Goal: Task Accomplishment & Management: Complete application form

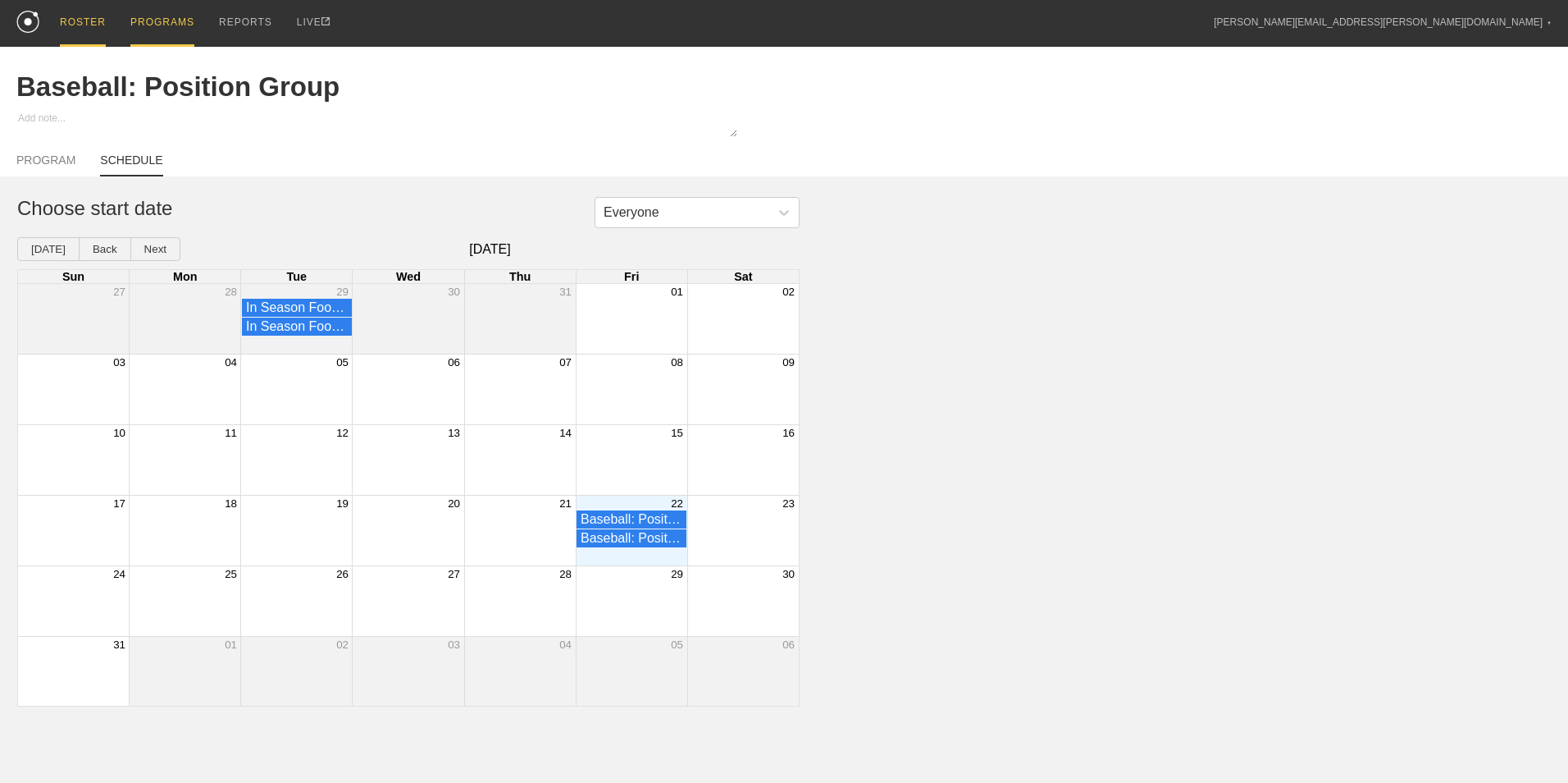
drag, startPoint x: 85, startPoint y: 35, endPoint x: 79, endPoint y: 22, distance: 14.3
click at [85, 34] on div "ROSTER" at bounding box center [83, 24] width 46 height 47
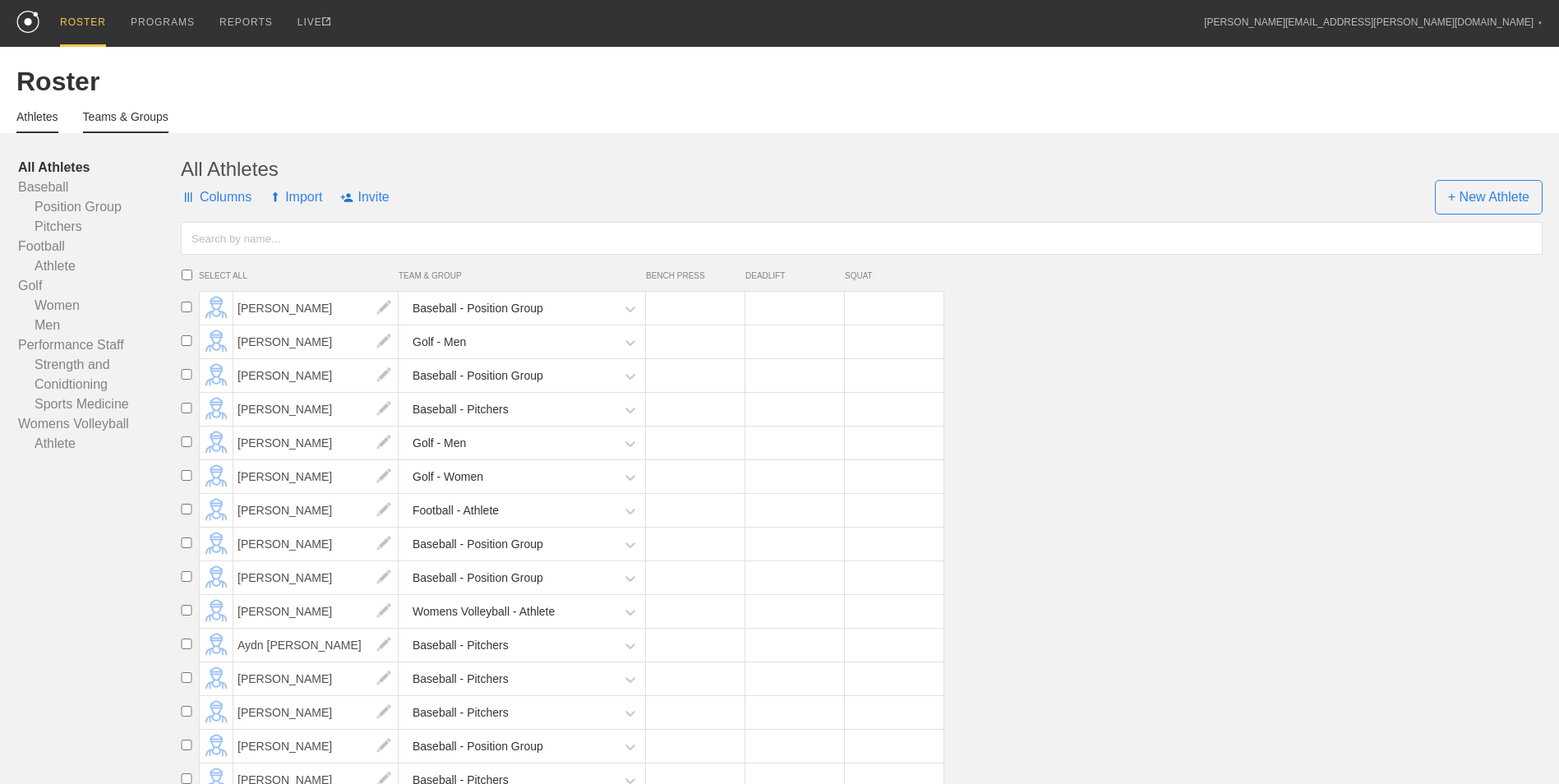
click at [104, 118] on link "Teams & Groups" at bounding box center [126, 122] width 86 height 23
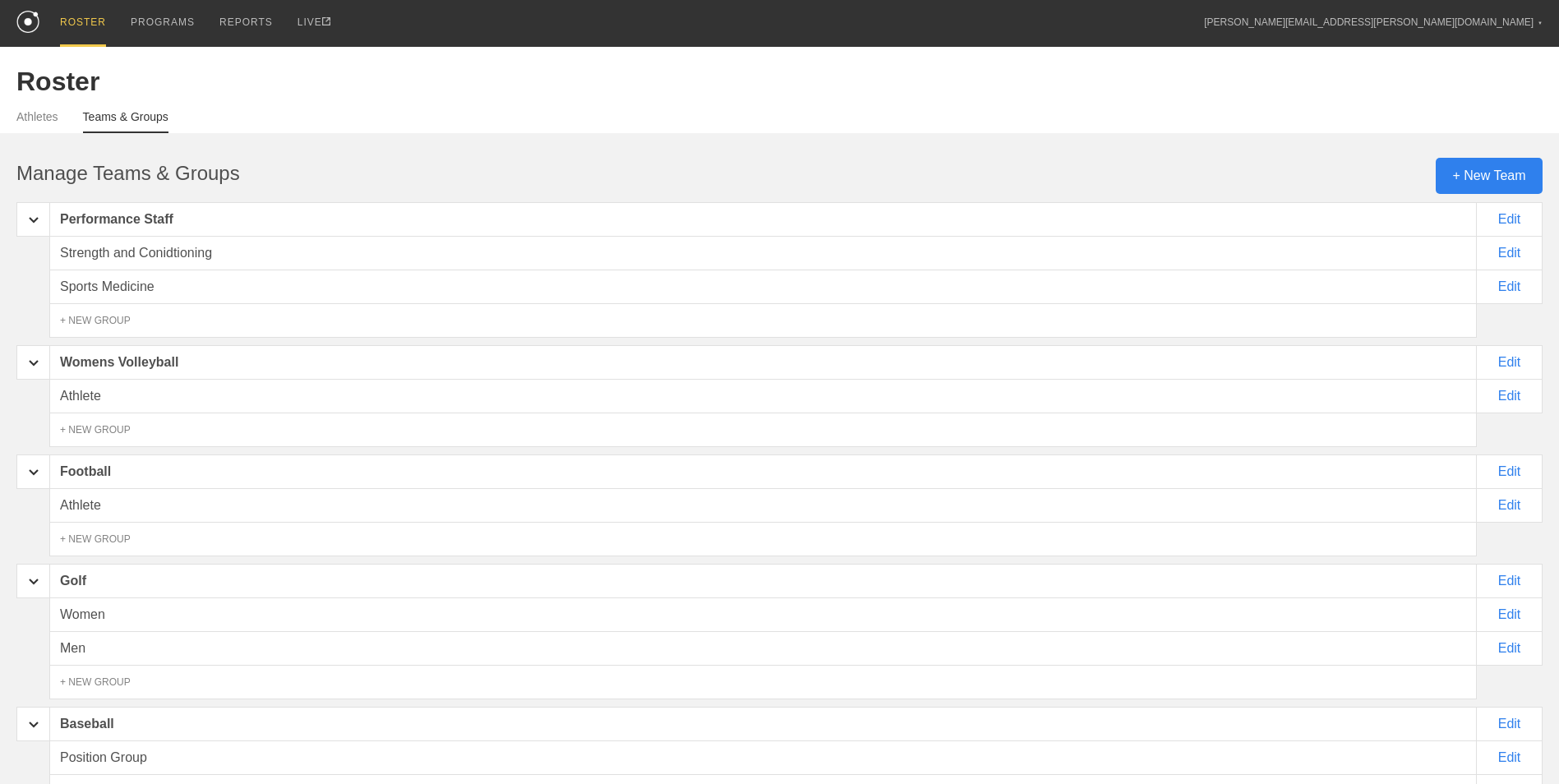
click at [1479, 178] on div "+ New Team" at bounding box center [1489, 175] width 107 height 36
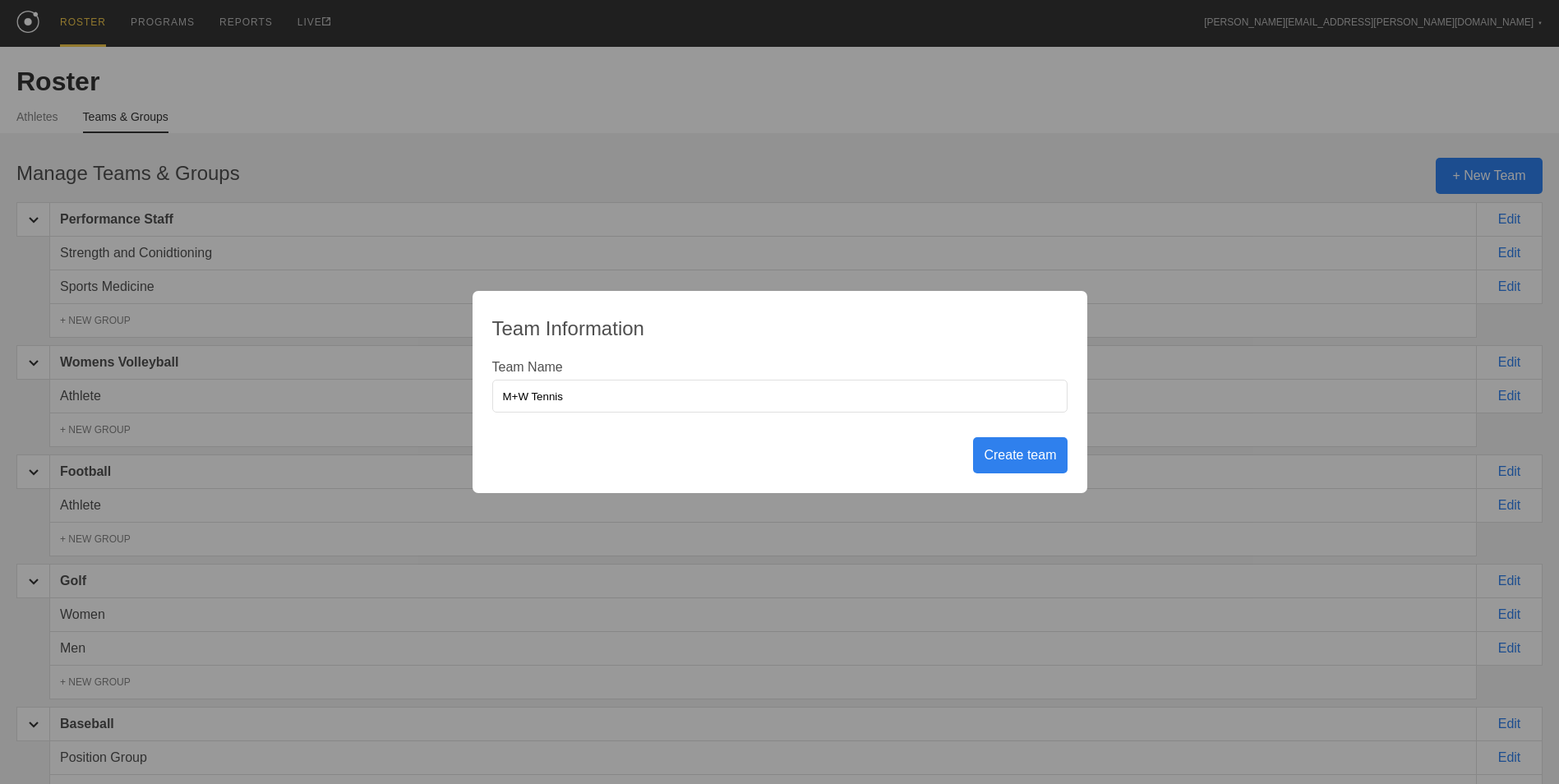
type input "M+W Tennis"
click at [1008, 463] on div "Create team" at bounding box center [1020, 455] width 94 height 36
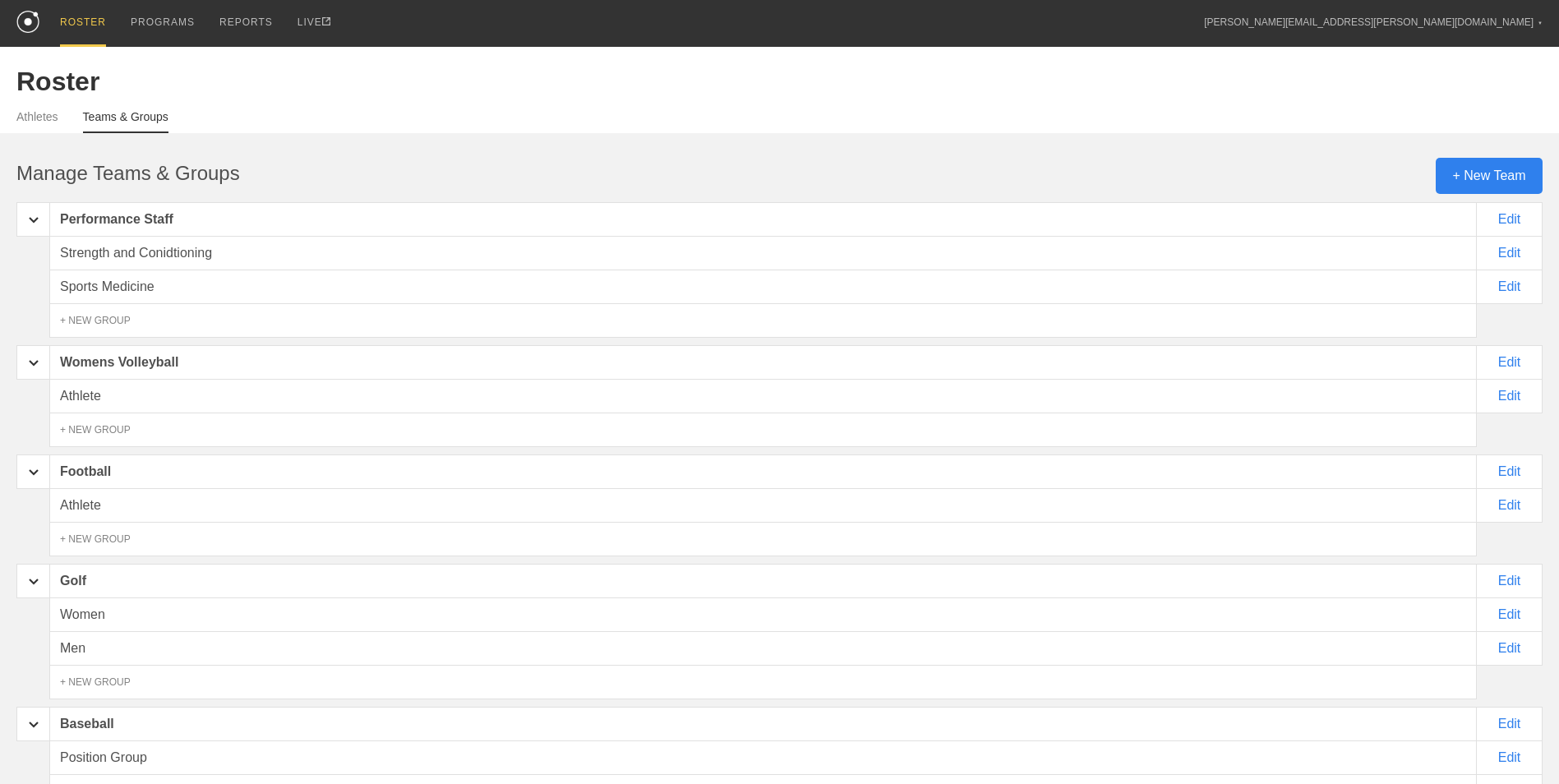
scroll to position [227, 0]
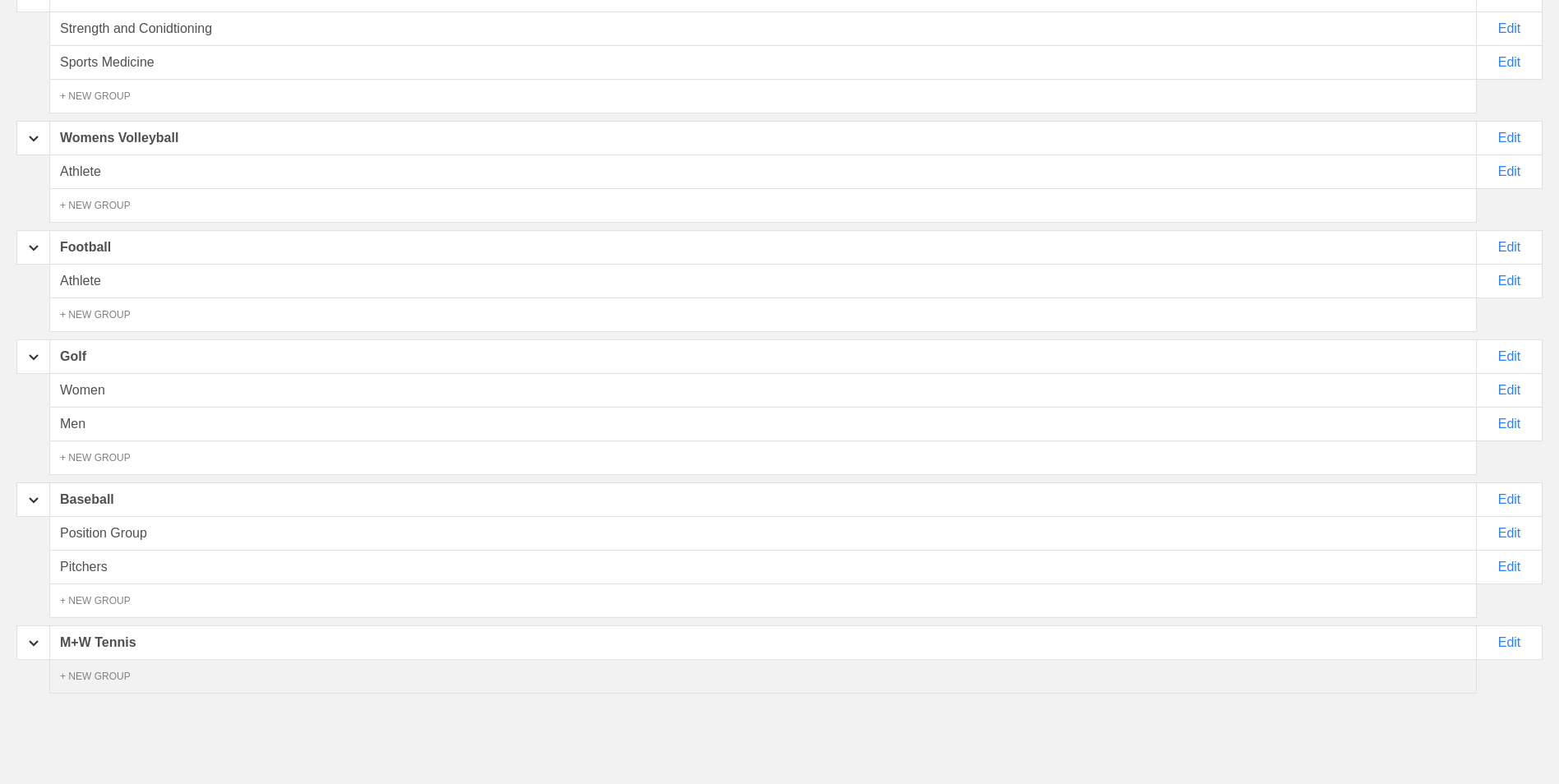
click at [153, 683] on div "+ NEW GROUP" at bounding box center [762, 676] width 1428 height 34
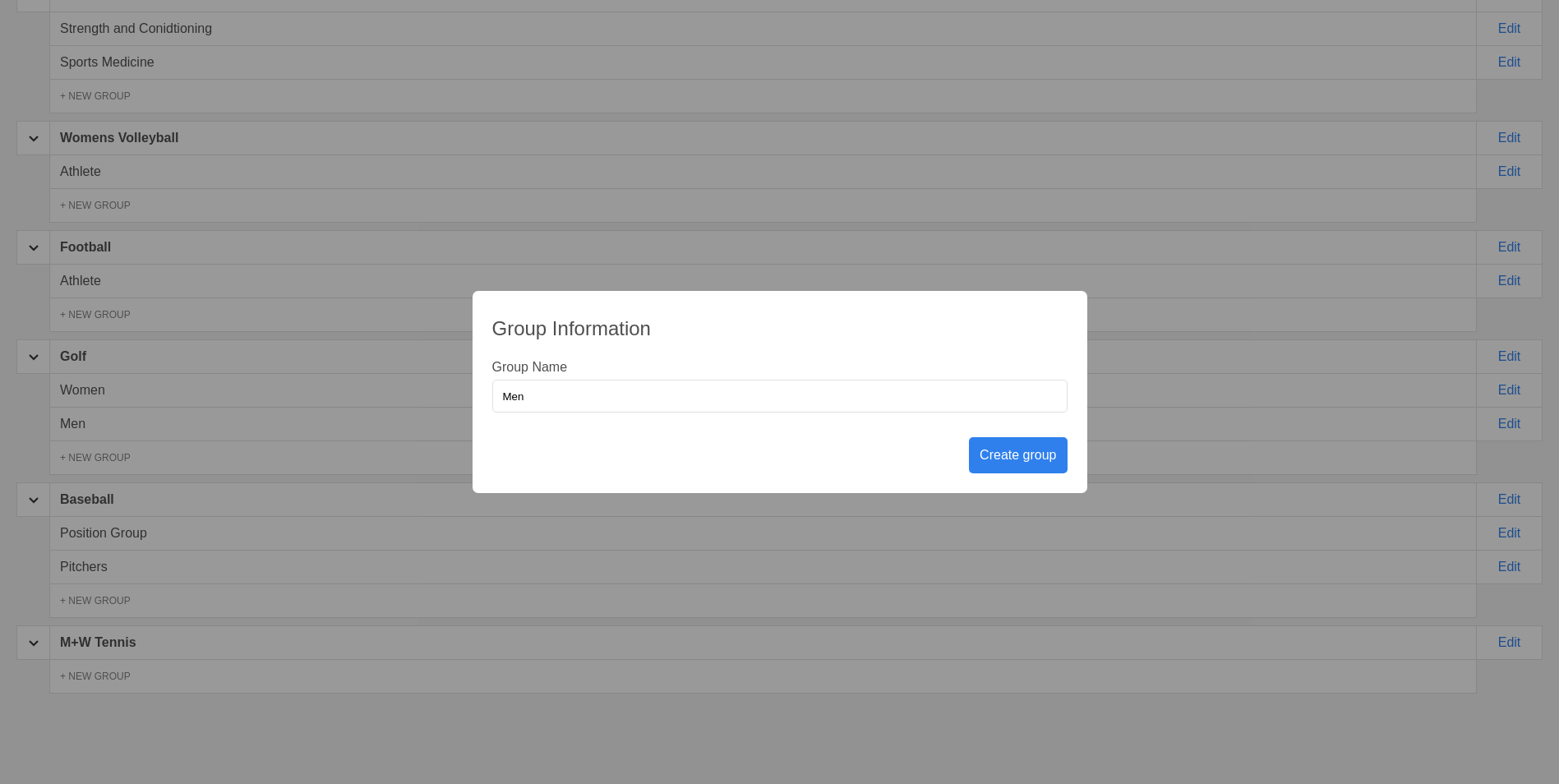
type input "Men"
click at [1003, 461] on div "Create group" at bounding box center [1018, 455] width 98 height 36
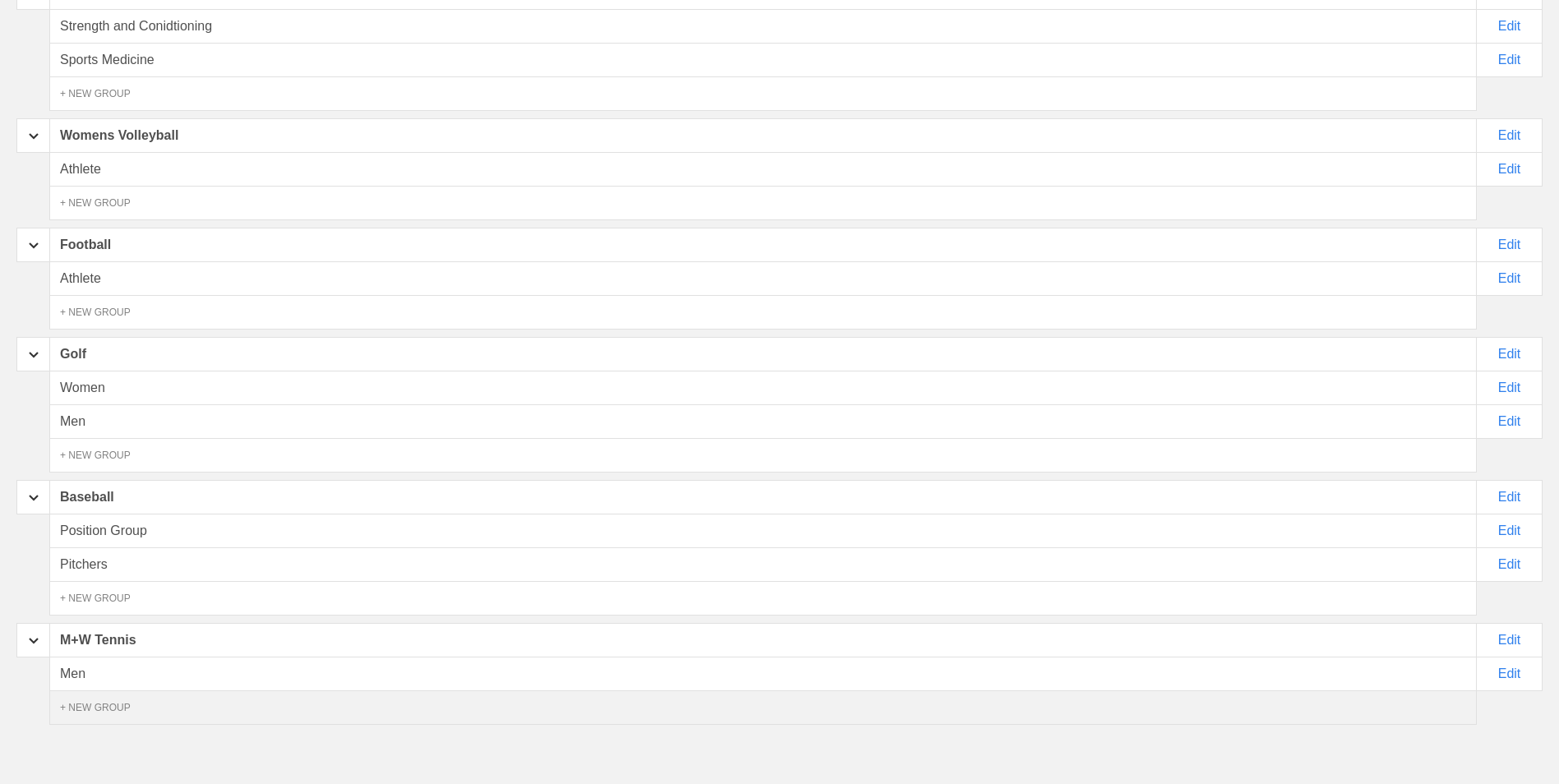
click at [173, 698] on div "+ NEW GROUP" at bounding box center [762, 707] width 1428 height 34
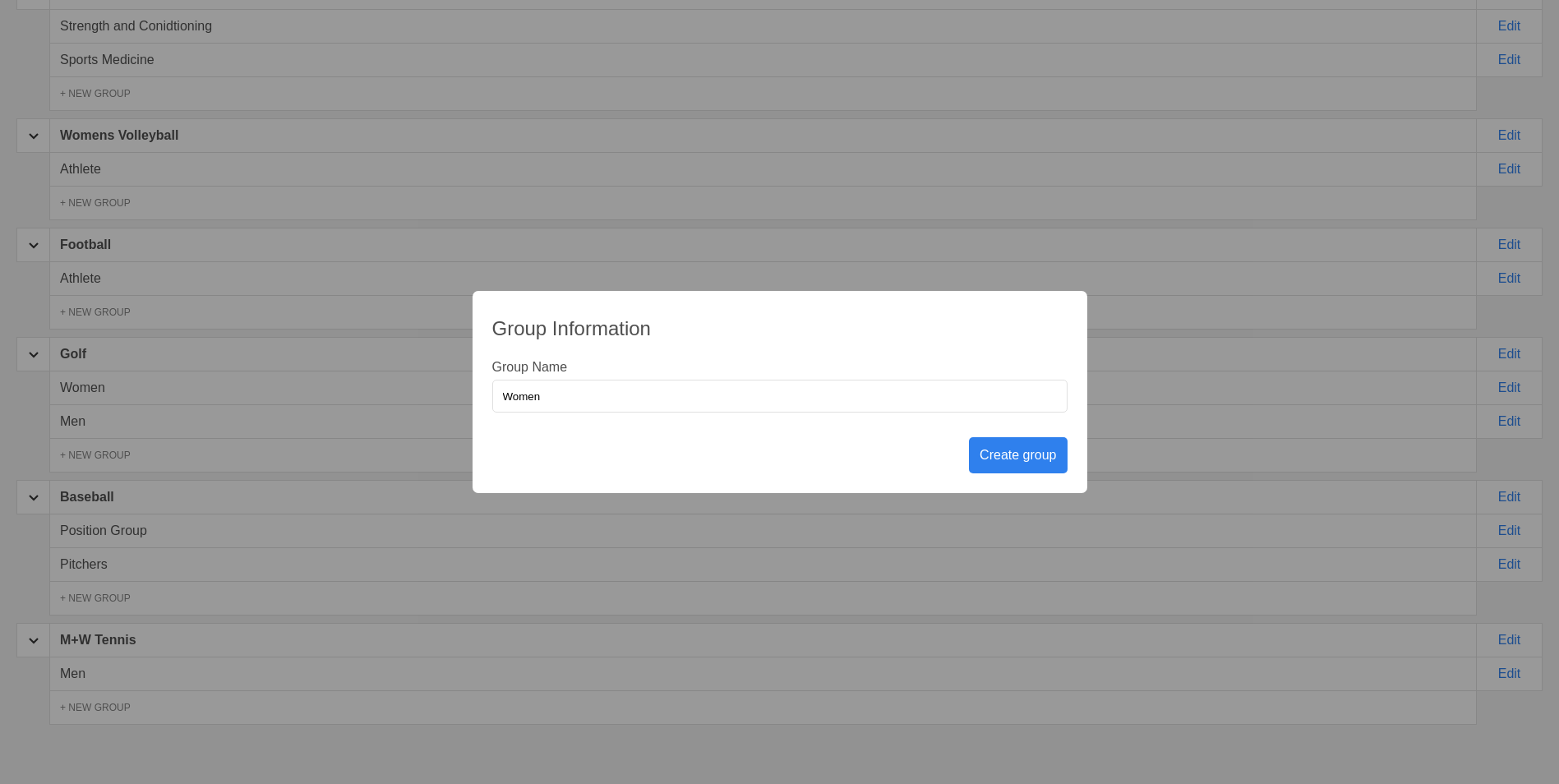
type input "Women"
click at [1043, 445] on div "Create group" at bounding box center [1018, 455] width 98 height 36
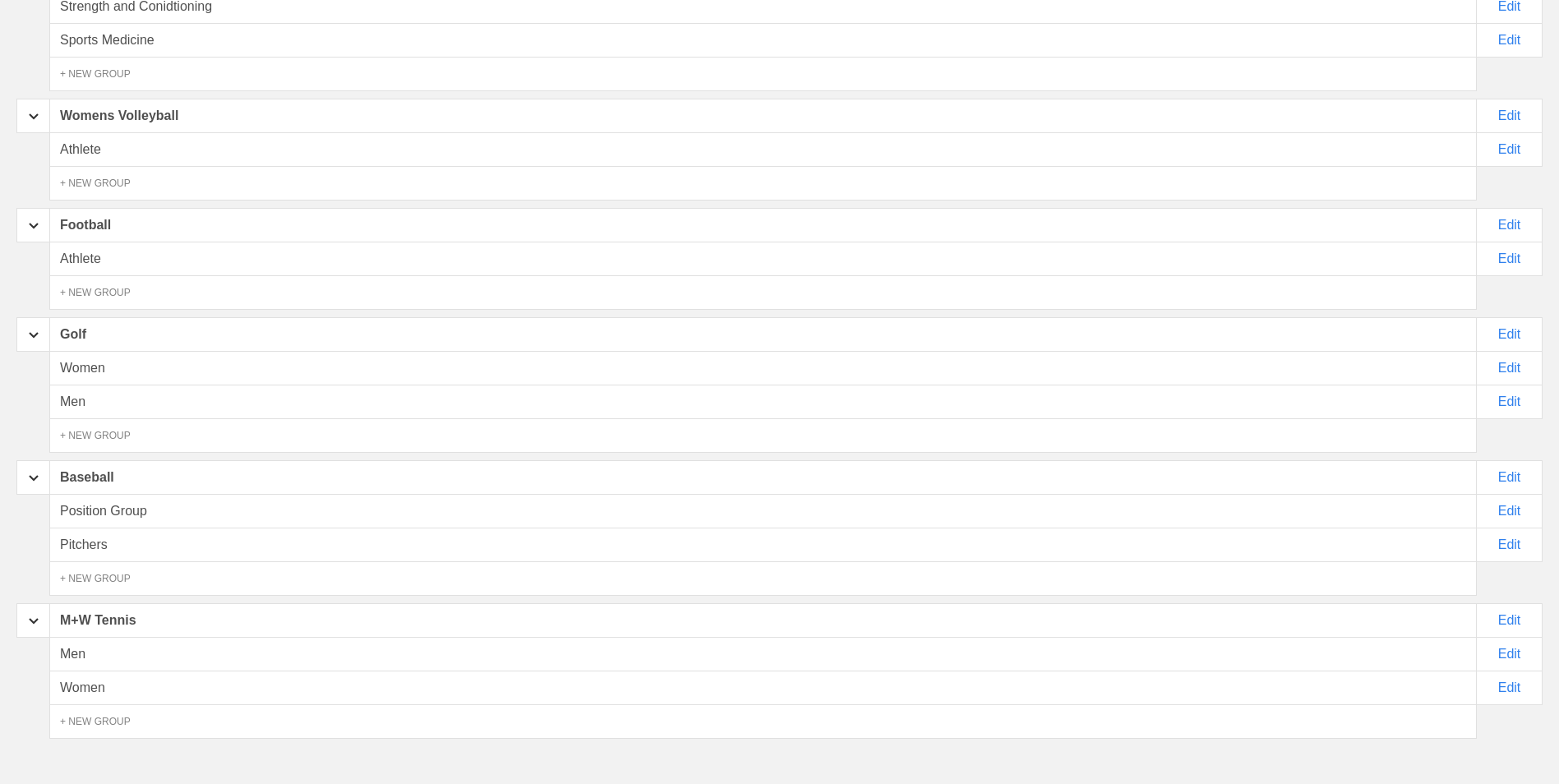
scroll to position [294, 0]
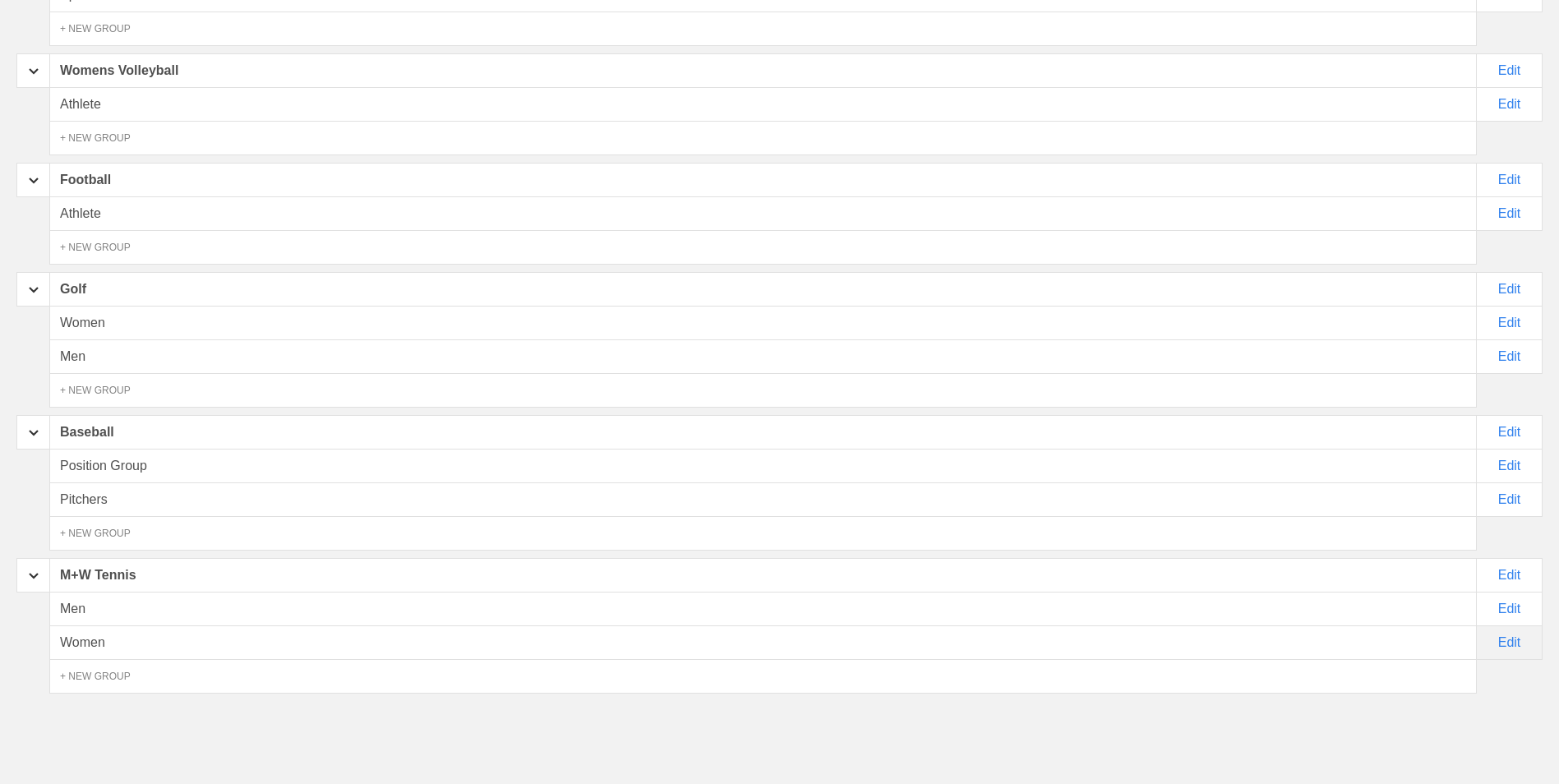
click at [1515, 646] on div "Edit" at bounding box center [1509, 642] width 66 height 34
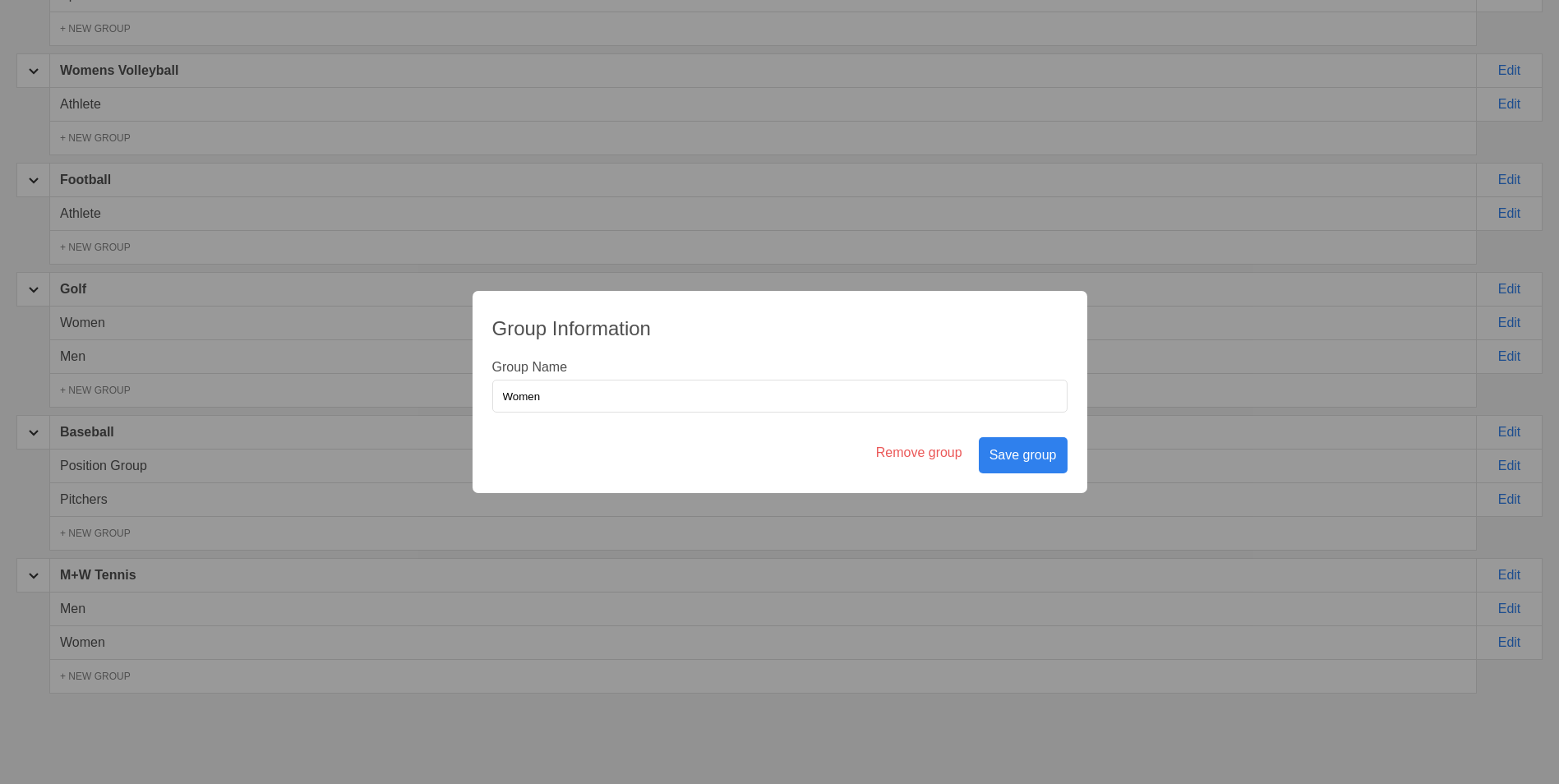
click at [949, 457] on div "Remove group" at bounding box center [919, 455] width 102 height 36
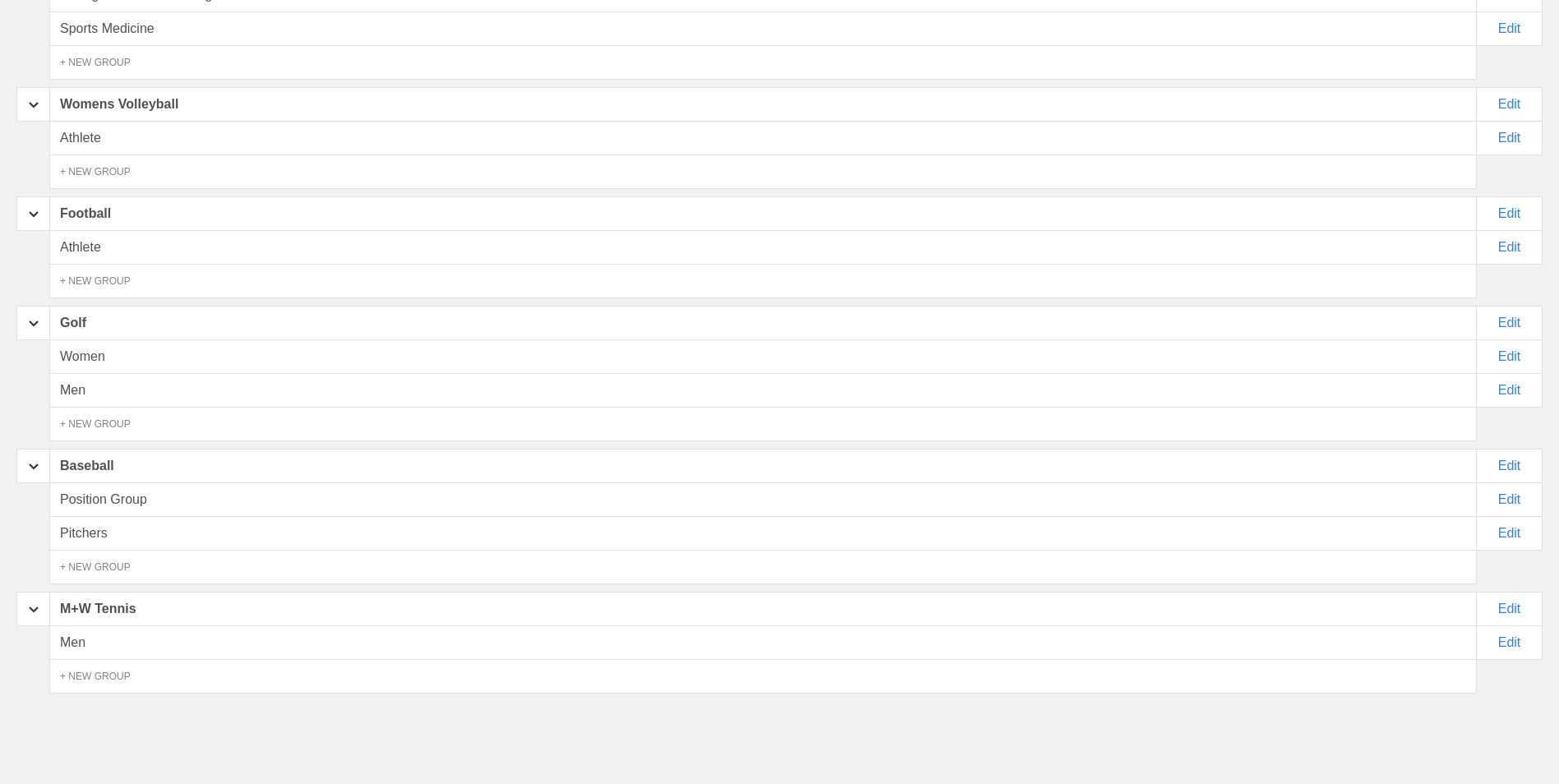
scroll to position [261, 0]
click at [1510, 643] on div "Edit" at bounding box center [1509, 642] width 66 height 34
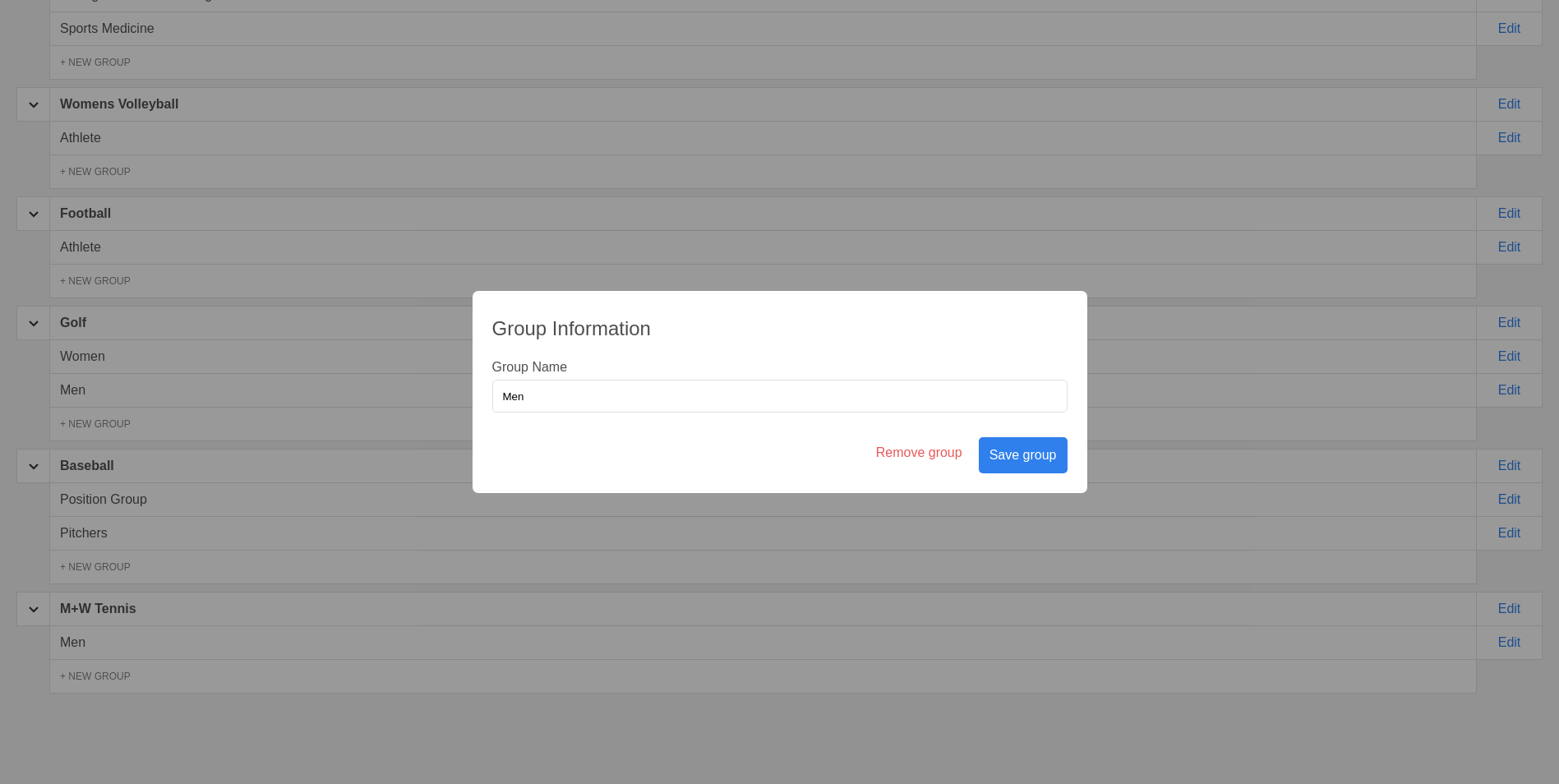
click at [923, 460] on div "Remove group" at bounding box center [919, 455] width 102 height 36
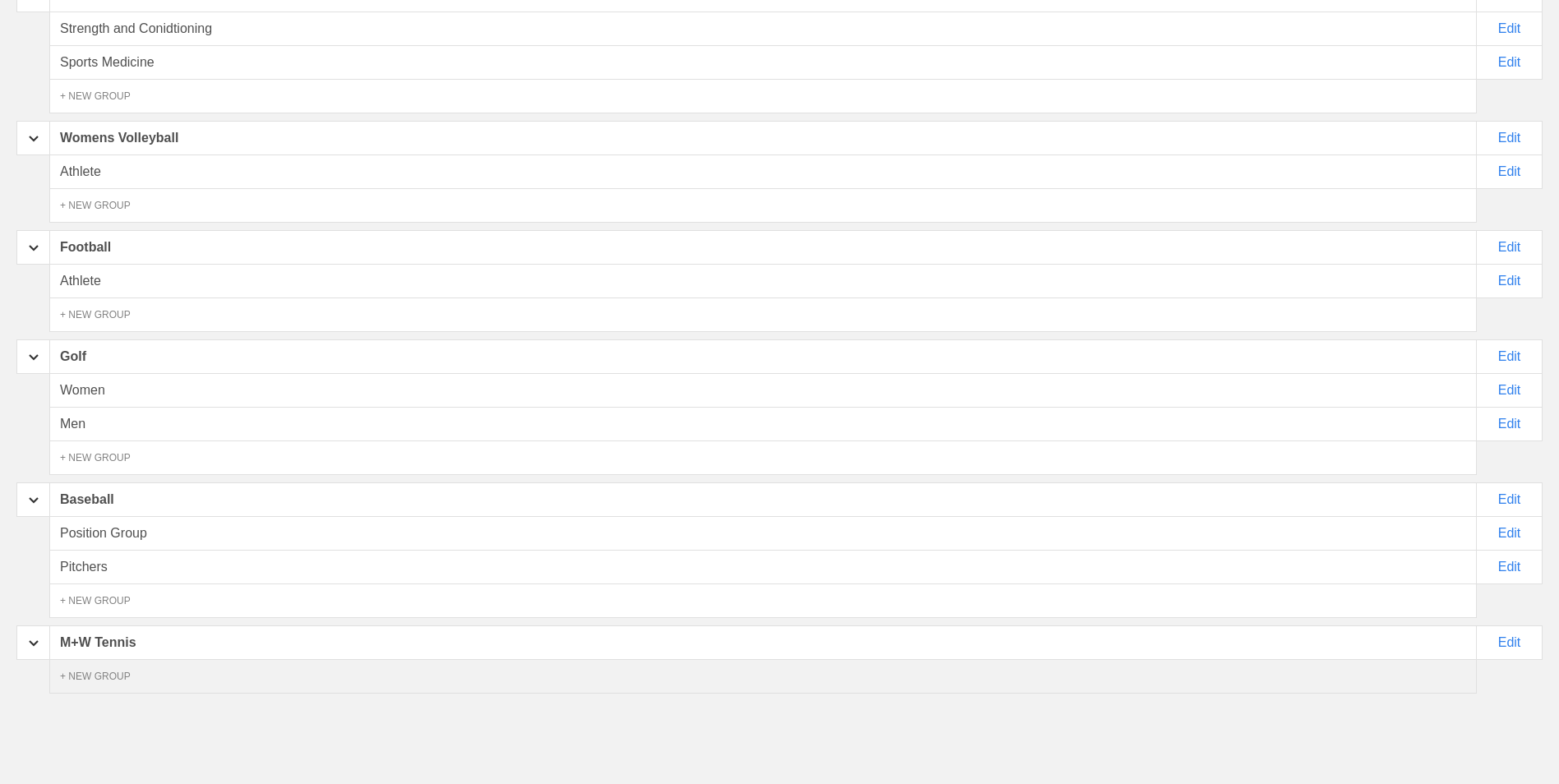
click at [218, 668] on div "+ NEW GROUP" at bounding box center [762, 676] width 1428 height 34
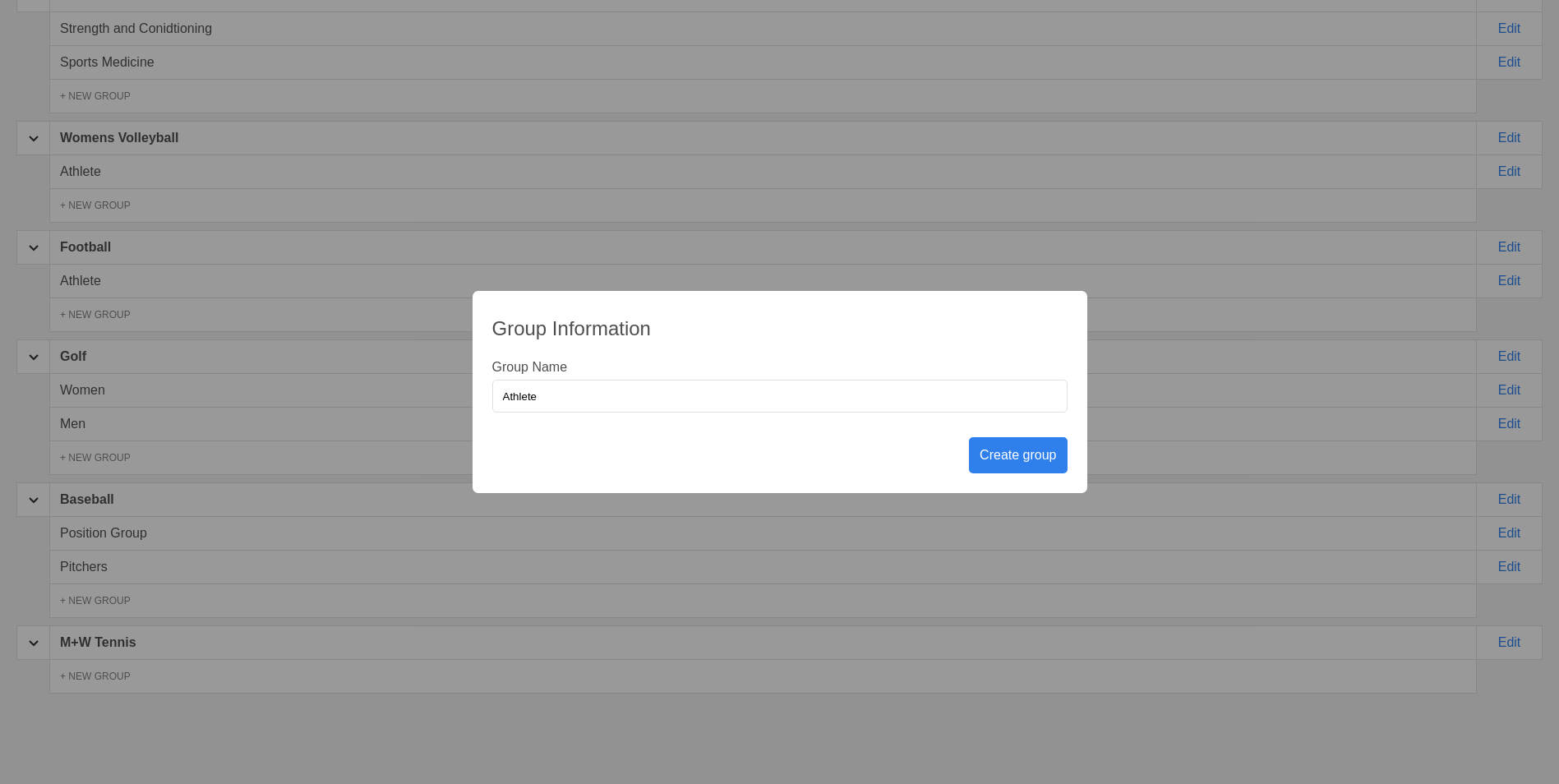
type input "Athlete"
click at [1022, 461] on div "Create group" at bounding box center [1018, 455] width 98 height 36
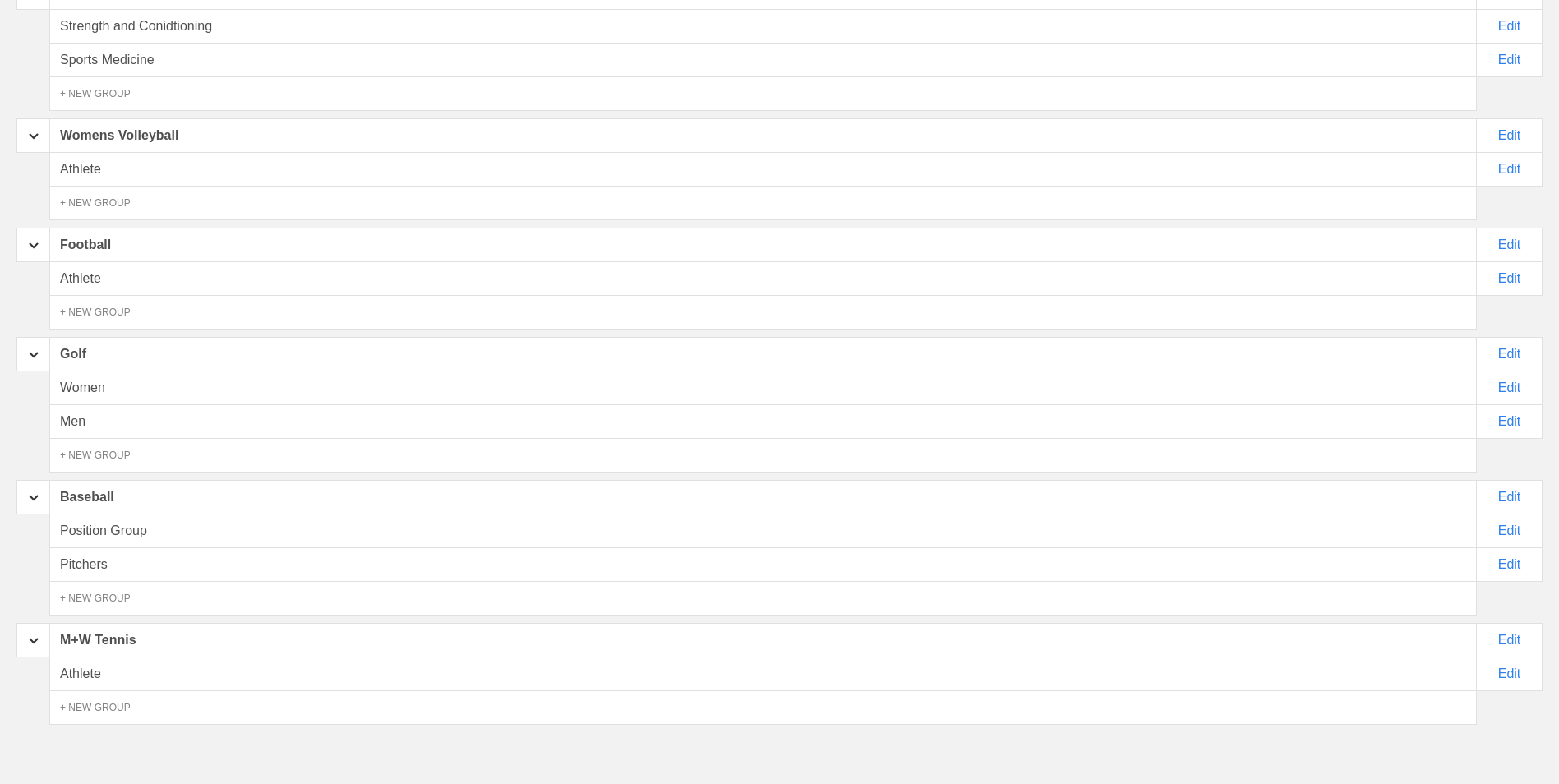
scroll to position [0, 0]
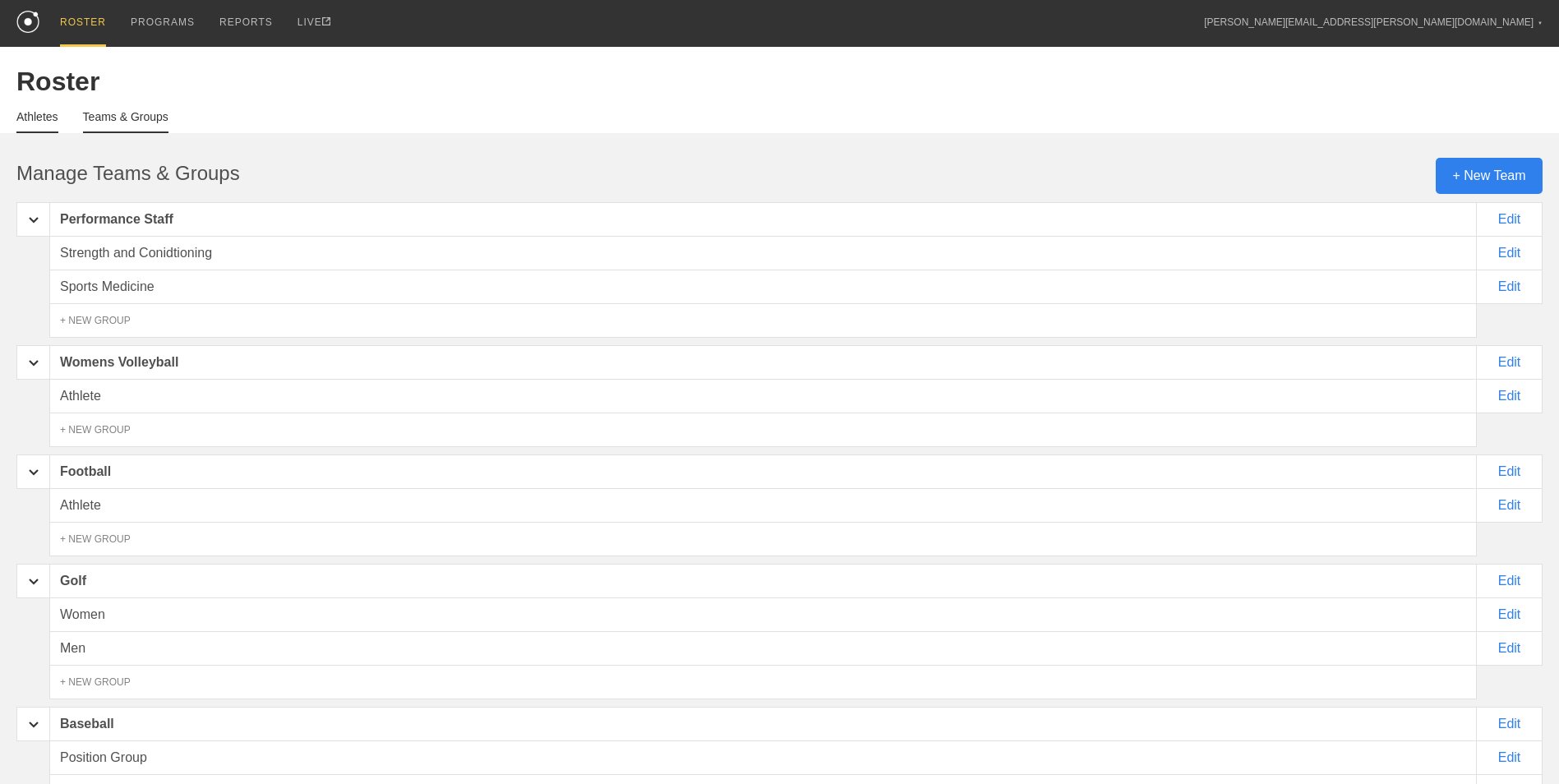
click at [37, 130] on link "Athletes" at bounding box center [38, 122] width 42 height 23
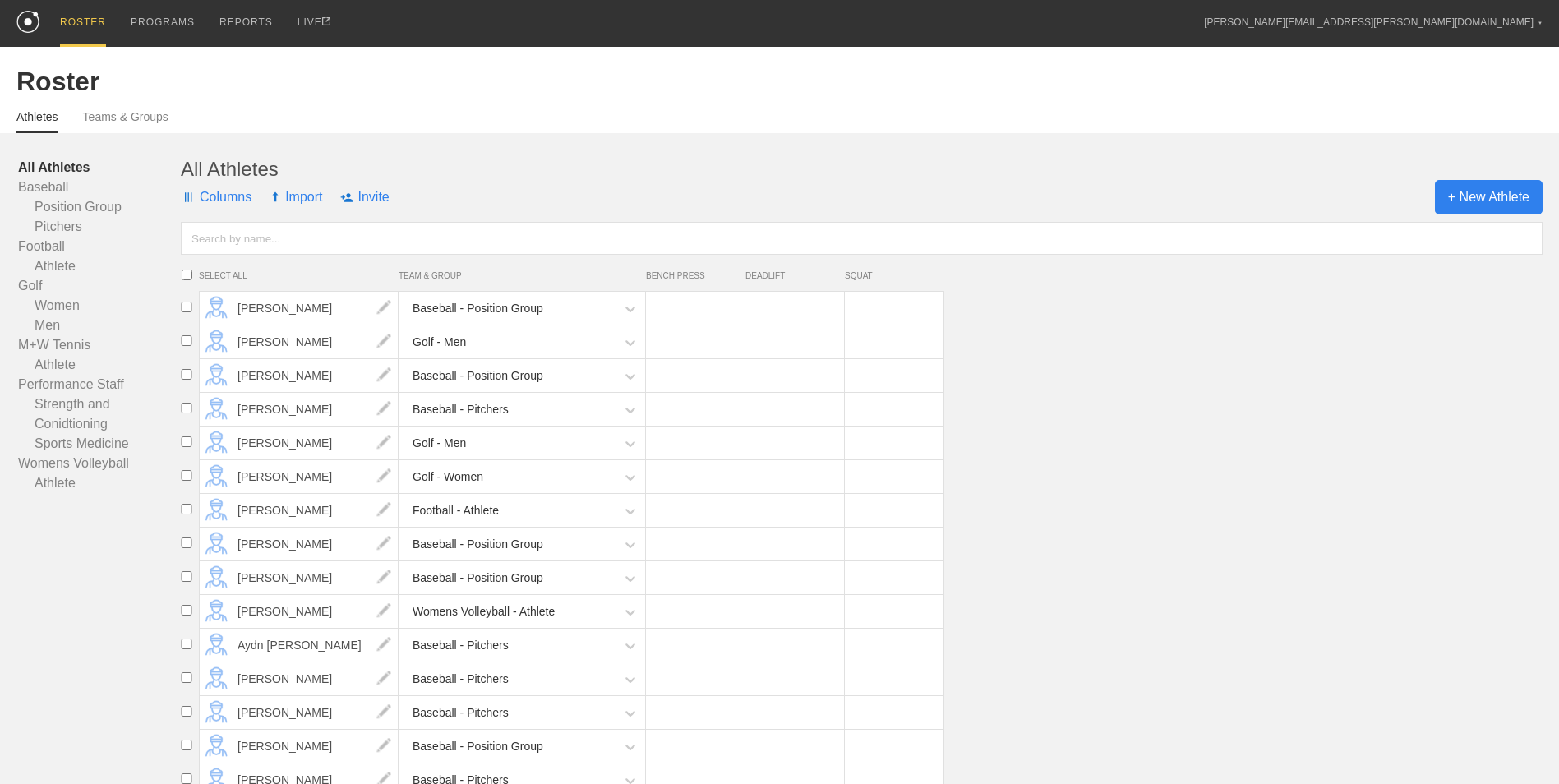
click at [1476, 199] on span "+ New Athlete" at bounding box center [1488, 197] width 108 height 34
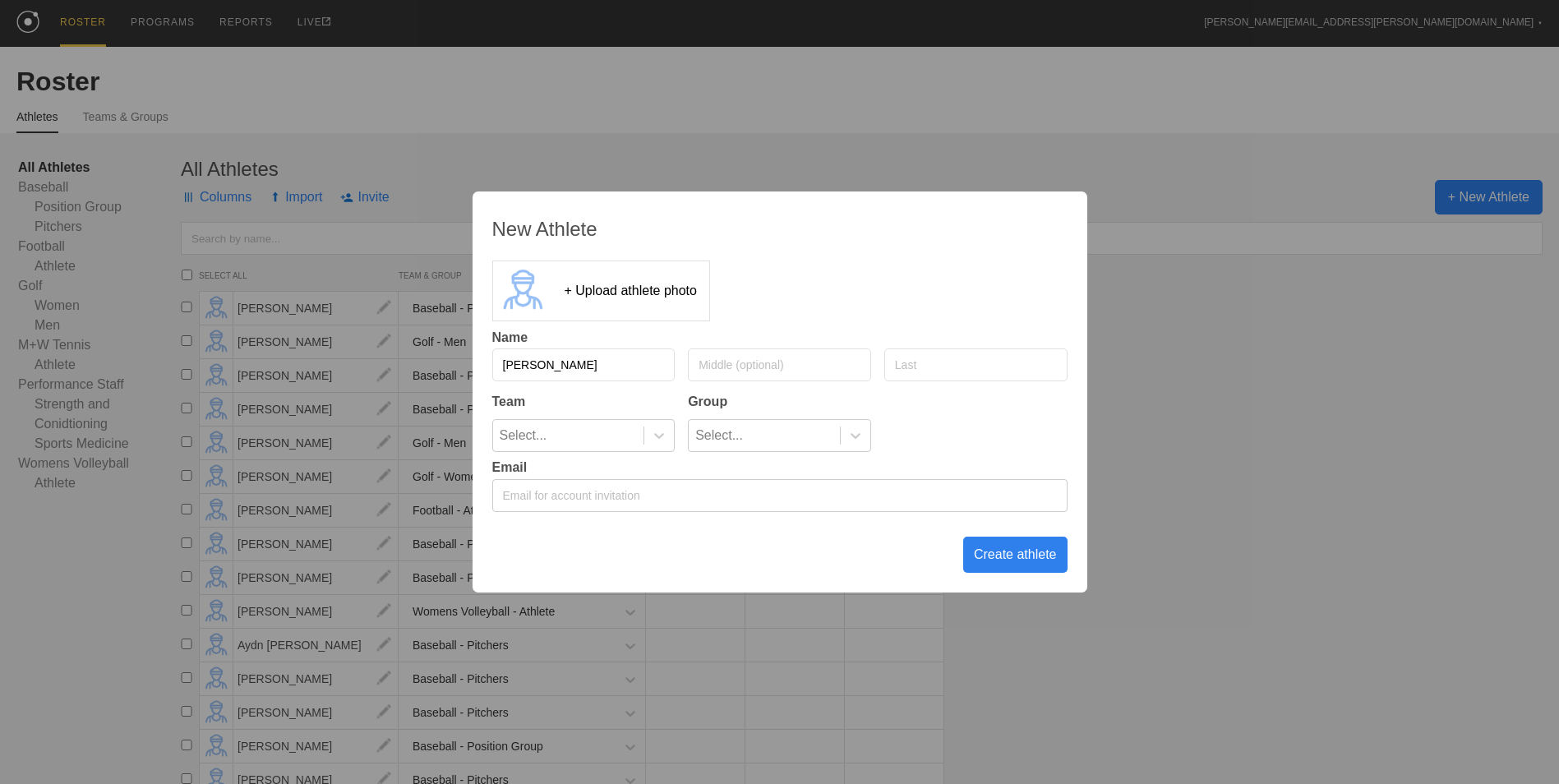
type input "[PERSON_NAME]"
type input "Bashfield"
click at [656, 438] on icon at bounding box center [659, 435] width 17 height 17
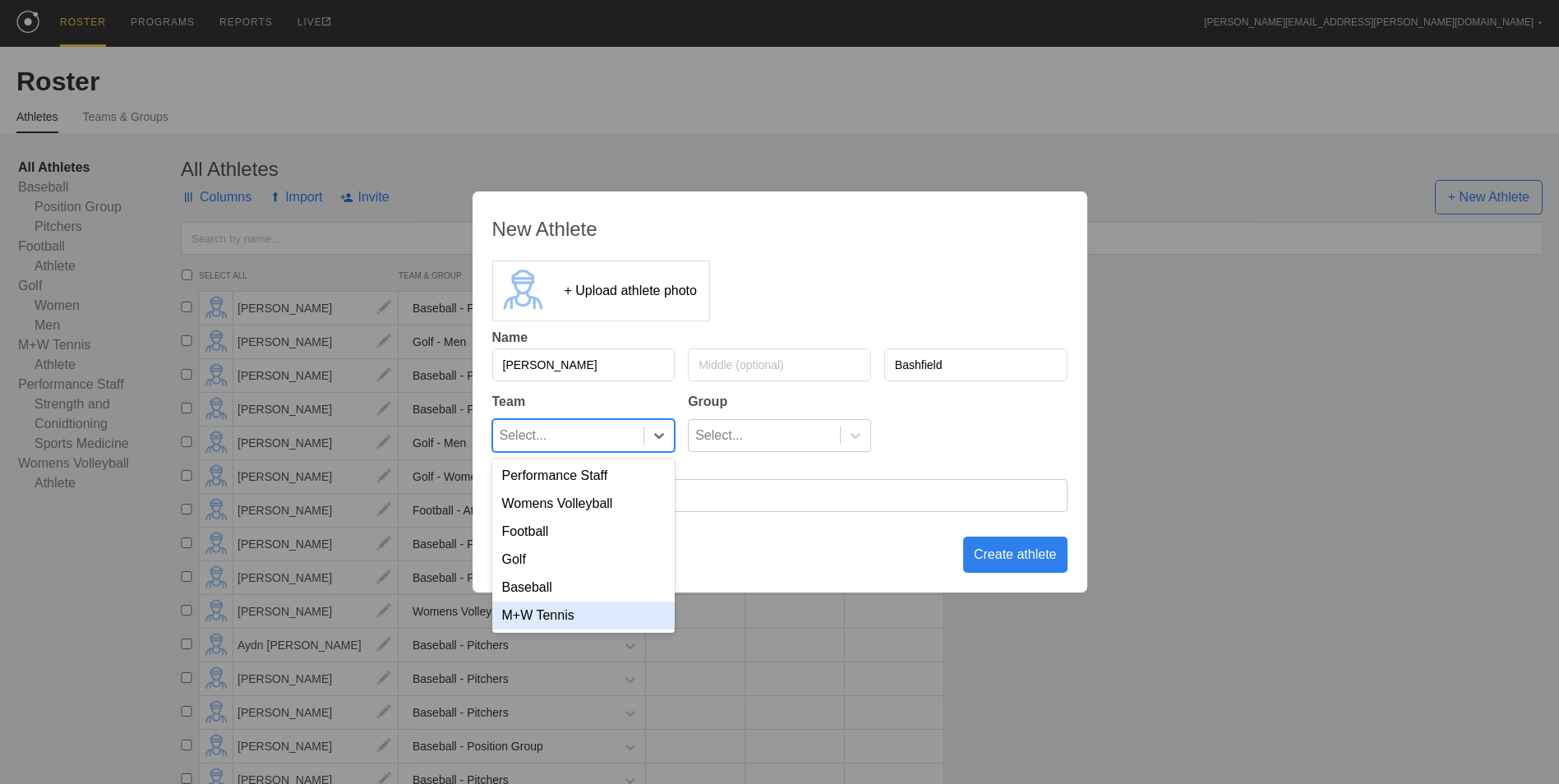
click at [601, 623] on div "M+W Tennis" at bounding box center [583, 615] width 183 height 28
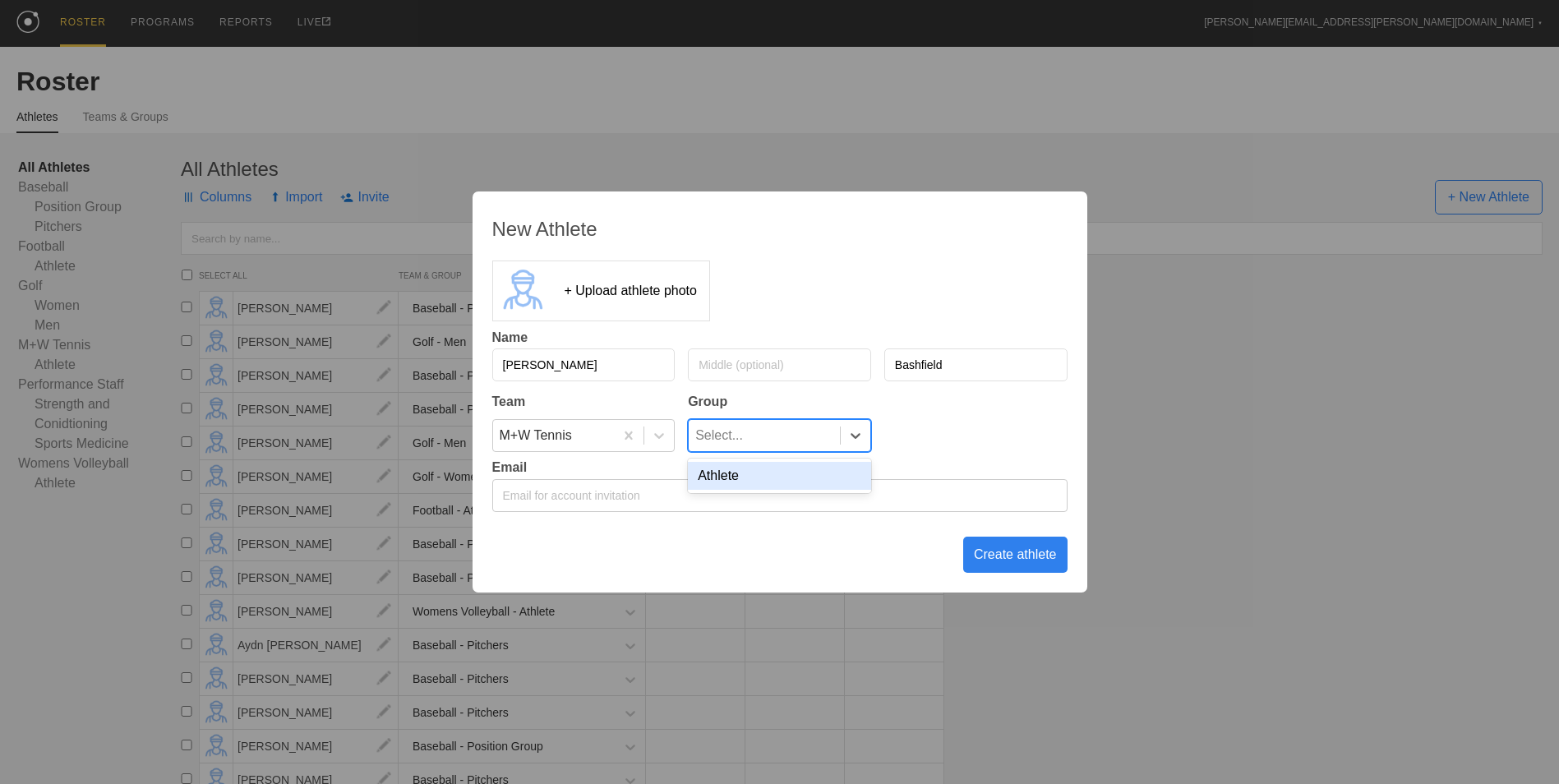
click at [754, 430] on div "Select..." at bounding box center [764, 436] width 151 height 32
click at [755, 469] on div "Athlete" at bounding box center [779, 476] width 183 height 28
click at [1011, 557] on div "Create athlete" at bounding box center [1015, 554] width 104 height 36
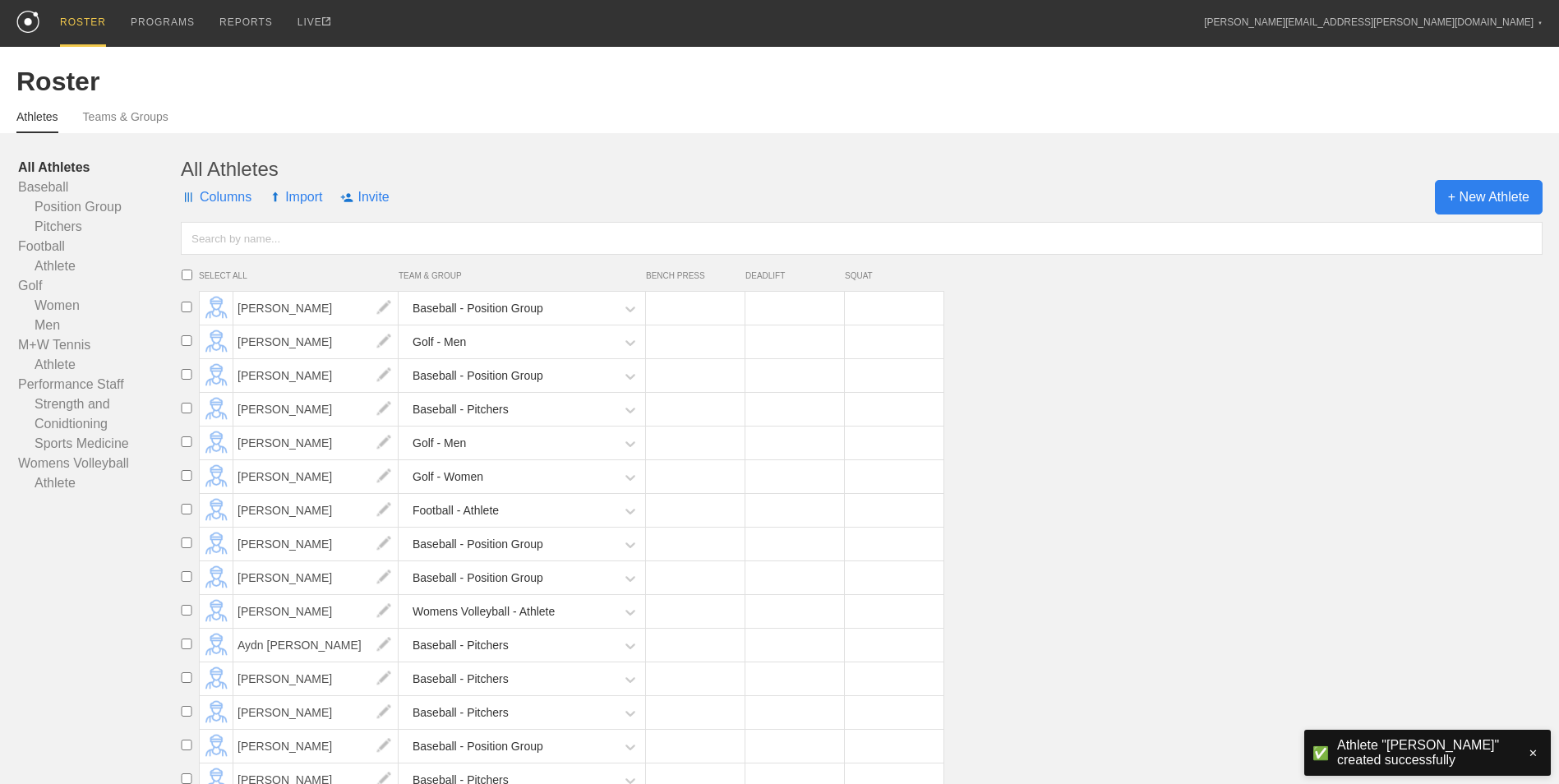
click at [1476, 193] on span "+ New Athlete" at bounding box center [1488, 197] width 108 height 34
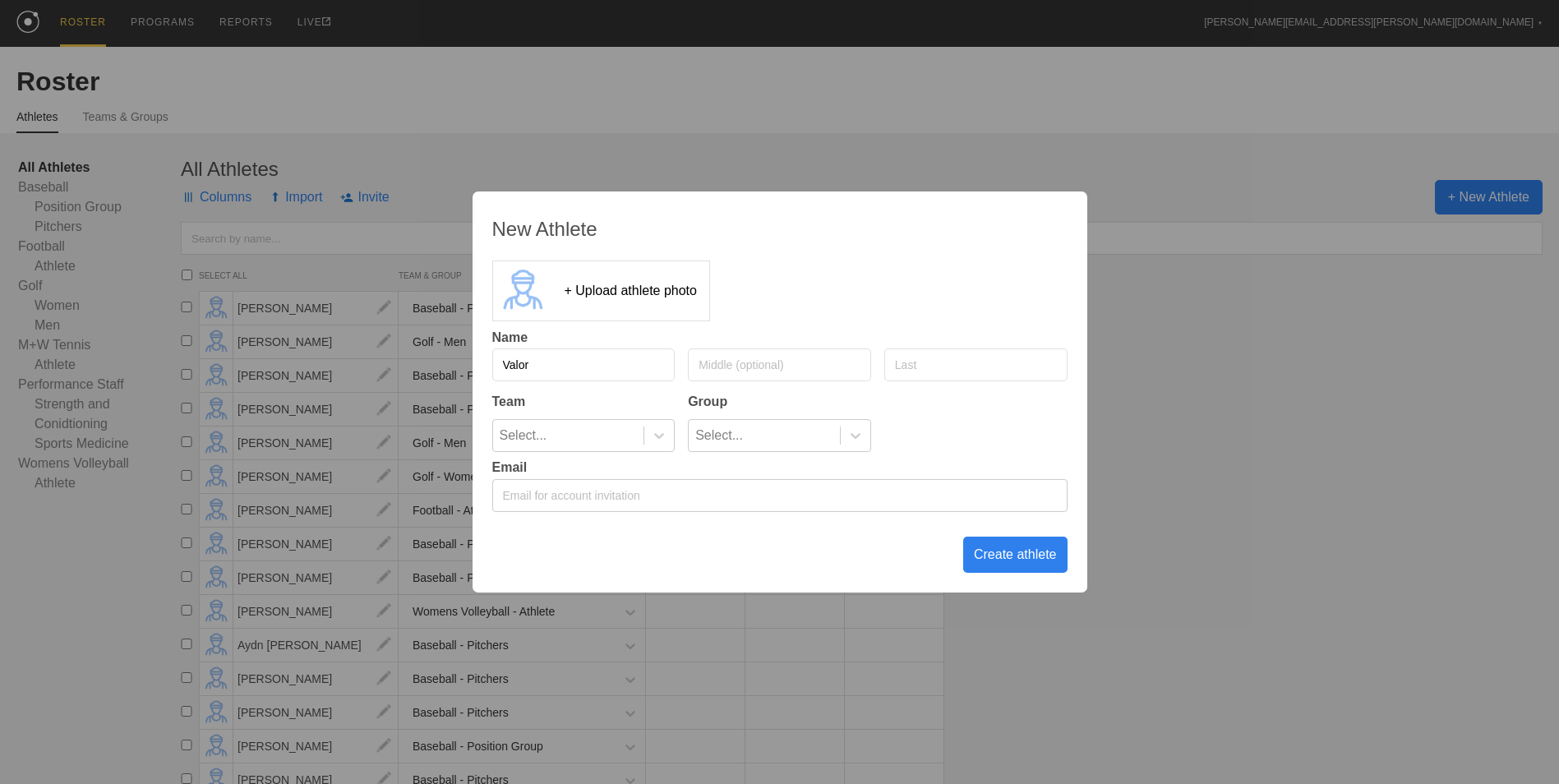
type input "Valor"
type input "[PERSON_NAME]"
click at [663, 434] on icon at bounding box center [659, 435] width 17 height 17
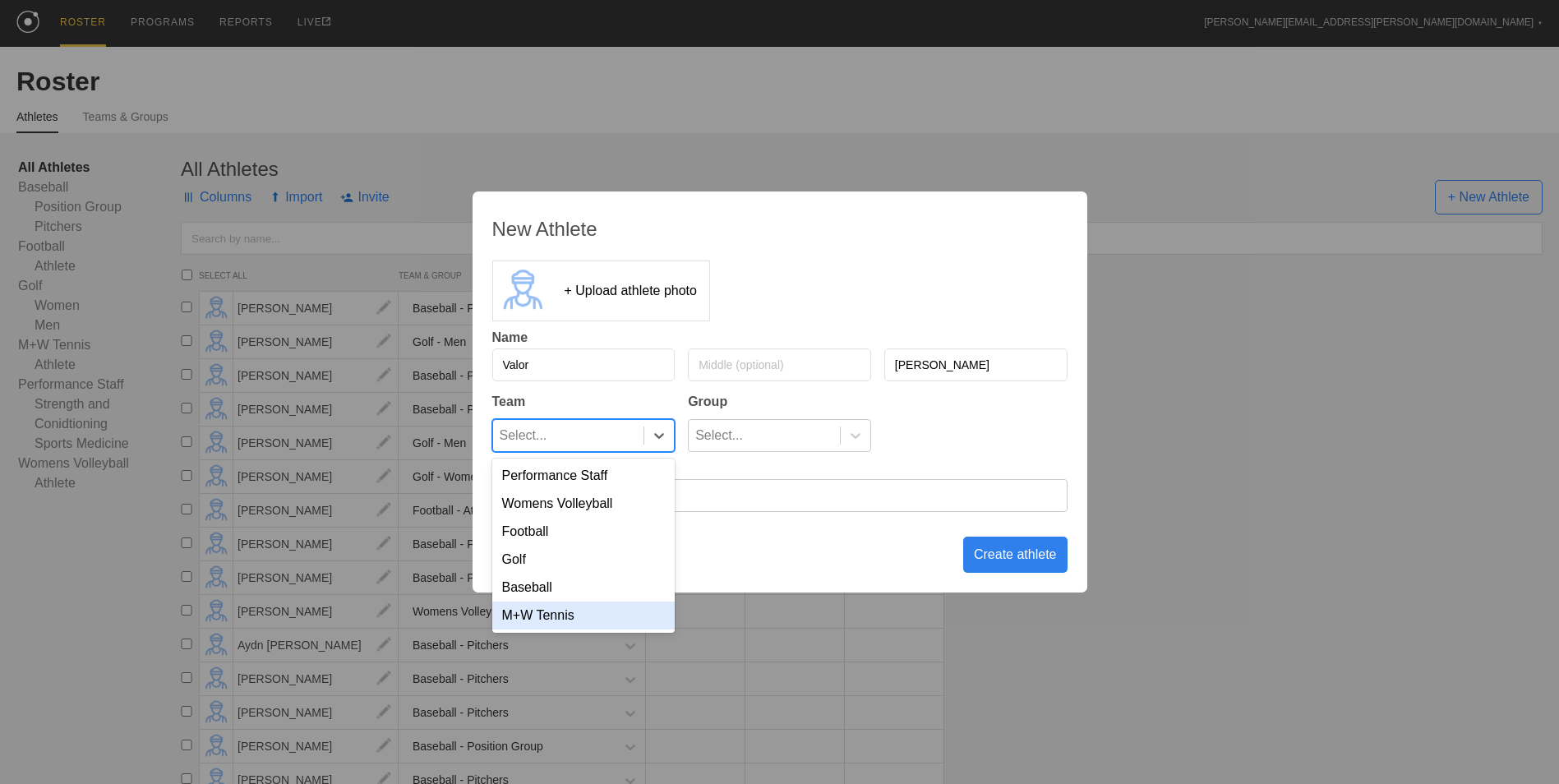
click at [629, 620] on div "M+W Tennis" at bounding box center [583, 615] width 183 height 28
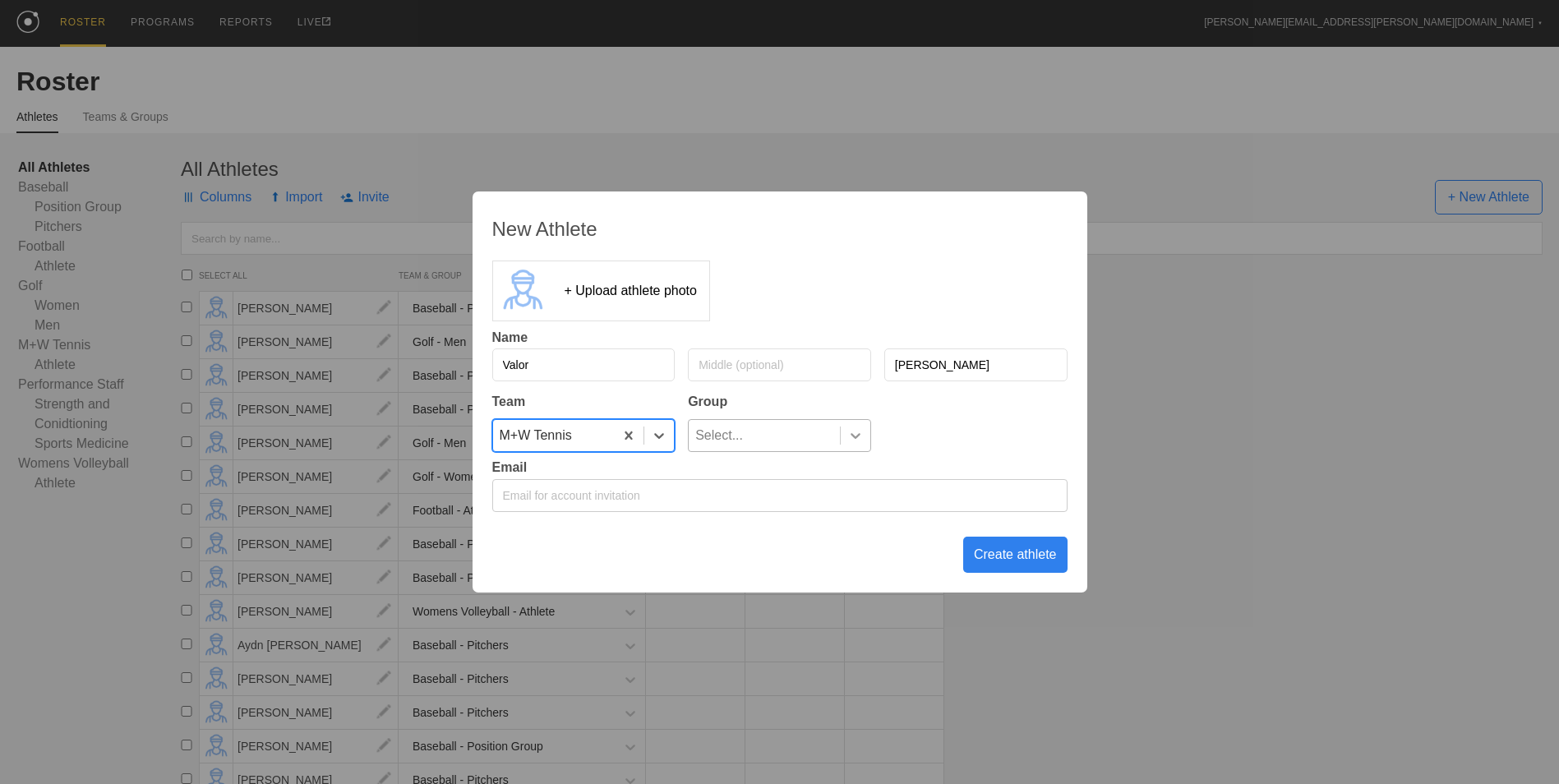
click at [847, 443] on icon at bounding box center [855, 435] width 17 height 17
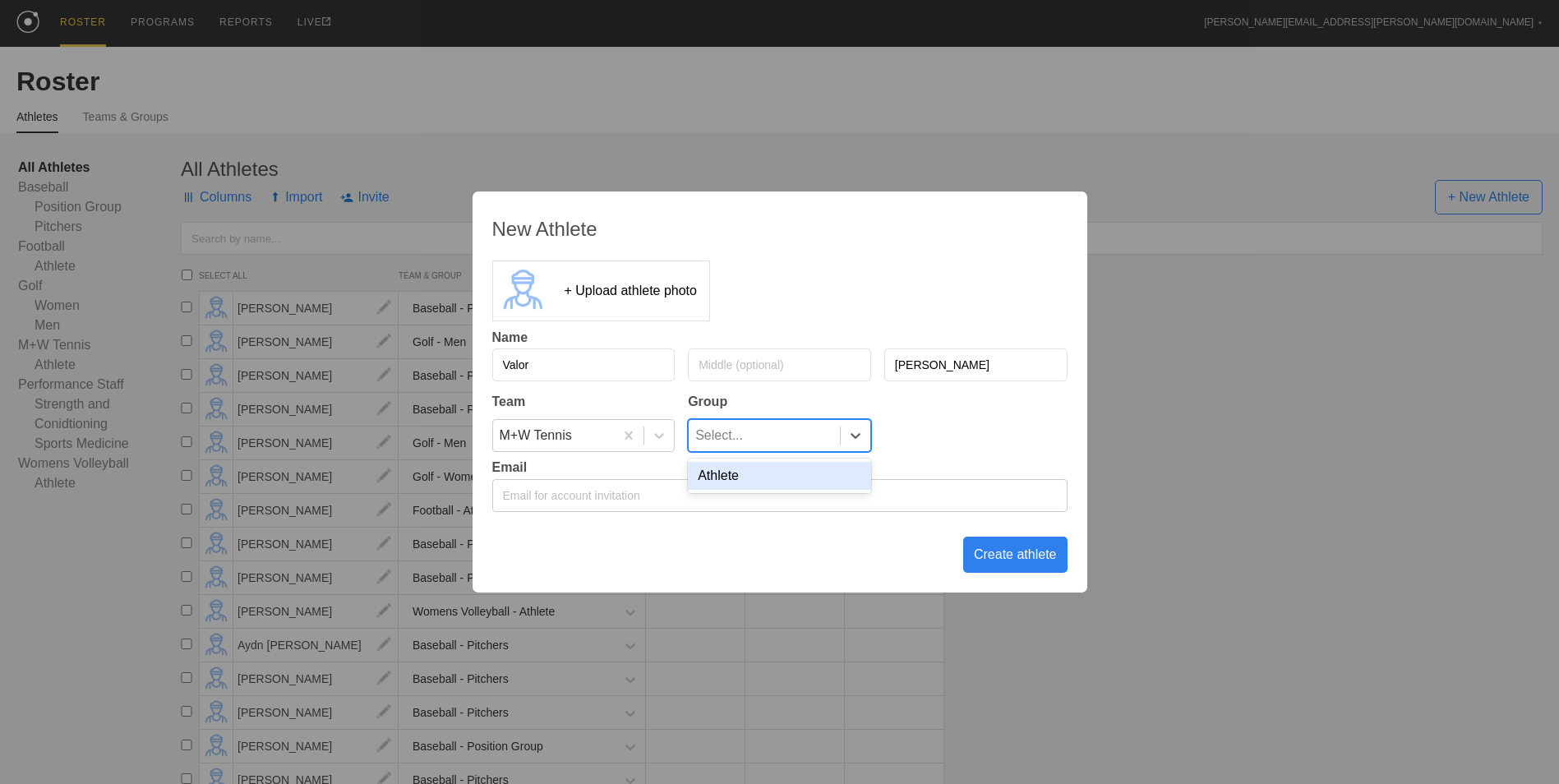
click at [823, 468] on div "Athlete" at bounding box center [779, 476] width 183 height 28
click at [1012, 562] on div "Create athlete" at bounding box center [1015, 554] width 104 height 36
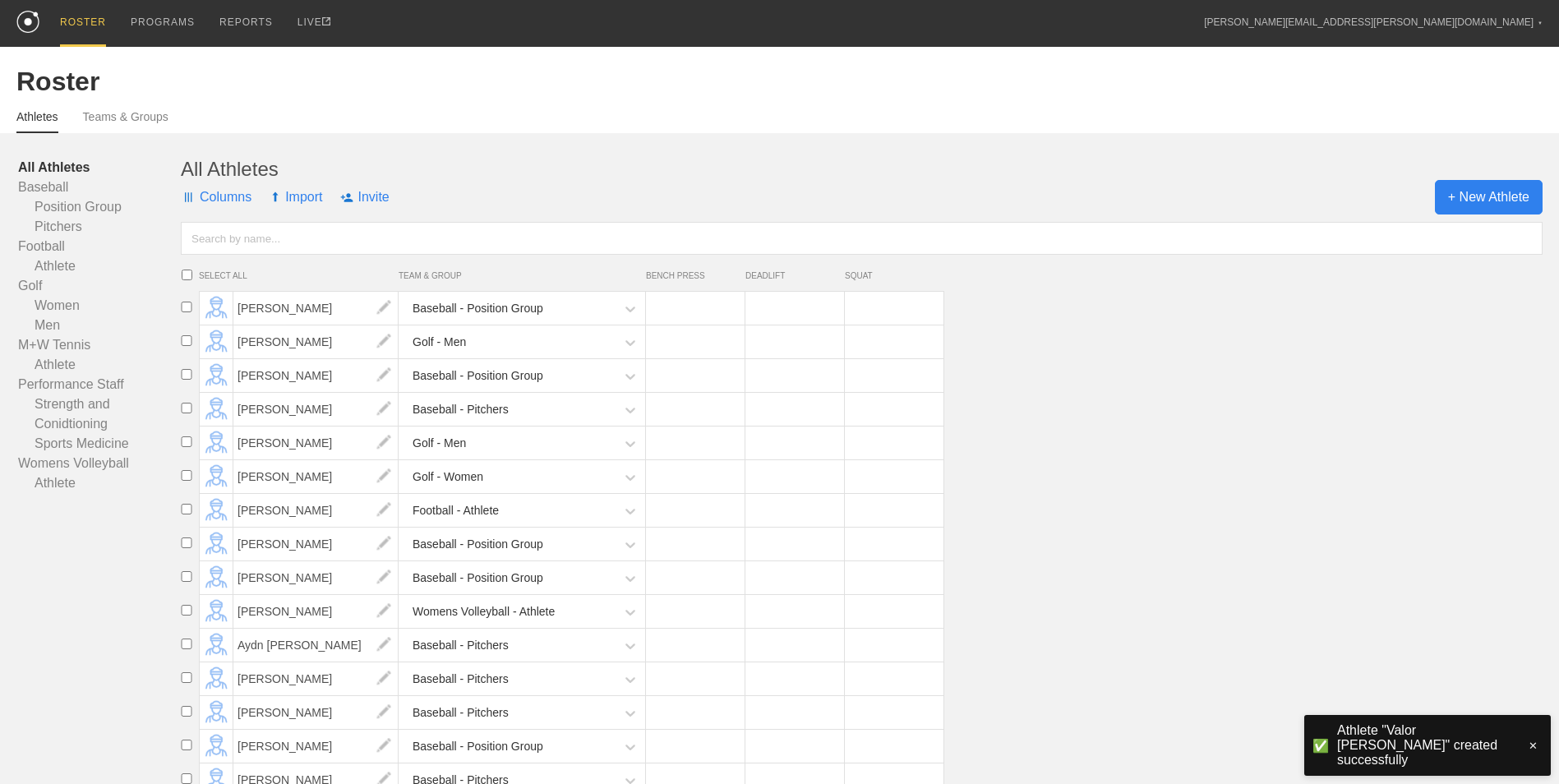
click at [1505, 201] on span "+ New Athlete" at bounding box center [1488, 197] width 108 height 34
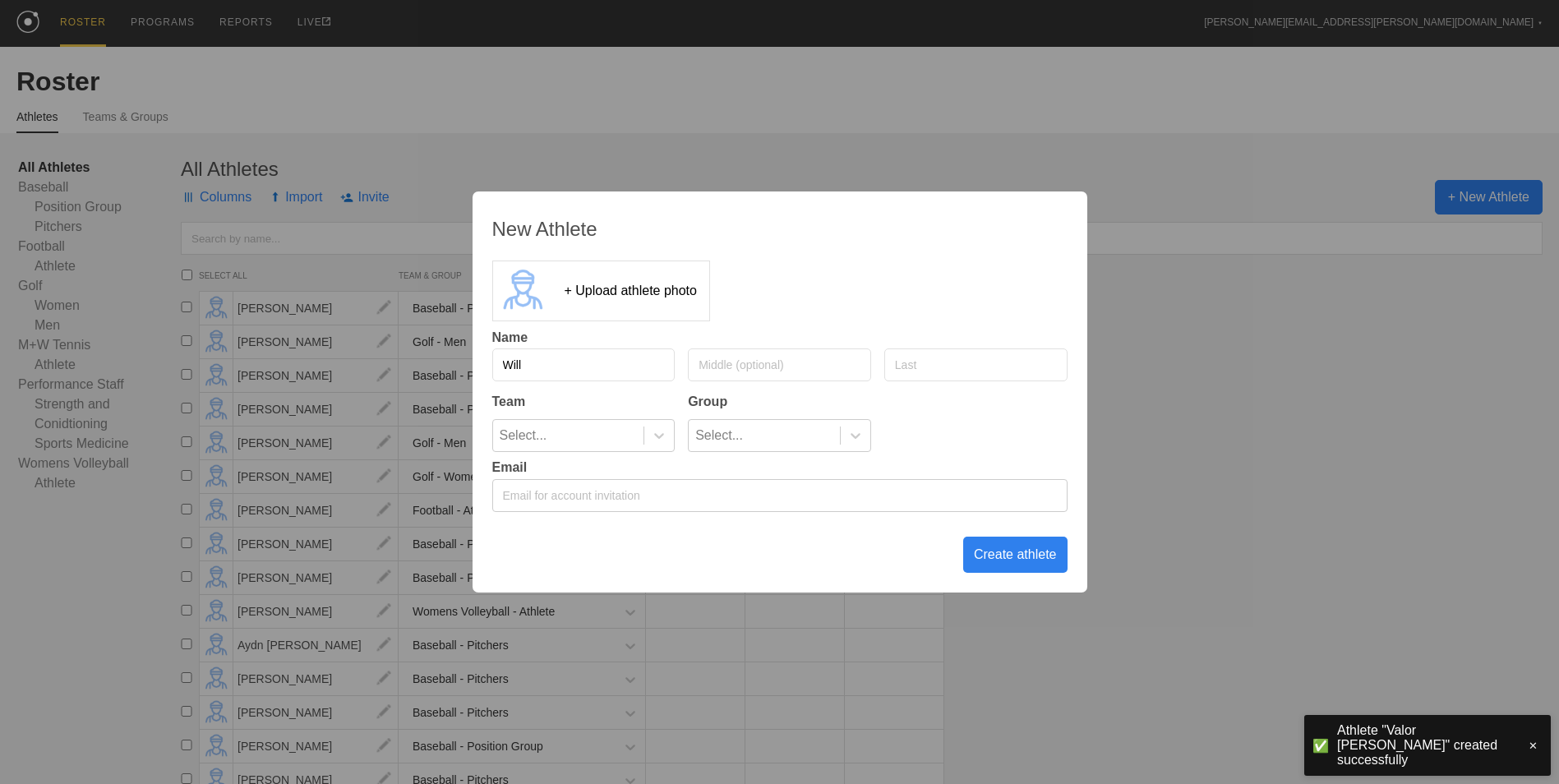
type input "Will"
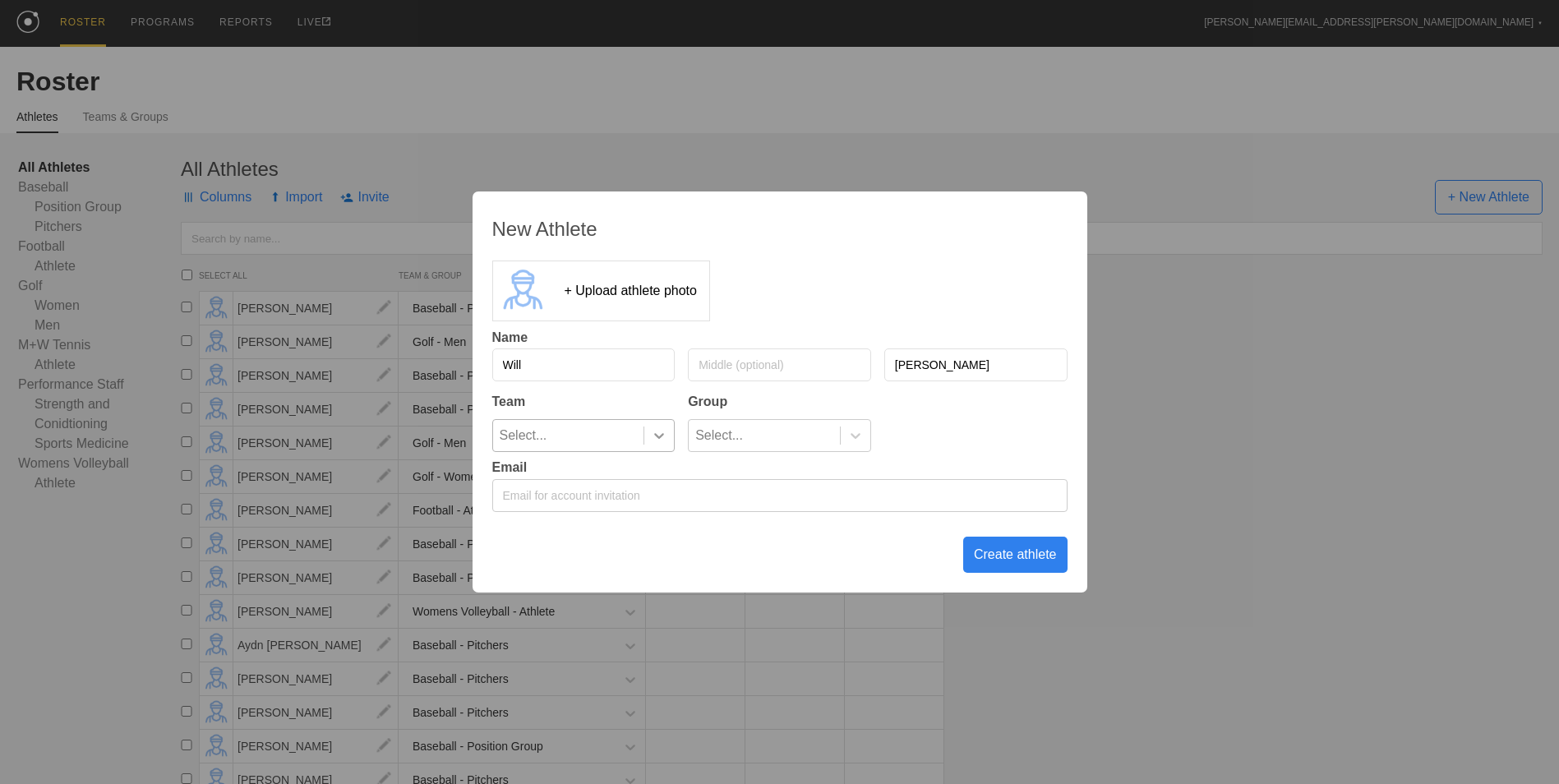
type input "[PERSON_NAME]"
click at [652, 444] on icon at bounding box center [659, 435] width 17 height 17
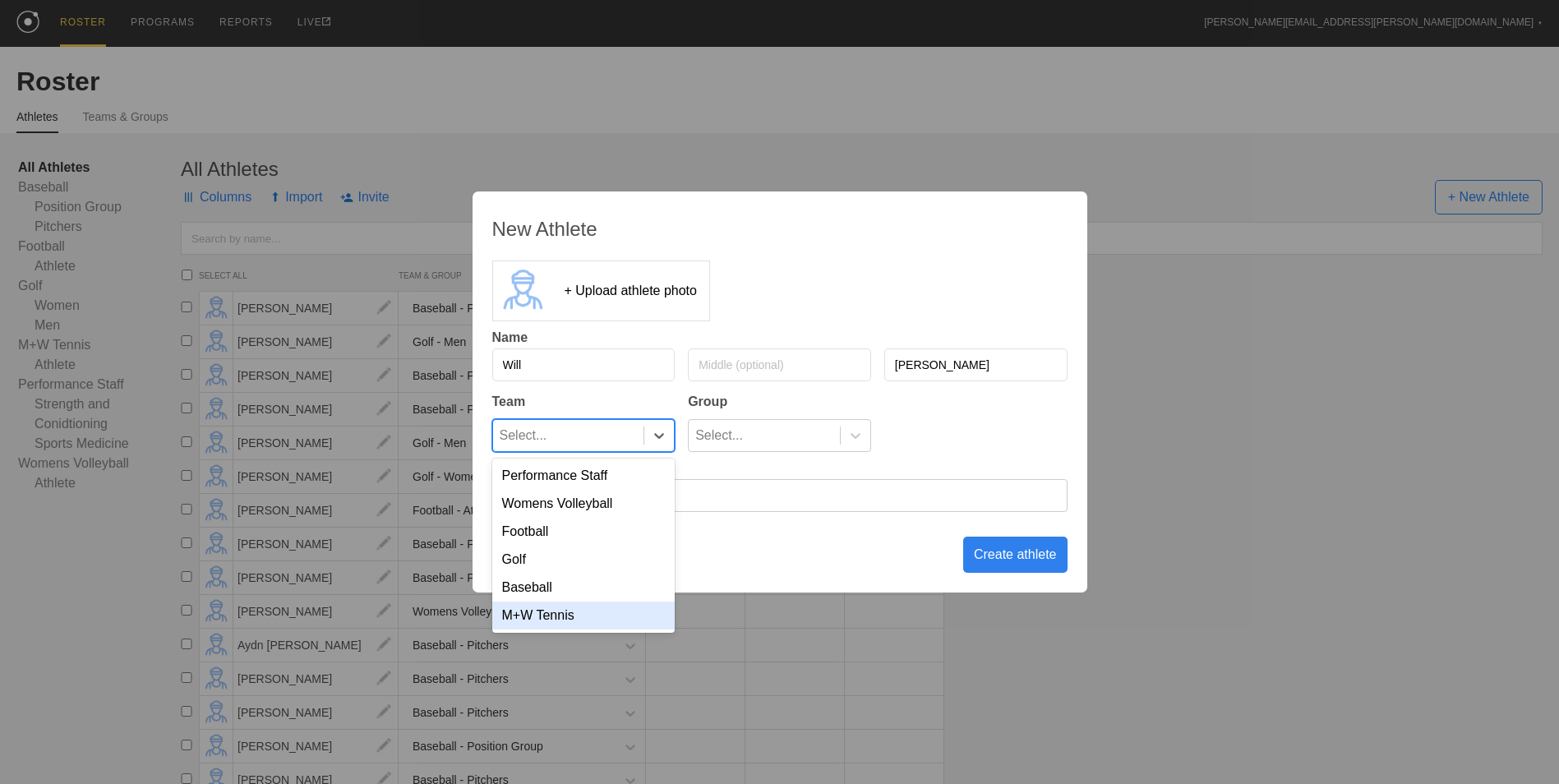
click at [593, 621] on div "M+W Tennis" at bounding box center [583, 615] width 183 height 28
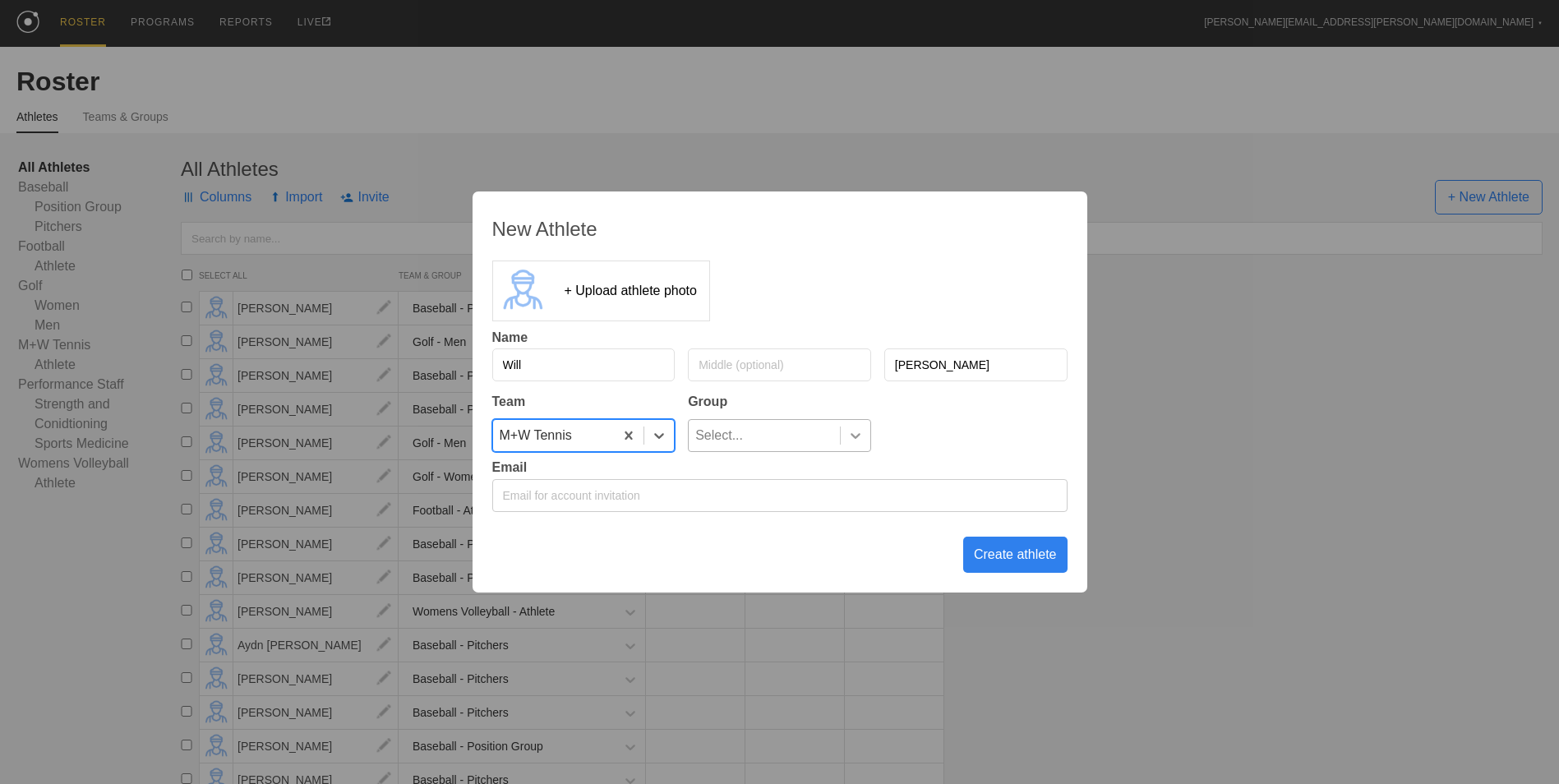
click at [853, 435] on icon at bounding box center [855, 436] width 10 height 6
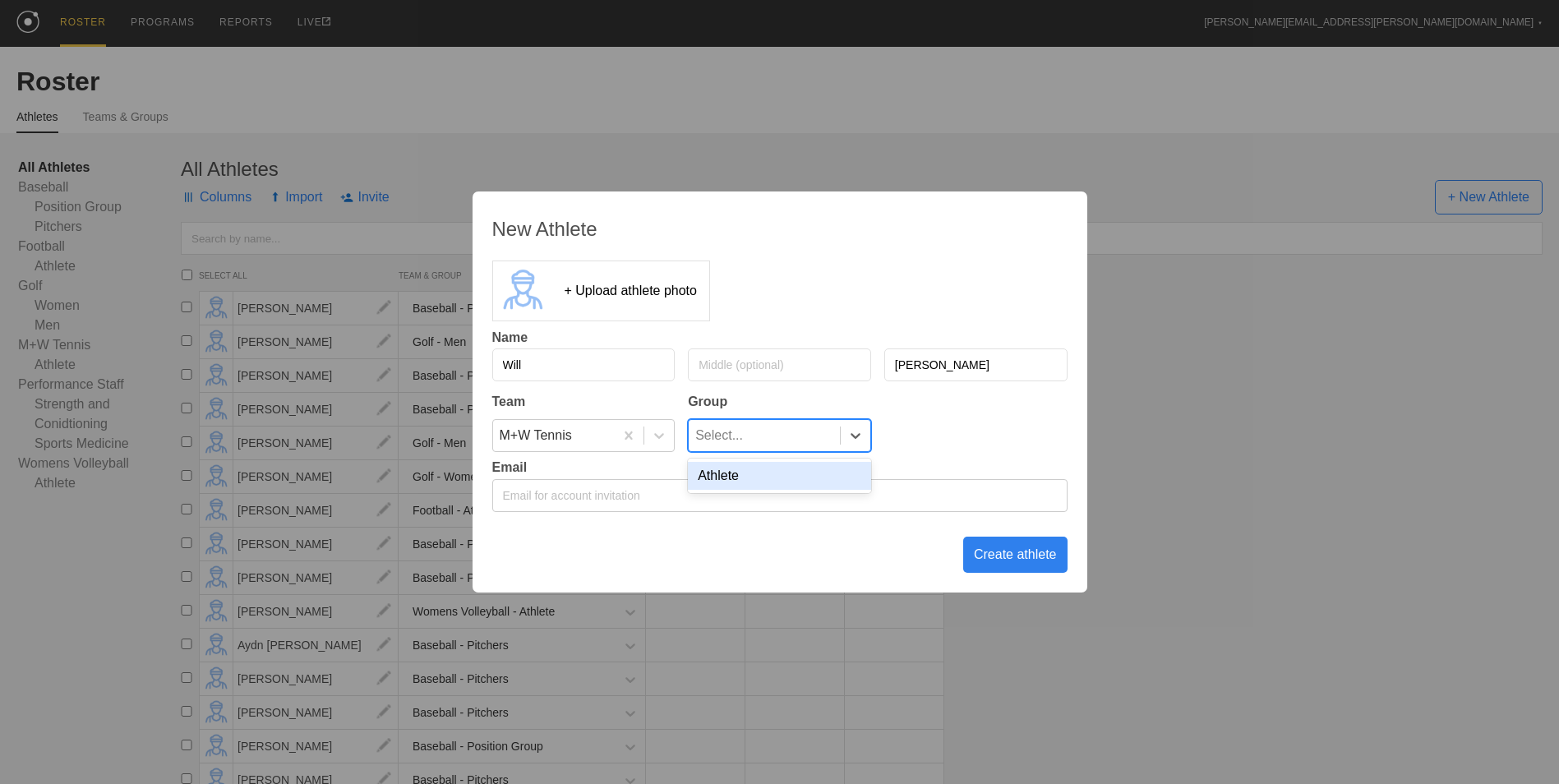
click at [810, 477] on div "Athlete" at bounding box center [779, 476] width 183 height 28
click at [1026, 555] on div "Create athlete" at bounding box center [1015, 554] width 104 height 36
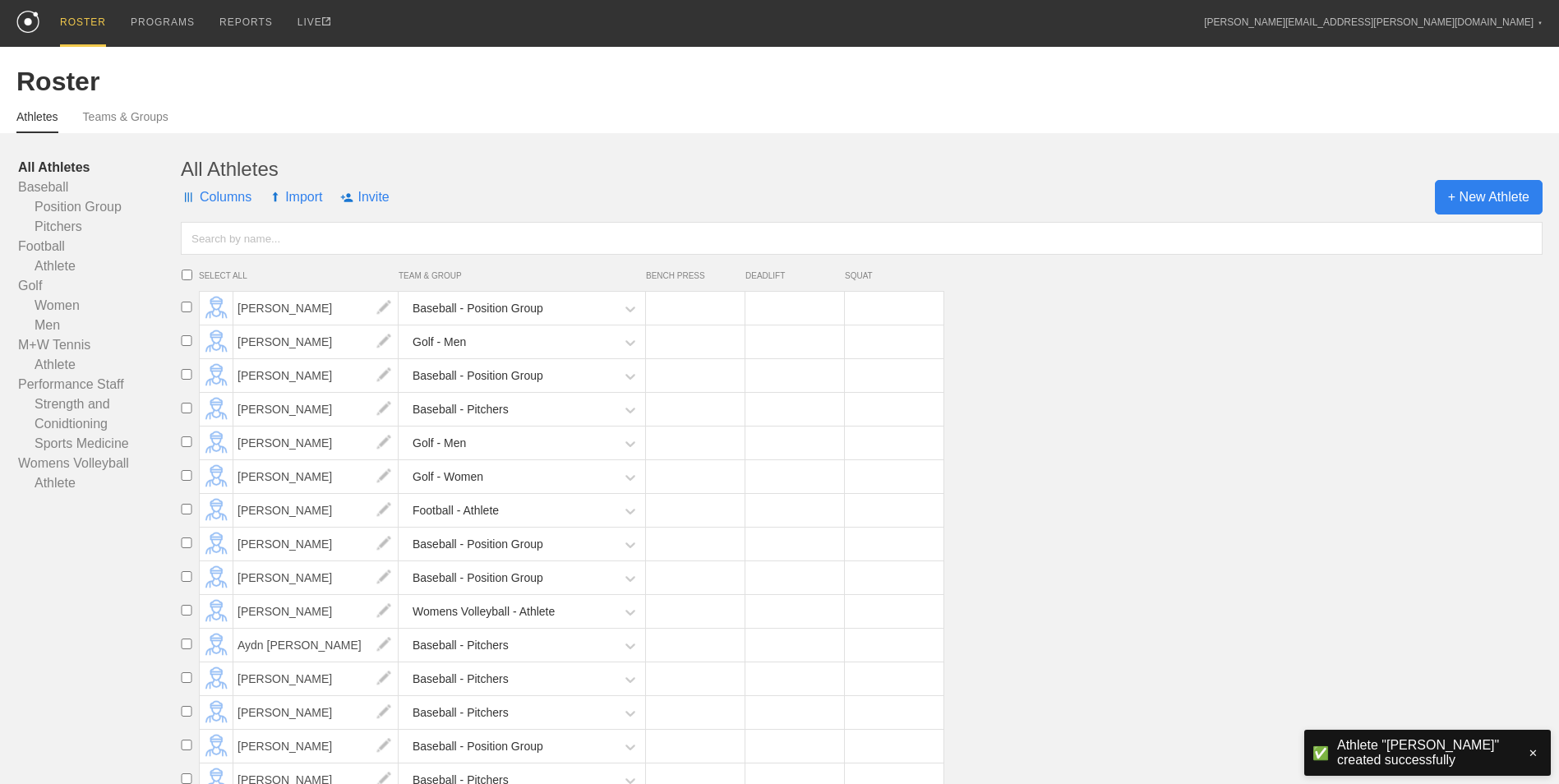
click at [1485, 191] on span "+ New Athlete" at bounding box center [1488, 197] width 108 height 34
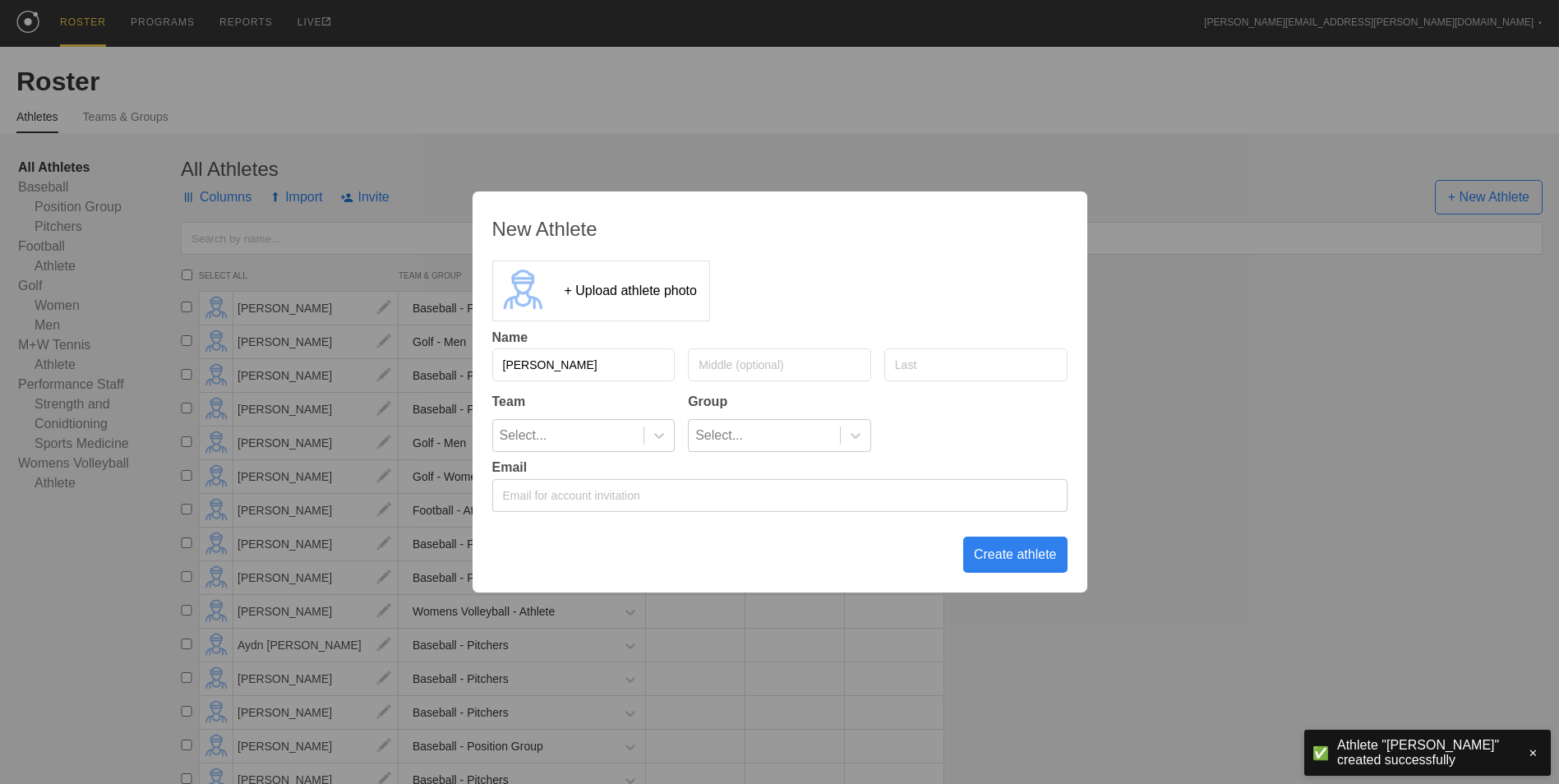
type input "[PERSON_NAME]"
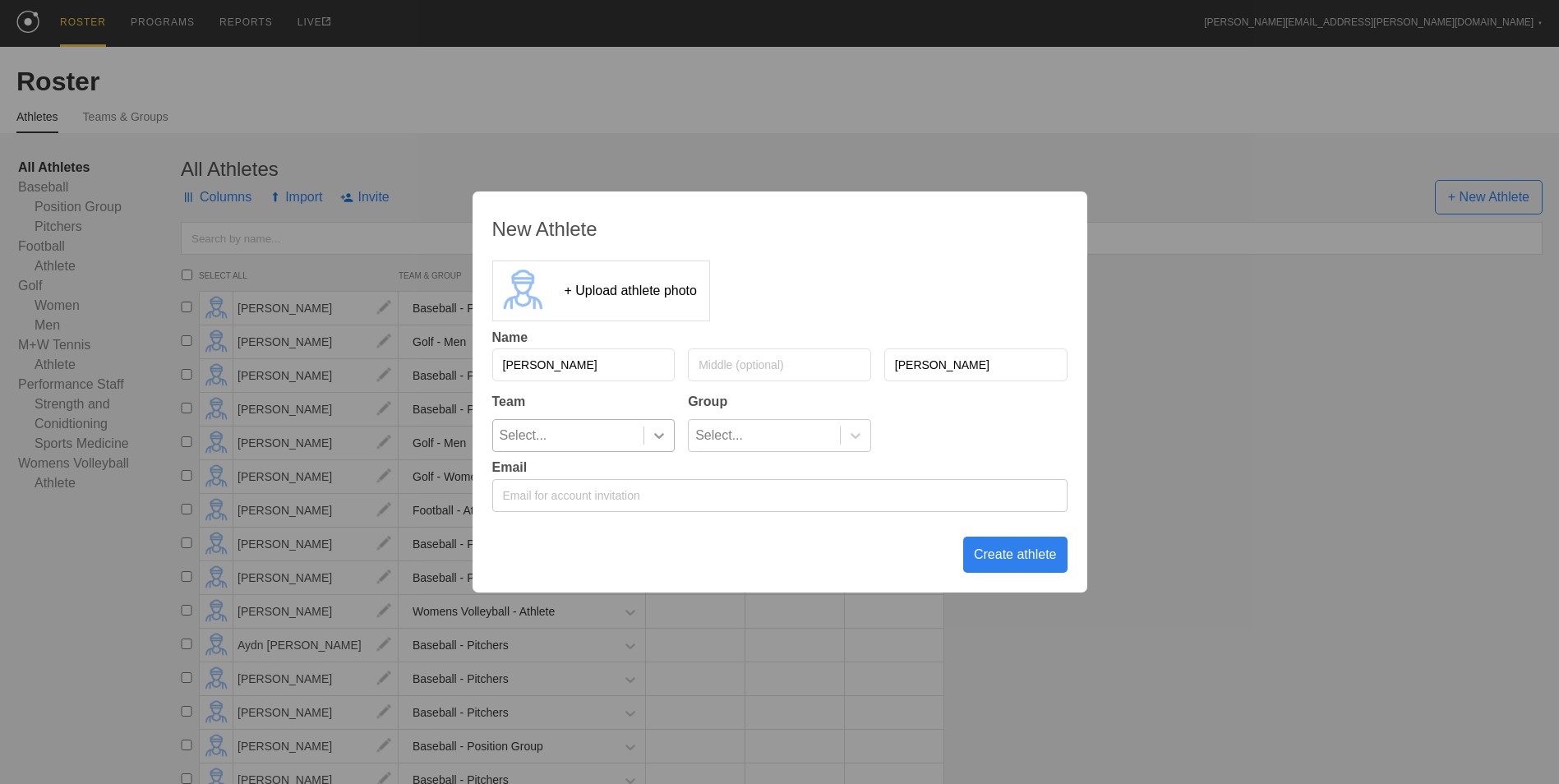
type input "[PERSON_NAME]"
click at [665, 441] on icon at bounding box center [659, 435] width 17 height 17
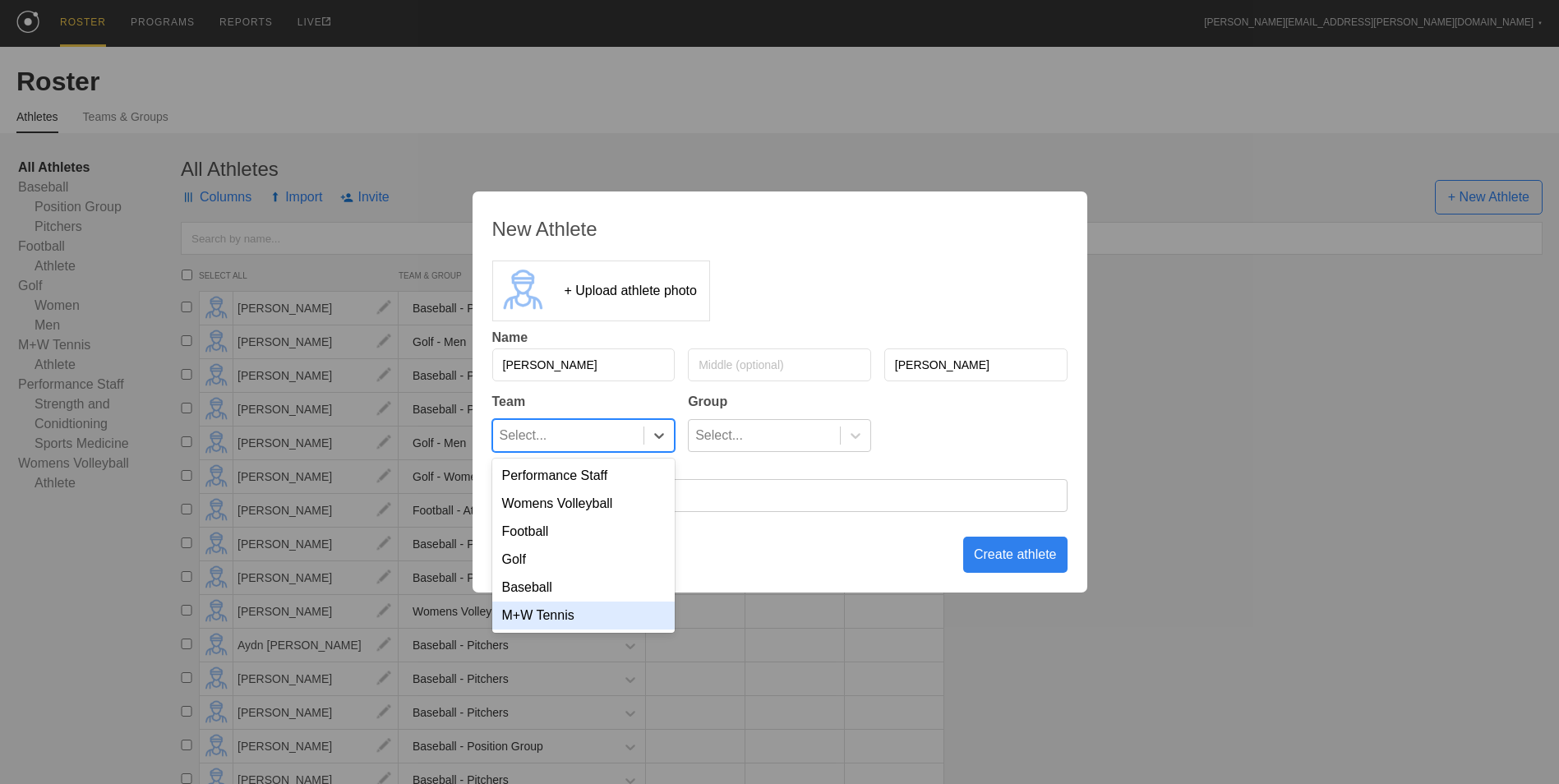
click at [614, 625] on div "M+W Tennis" at bounding box center [583, 615] width 183 height 28
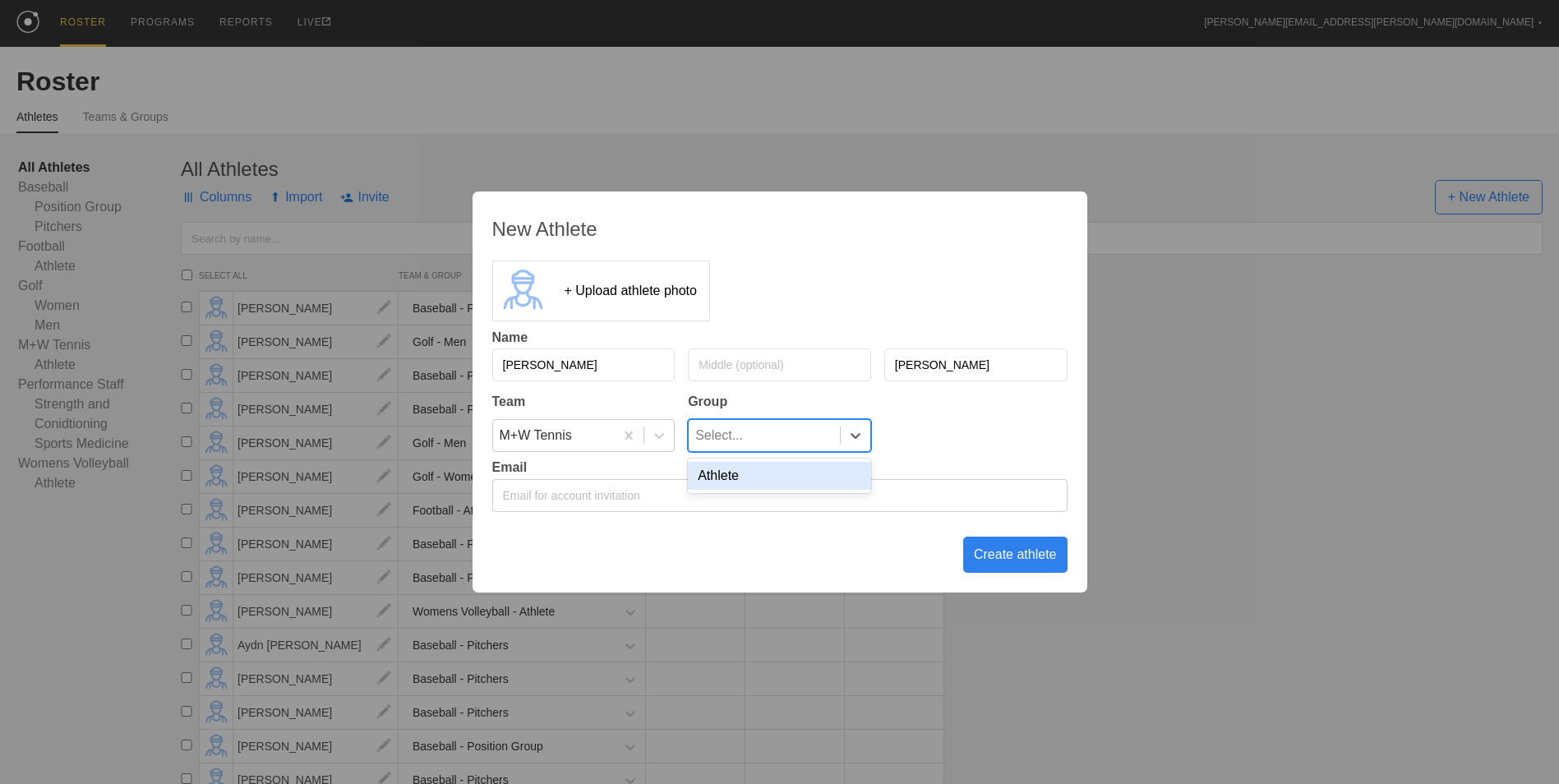
click at [827, 439] on div "Select..." at bounding box center [764, 436] width 151 height 32
click at [795, 478] on div "Athlete" at bounding box center [779, 476] width 183 height 28
click at [1026, 555] on div "Create athlete" at bounding box center [1015, 554] width 104 height 36
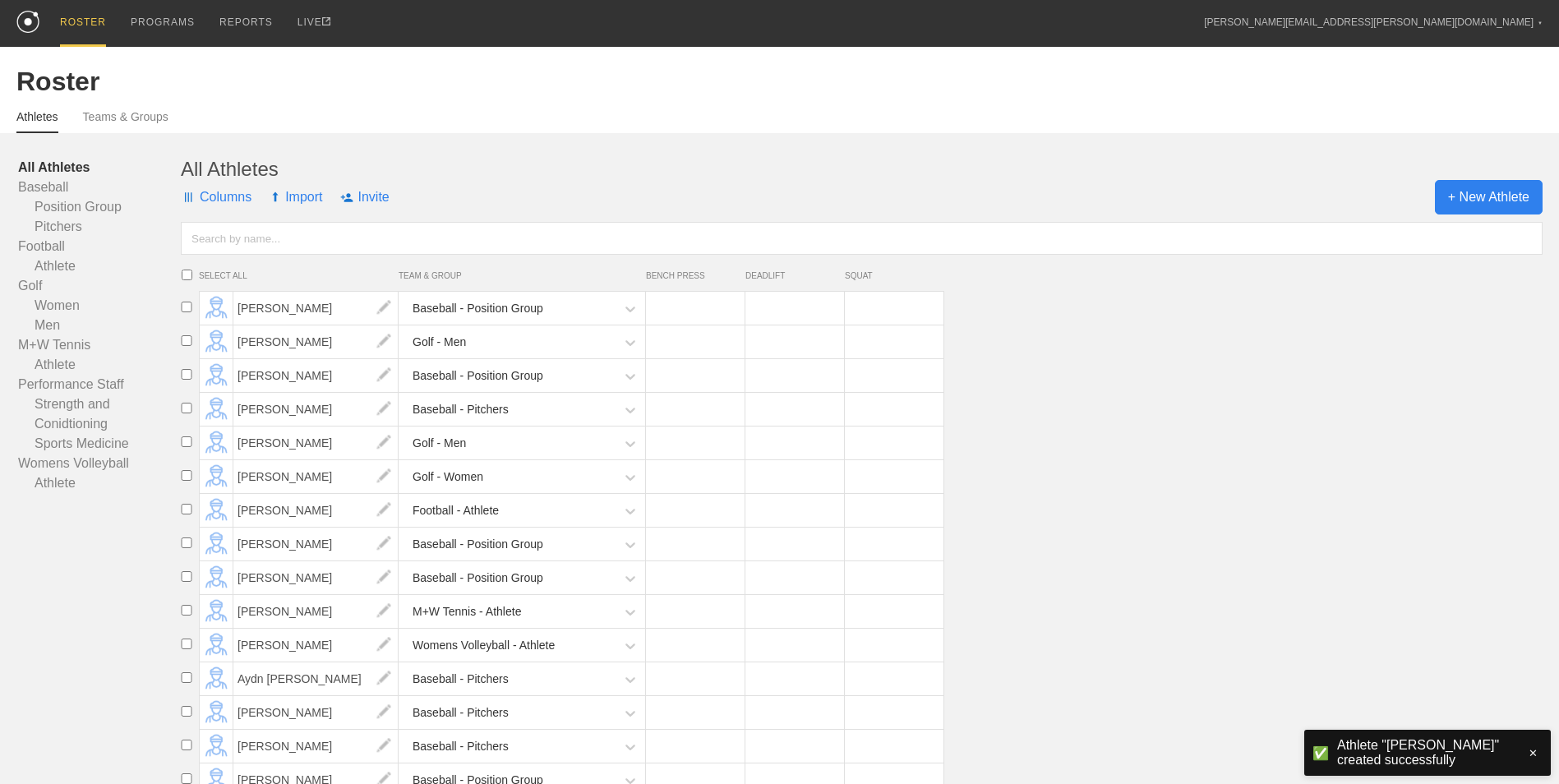
click at [1466, 200] on span "+ New Athlete" at bounding box center [1488, 197] width 108 height 34
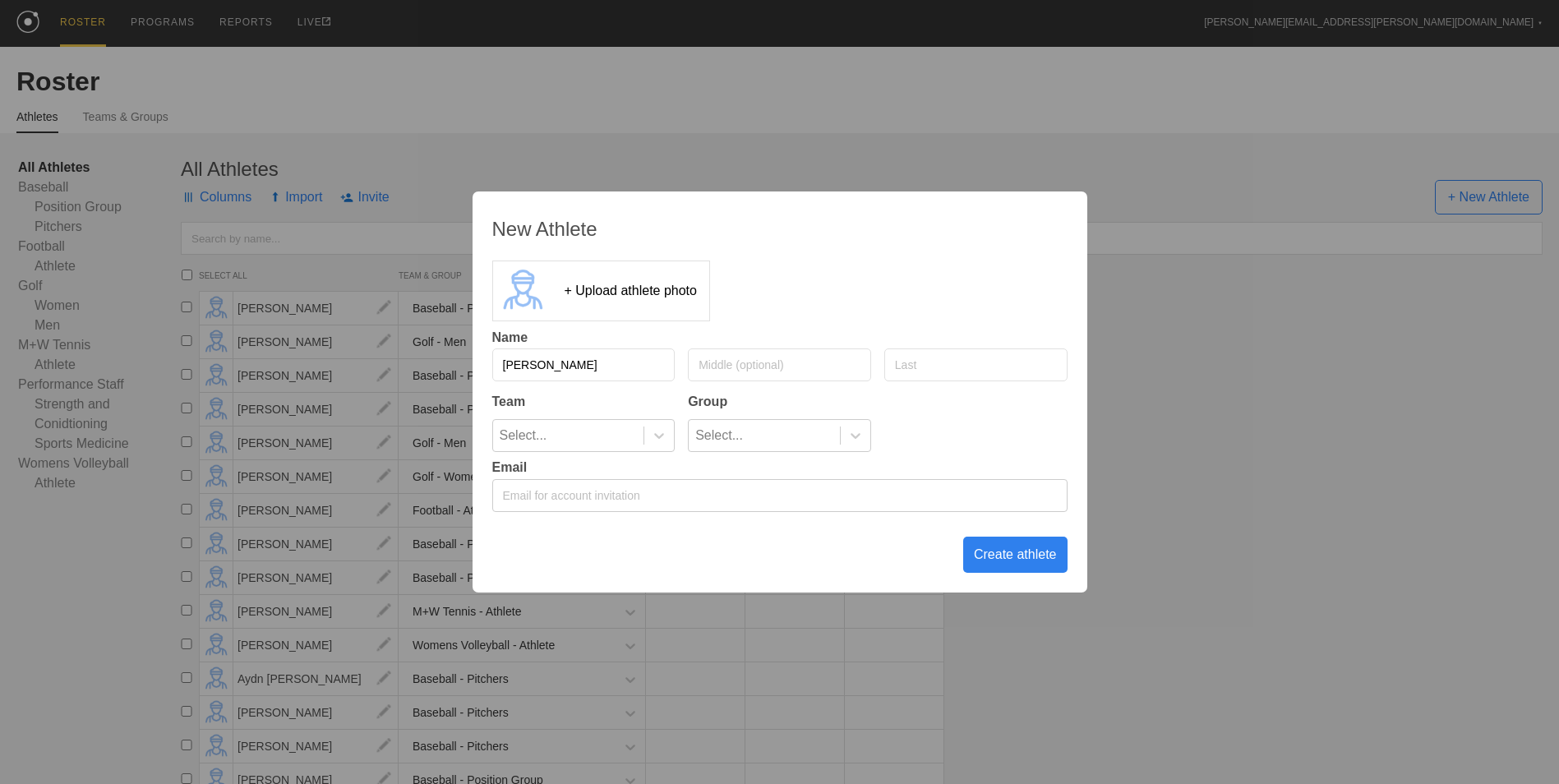
type input "[PERSON_NAME]"
click at [960, 371] on input "[PERSON_NAME]" at bounding box center [975, 365] width 183 height 33
type input "[PERSON_NAME]"
click at [619, 440] on div "Select..." at bounding box center [568, 436] width 151 height 32
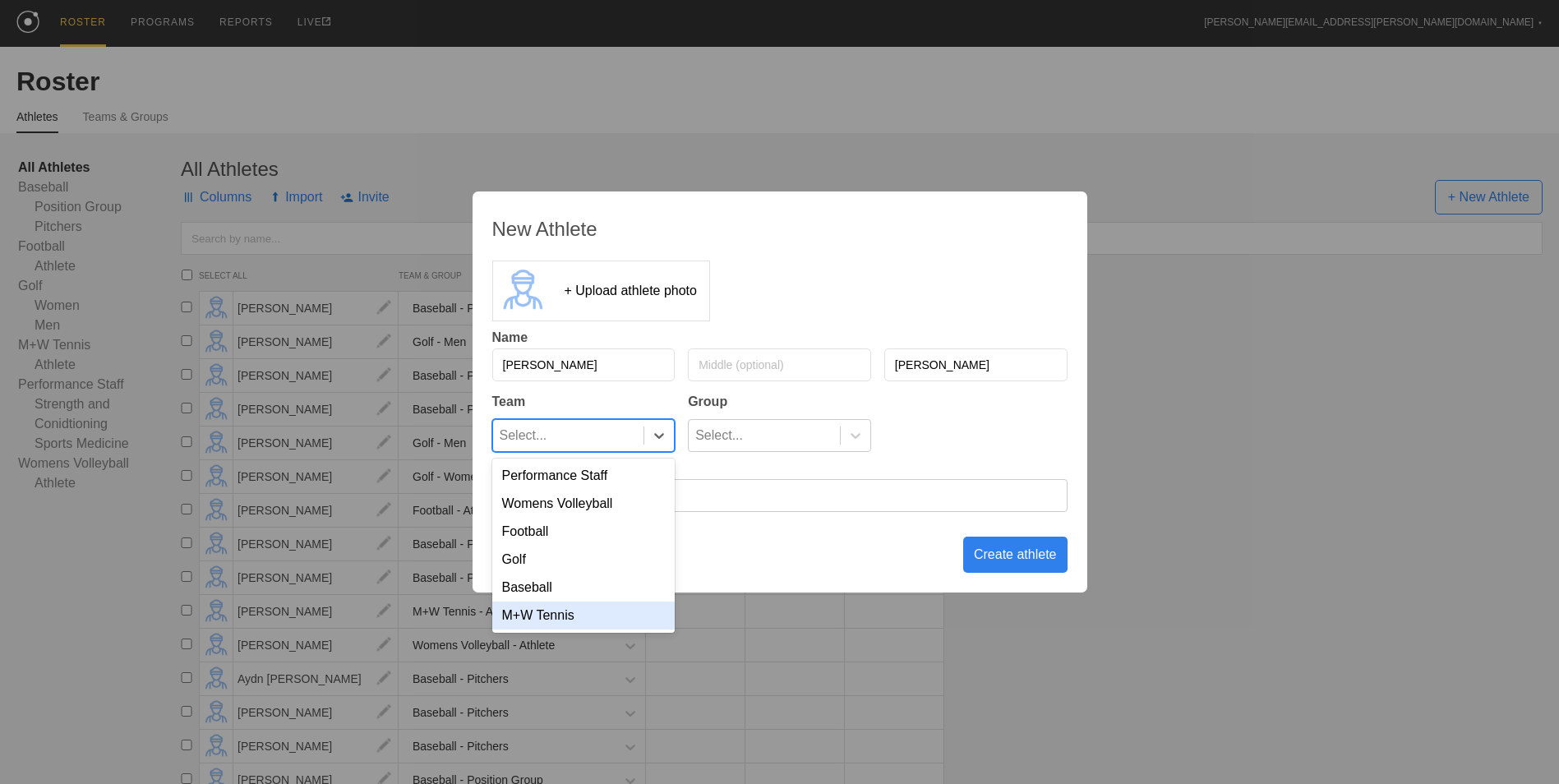
click at [599, 612] on div "M+W Tennis" at bounding box center [583, 615] width 183 height 28
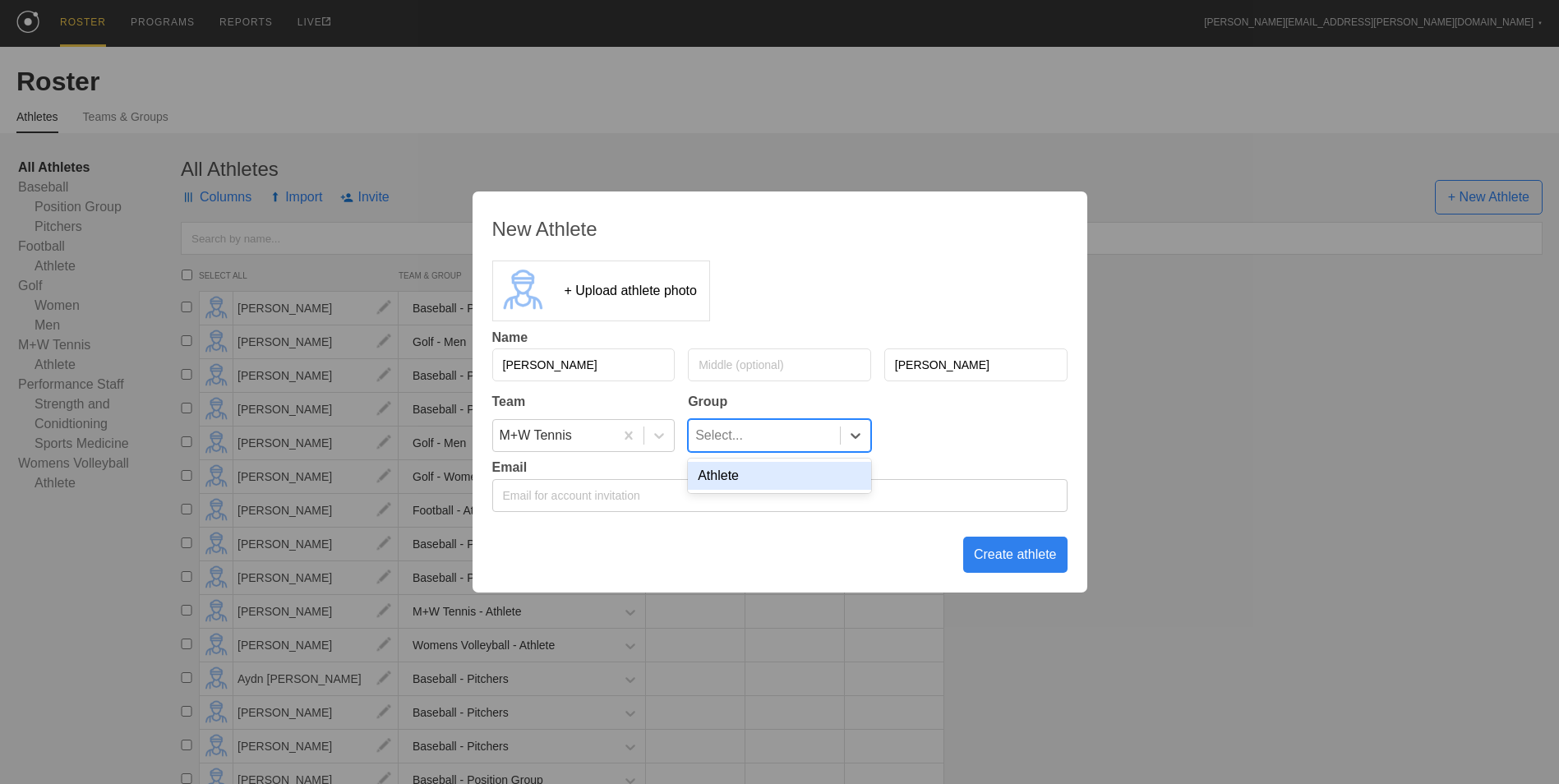
click at [763, 435] on div "Select..." at bounding box center [764, 436] width 151 height 32
click at [761, 478] on div "Athlete" at bounding box center [779, 476] width 183 height 28
click at [1036, 558] on div "Create athlete" at bounding box center [1015, 554] width 104 height 36
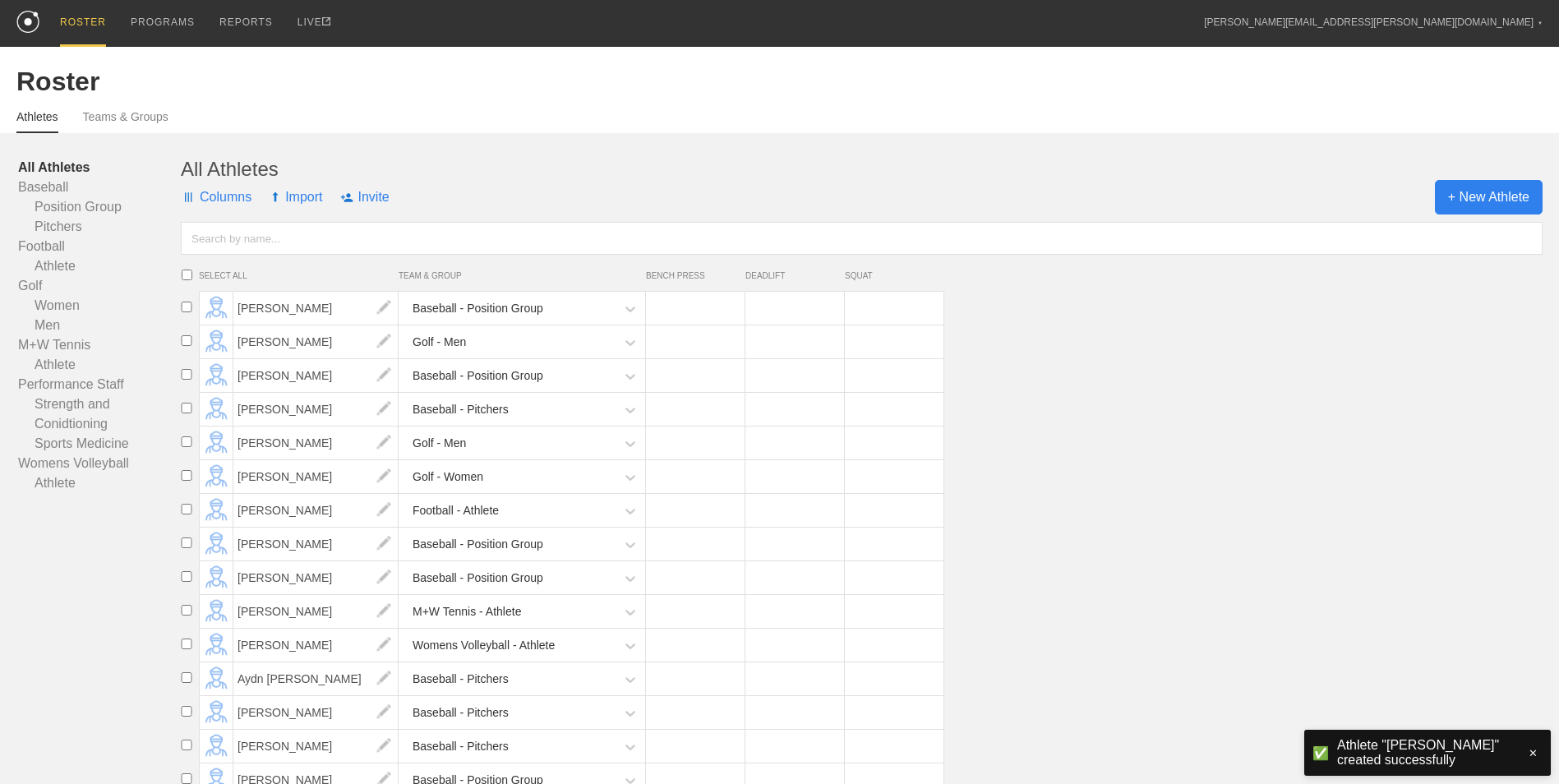
click at [1465, 192] on span "+ New Athlete" at bounding box center [1488, 197] width 108 height 34
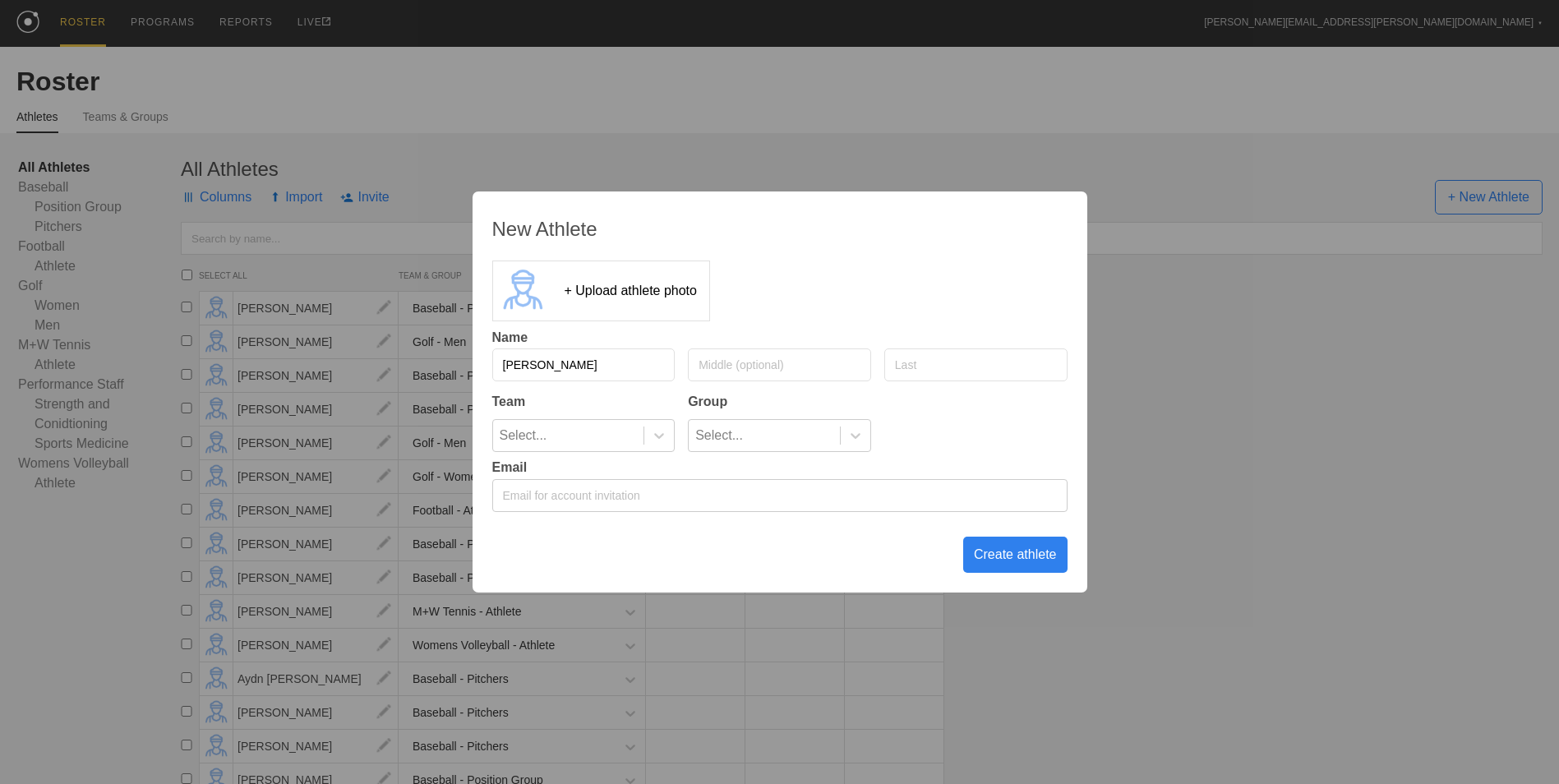
type input "[PERSON_NAME]"
click at [950, 370] on input "text" at bounding box center [975, 365] width 183 height 33
type input "[PERSON_NAME]"
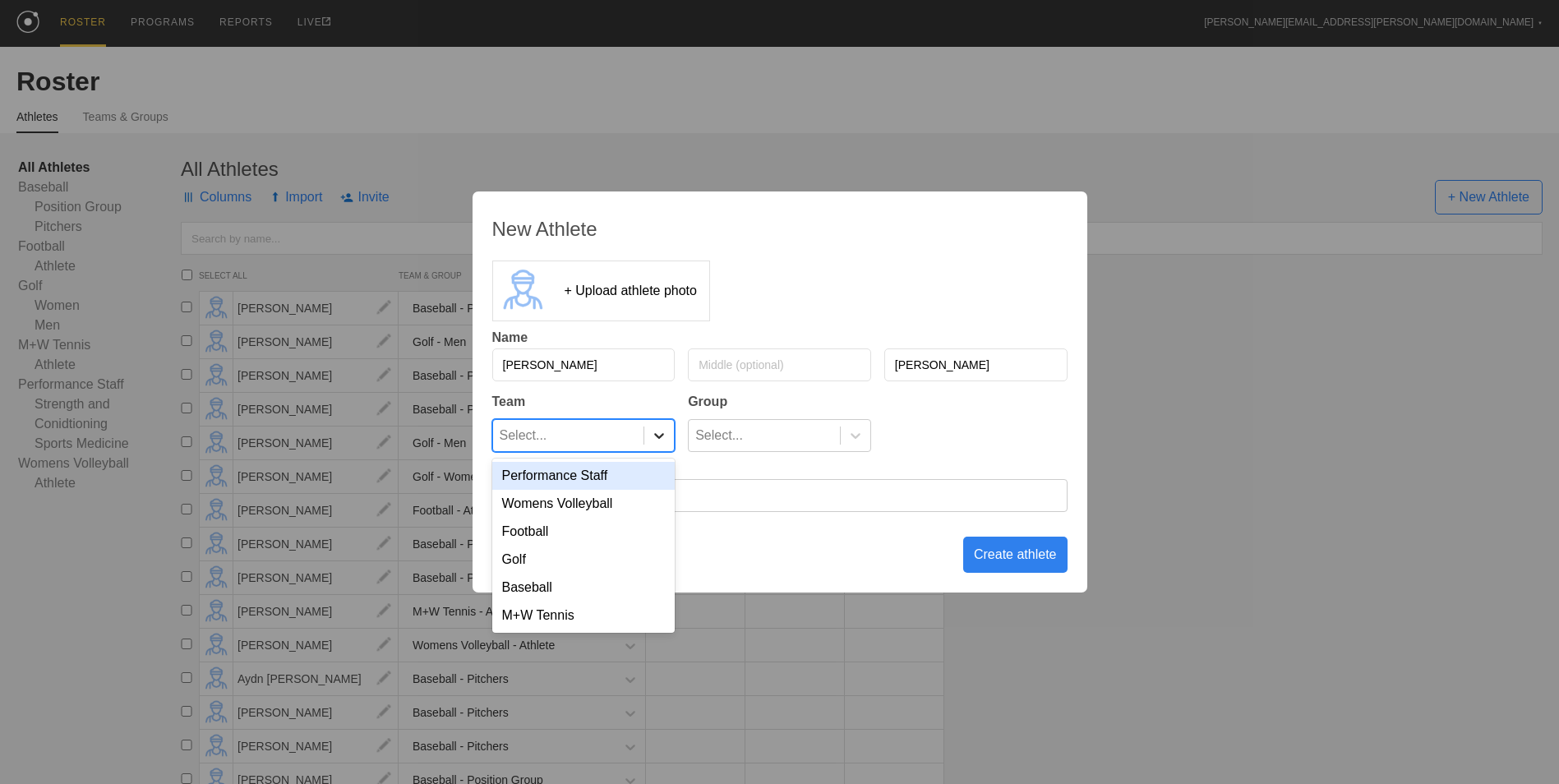
click at [662, 439] on icon at bounding box center [659, 435] width 17 height 17
click at [606, 625] on div "M+W Tennis" at bounding box center [583, 615] width 183 height 28
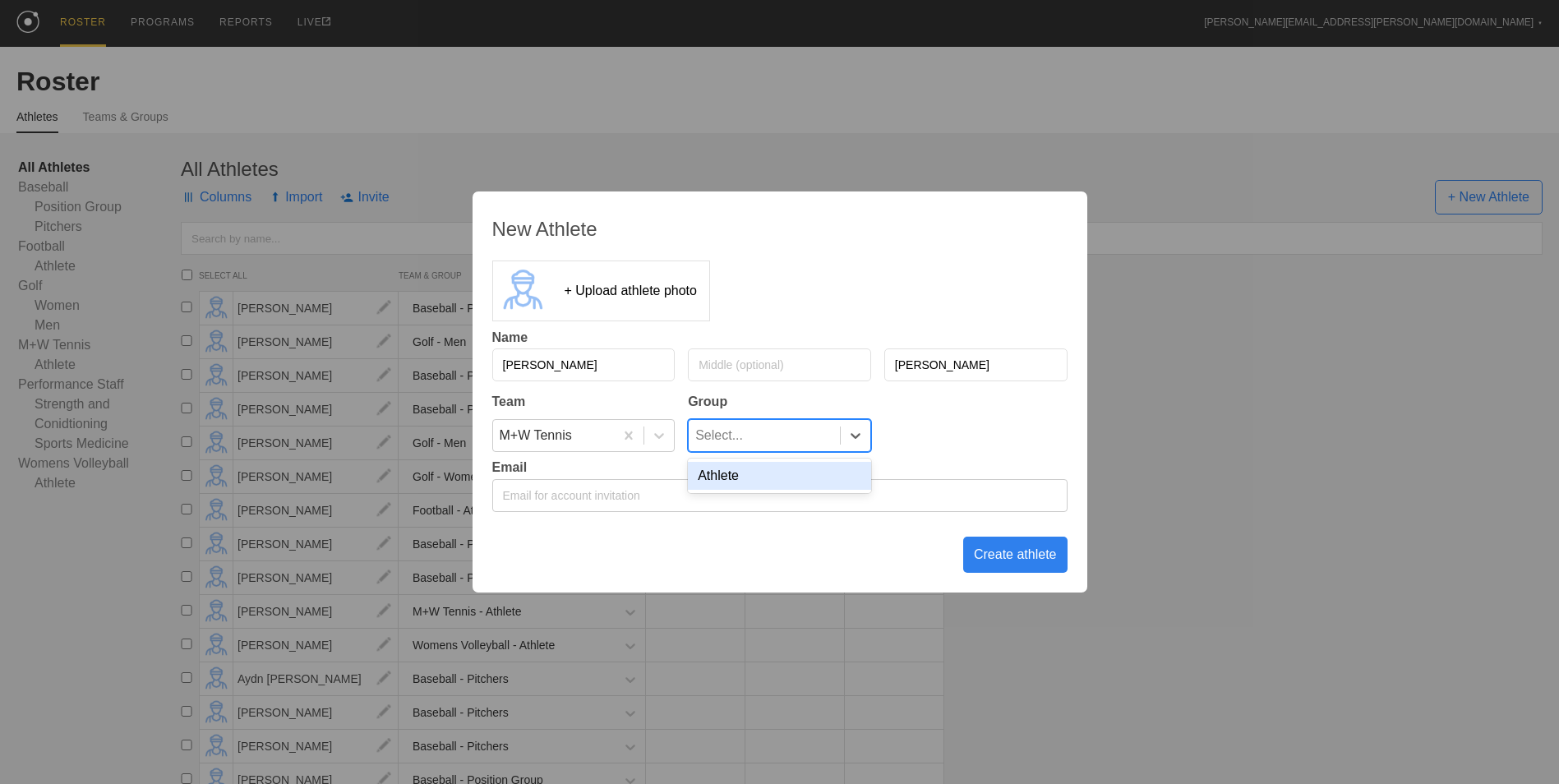
click at [838, 434] on div "Select..." at bounding box center [764, 436] width 151 height 32
click at [801, 473] on div "Athlete" at bounding box center [779, 476] width 183 height 28
click at [994, 556] on div "Create athlete" at bounding box center [1015, 554] width 104 height 36
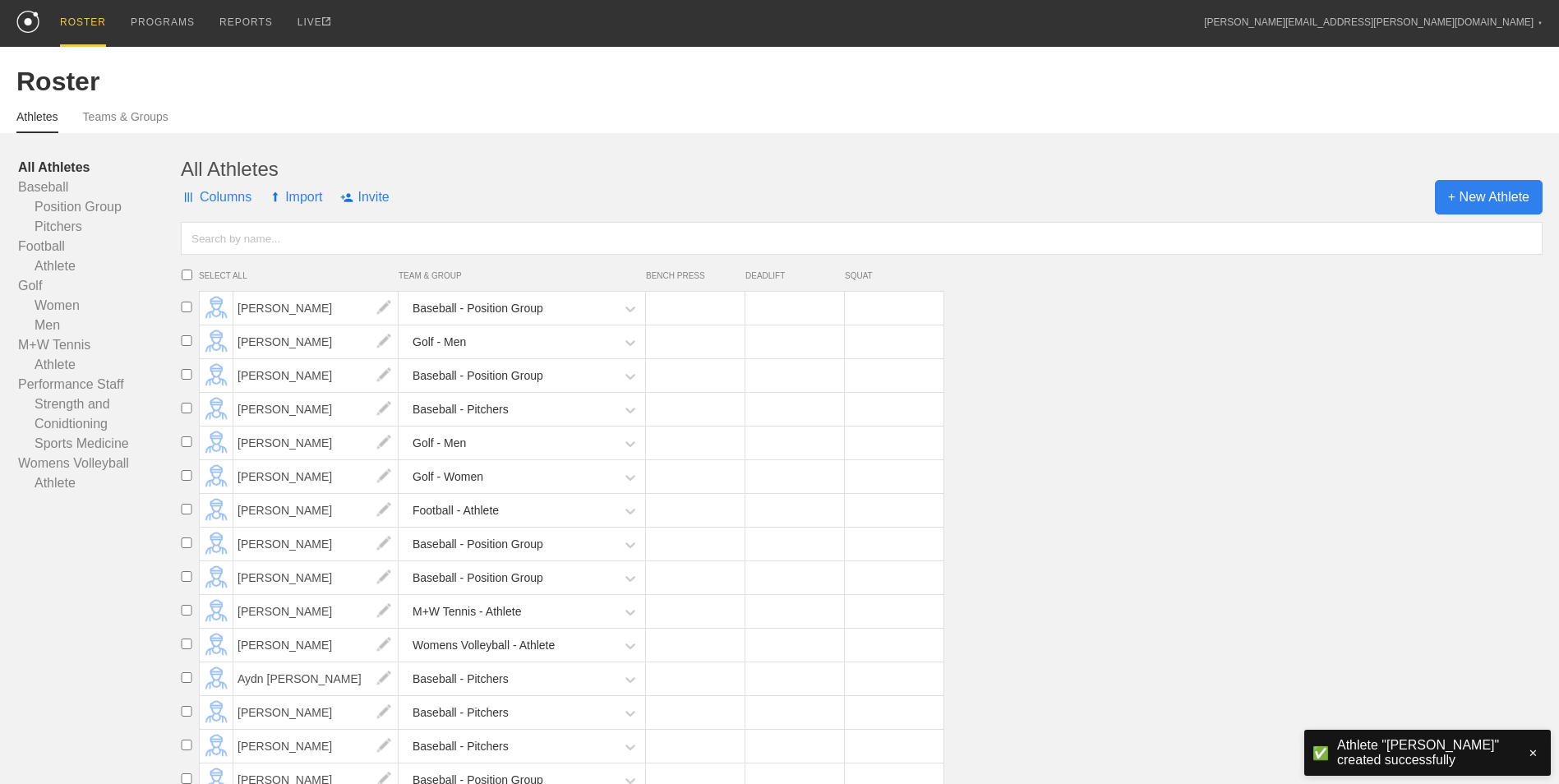
click at [1468, 203] on span "+ New Athlete" at bounding box center [1488, 197] width 108 height 34
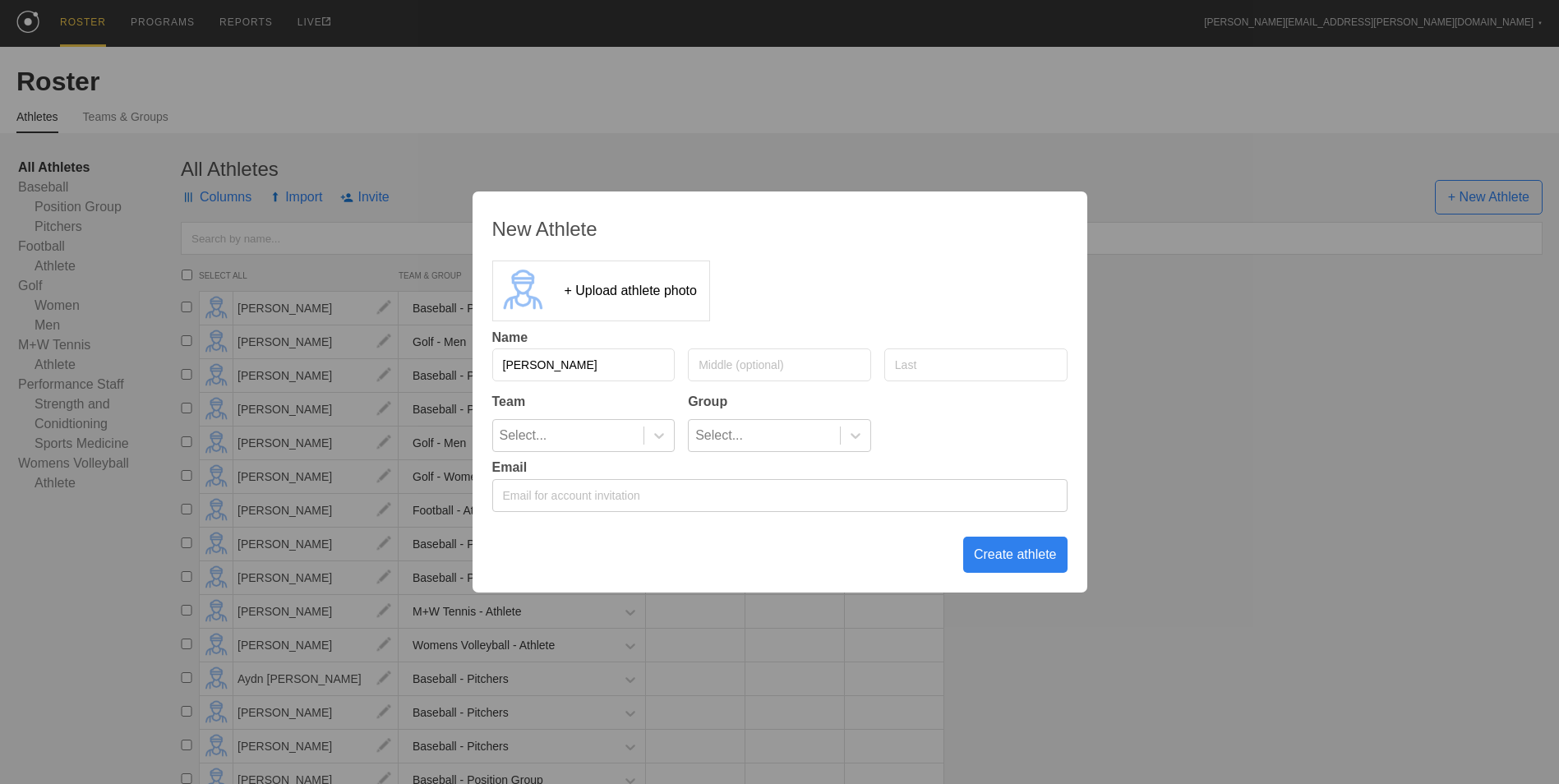
type input "[PERSON_NAME]"
click at [952, 358] on input "text" at bounding box center [975, 365] width 183 height 33
type input "[PERSON_NAME]"
click at [670, 431] on div at bounding box center [659, 435] width 30 height 17
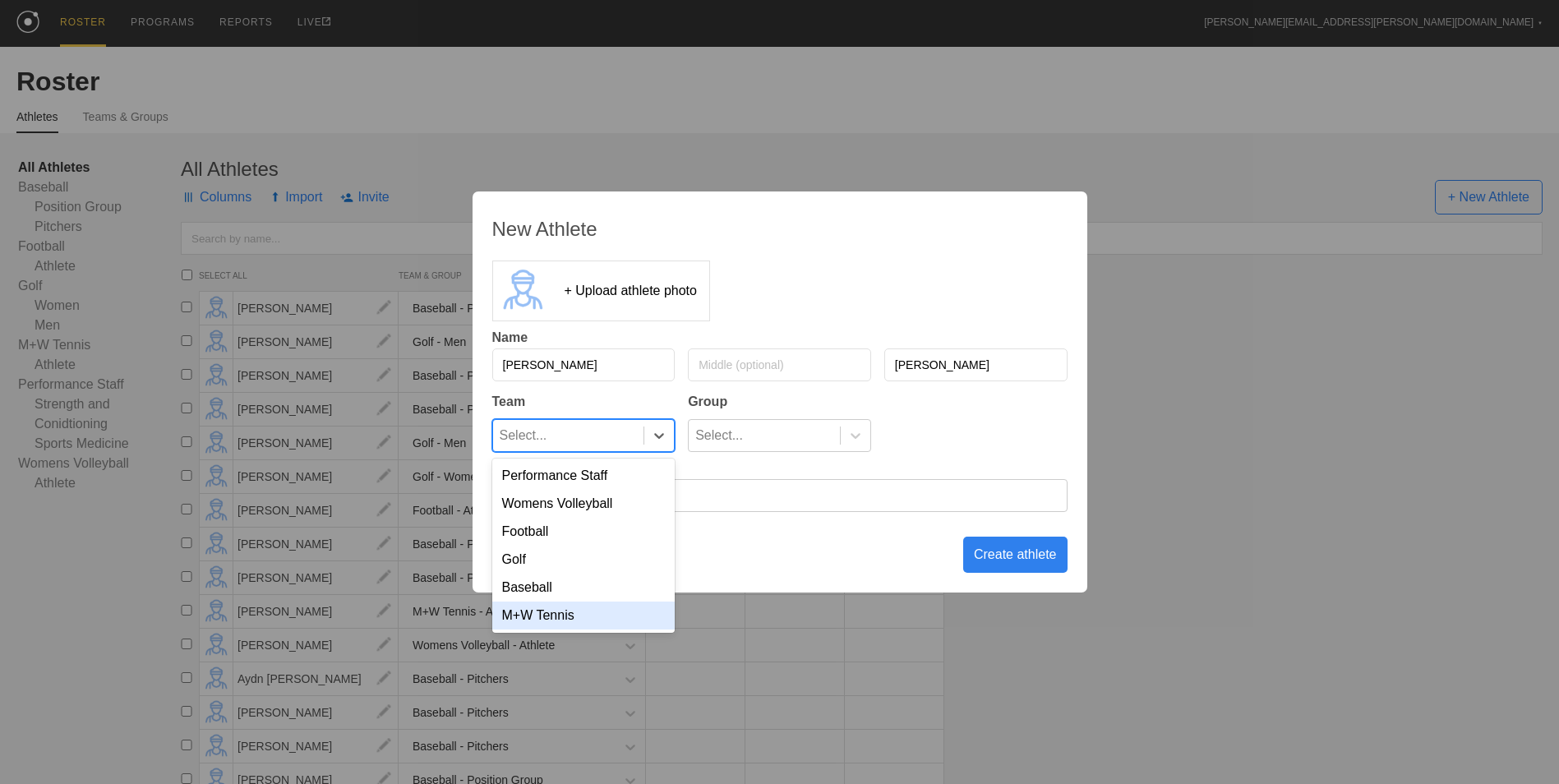
click at [602, 622] on div "M+W Tennis" at bounding box center [583, 615] width 183 height 28
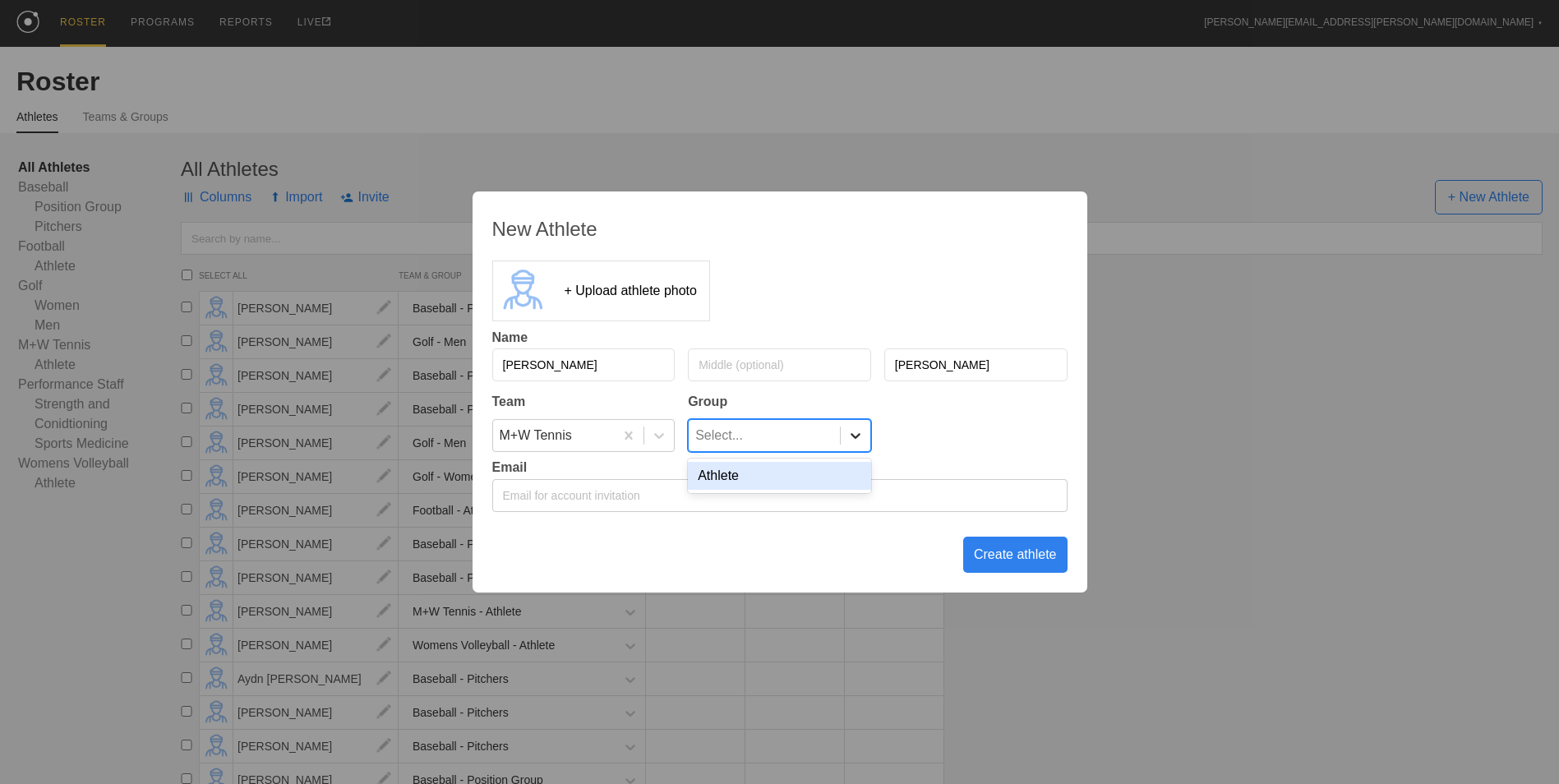
click at [847, 434] on icon at bounding box center [855, 435] width 17 height 17
click at [842, 472] on div "Athlete" at bounding box center [779, 476] width 183 height 28
click at [1003, 569] on div "Create athlete" at bounding box center [1015, 554] width 104 height 36
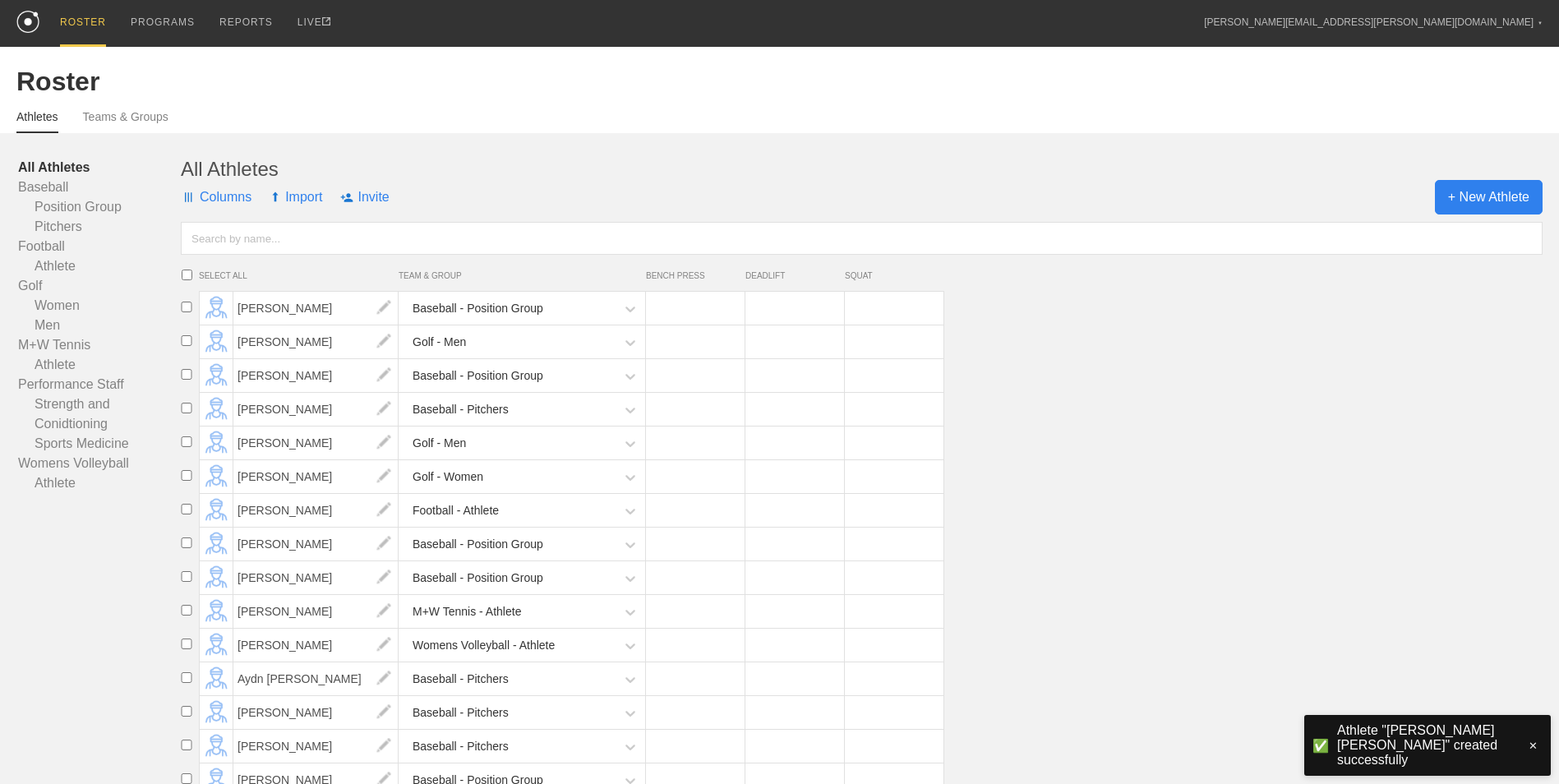
click at [1511, 188] on span "+ New Athlete" at bounding box center [1488, 197] width 108 height 34
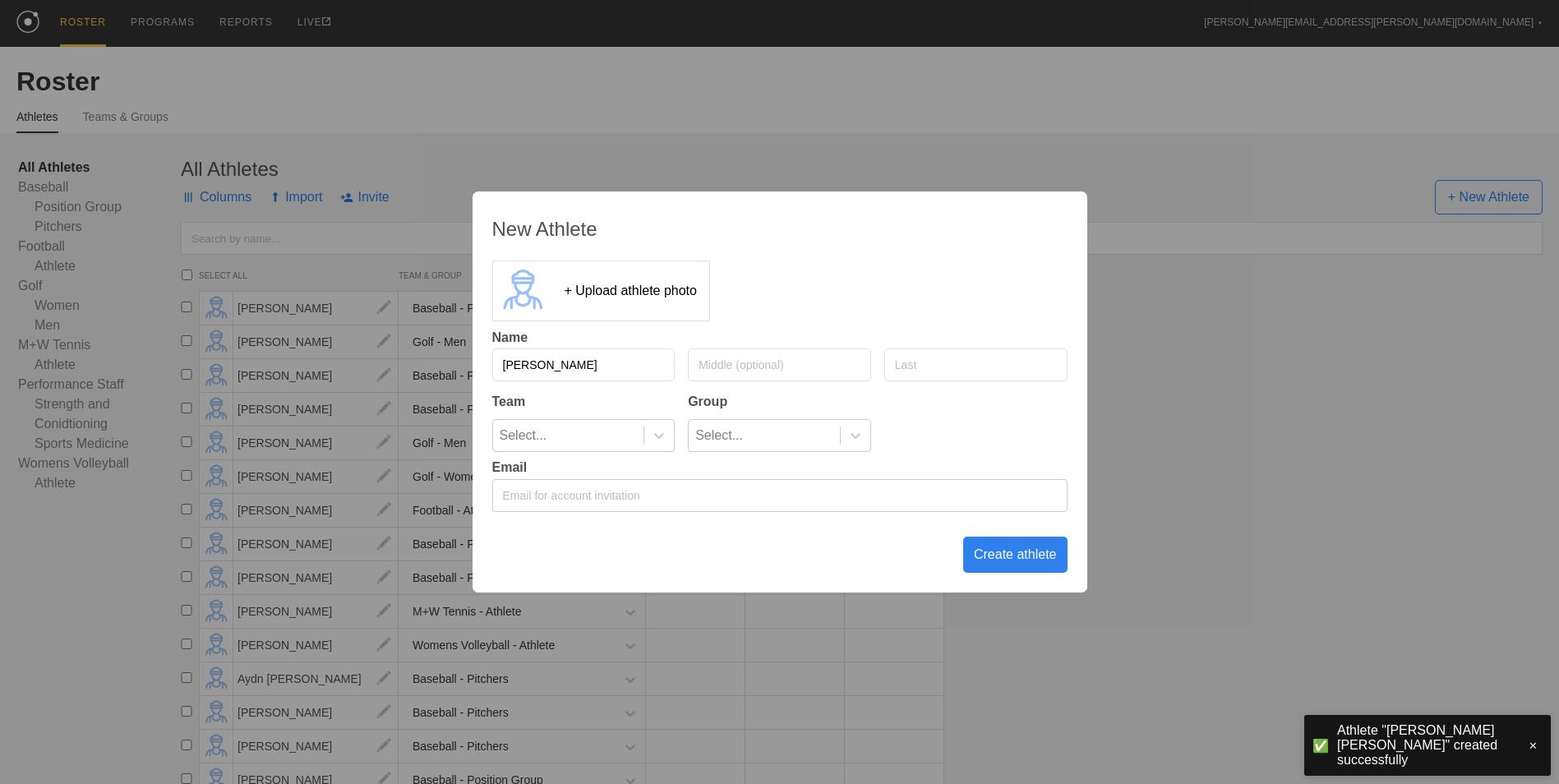
type input "[PERSON_NAME]"
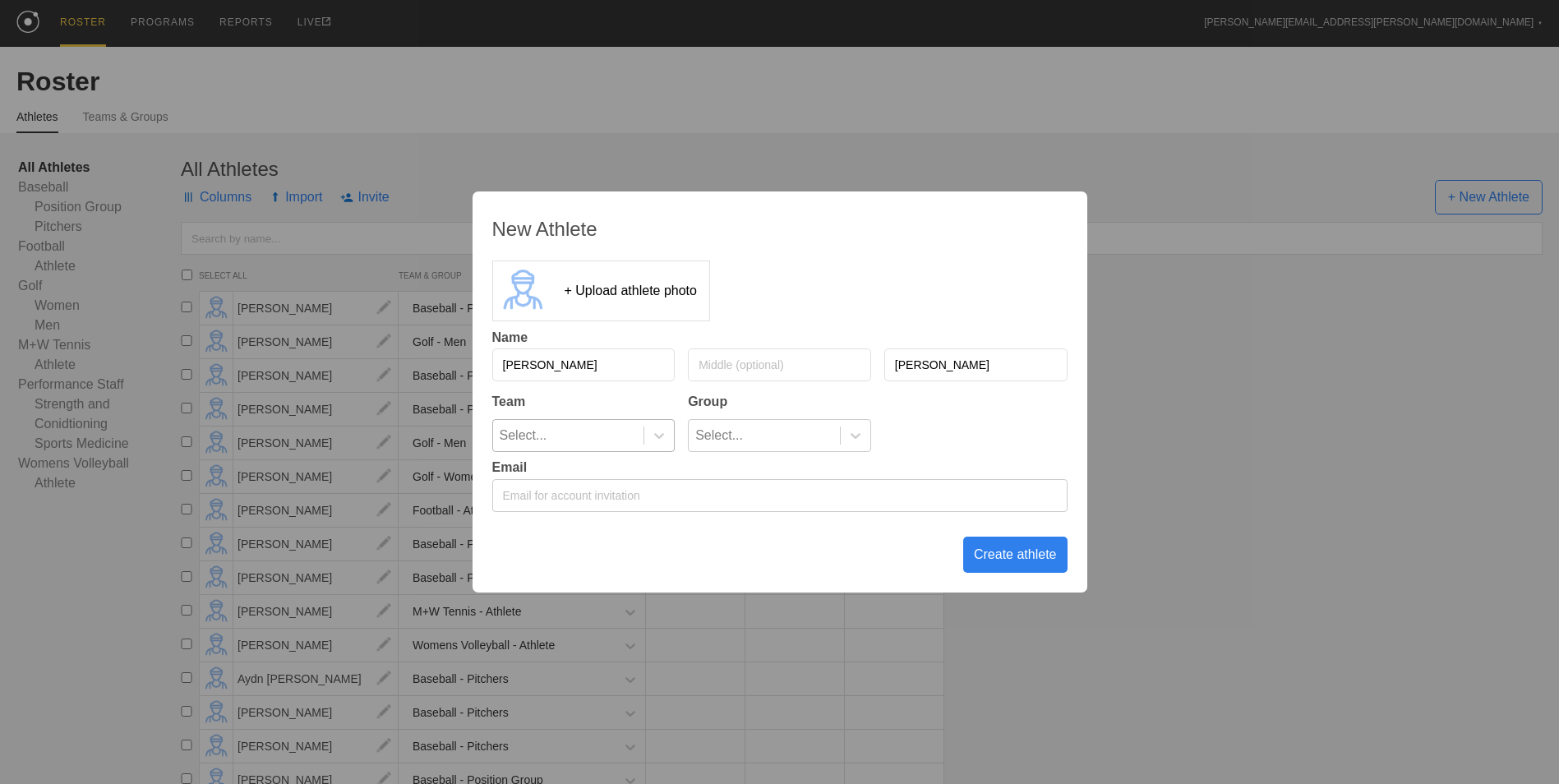
type input "[PERSON_NAME]"
click at [669, 451] on div at bounding box center [658, 436] width 31 height 32
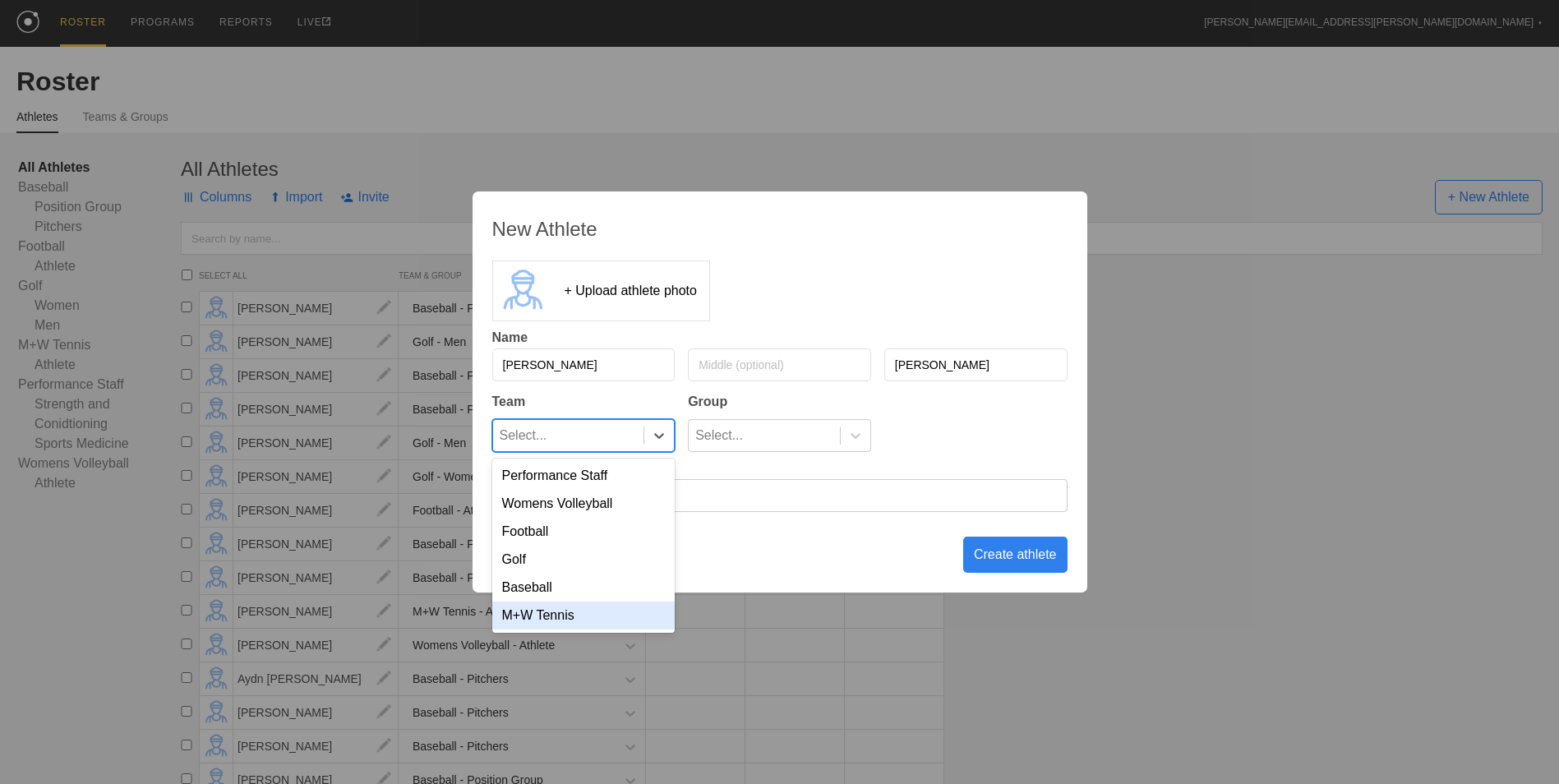
click at [655, 620] on div "M+W Tennis" at bounding box center [583, 615] width 183 height 28
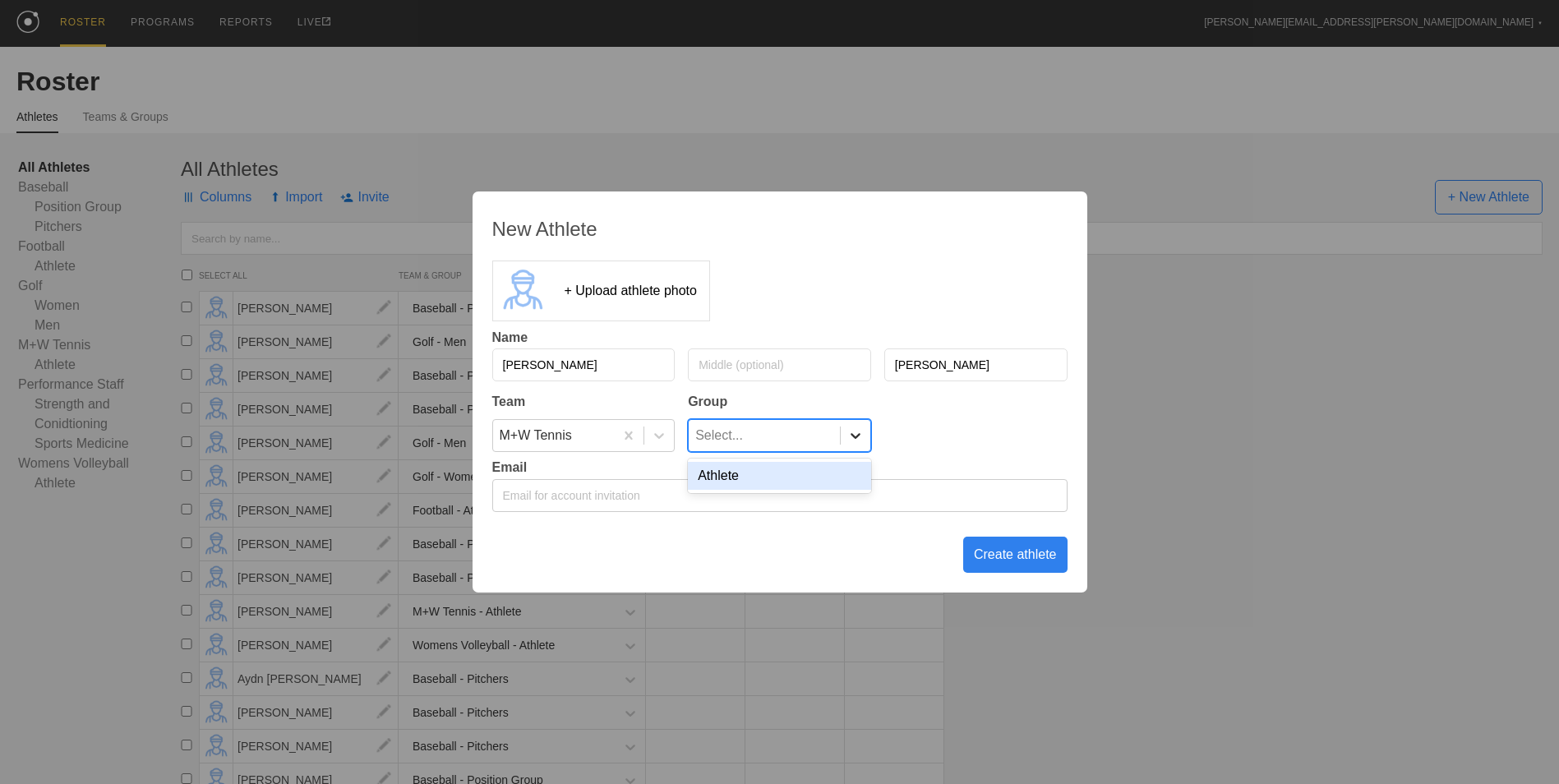
click at [860, 430] on icon at bounding box center [855, 435] width 17 height 17
click at [825, 481] on div "Athlete" at bounding box center [779, 476] width 183 height 28
click at [1004, 549] on div "Create athlete" at bounding box center [1015, 554] width 104 height 36
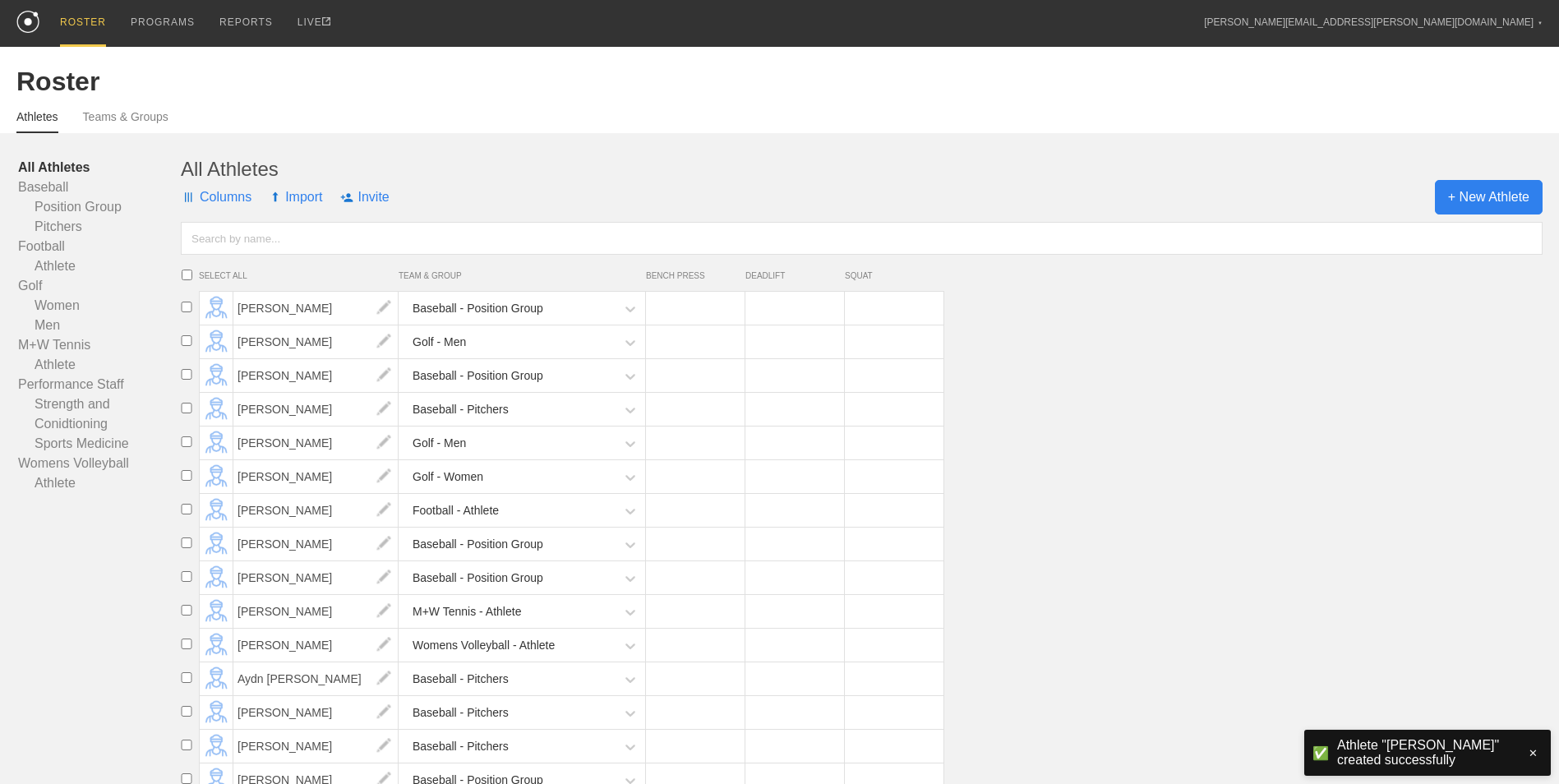
click at [1492, 196] on span "+ New Athlete" at bounding box center [1488, 197] width 108 height 34
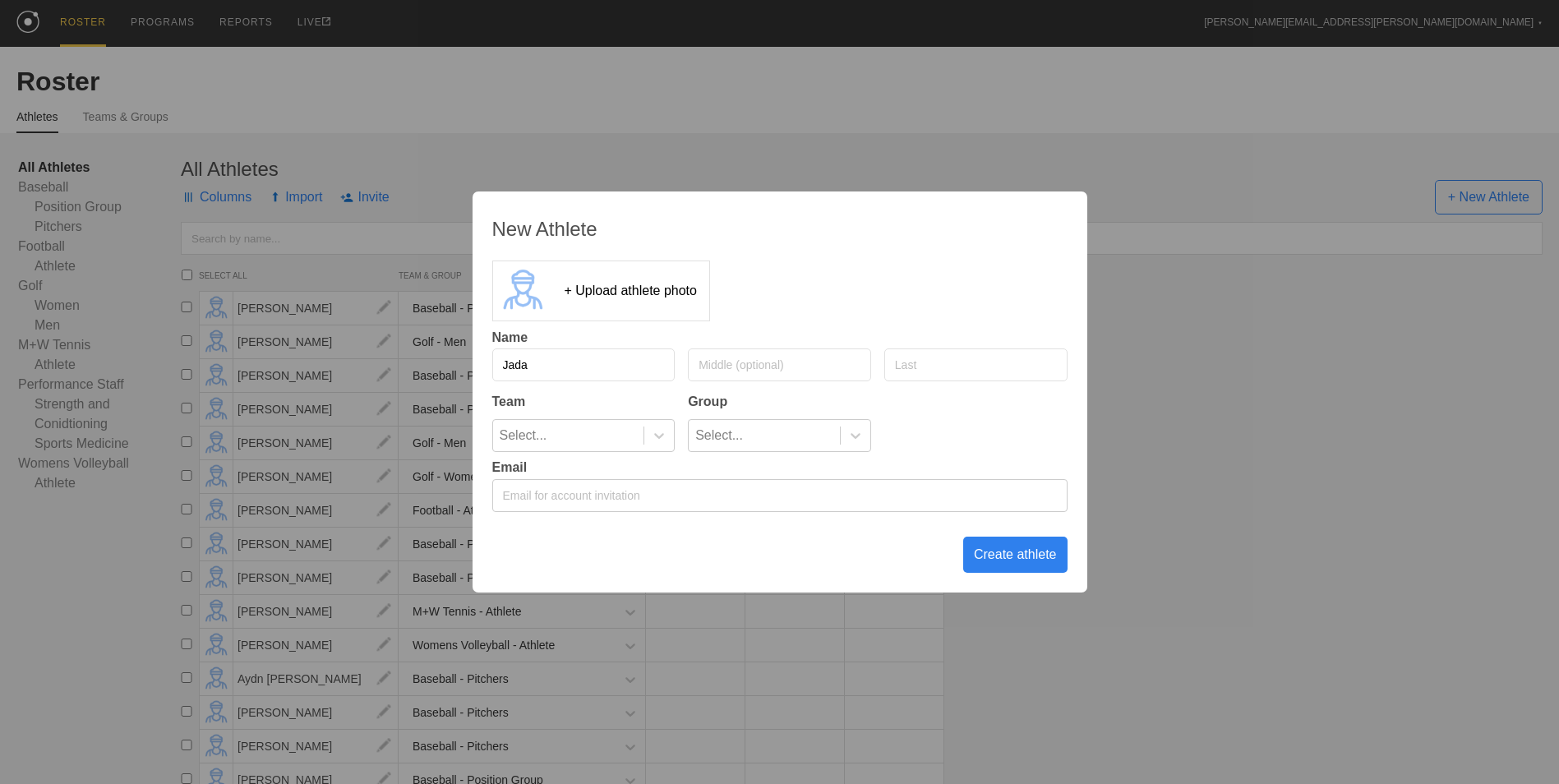
type input "Jada"
type input "[PERSON_NAME]"
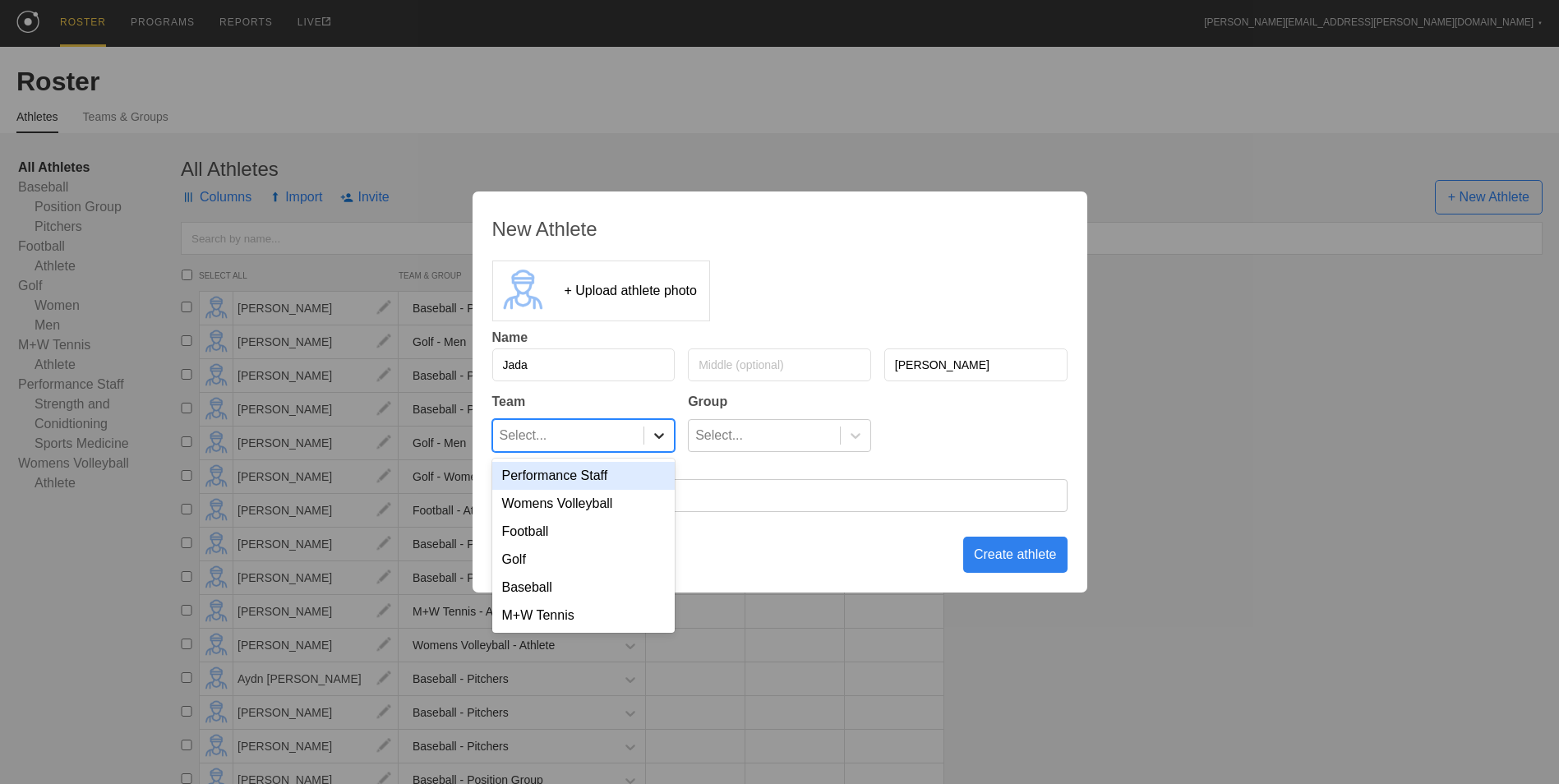
click at [659, 434] on icon at bounding box center [659, 435] width 17 height 17
click at [600, 625] on div "M+W Tennis" at bounding box center [583, 615] width 183 height 28
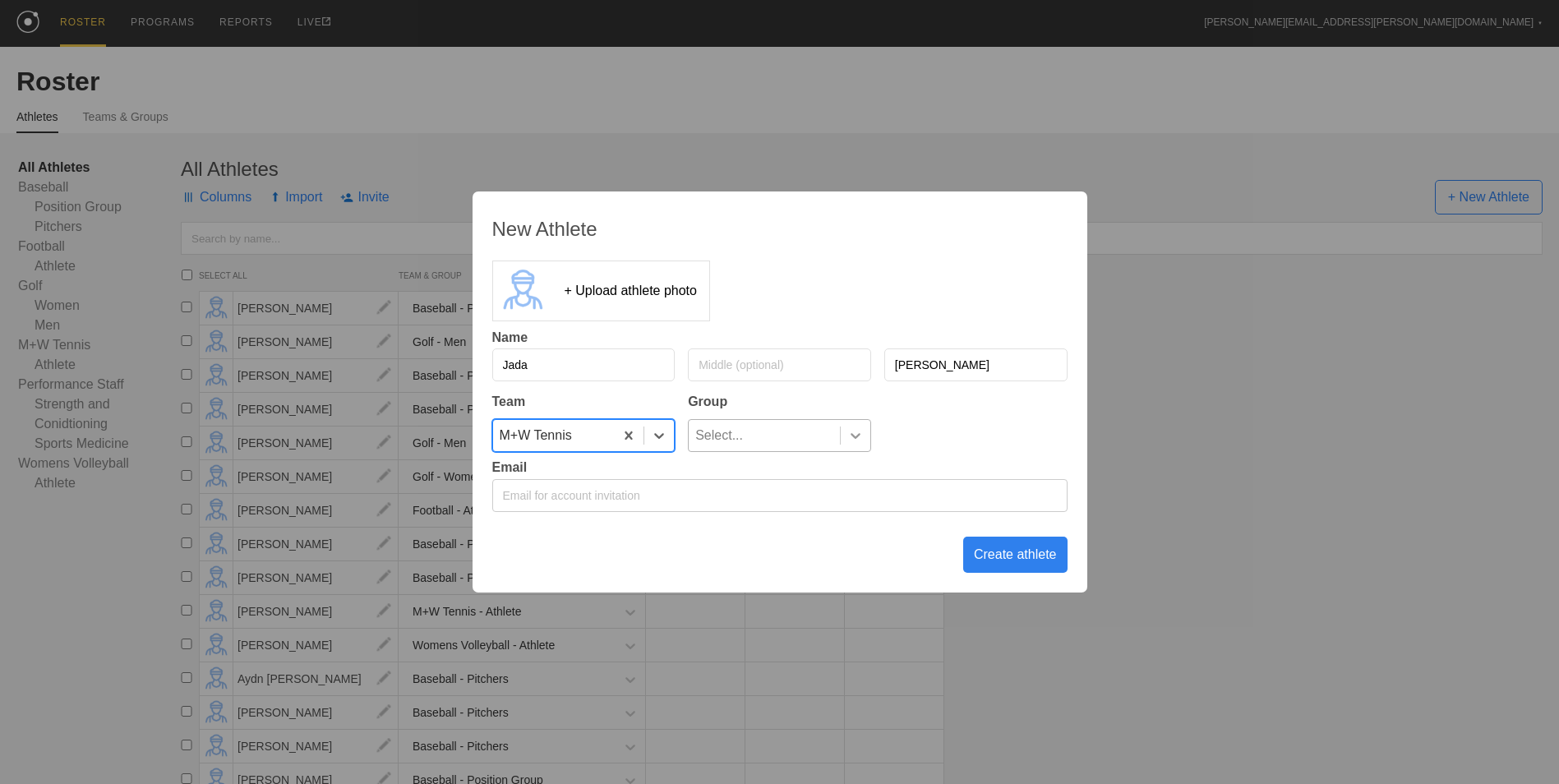
click at [841, 428] on div at bounding box center [856, 435] width 30 height 17
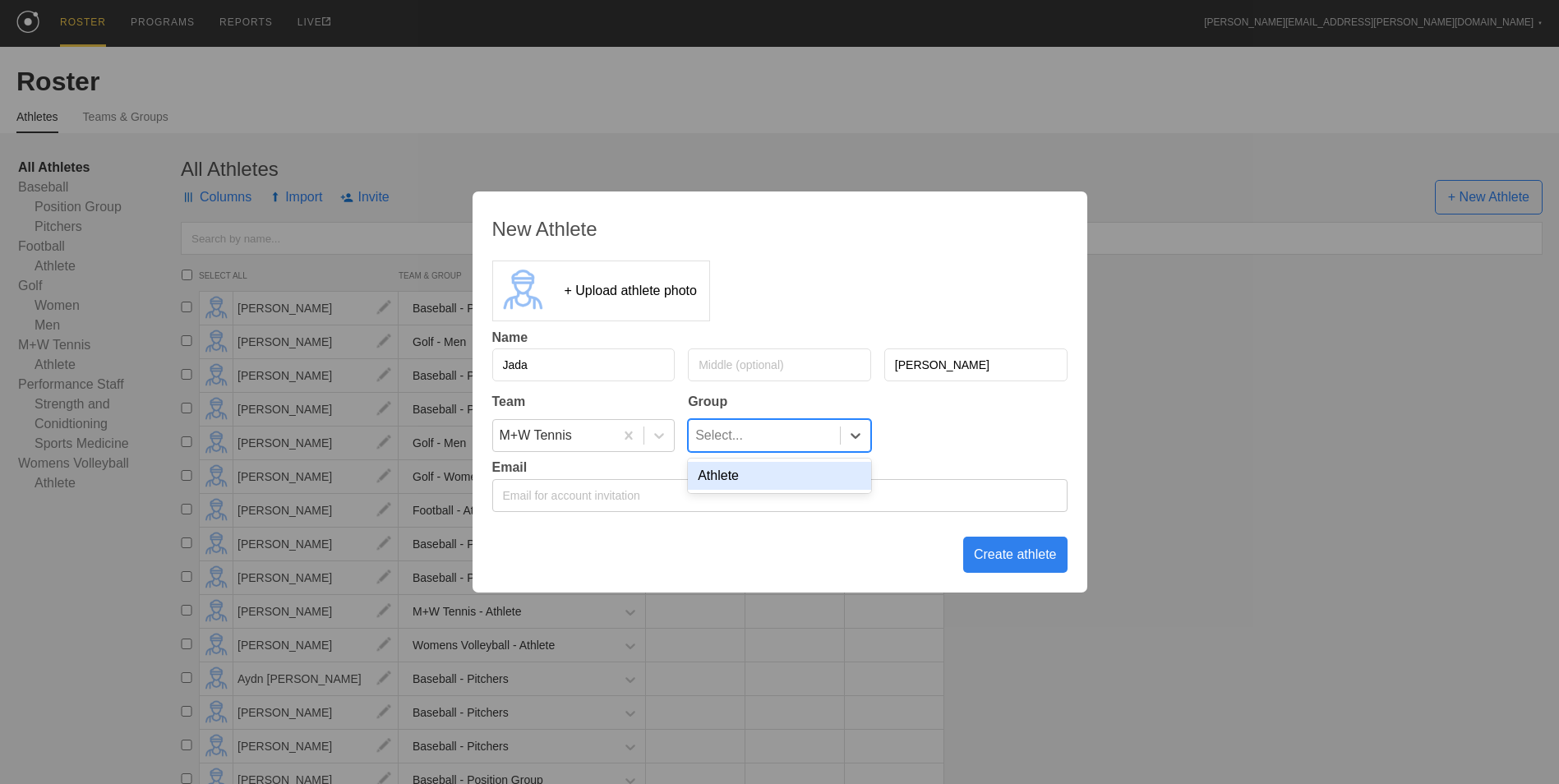
click at [839, 493] on div "Athlete" at bounding box center [779, 475] width 183 height 34
click at [843, 481] on div "Athlete" at bounding box center [779, 476] width 183 height 28
click at [1012, 565] on div "Create athlete" at bounding box center [1015, 554] width 104 height 36
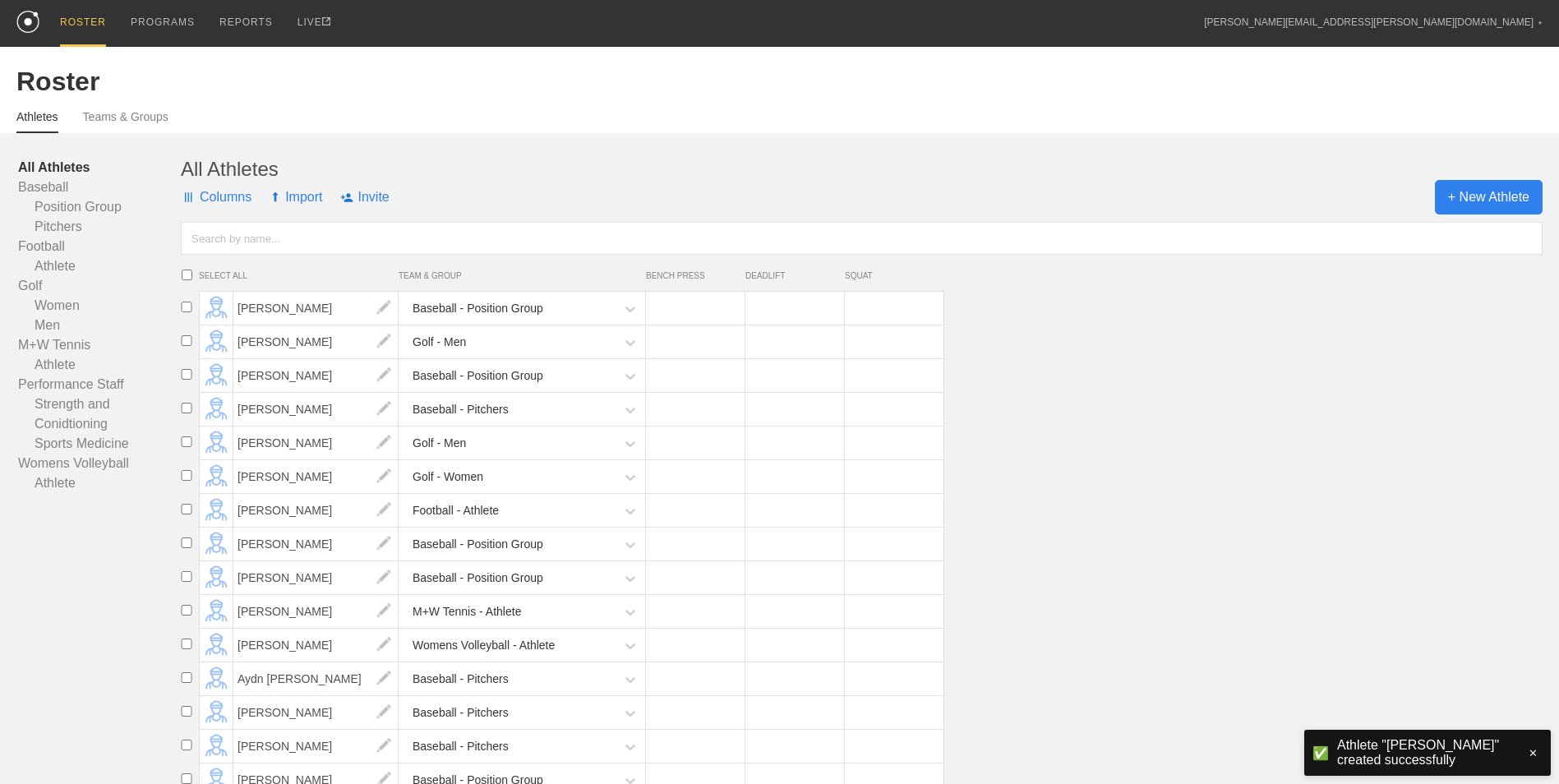
click at [1514, 194] on span "+ New Athlete" at bounding box center [1488, 197] width 108 height 34
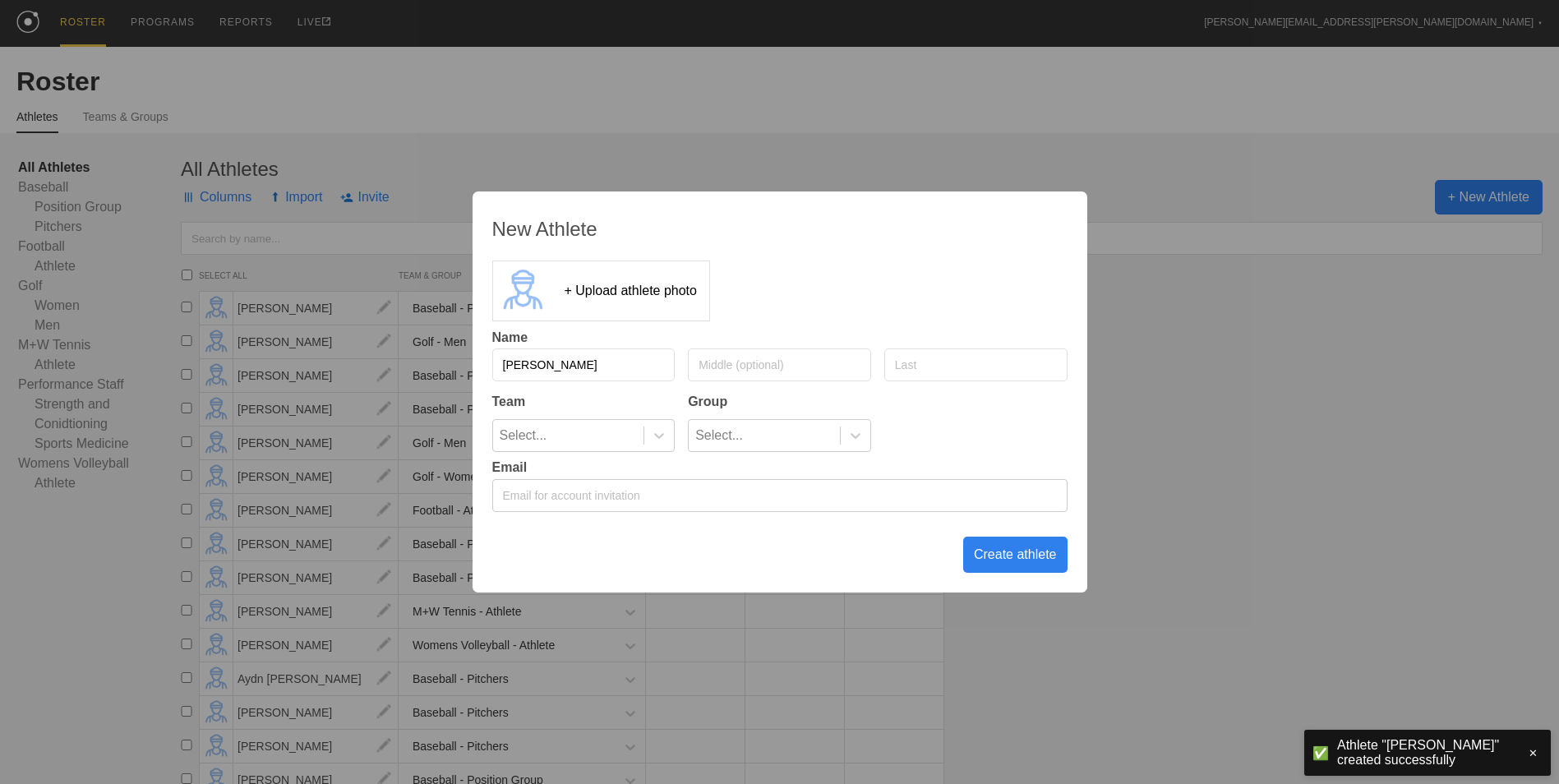
type input "[PERSON_NAME]"
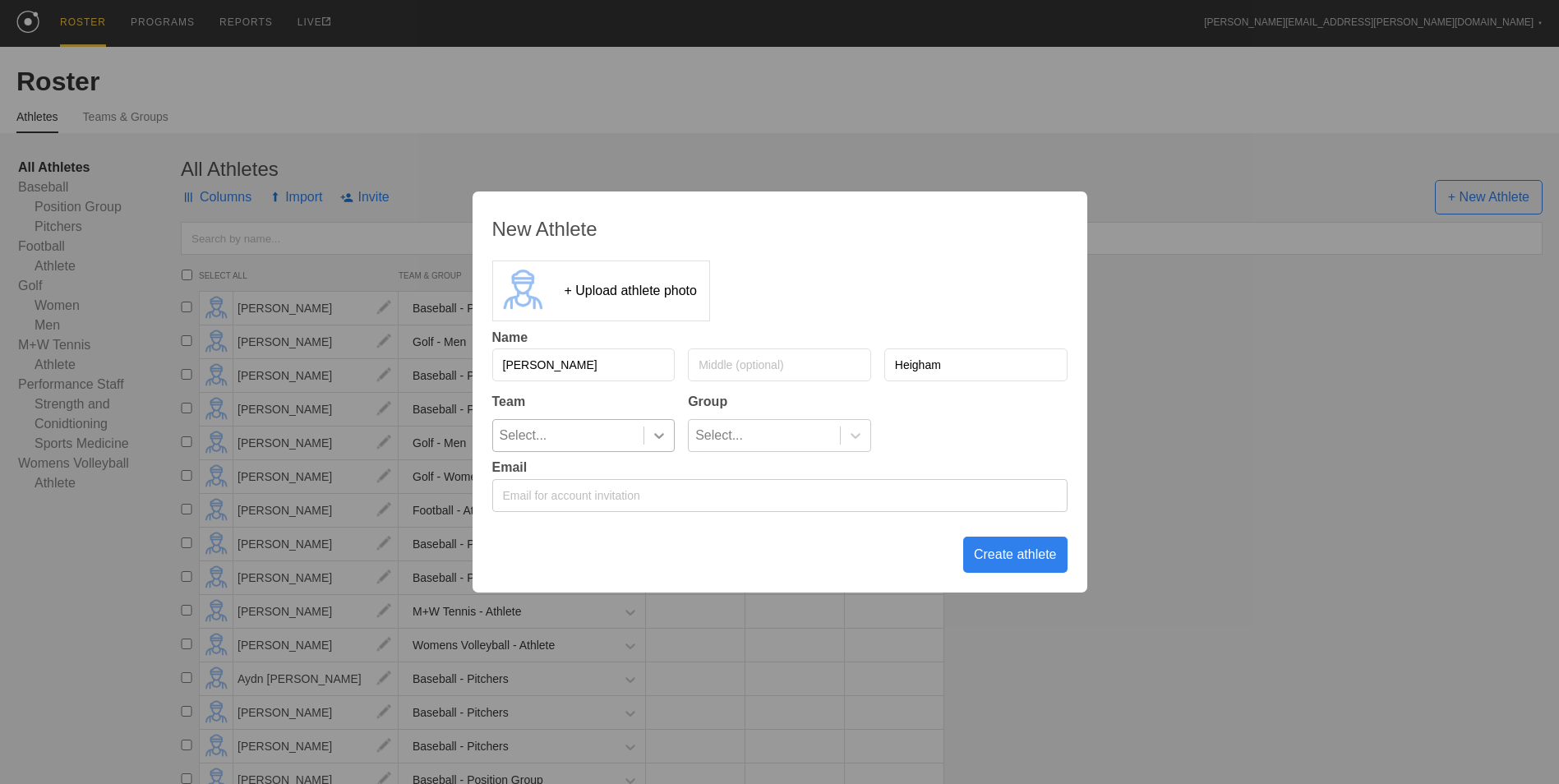
type input "Heigham"
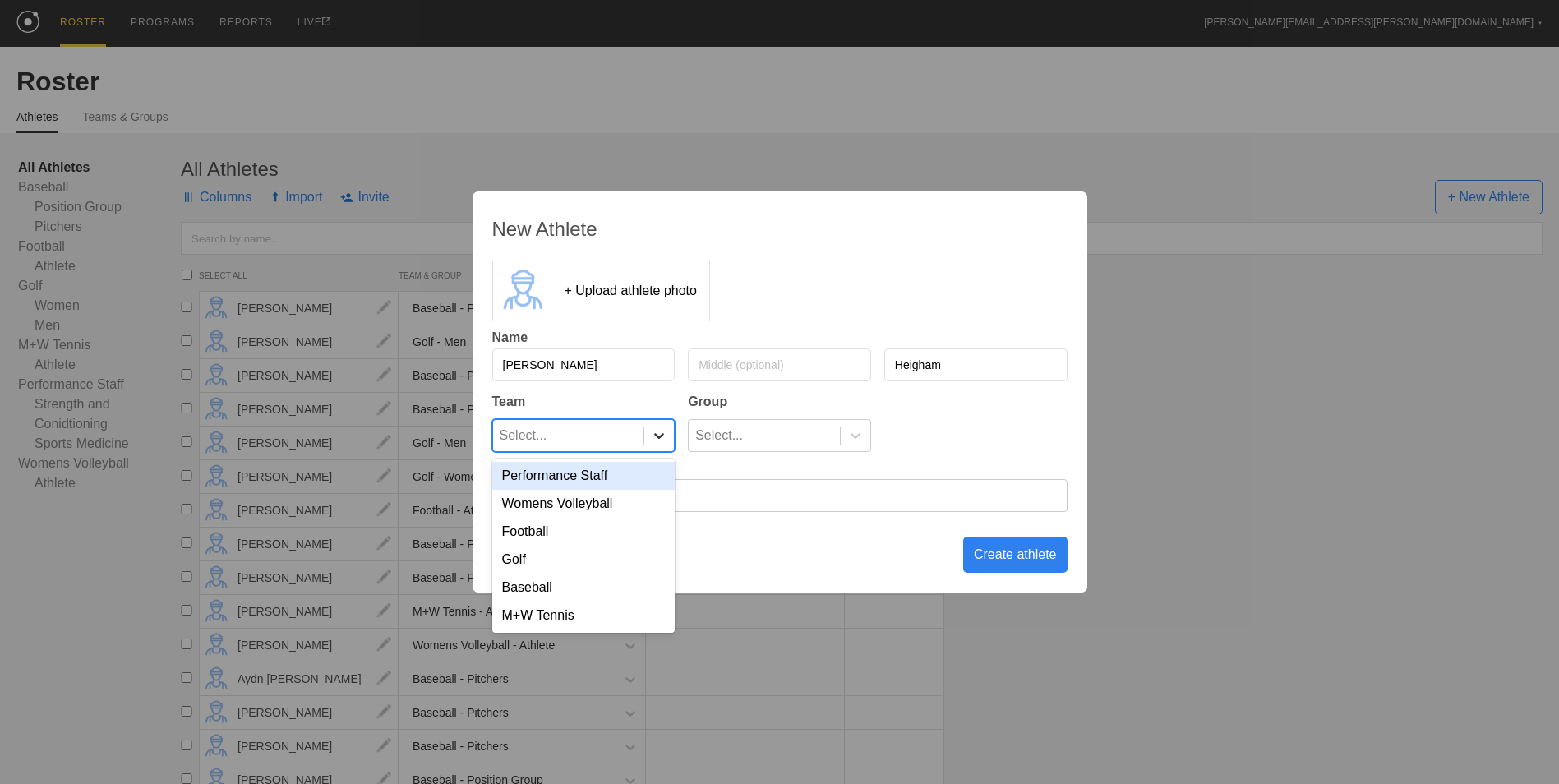
click at [662, 441] on icon at bounding box center [659, 435] width 17 height 17
click at [621, 612] on div "M+W Tennis" at bounding box center [583, 615] width 183 height 28
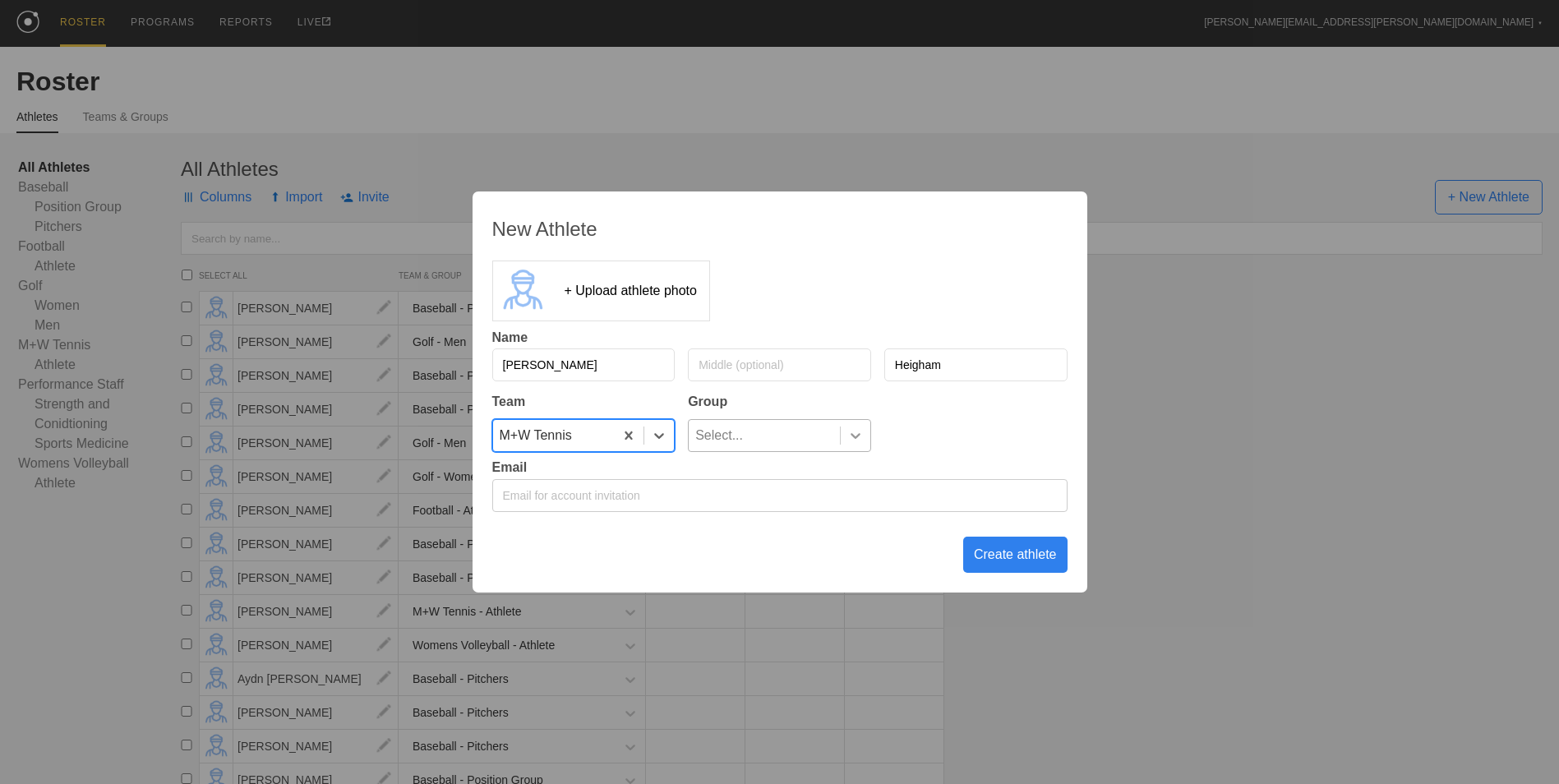
click at [851, 439] on icon at bounding box center [855, 435] width 17 height 17
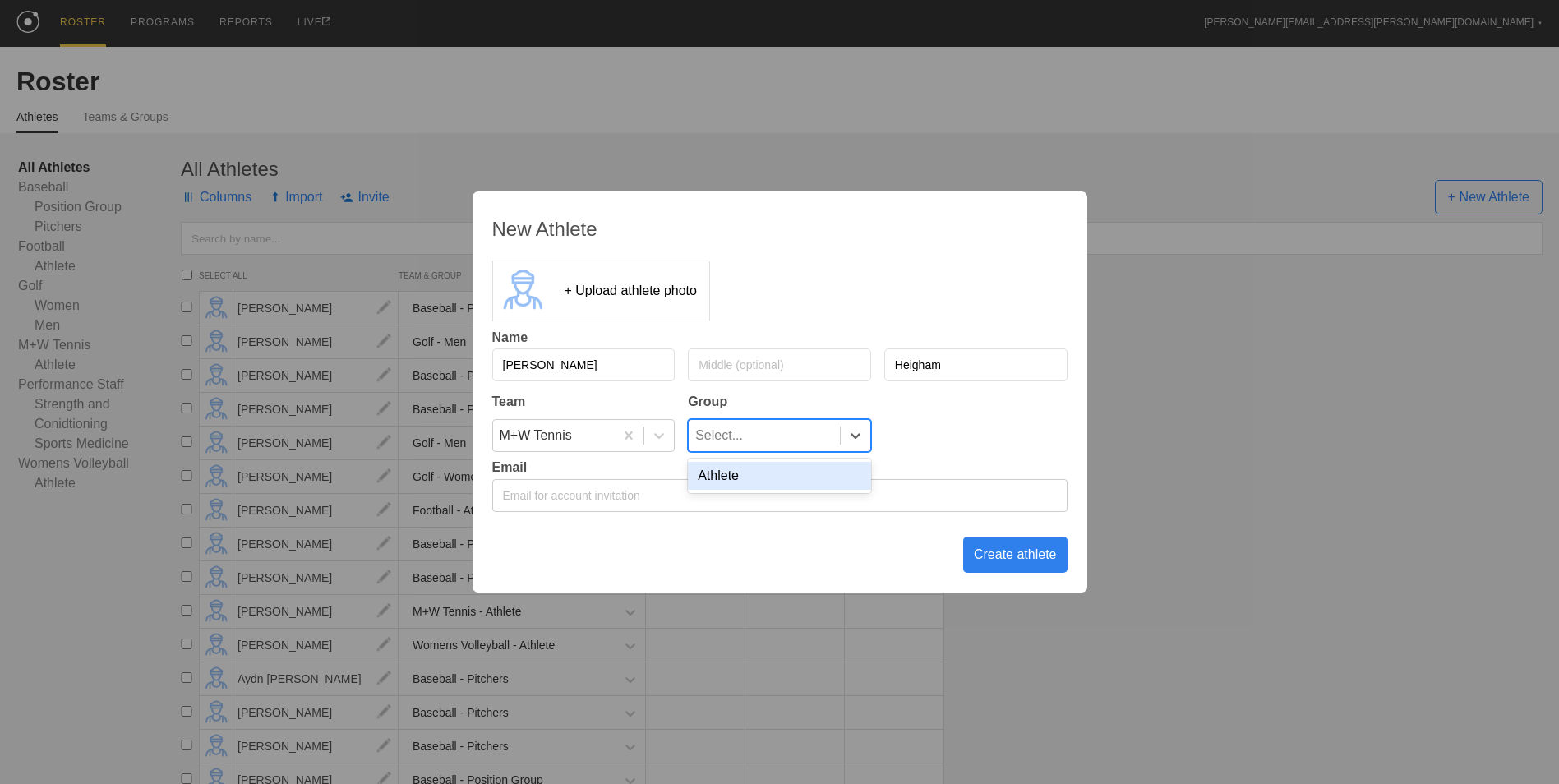
click at [821, 478] on div "Athlete" at bounding box center [779, 476] width 183 height 28
click at [1021, 556] on div "Create athlete" at bounding box center [1015, 554] width 104 height 36
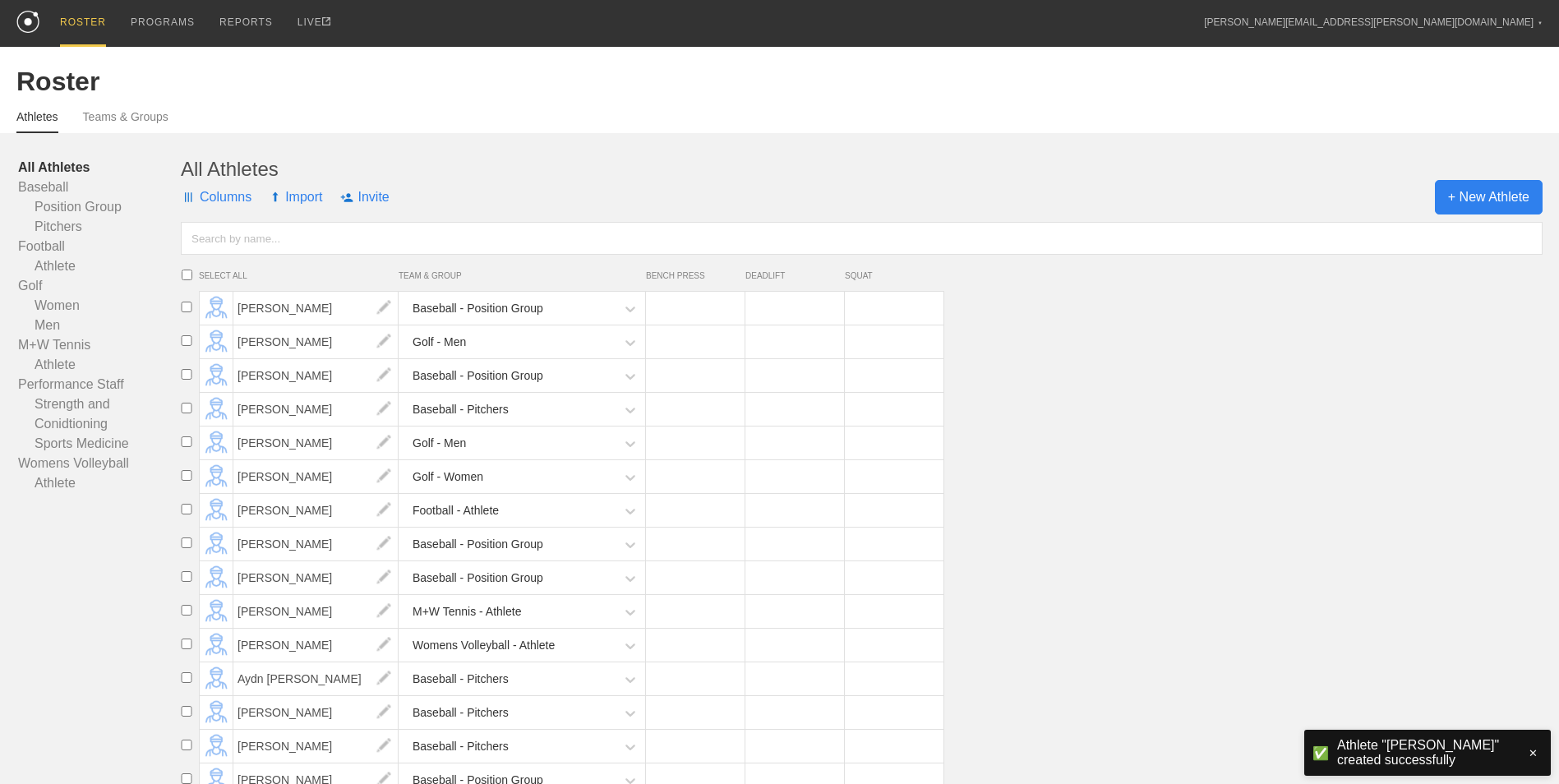
click at [1471, 208] on span "+ New Athlete" at bounding box center [1488, 197] width 108 height 34
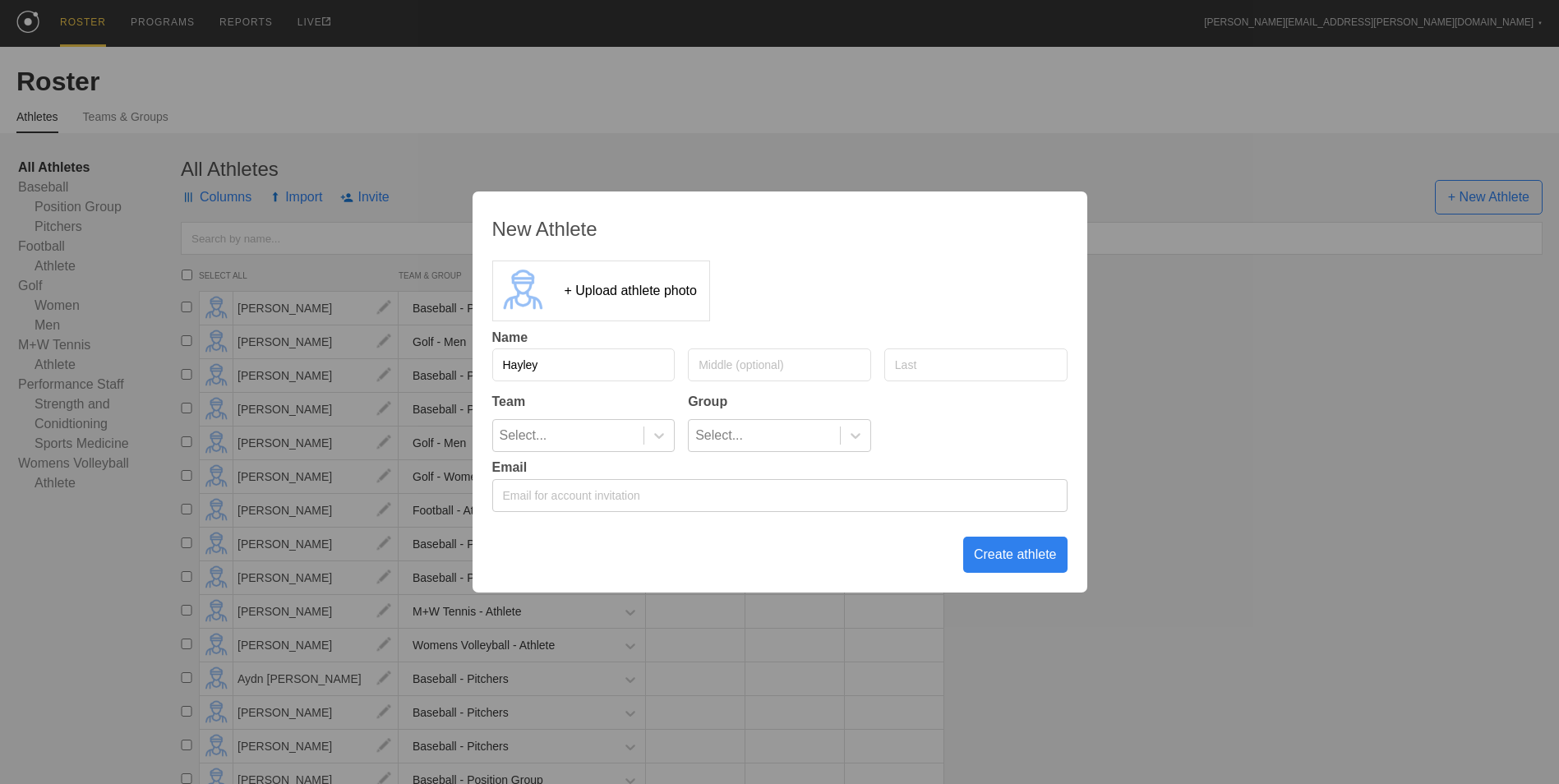
type input "Hayley"
type input "Lale"
click at [649, 438] on div at bounding box center [659, 435] width 30 height 17
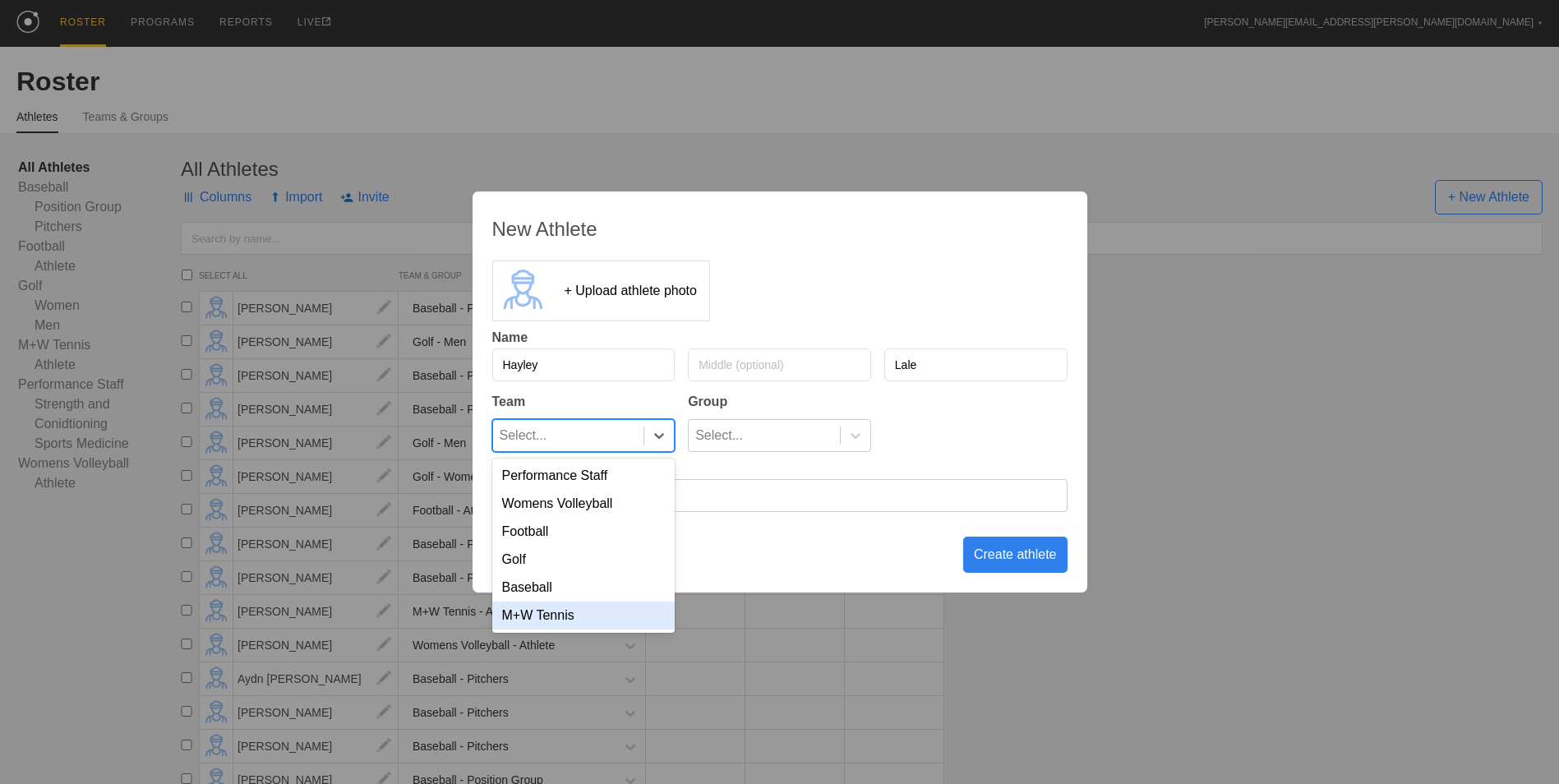
click at [593, 614] on div "M+W Tennis" at bounding box center [583, 615] width 183 height 28
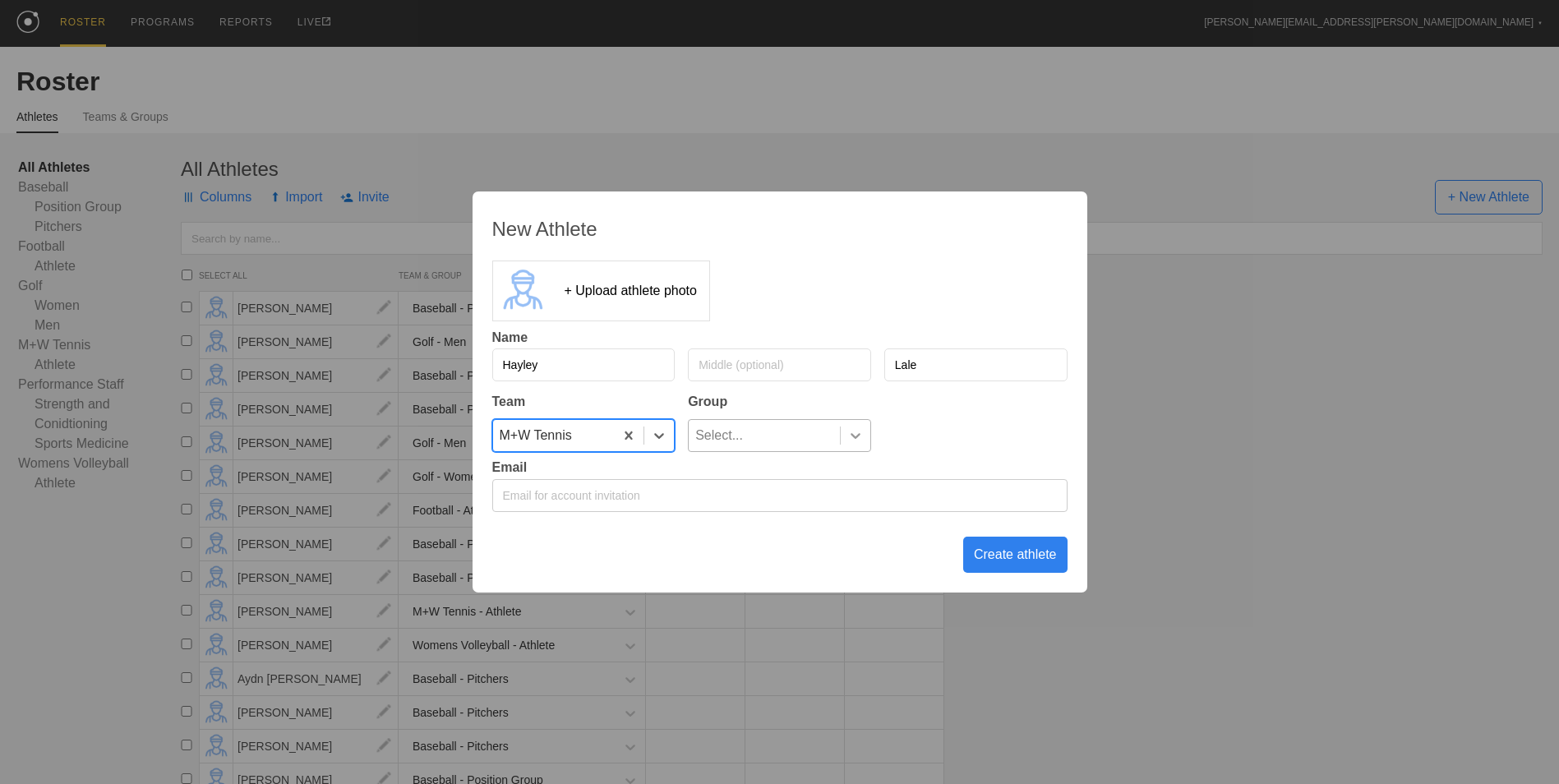
click at [848, 433] on icon at bounding box center [855, 435] width 17 height 17
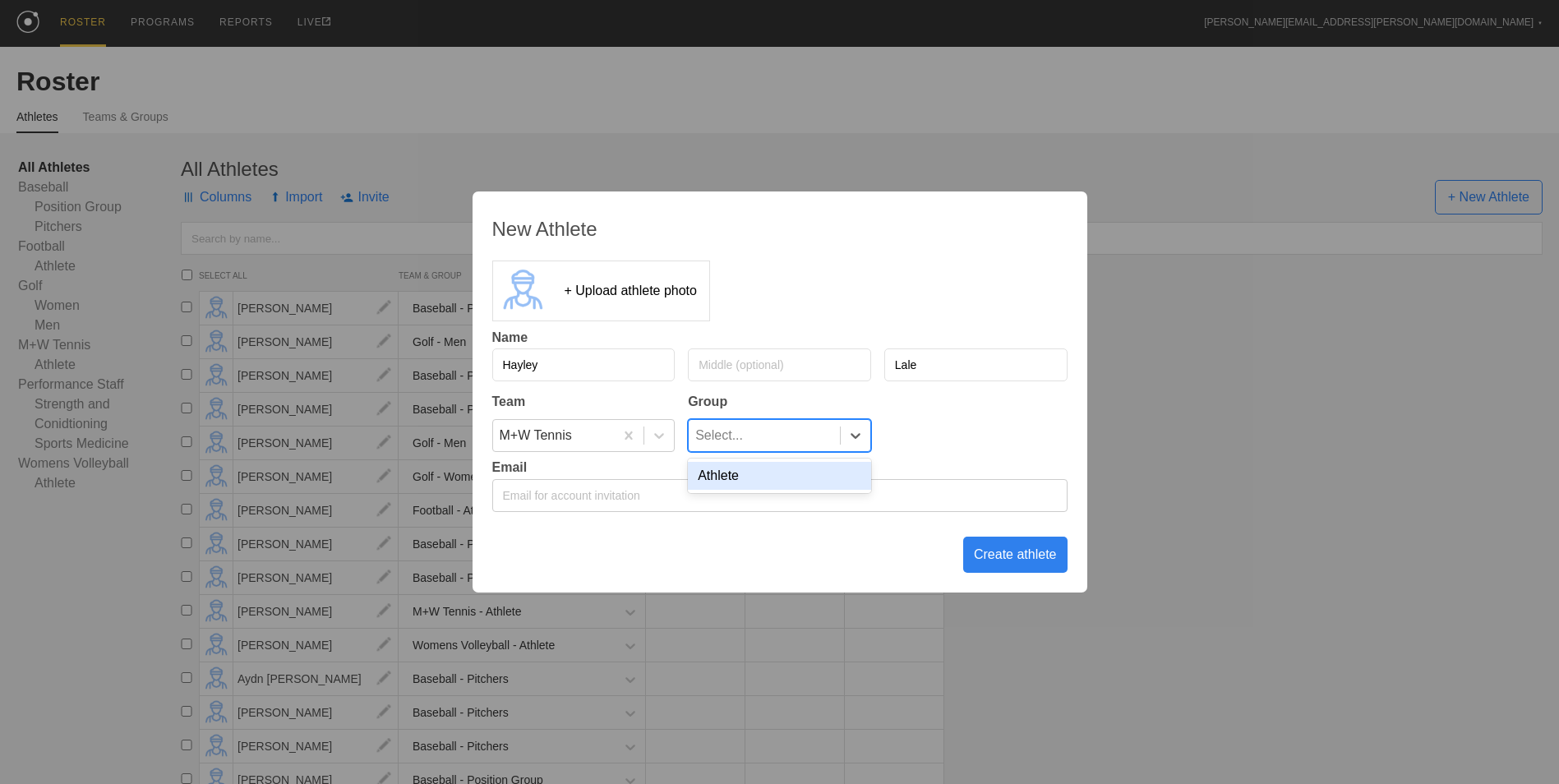
click at [828, 478] on div "Athlete" at bounding box center [779, 476] width 183 height 28
click at [996, 556] on div "Create athlete" at bounding box center [1015, 554] width 104 height 36
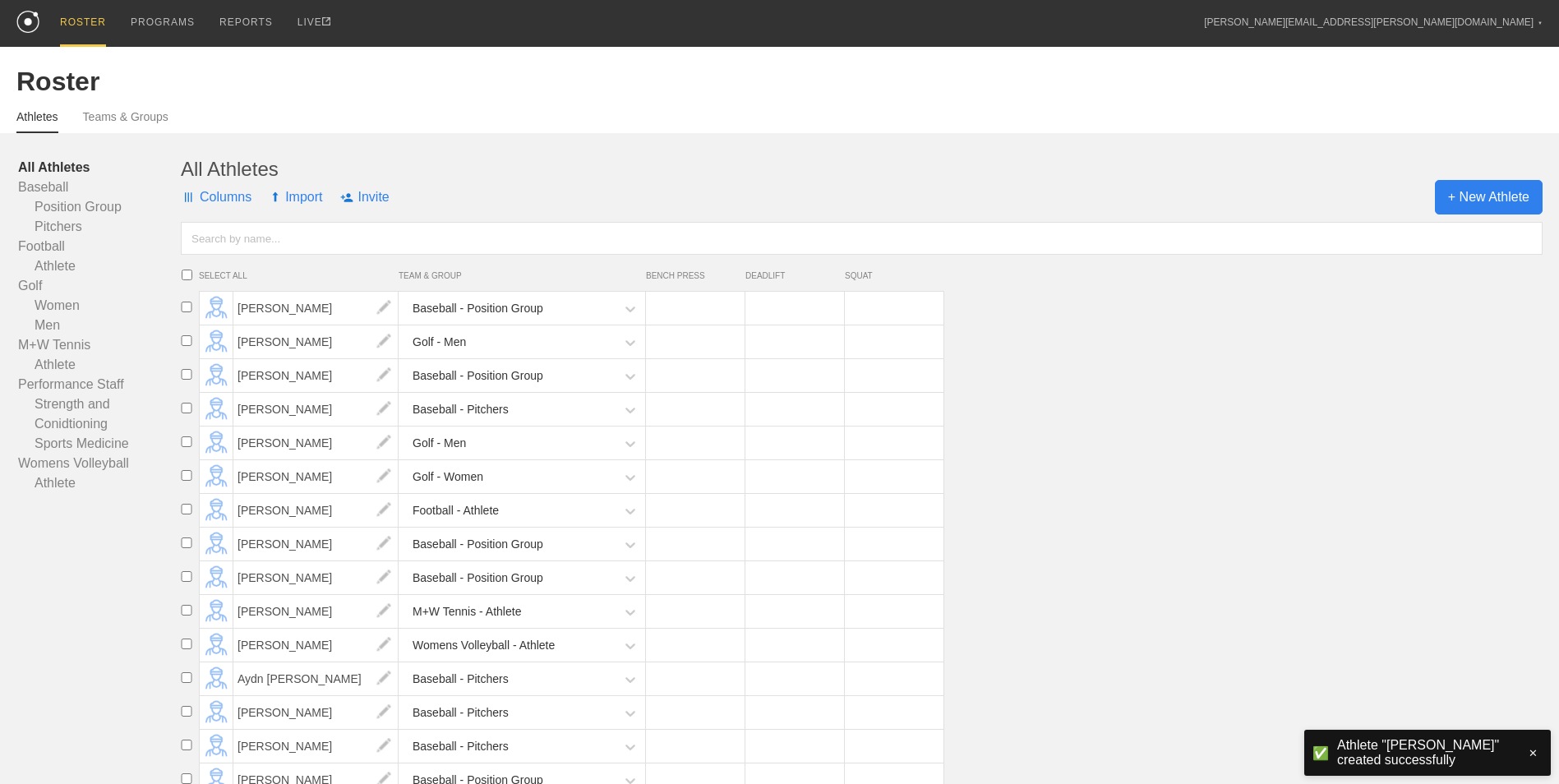
click at [1466, 197] on span "+ New Athlete" at bounding box center [1488, 197] width 108 height 34
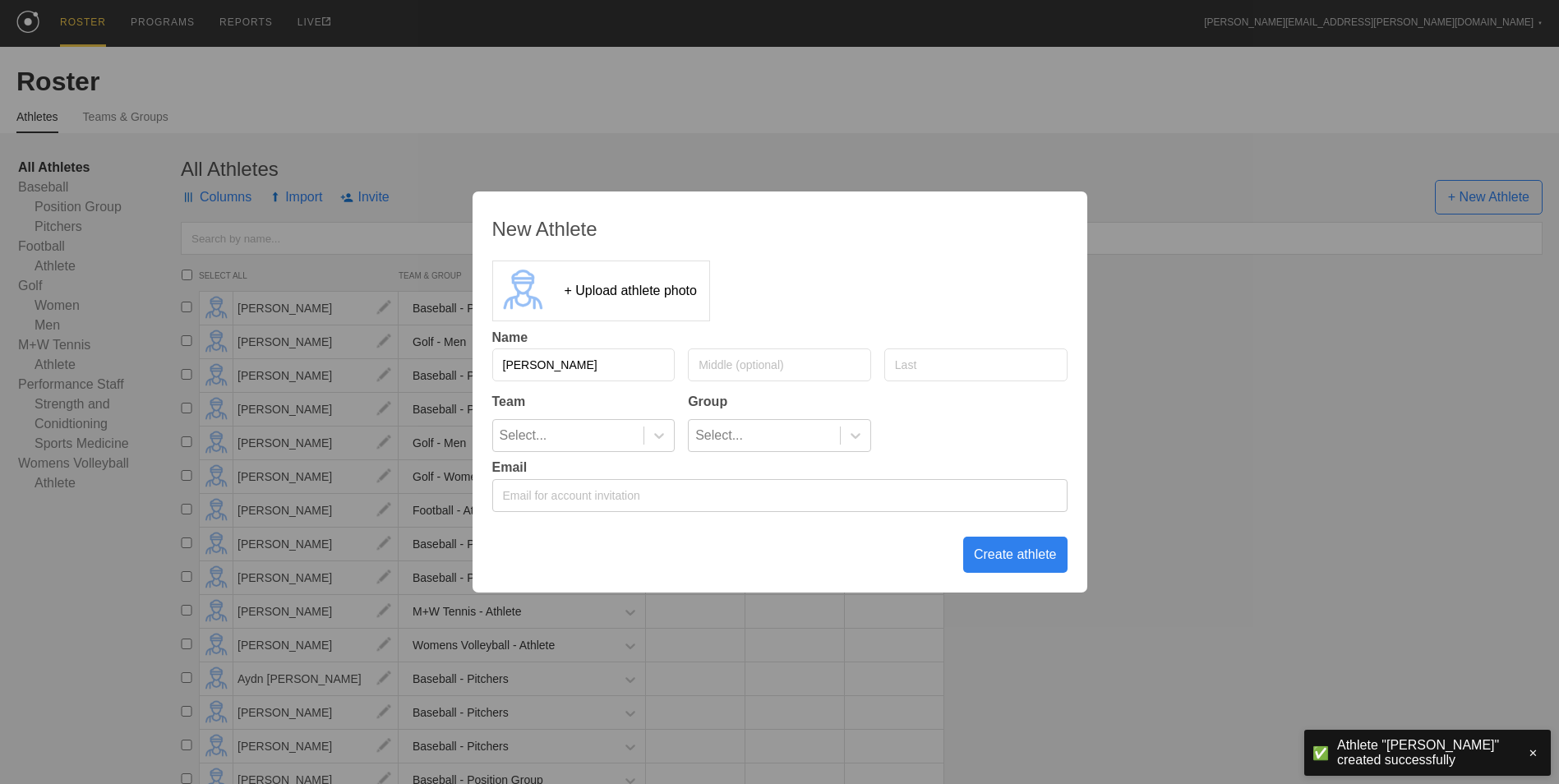
type input "[PERSON_NAME]"
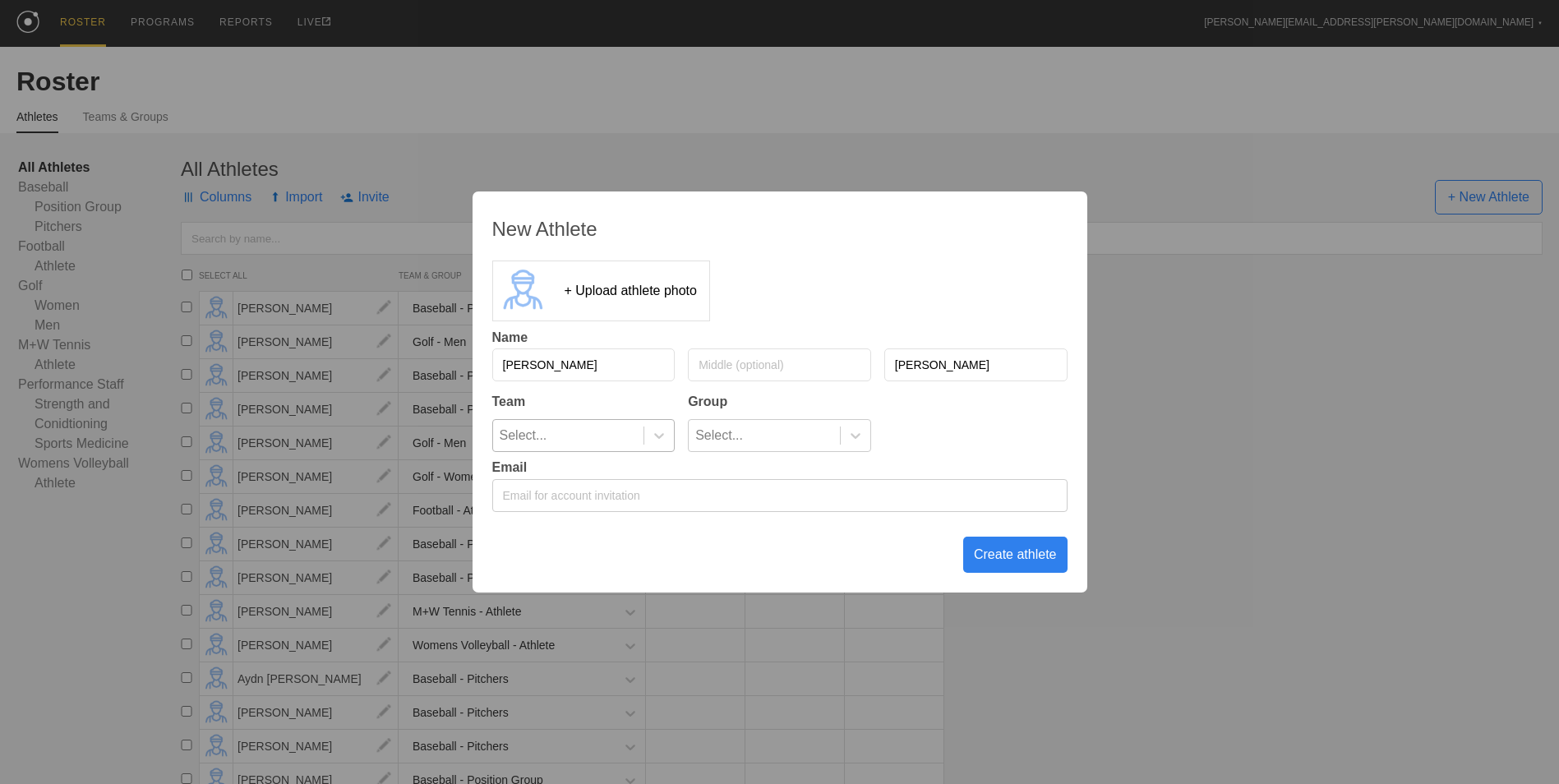
type input "[PERSON_NAME]"
click at [654, 424] on div at bounding box center [658, 436] width 31 height 32
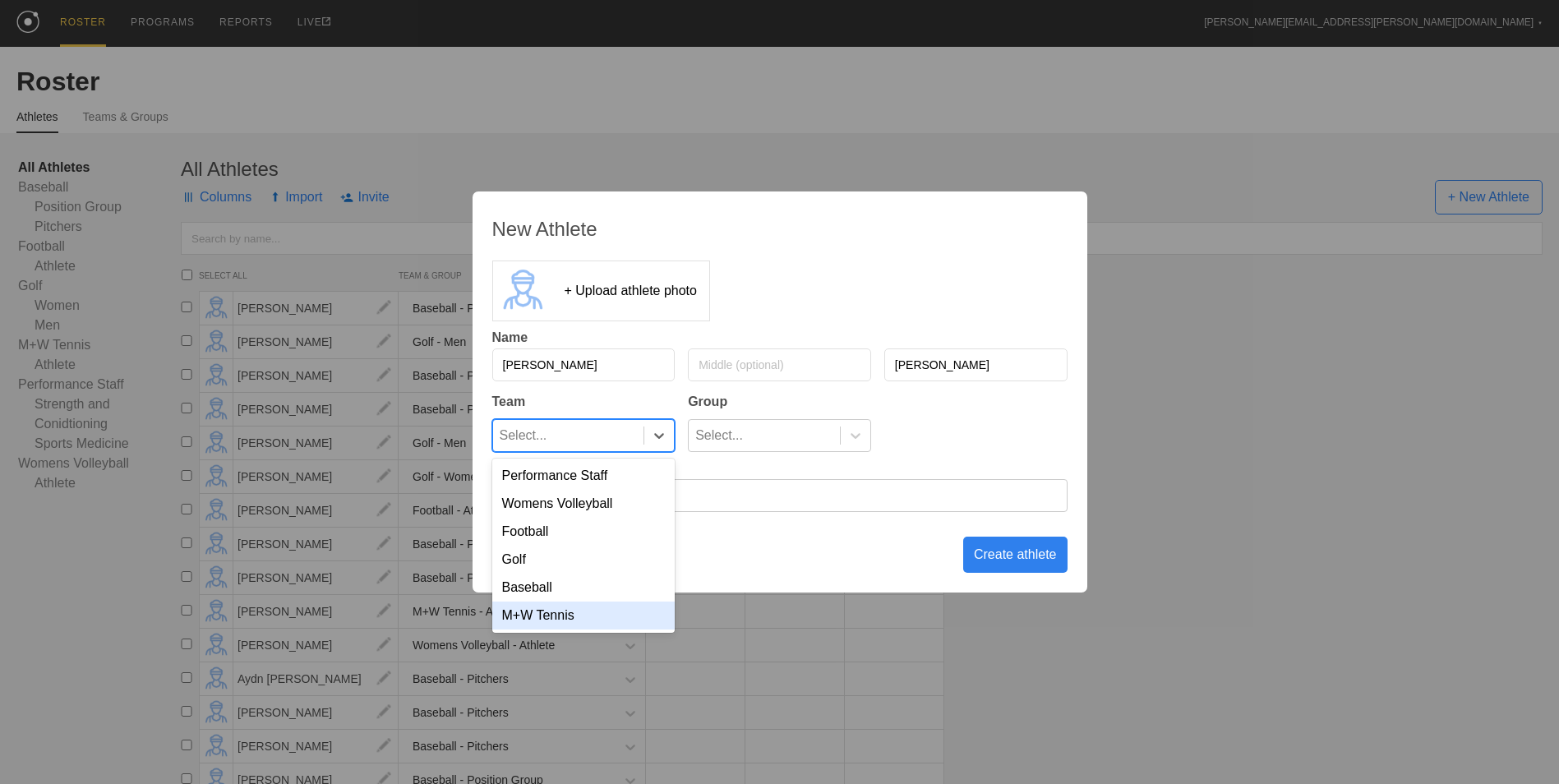
click at [573, 610] on div "M+W Tennis" at bounding box center [583, 615] width 183 height 28
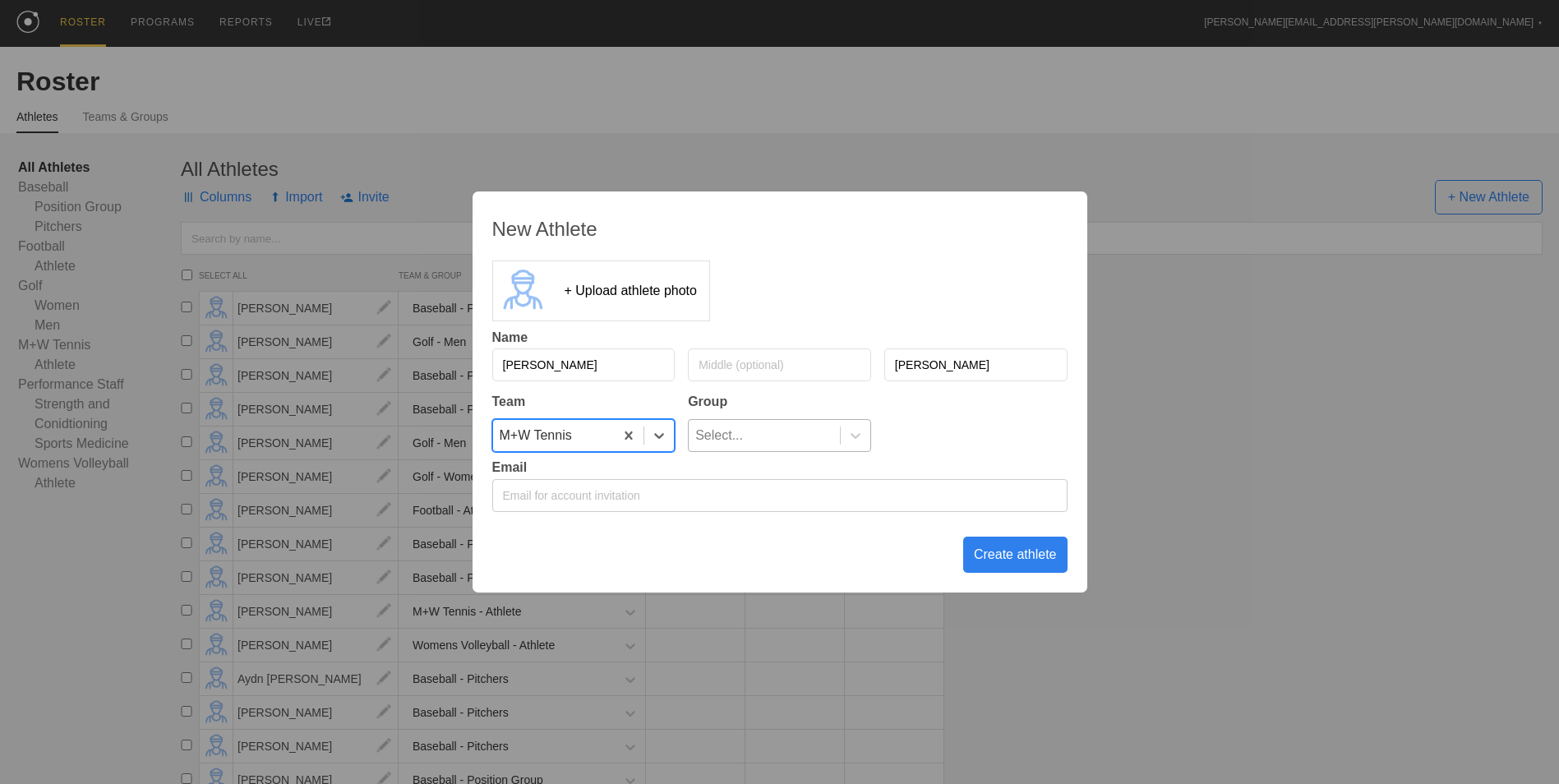
click at [801, 436] on div "Select..." at bounding box center [764, 436] width 151 height 32
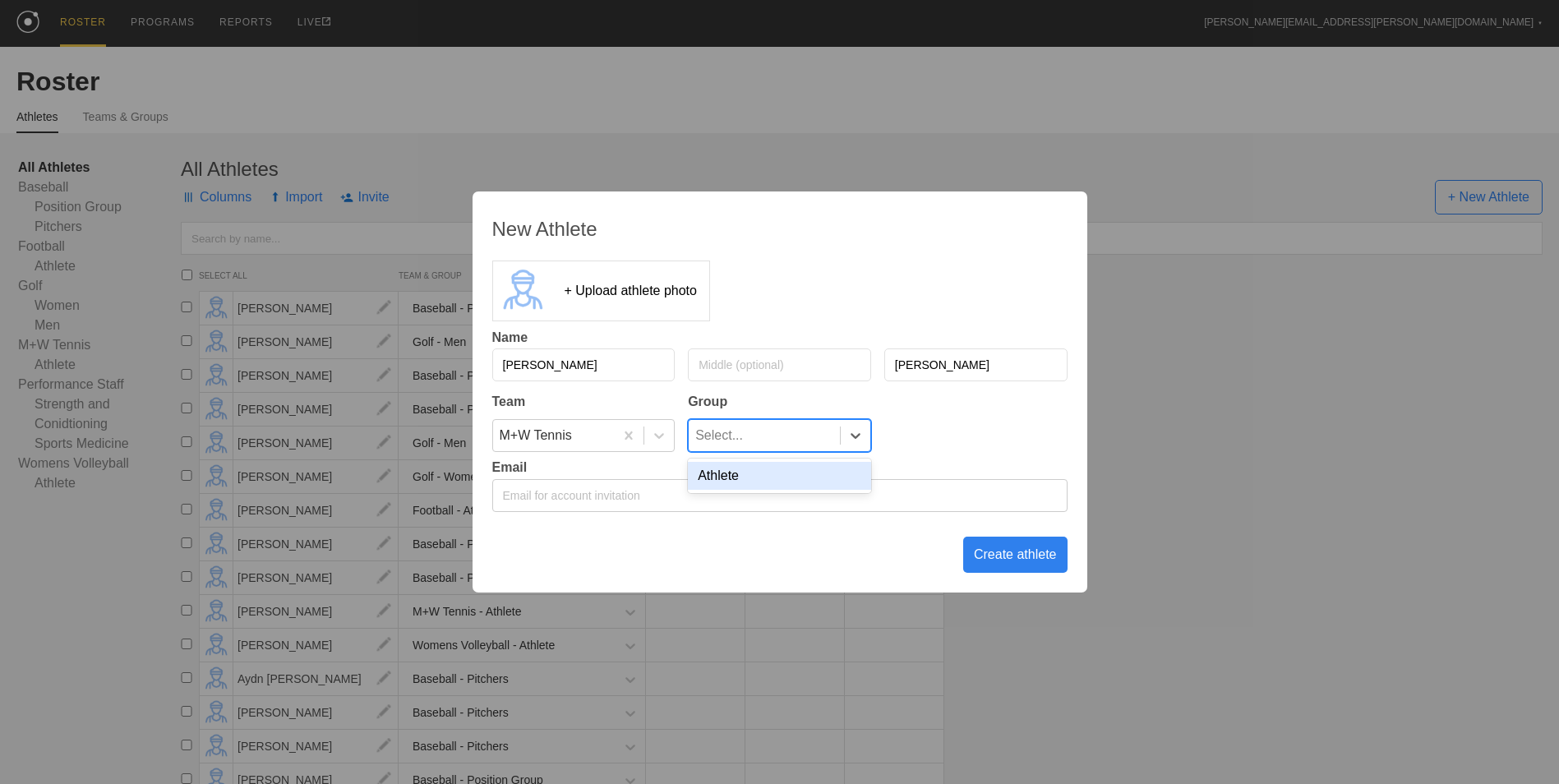
click at [777, 481] on div "Athlete" at bounding box center [779, 476] width 183 height 28
click at [989, 548] on div "Create athlete" at bounding box center [1015, 554] width 104 height 36
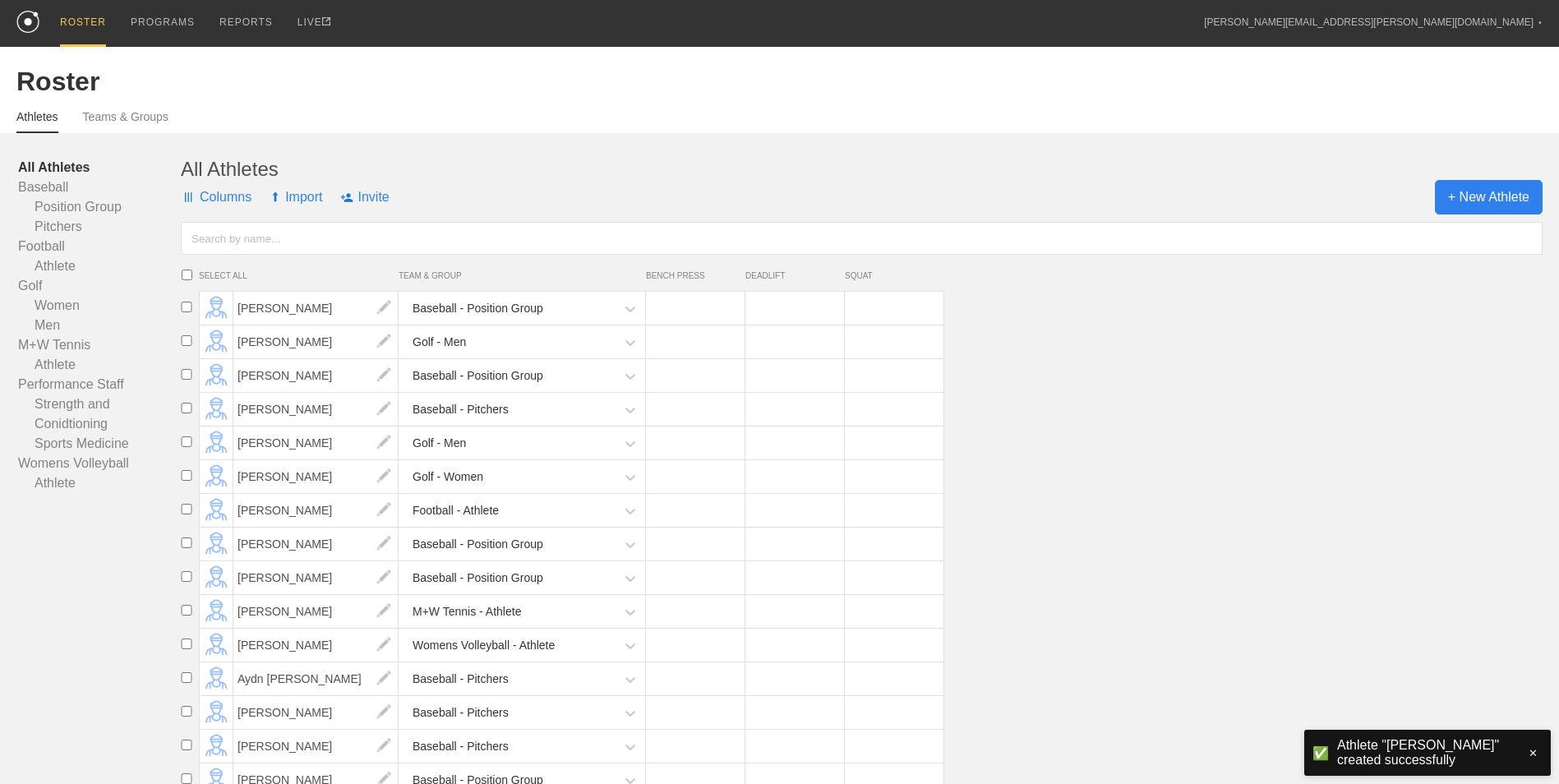
click at [1500, 195] on span "+ New Athlete" at bounding box center [1488, 197] width 108 height 34
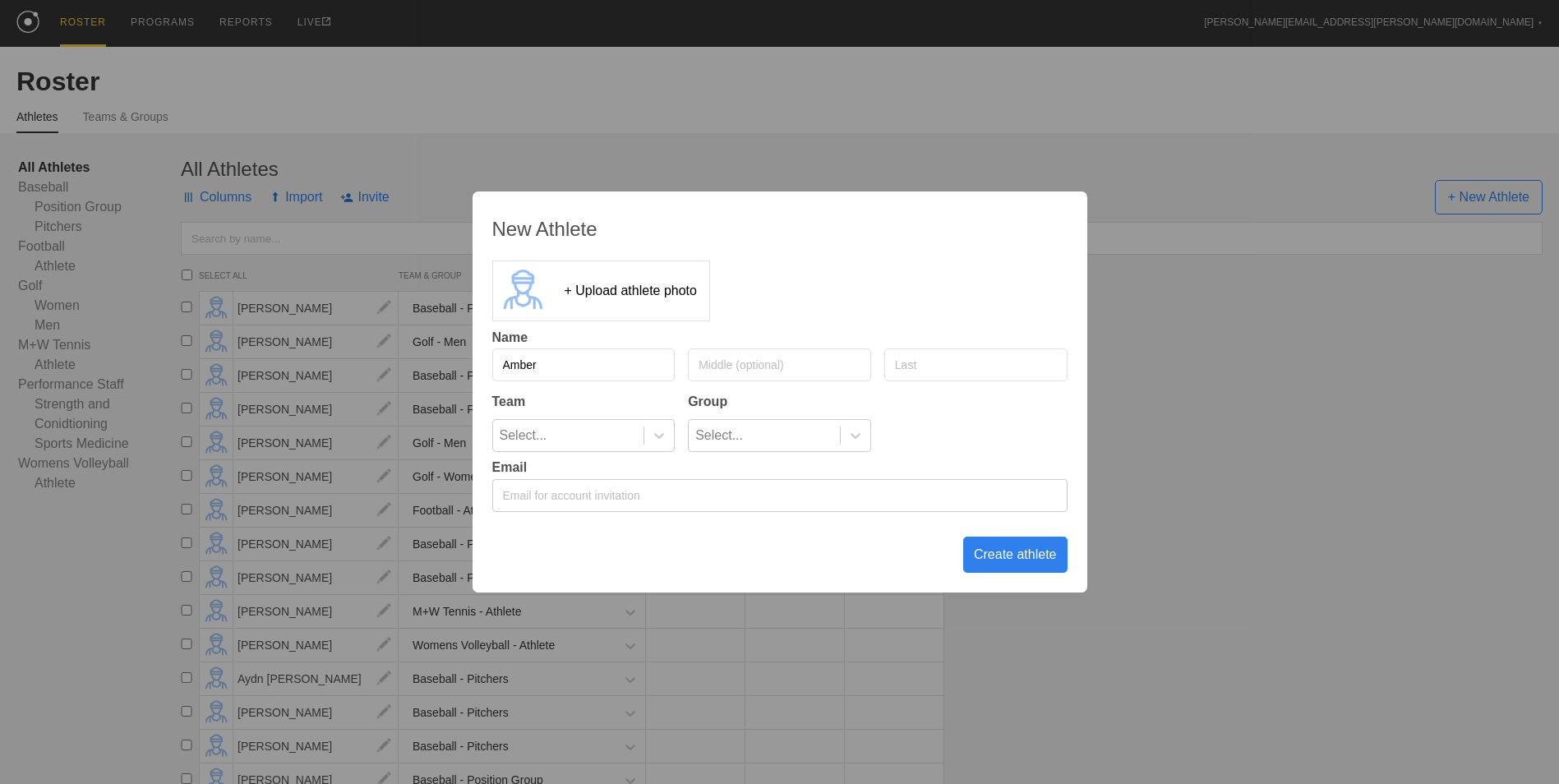
type input "Amber"
type input "[PERSON_NAME]"
click at [653, 430] on icon at bounding box center [659, 435] width 17 height 17
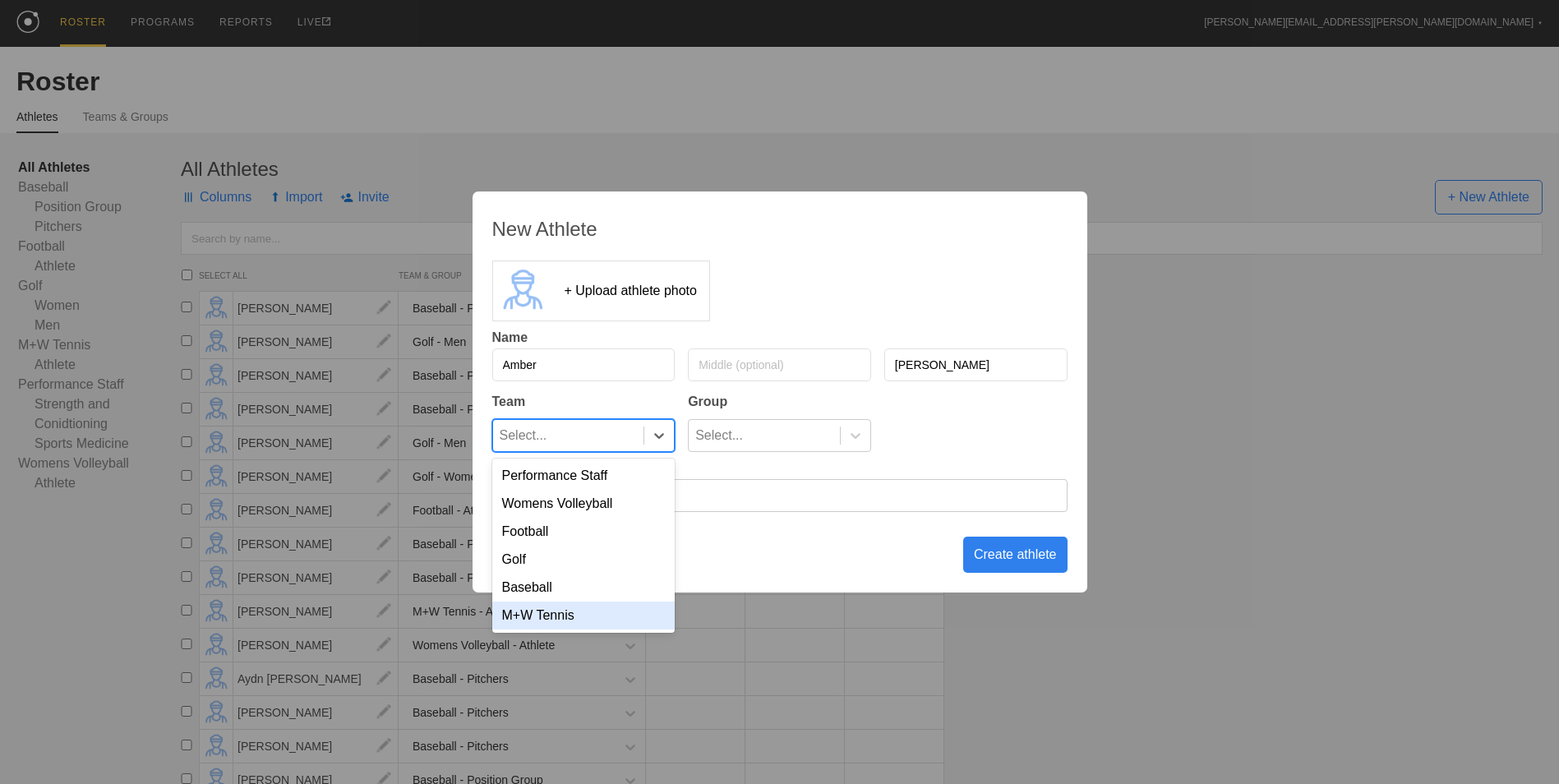
drag, startPoint x: 569, startPoint y: 622, endPoint x: 587, endPoint y: 613, distance: 20.1
click at [570, 622] on div "M+W Tennis" at bounding box center [583, 615] width 183 height 28
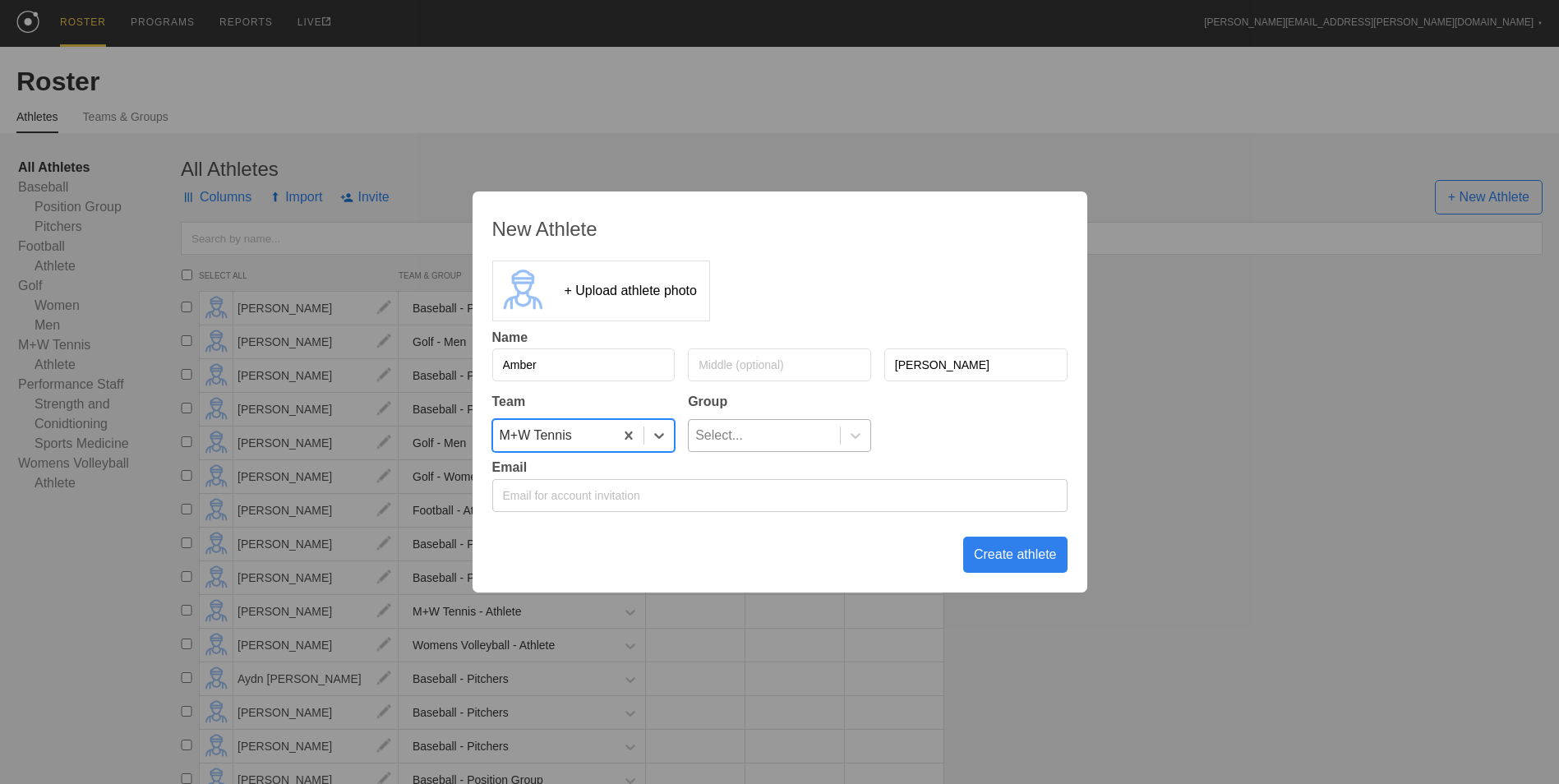
click at [807, 424] on div "Select..." at bounding box center [764, 436] width 151 height 32
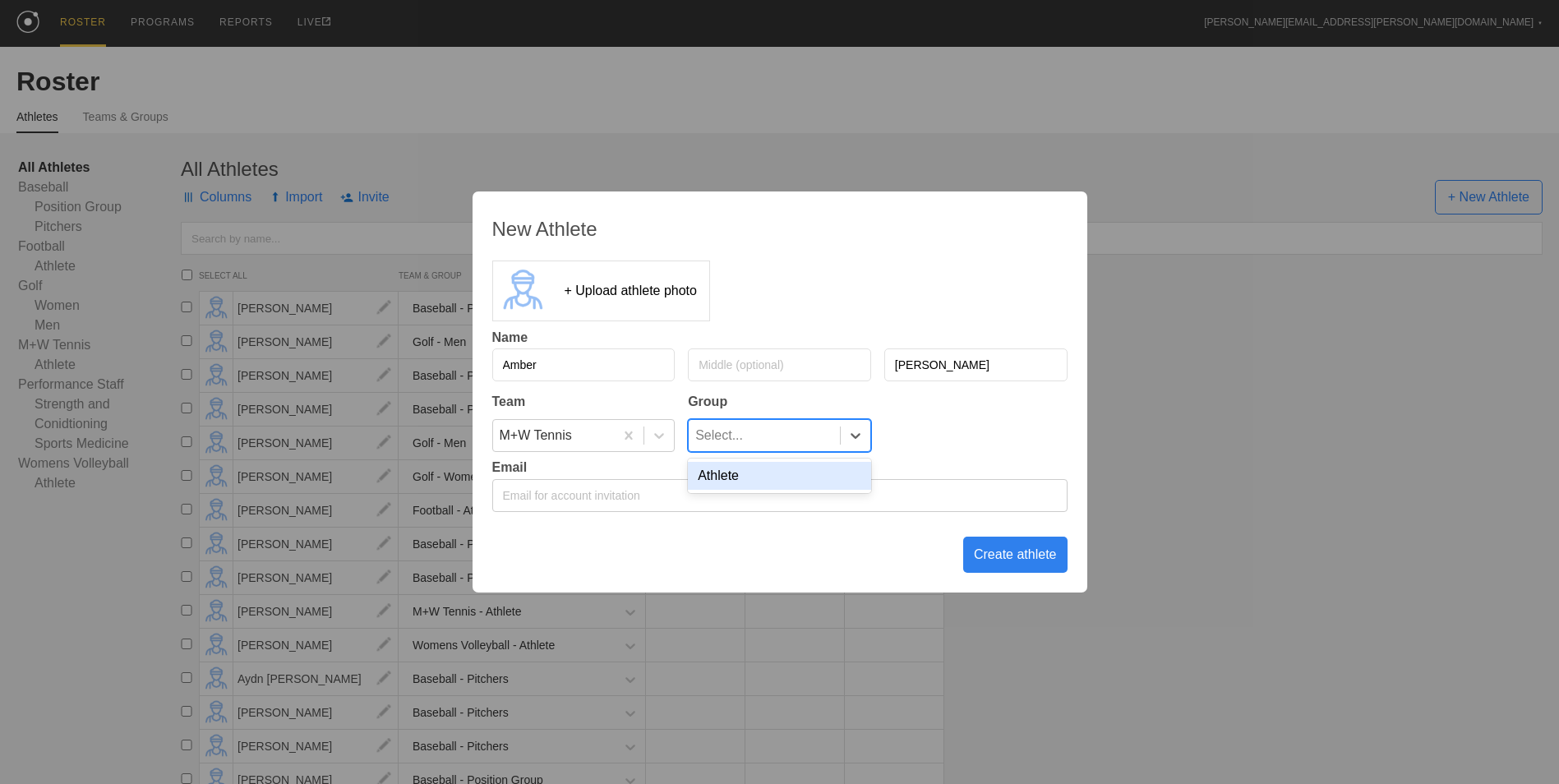
click at [783, 474] on div "Athlete" at bounding box center [779, 476] width 183 height 28
click at [1005, 558] on div "Create athlete" at bounding box center [1015, 554] width 104 height 36
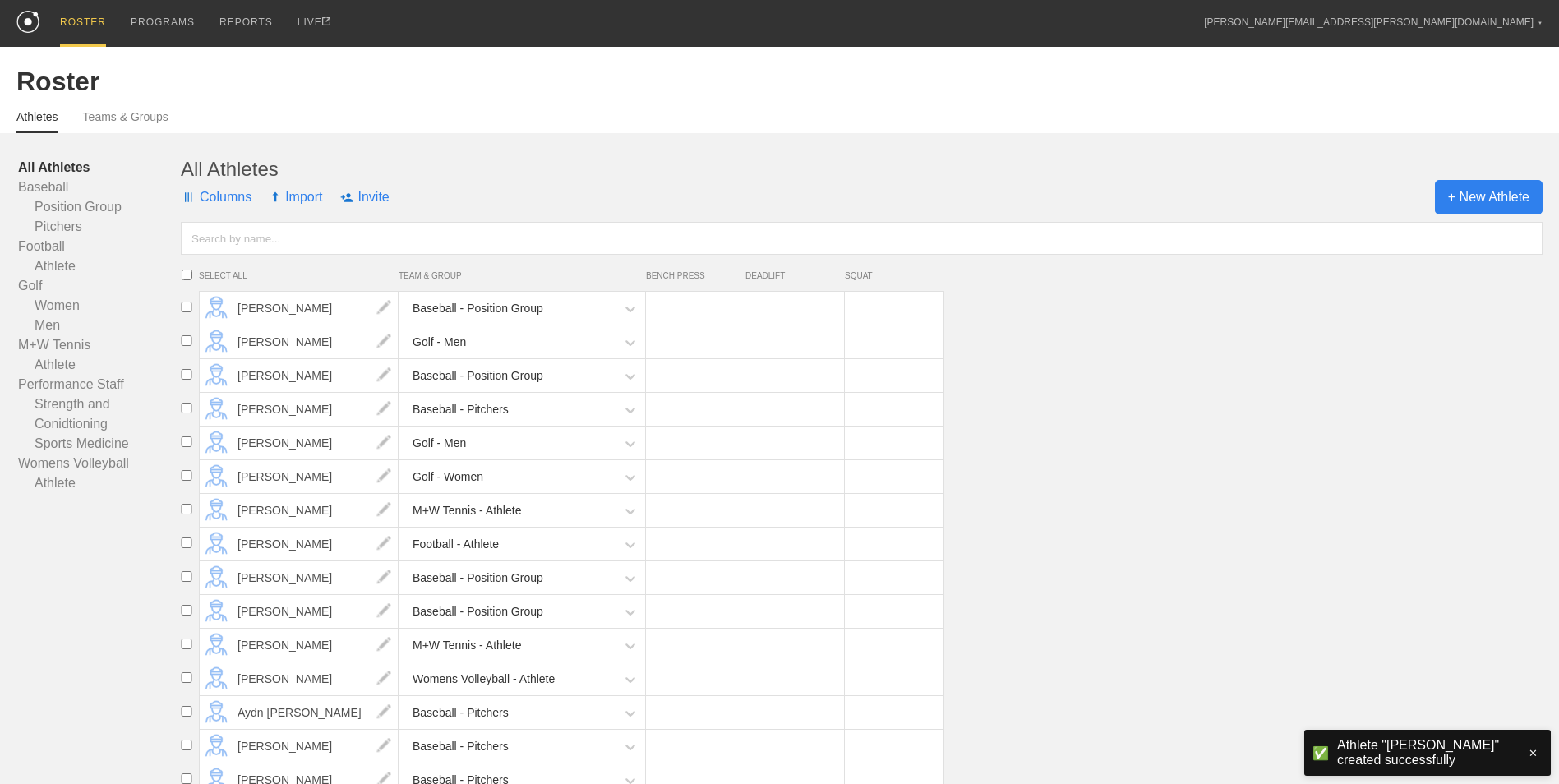
click at [1478, 195] on span "+ New Athlete" at bounding box center [1488, 197] width 108 height 34
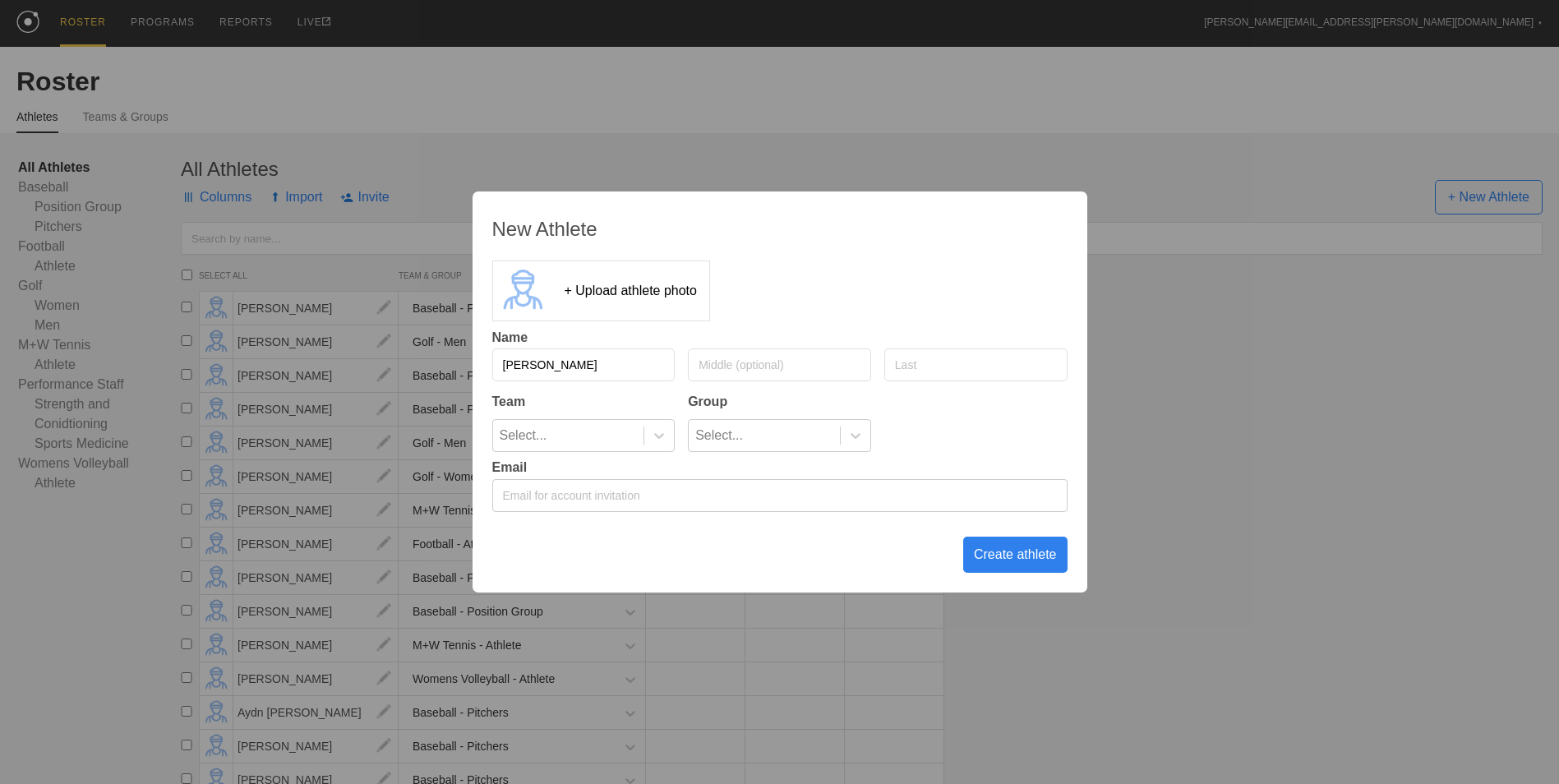
type input "[PERSON_NAME]"
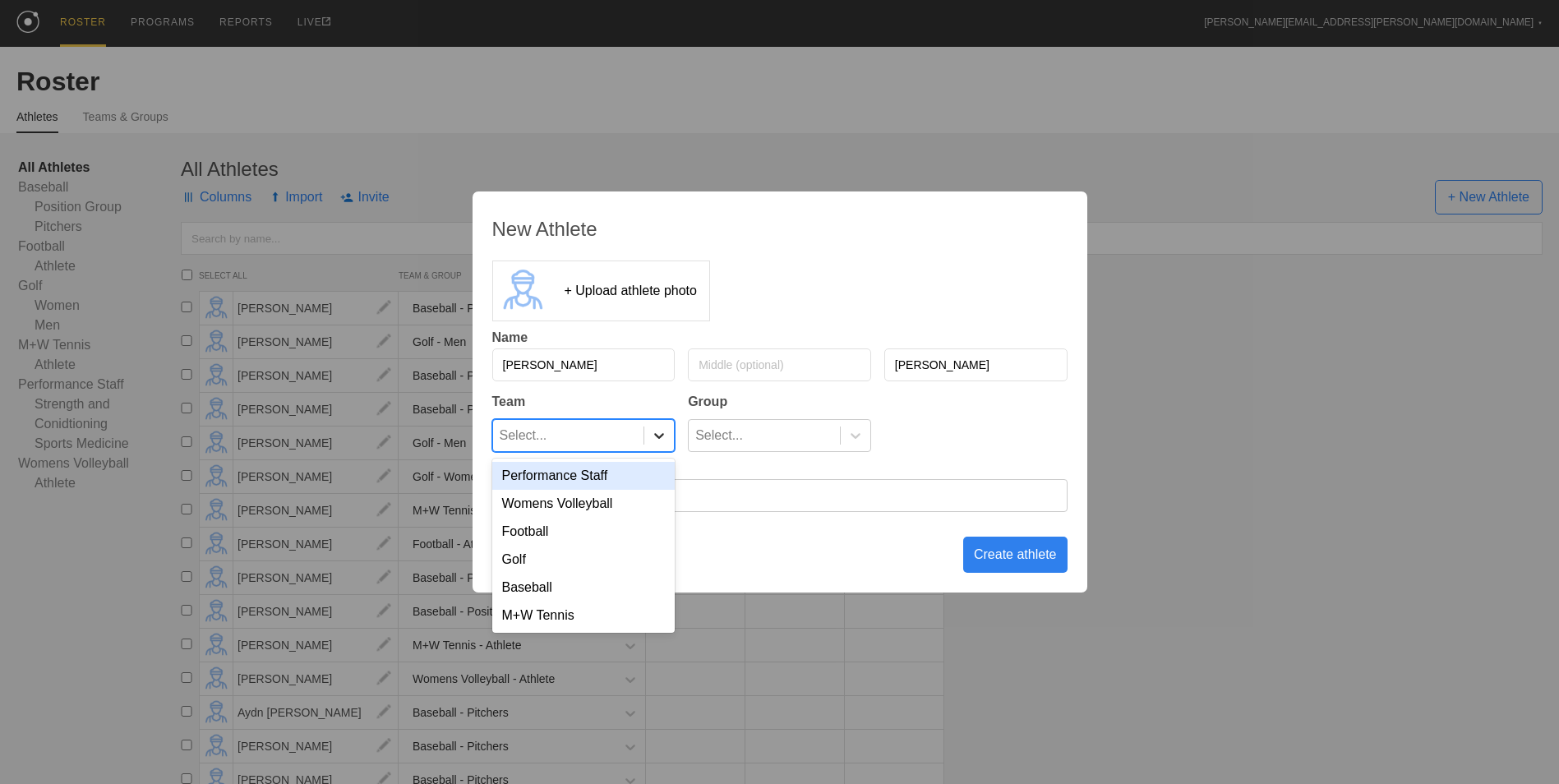
click at [657, 430] on icon at bounding box center [659, 435] width 17 height 17
click at [573, 622] on div "M+W Tennis" at bounding box center [583, 615] width 183 height 28
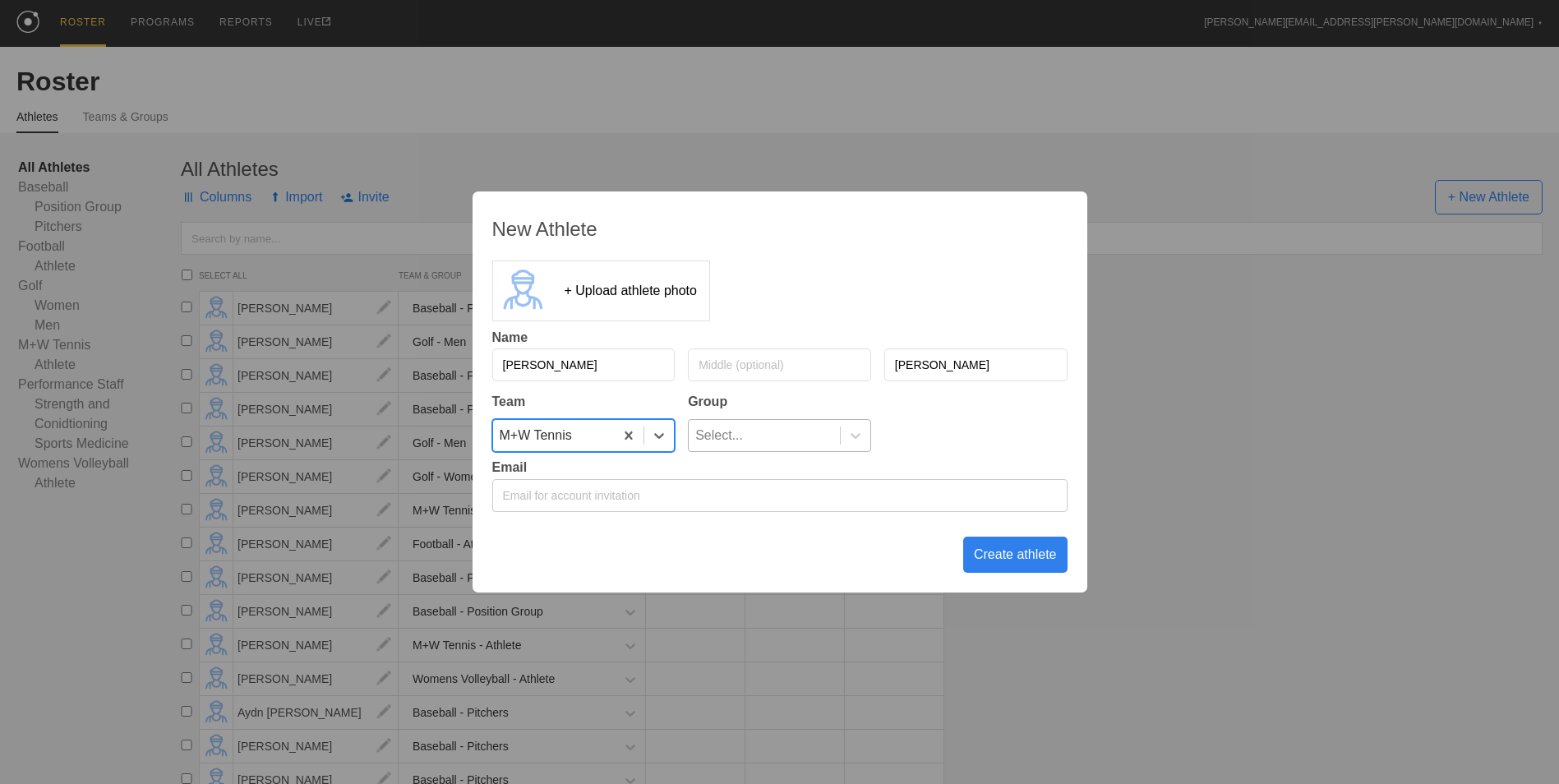
click at [827, 424] on div "Select..." at bounding box center [764, 436] width 151 height 32
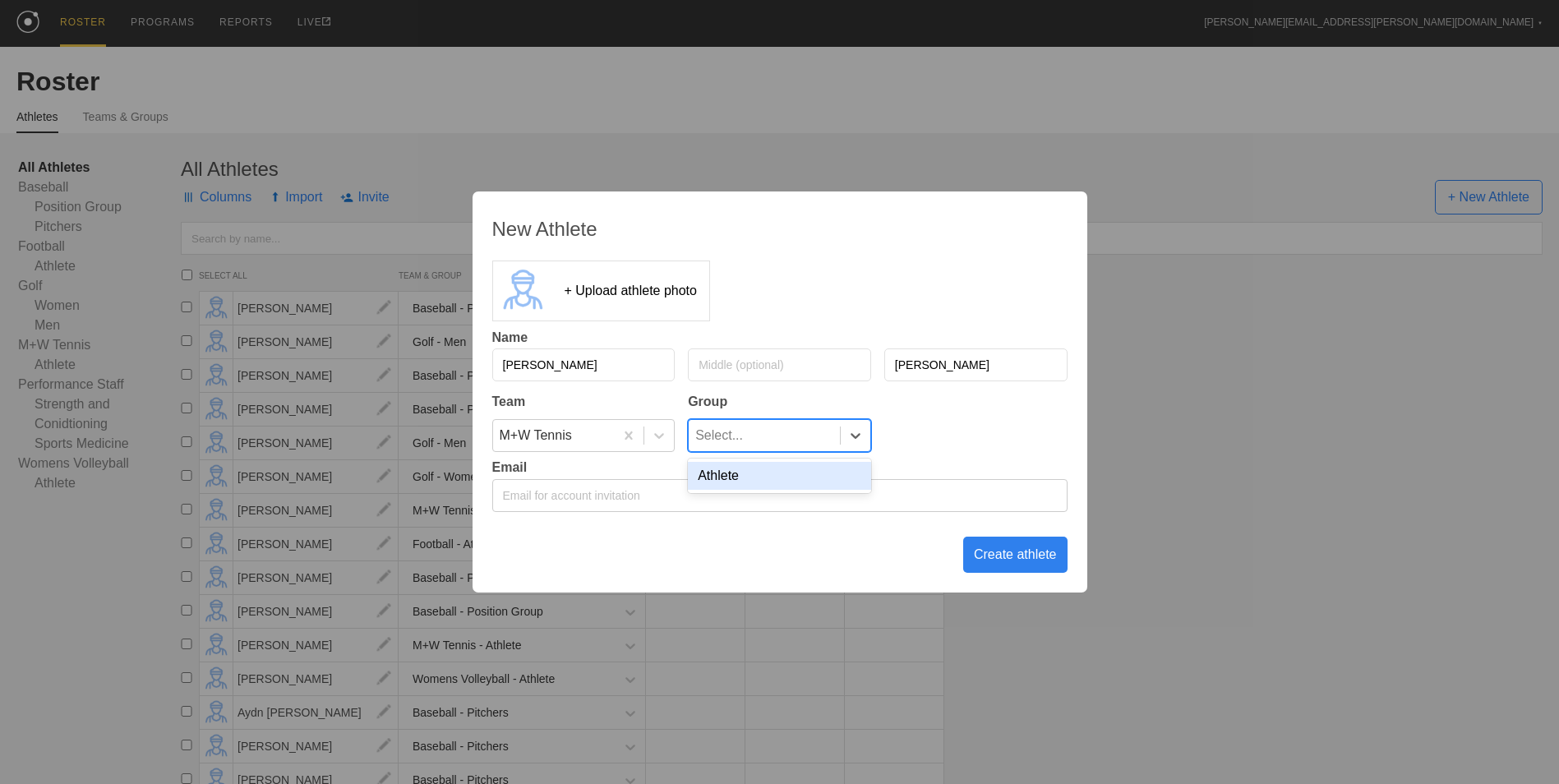
click at [817, 485] on div "Athlete" at bounding box center [779, 476] width 183 height 28
click at [996, 558] on div "Create athlete" at bounding box center [1015, 554] width 104 height 36
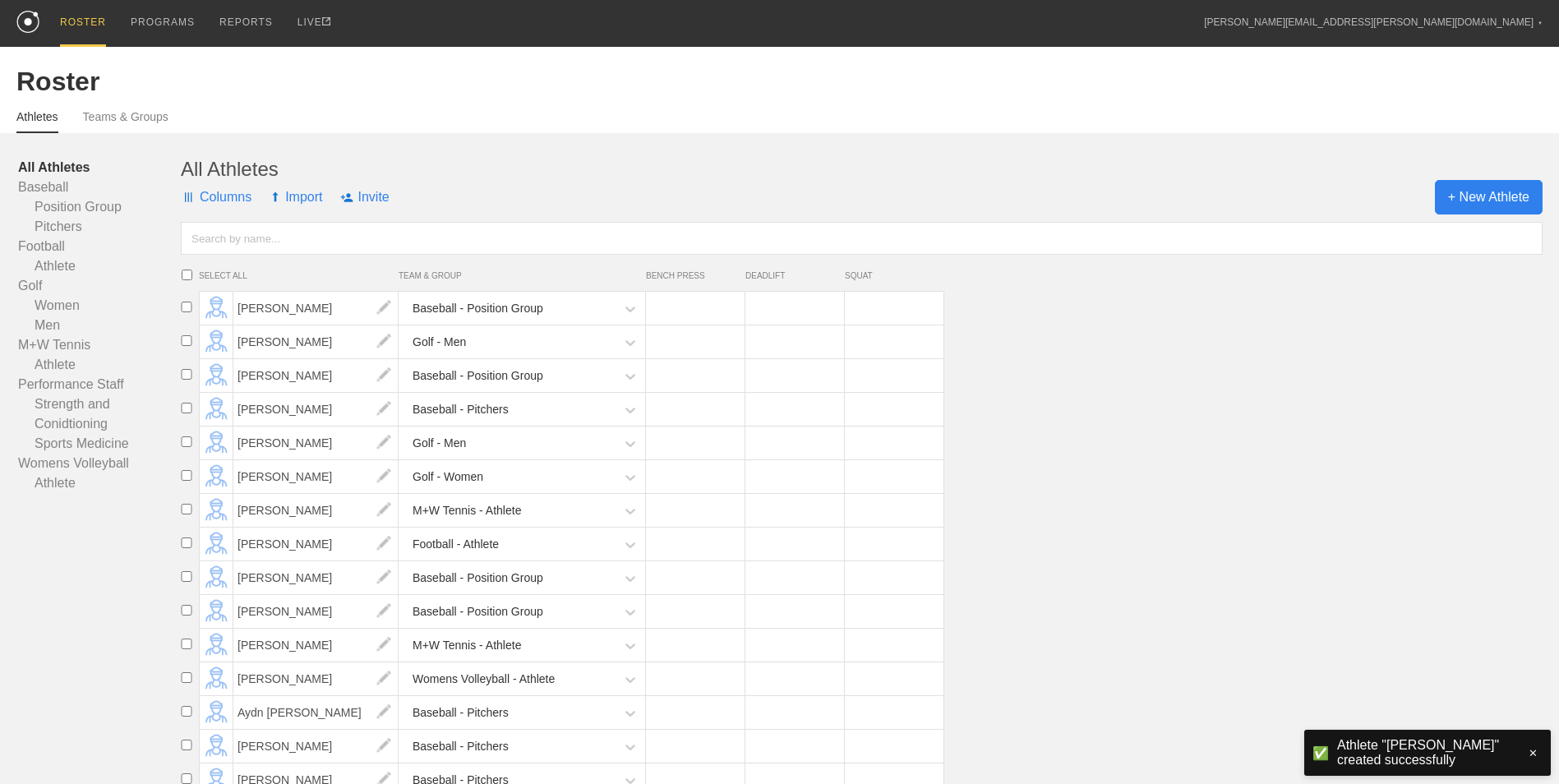
click at [1447, 203] on span "+ New Athlete" at bounding box center [1488, 197] width 108 height 34
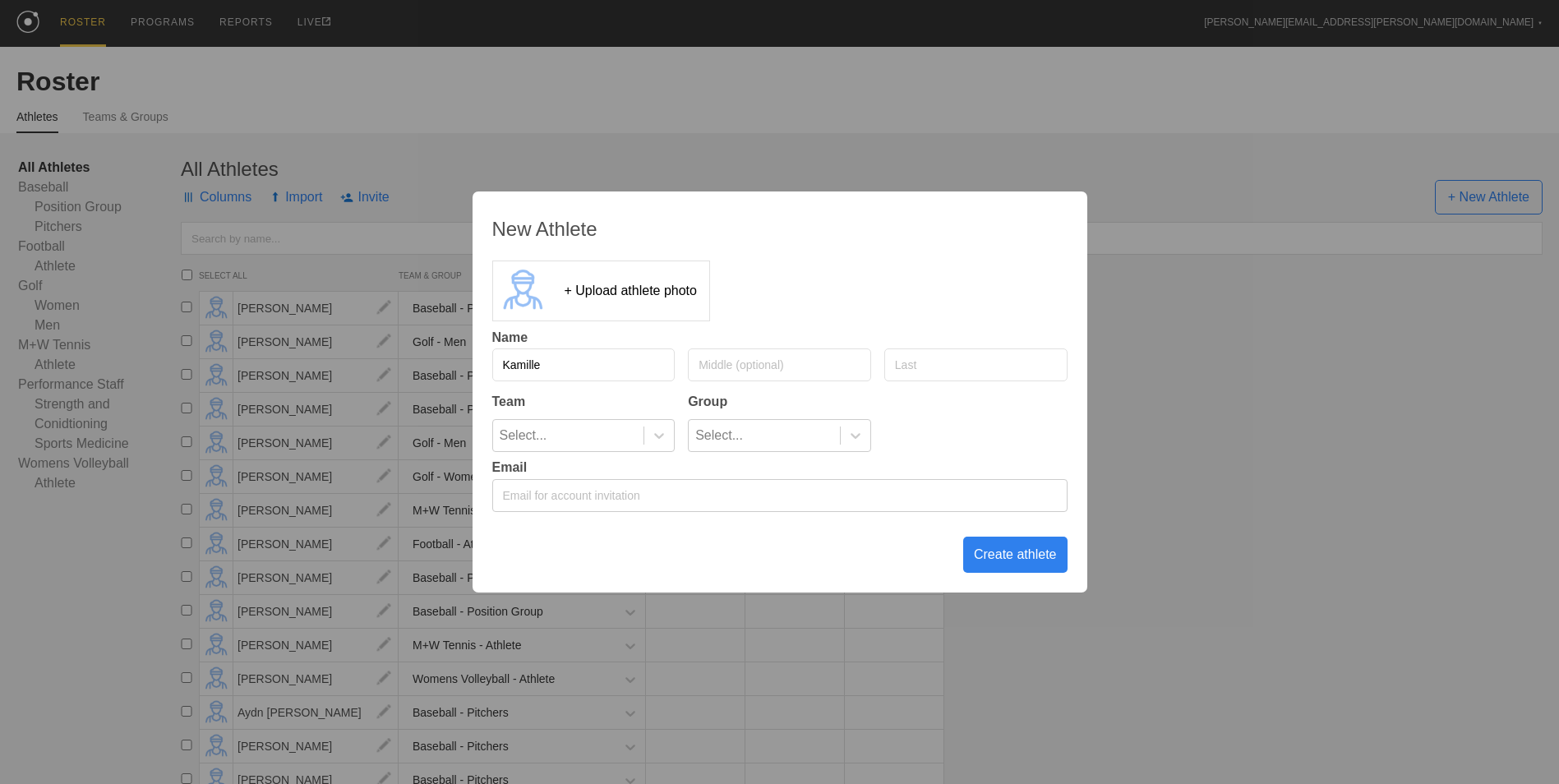
type input "Kamille"
type input "[PERSON_NAME]"
click at [622, 434] on div "Select..." at bounding box center [568, 436] width 151 height 32
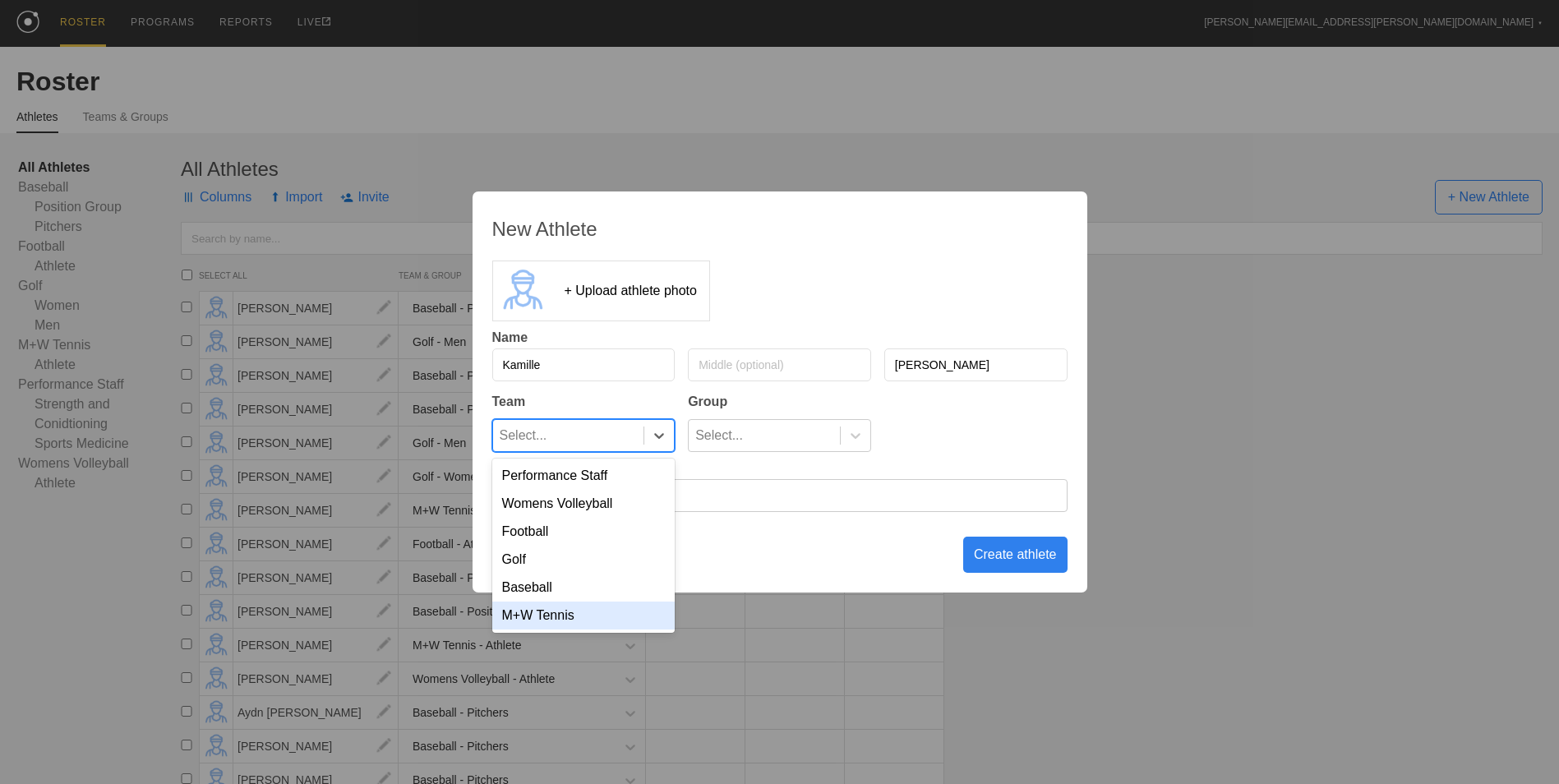
click at [583, 629] on div "M+W Tennis" at bounding box center [583, 615] width 183 height 28
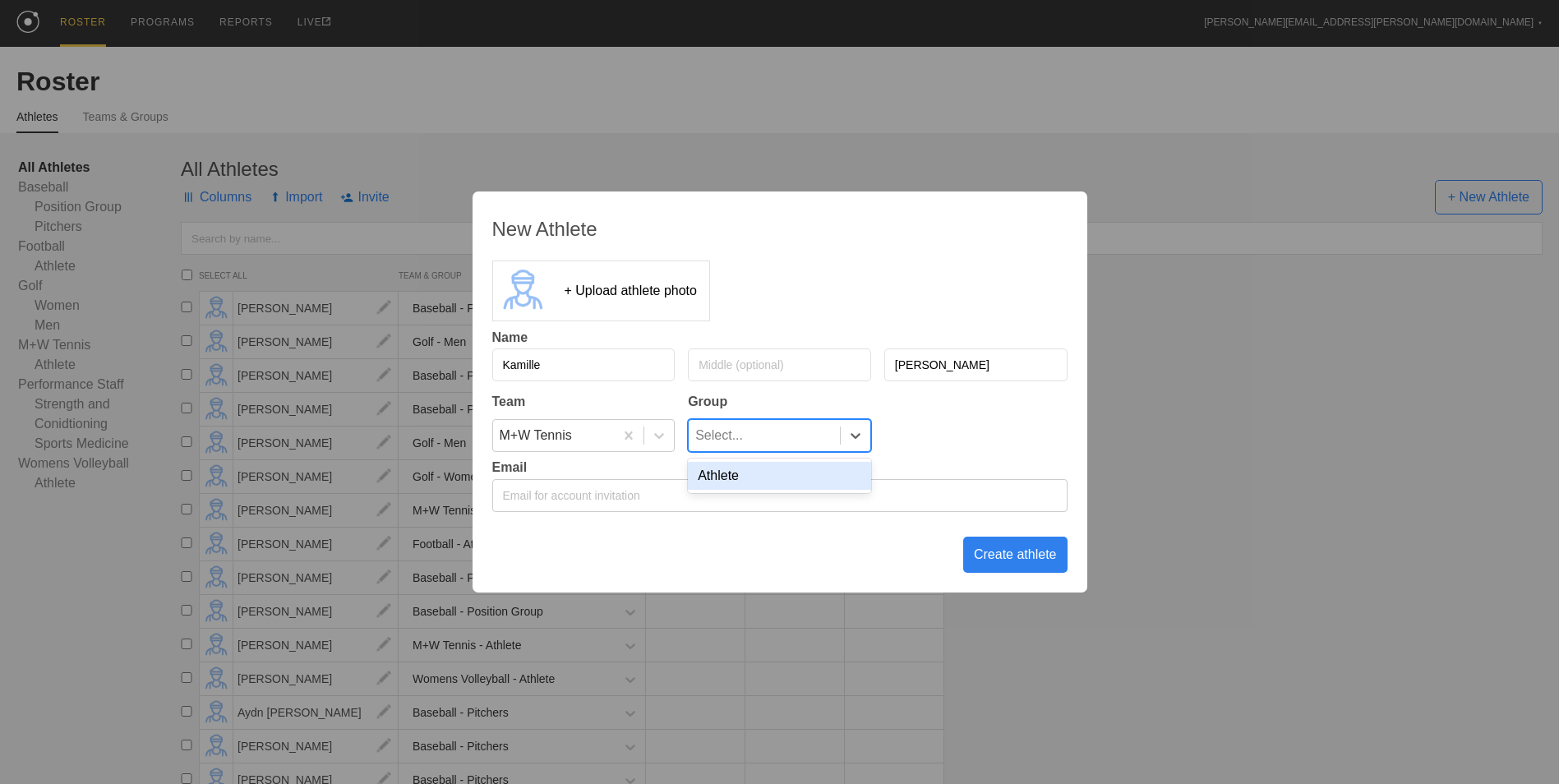
click at [776, 431] on div "Select..." at bounding box center [764, 436] width 151 height 32
click at [763, 478] on div "Athlete" at bounding box center [779, 476] width 183 height 28
click at [1037, 555] on div "Create athlete" at bounding box center [1015, 554] width 104 height 36
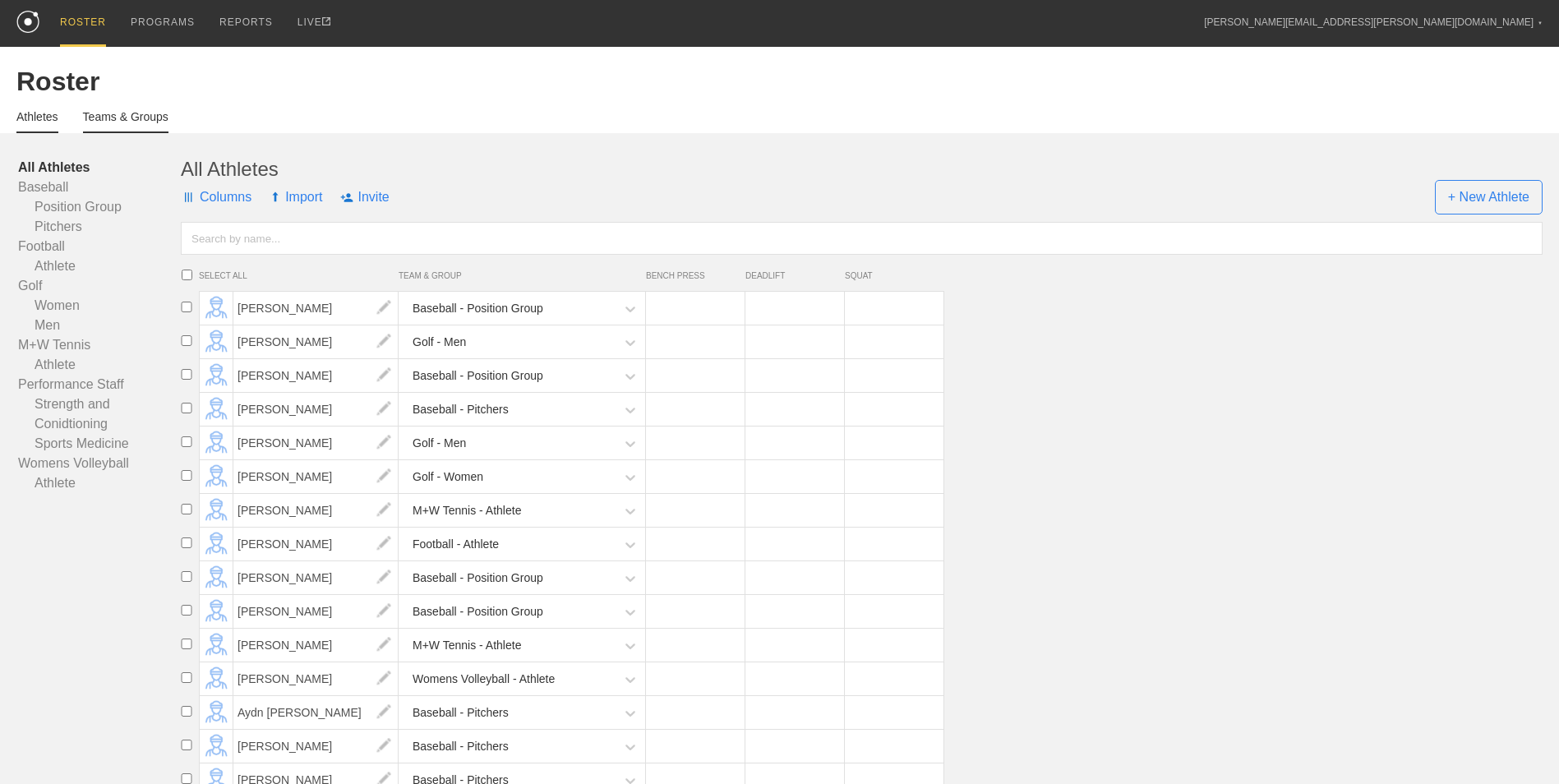
click at [146, 113] on link "Teams & Groups" at bounding box center [126, 122] width 86 height 23
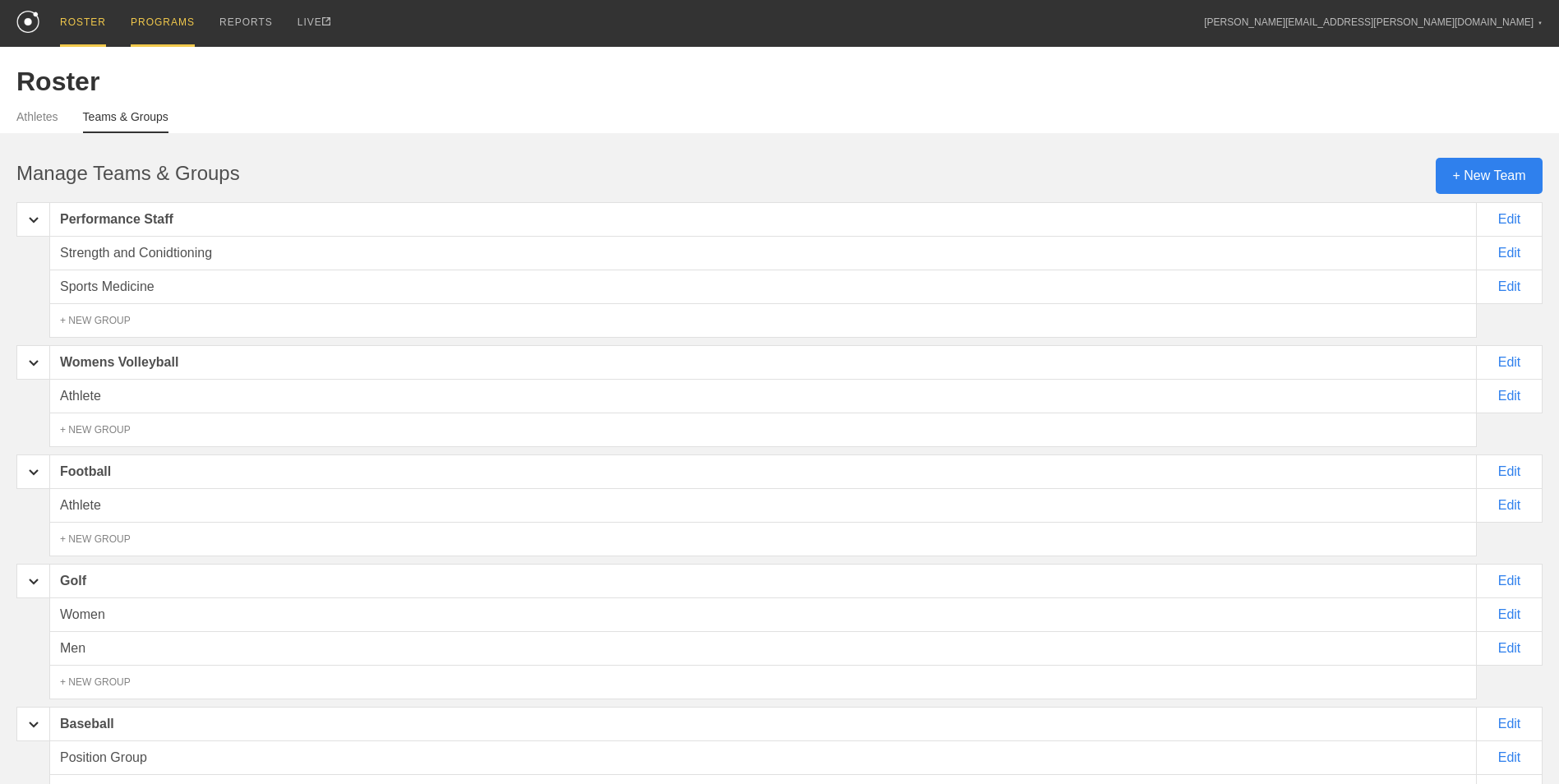
click at [156, 32] on div "PROGRAMS" at bounding box center [162, 24] width 64 height 47
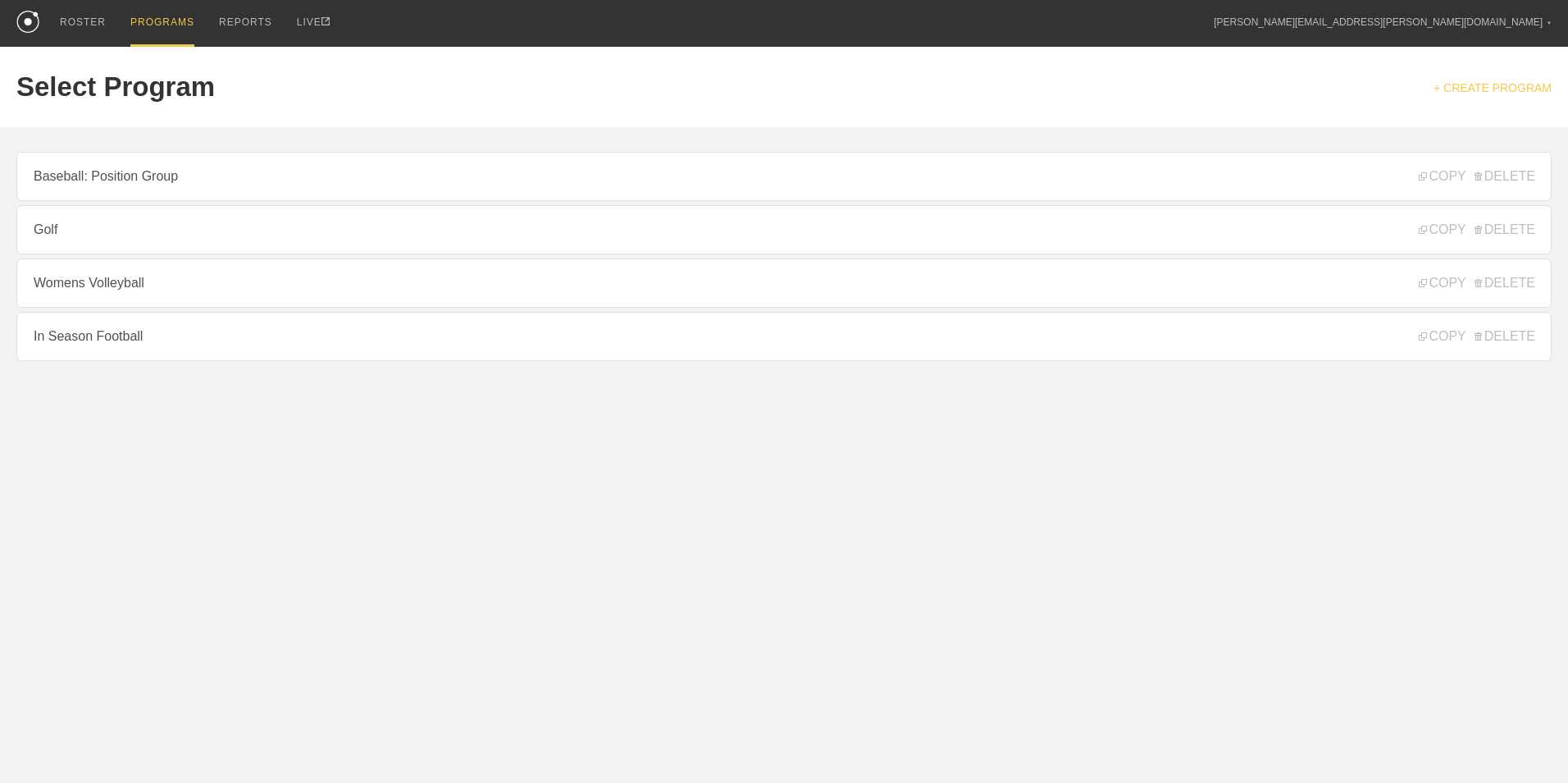
click at [1507, 87] on link "+ CREATE PROGRAM" at bounding box center [1492, 87] width 118 height 13
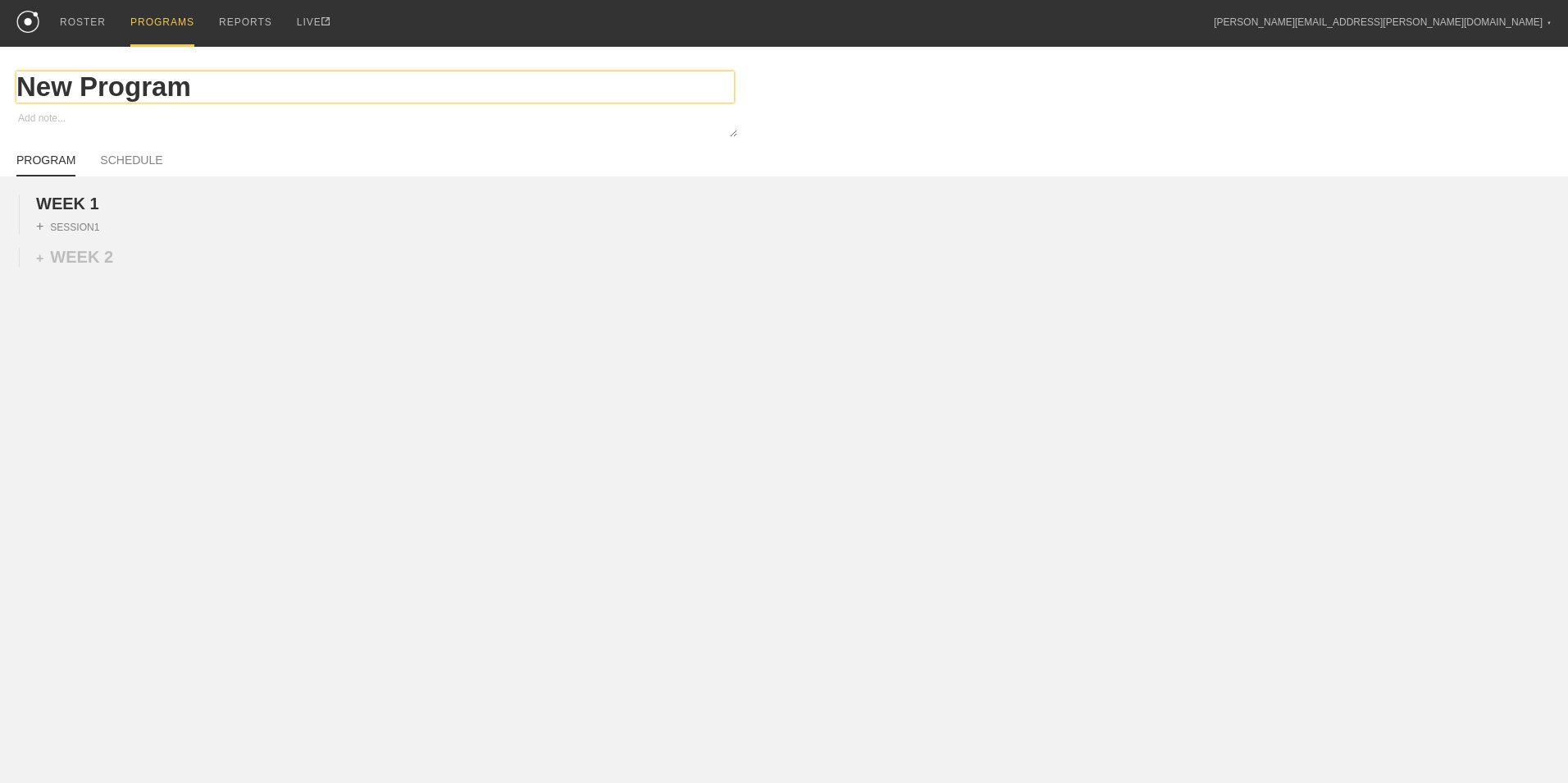
click at [349, 100] on input "New Program" at bounding box center [376, 87] width 718 height 31
type textarea "x"
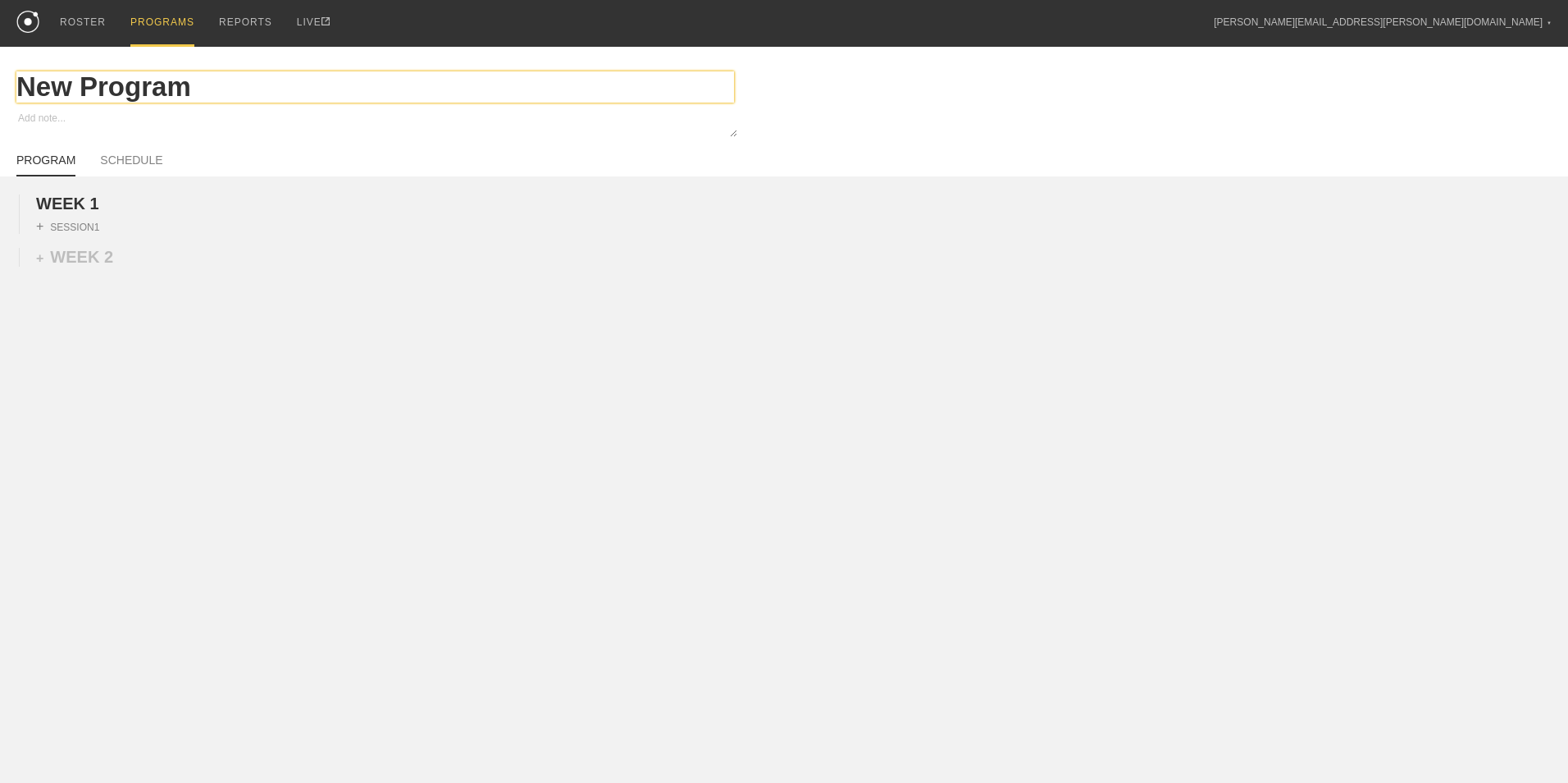
type input "T"
type textarea "x"
type input "Te"
type textarea "x"
type input "Ten"
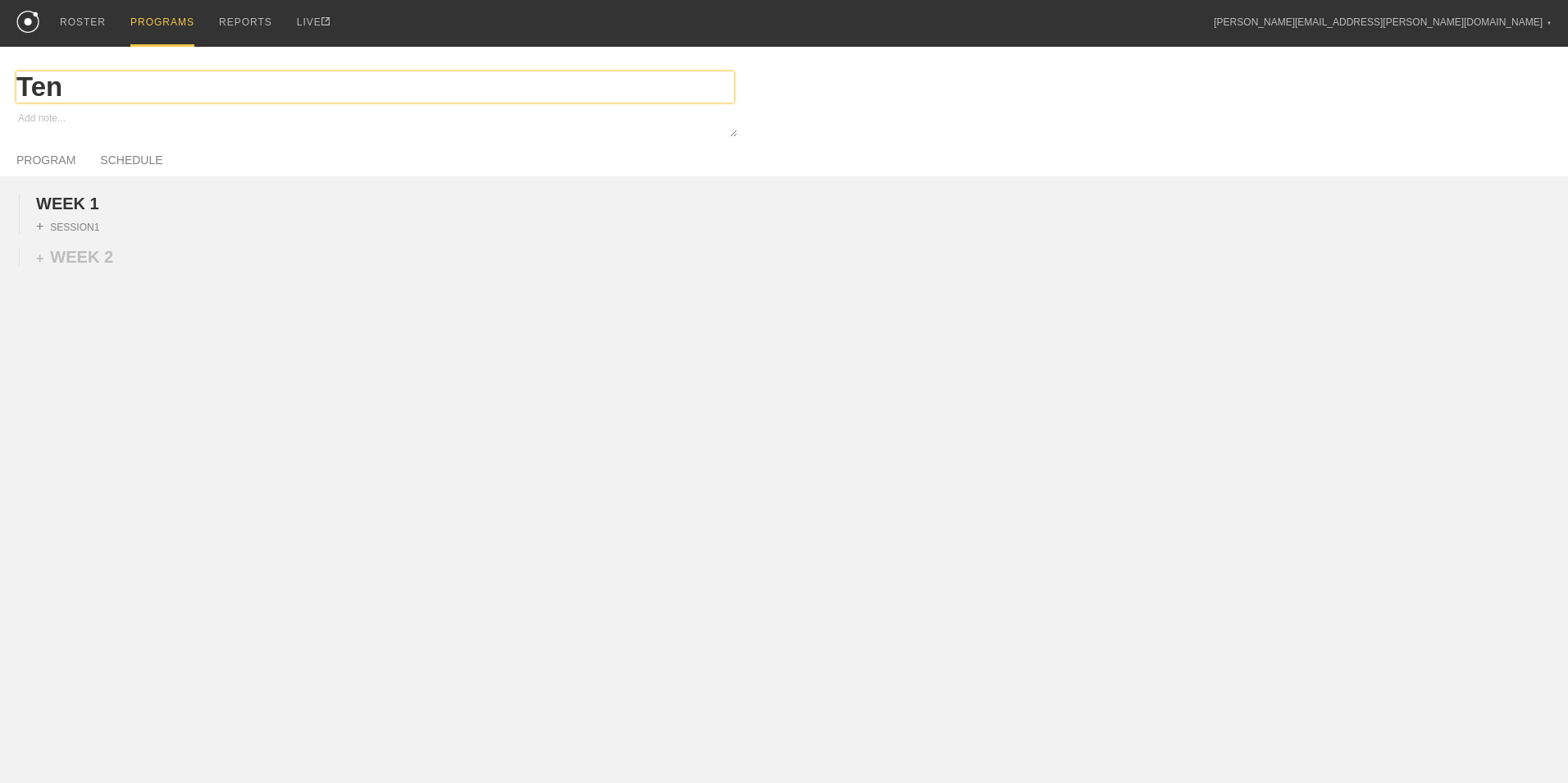
type textarea "x"
type input "Tenn"
type textarea "x"
type input "Tenni"
type textarea "x"
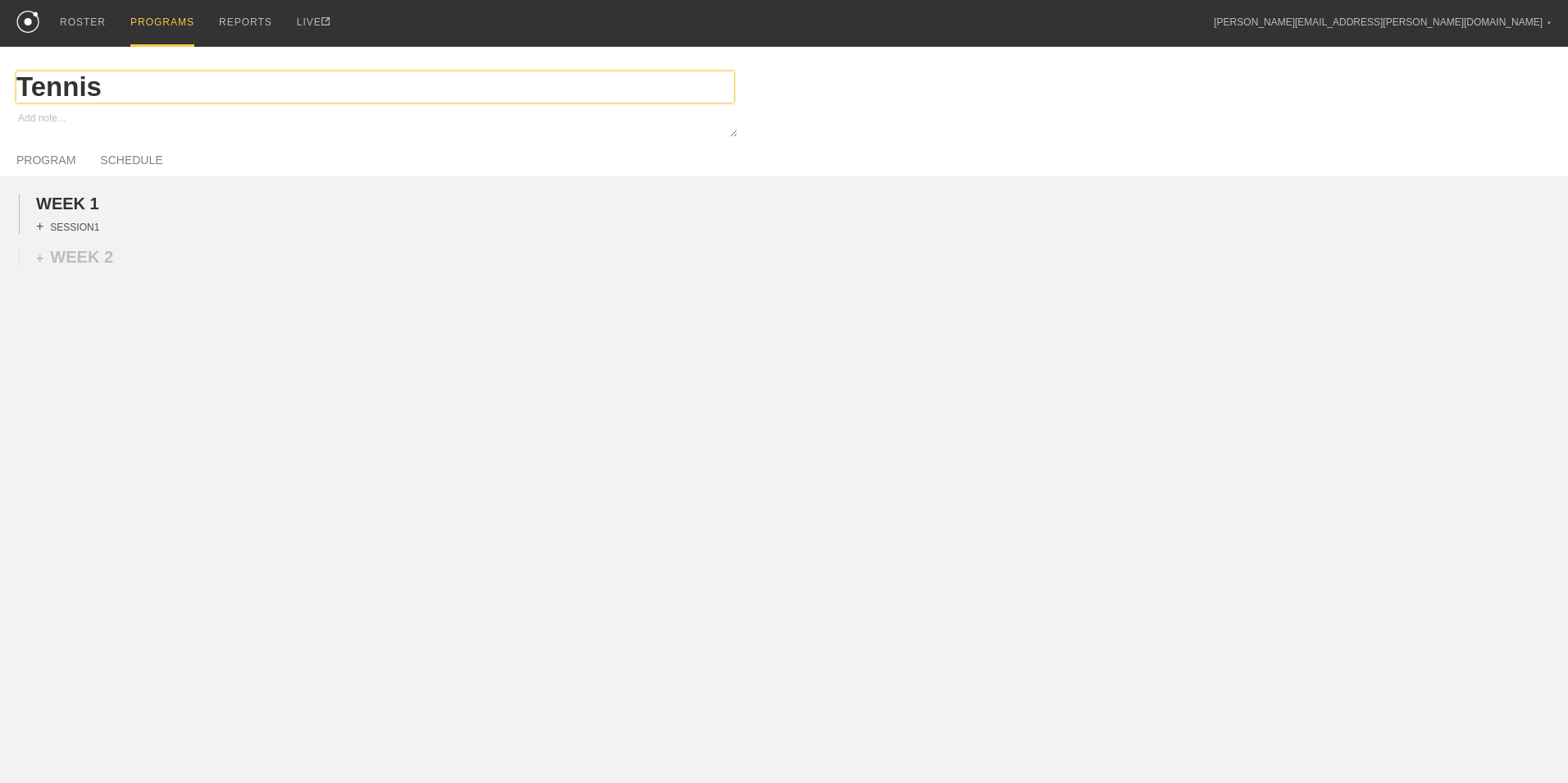
type input "Tennis"
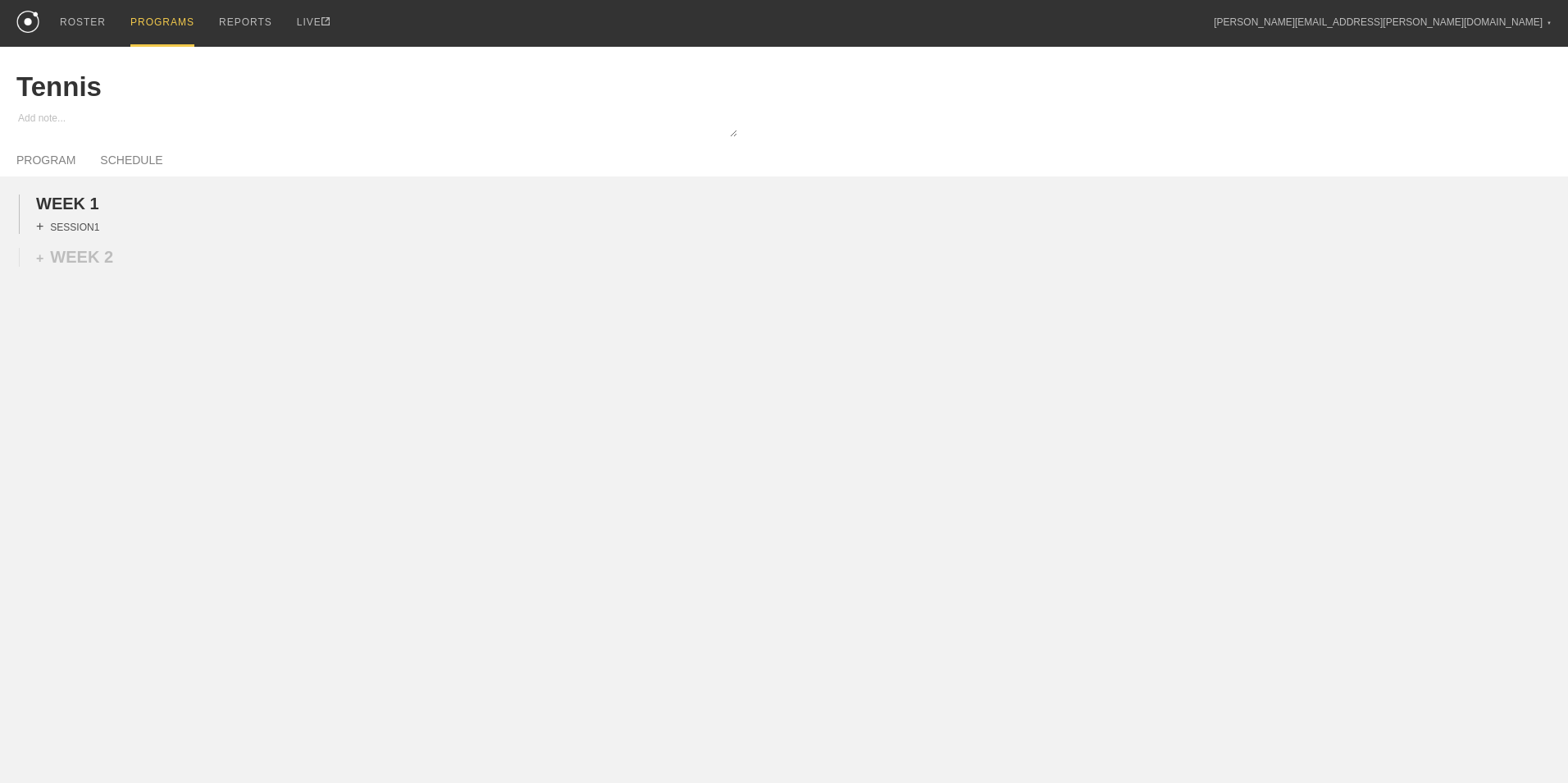
click at [66, 223] on div "+ SESSION 1" at bounding box center [67, 226] width 63 height 15
click at [105, 261] on div "+ BLOCK" at bounding box center [139, 256] width 207 height 26
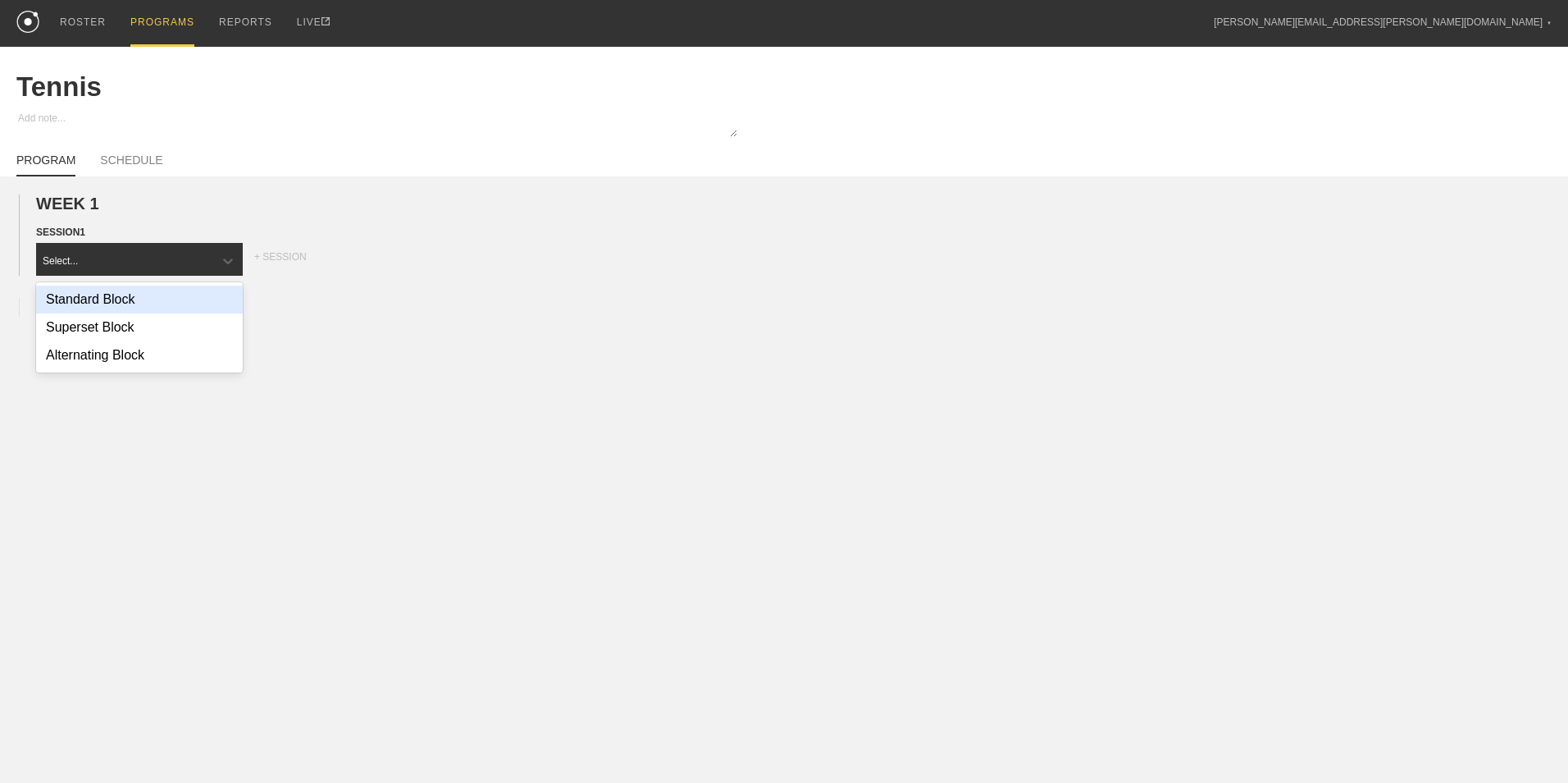
click at [120, 308] on div "Standard Block" at bounding box center [139, 300] width 207 height 28
click at [132, 301] on div "+ MOVEMENT" at bounding box center [140, 294] width 208 height 27
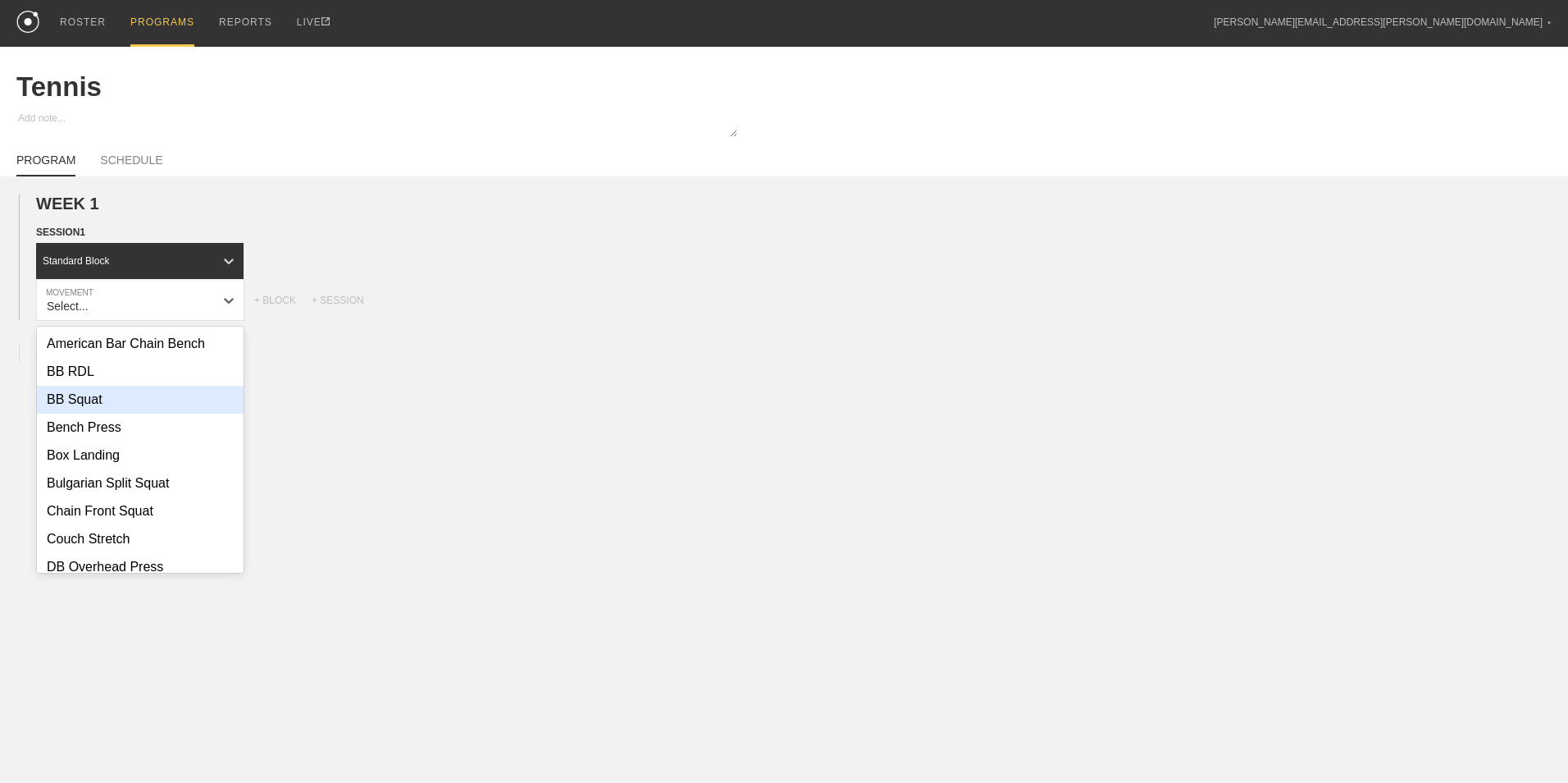
click at [148, 402] on div "BB Squat" at bounding box center [140, 399] width 207 height 28
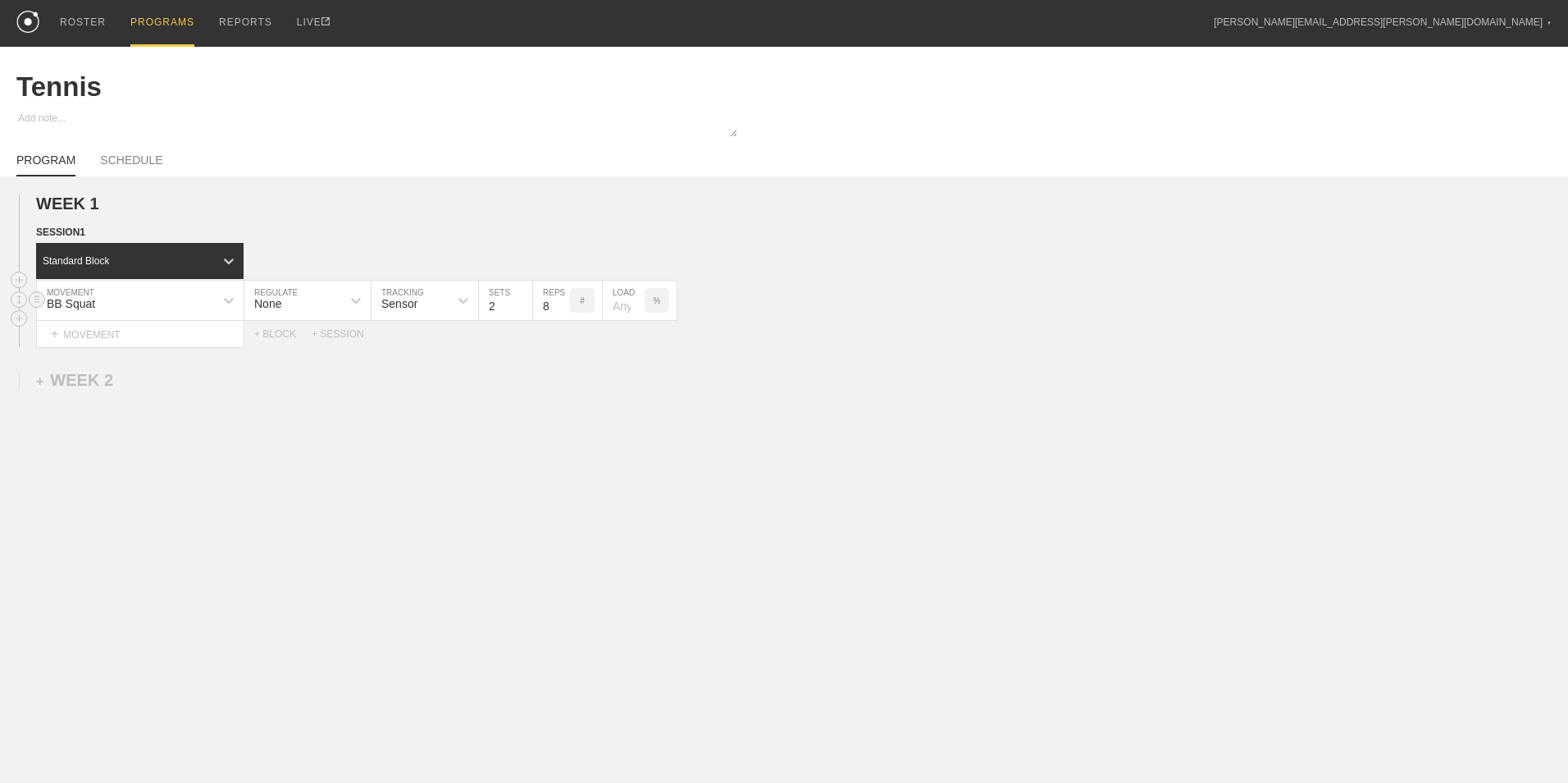
click at [528, 309] on input "2" at bounding box center [505, 300] width 53 height 39
click at [523, 308] on input "1" at bounding box center [505, 300] width 53 height 39
type input "1"
click at [523, 308] on input "1" at bounding box center [505, 300] width 53 height 39
click at [561, 310] on input "7" at bounding box center [551, 300] width 37 height 39
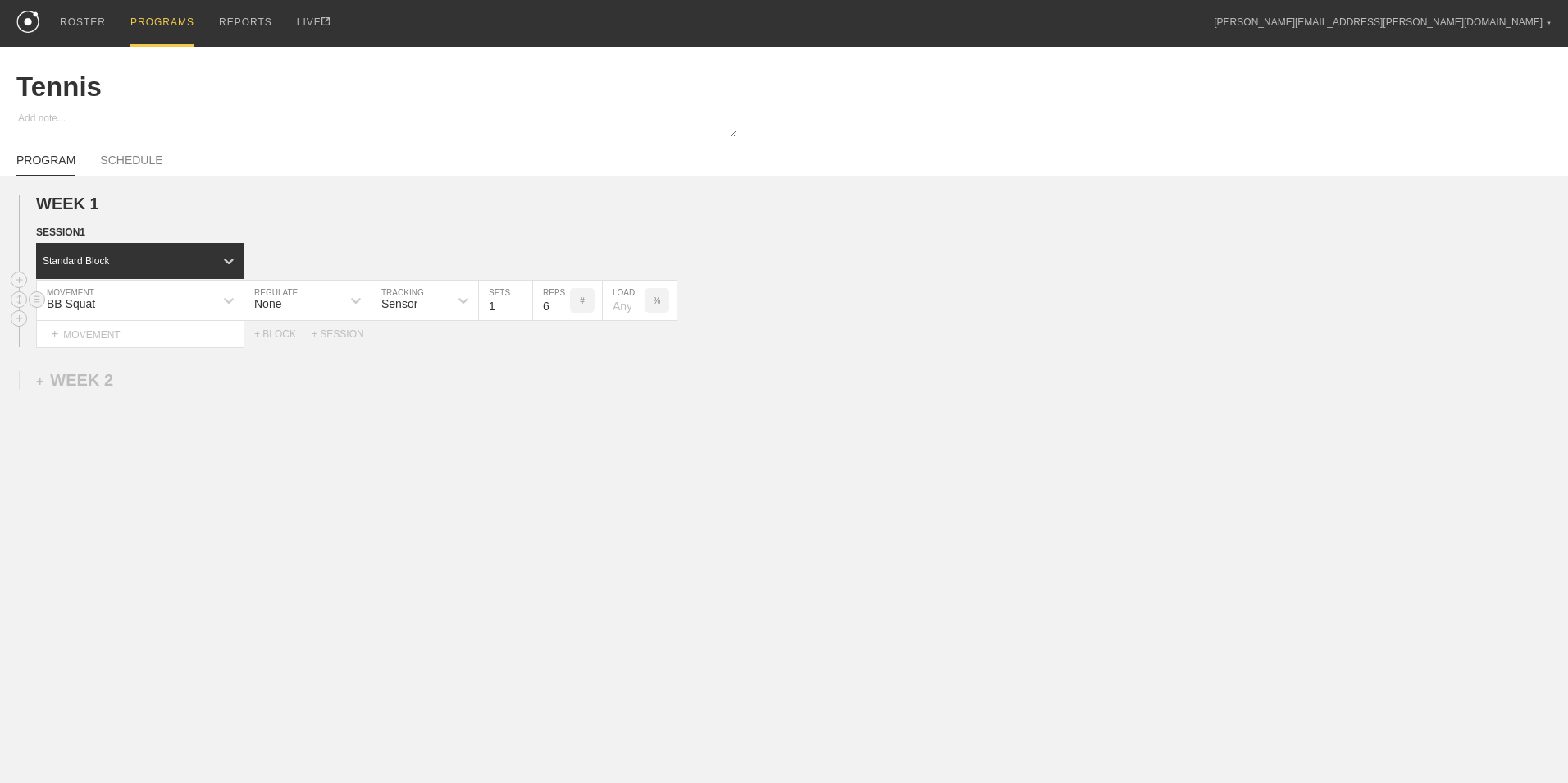
click at [561, 310] on input "6" at bounding box center [551, 300] width 37 height 39
click at [561, 310] on input "5" at bounding box center [551, 300] width 37 height 39
click at [561, 310] on input "4" at bounding box center [551, 300] width 37 height 39
type input "5"
click at [563, 301] on input "5" at bounding box center [551, 300] width 37 height 39
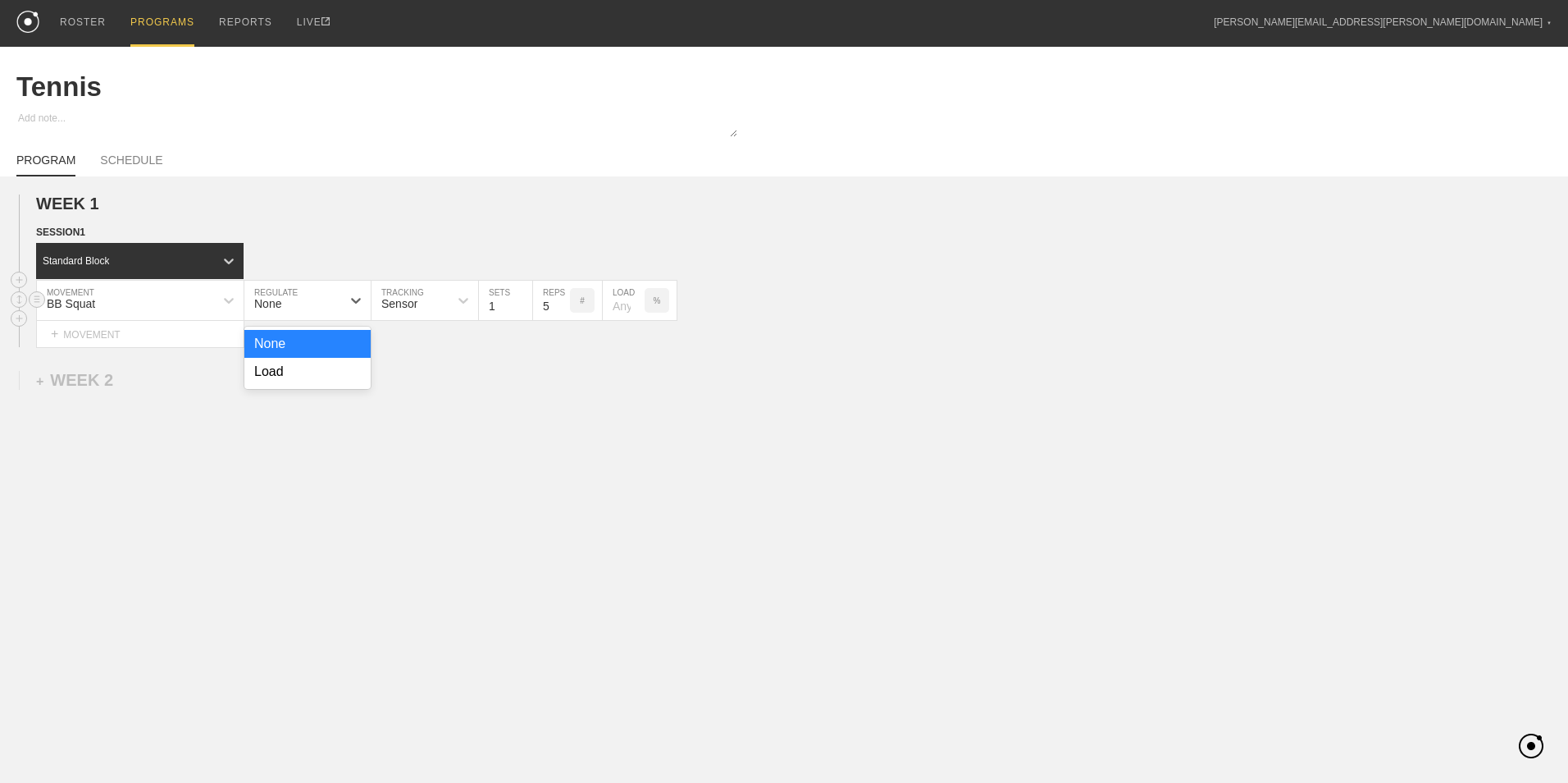
click at [314, 297] on div "None" at bounding box center [293, 301] width 97 height 28
click at [307, 379] on div "Load" at bounding box center [307, 371] width 127 height 28
click at [988, 304] on input "0.4" at bounding box center [971, 300] width 49 height 39
click at [988, 304] on input "0.5" at bounding box center [971, 300] width 49 height 39
type input "0.6"
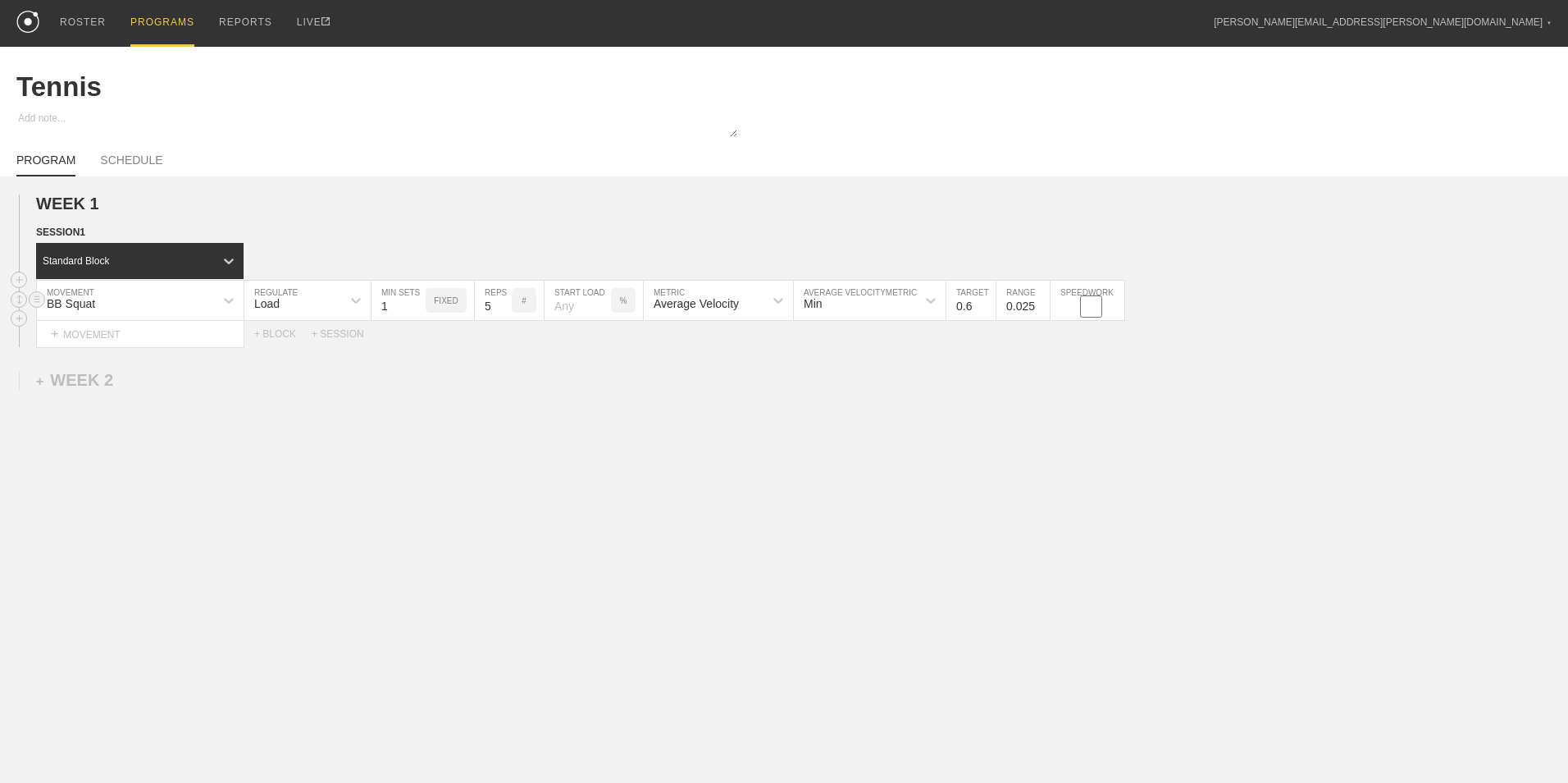
click at [988, 304] on input "0.6" at bounding box center [971, 300] width 49 height 39
click at [89, 23] on div "ROSTER" at bounding box center [83, 24] width 46 height 47
click at [776, 579] on div "WEEK 1 DUPLICATE DELETE SESSION 1 Standard Block DUPLICATE INSERT MOVEMENT AFTE…" at bounding box center [784, 406] width 1568 height 460
click at [276, 482] on div "WEEK 1 DUPLICATE DELETE SESSION 1 Standard Block DUPLICATE INSERT MOVEMENT AFTE…" at bounding box center [784, 406] width 1568 height 460
click at [86, 24] on div "ROSTER" at bounding box center [83, 24] width 46 height 47
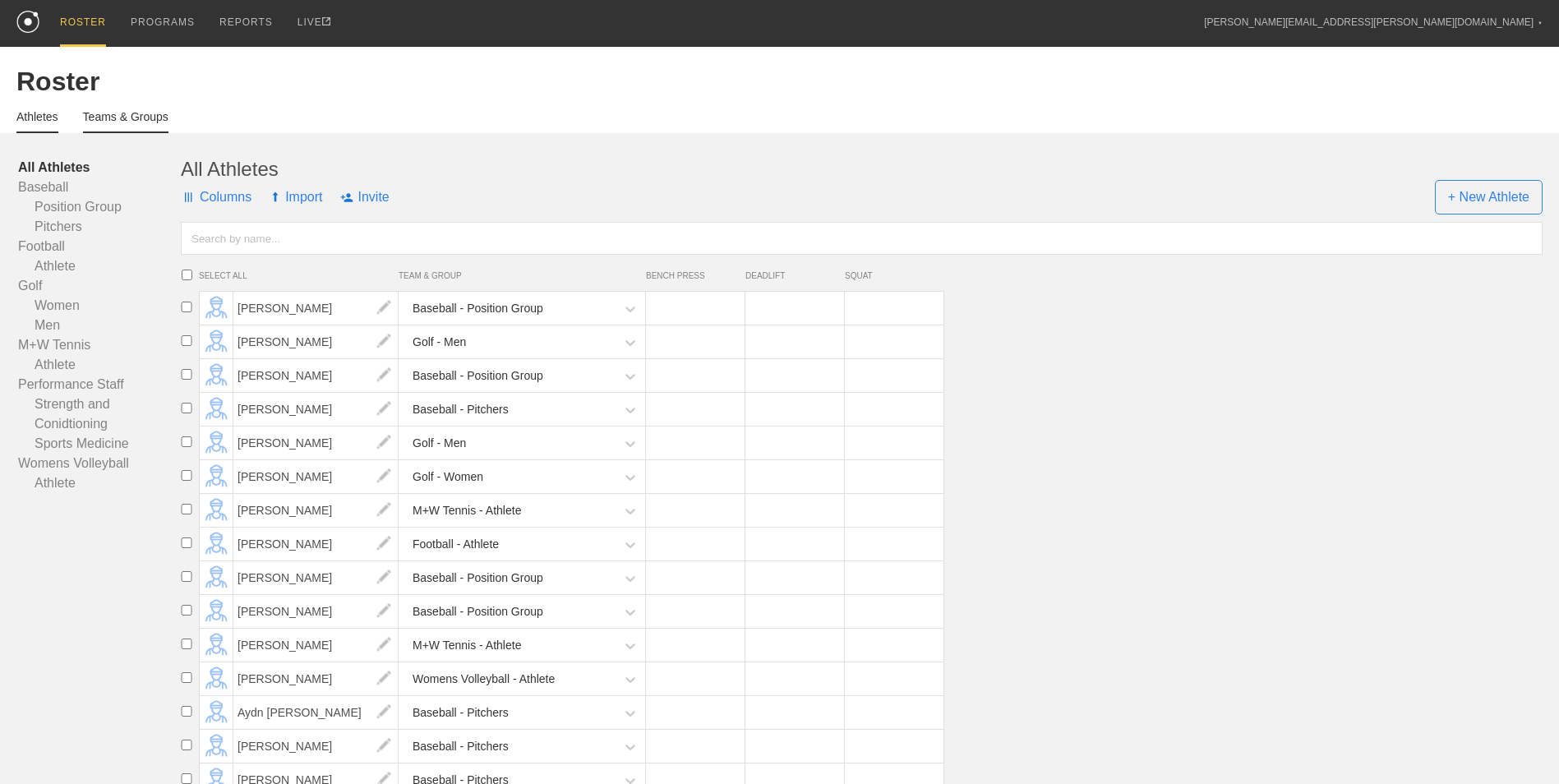
click at [116, 118] on link "Teams & Groups" at bounding box center [126, 122] width 86 height 23
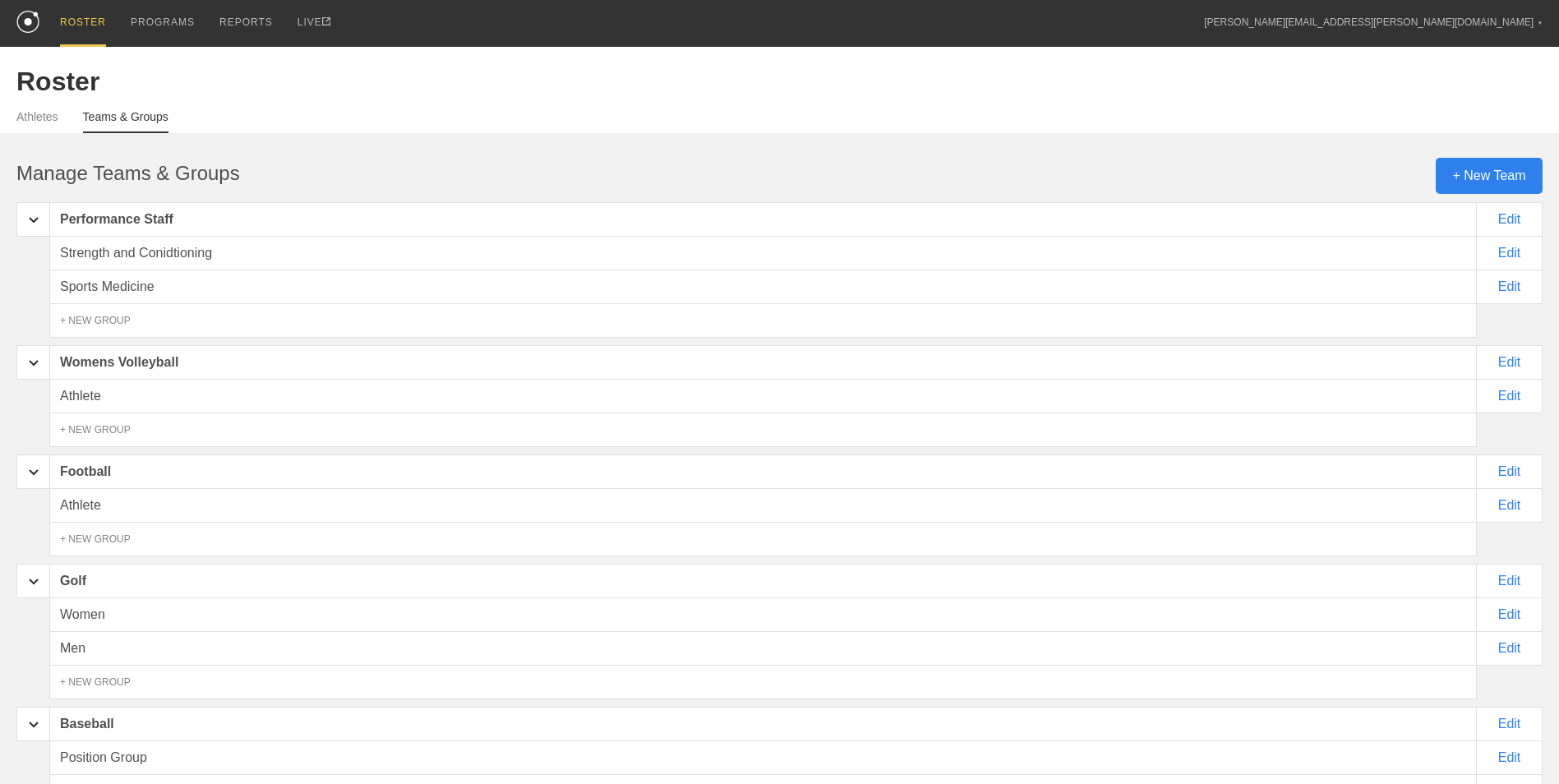
click at [1506, 172] on div "+ New Team" at bounding box center [1489, 175] width 107 height 36
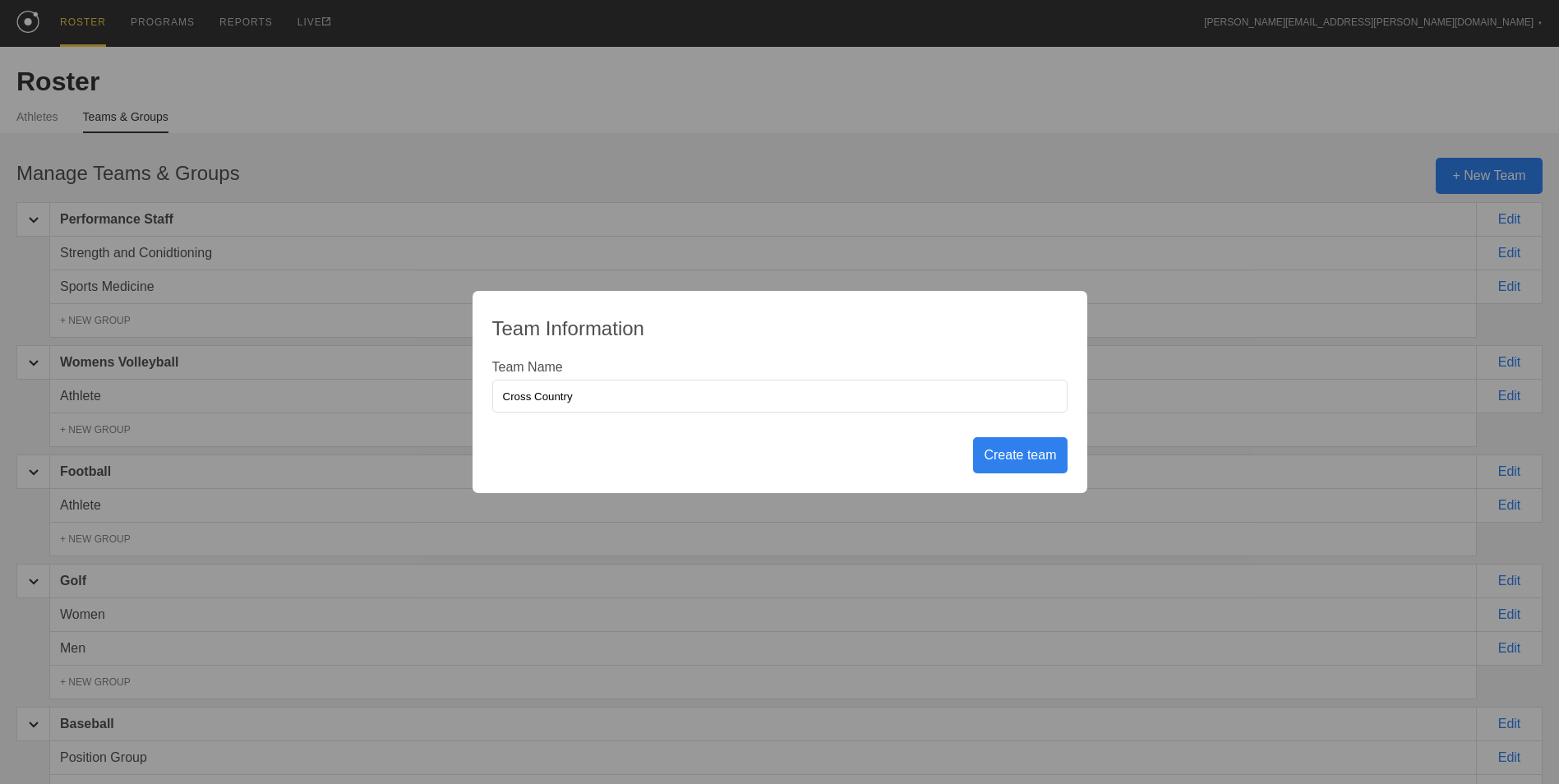
type input "Cross Country"
click at [1008, 448] on div "Create team" at bounding box center [1020, 455] width 94 height 36
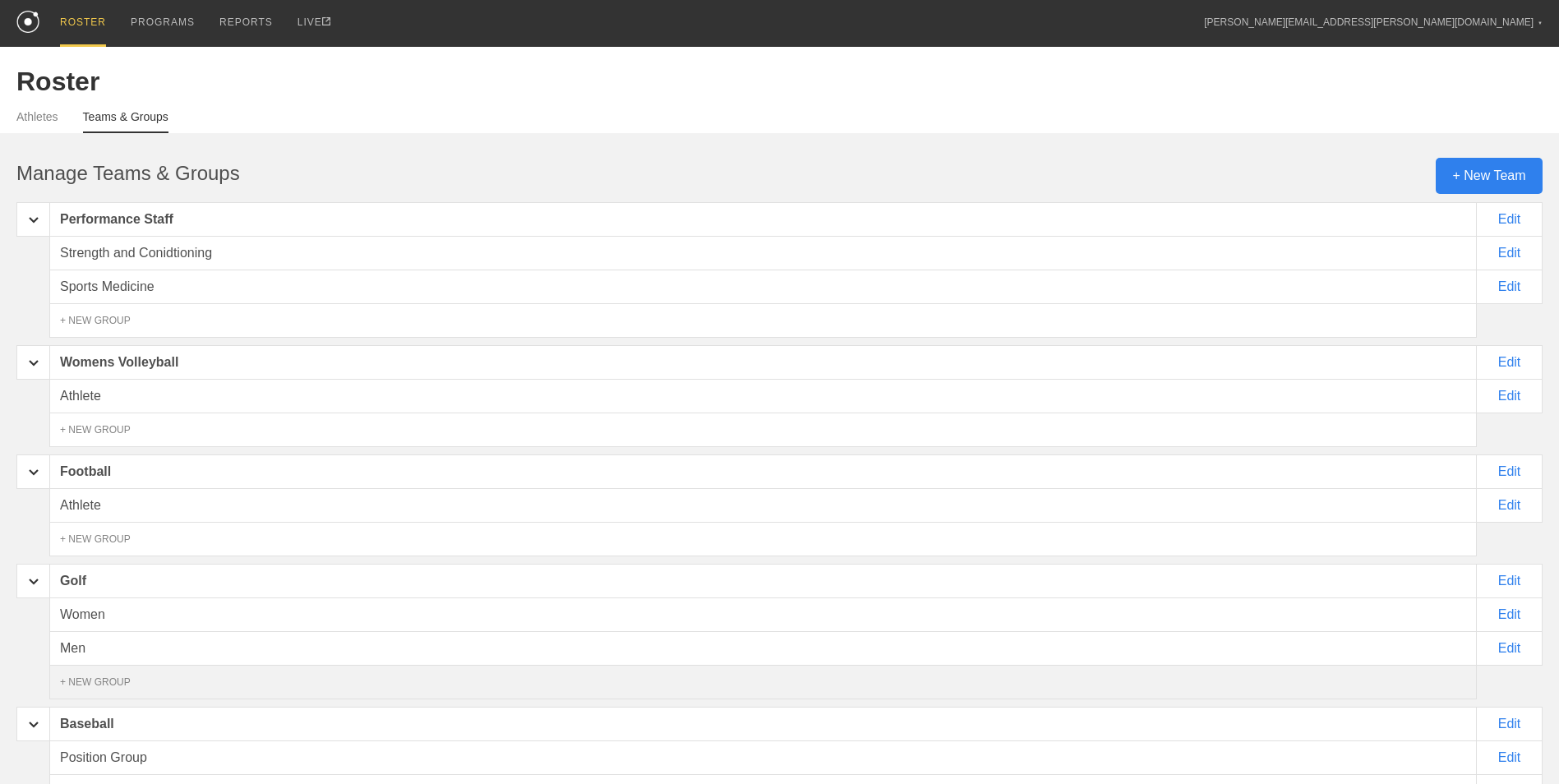
scroll to position [336, 0]
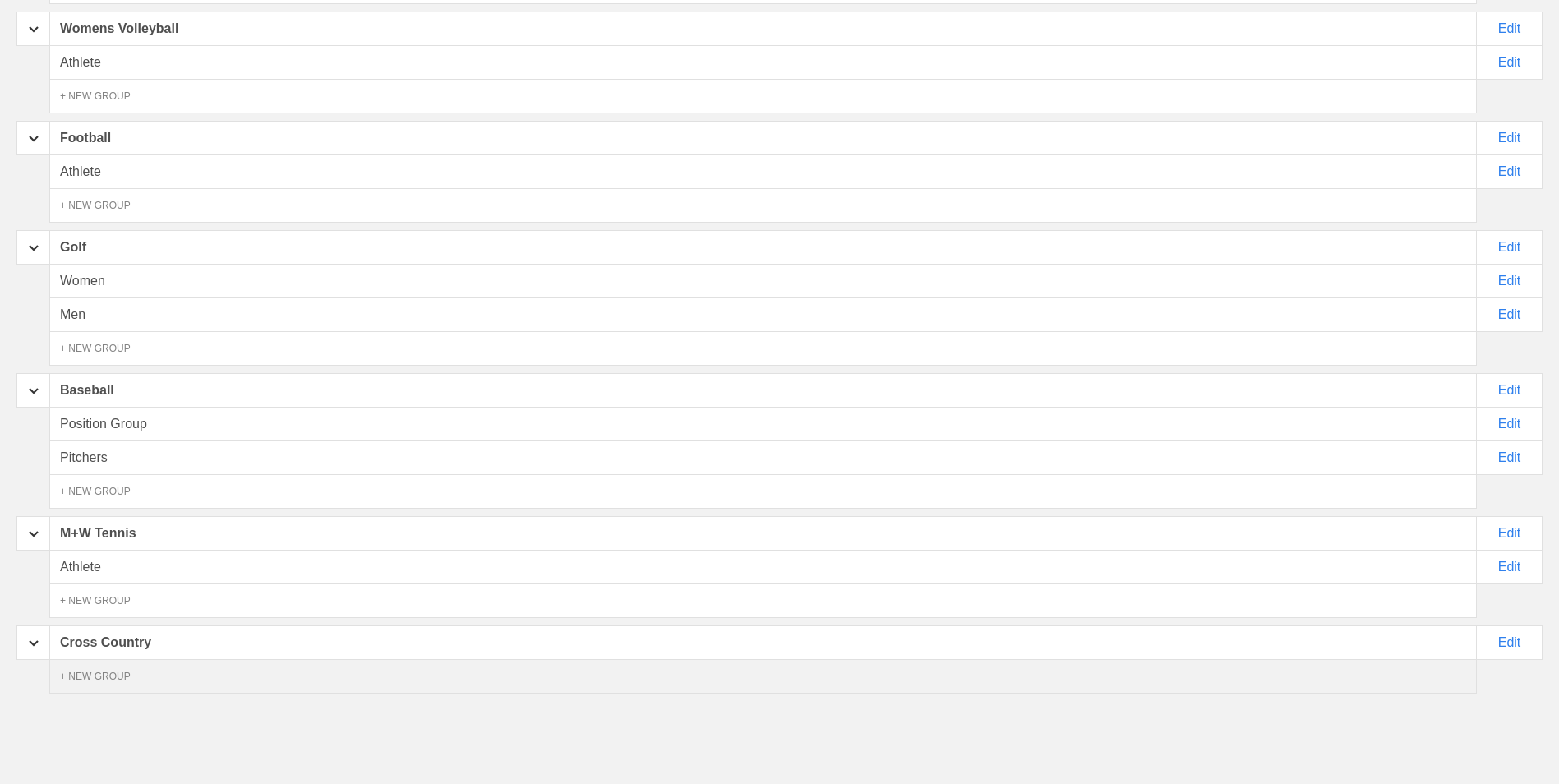
click at [292, 674] on div "+ NEW GROUP" at bounding box center [762, 676] width 1428 height 34
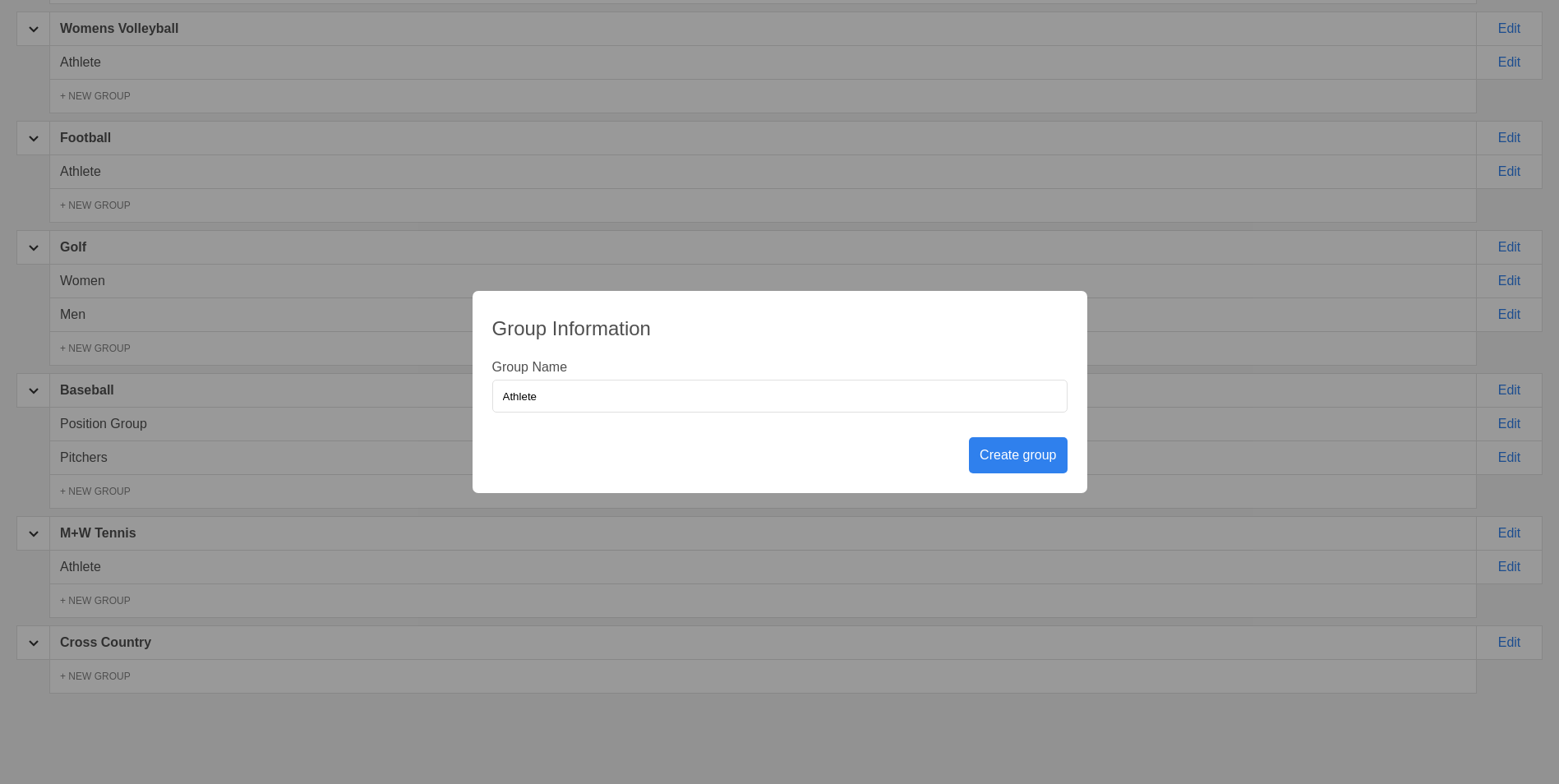
type input "Athlete"
drag, startPoint x: 1022, startPoint y: 451, endPoint x: 1036, endPoint y: 457, distance: 15.2
click at [1022, 451] on div "Create group" at bounding box center [1018, 455] width 98 height 36
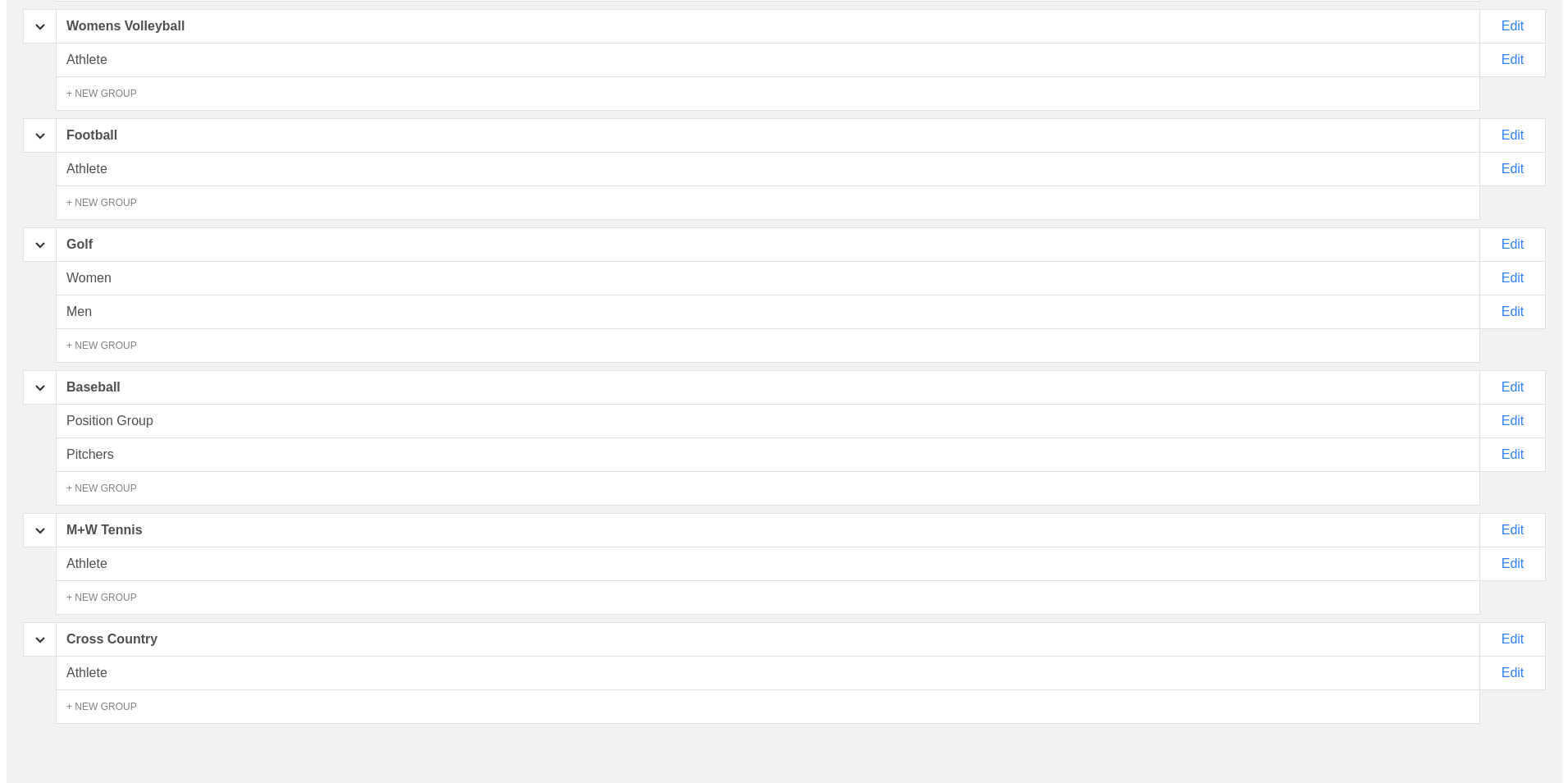
scroll to position [0, 0]
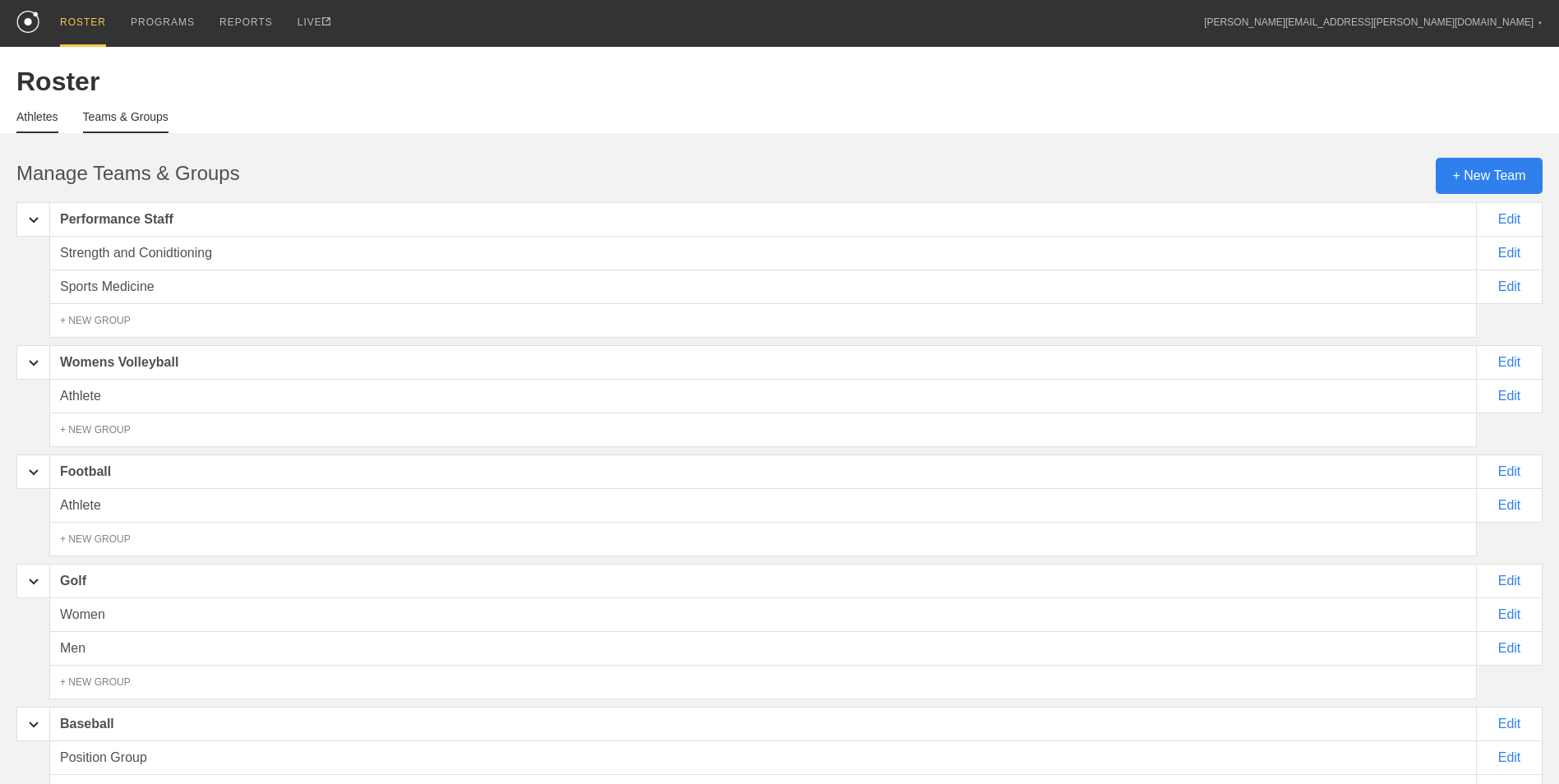
click at [42, 122] on link "Athletes" at bounding box center [38, 122] width 42 height 23
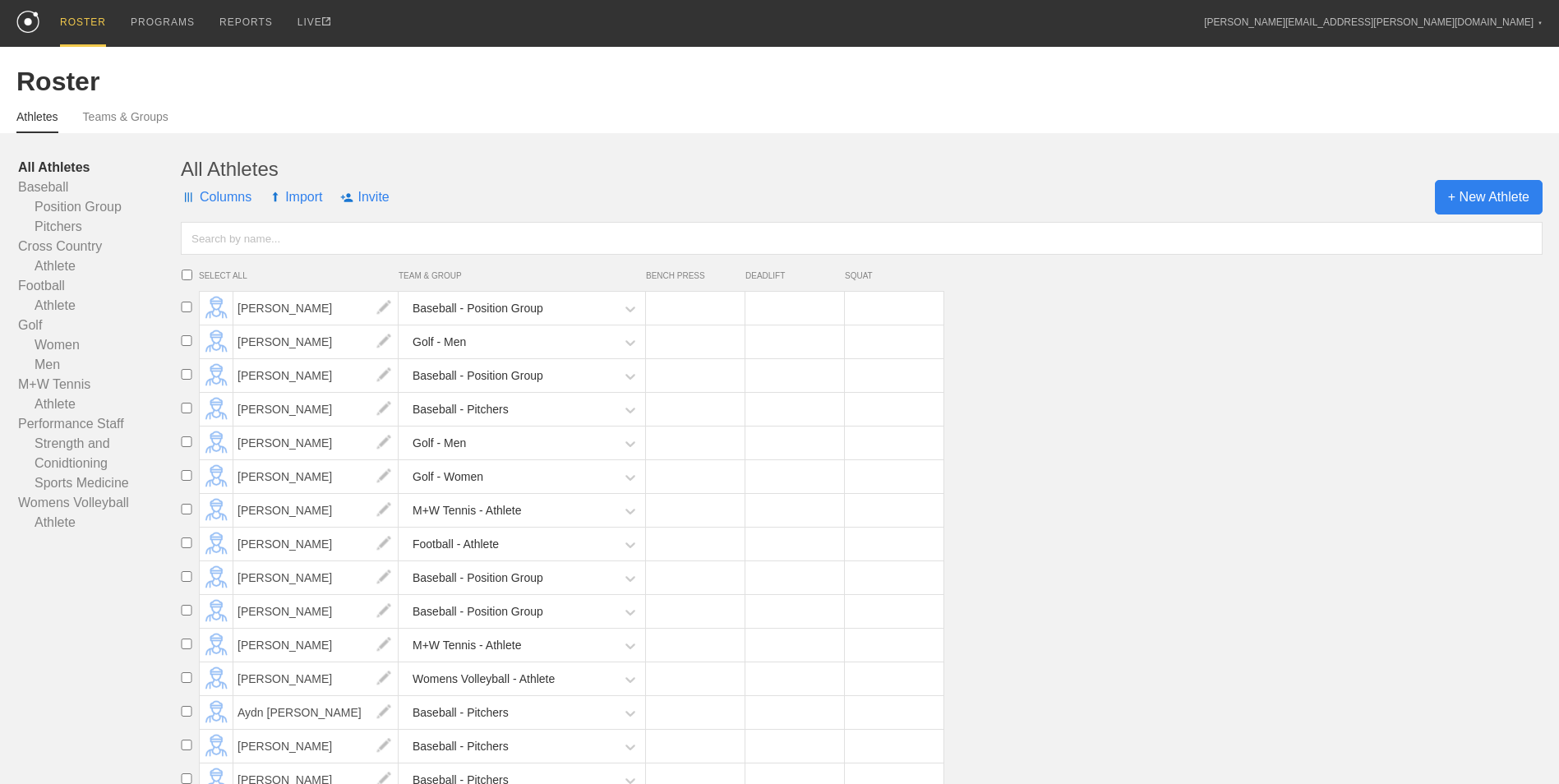
click at [1471, 199] on span "+ New Athlete" at bounding box center [1488, 197] width 108 height 34
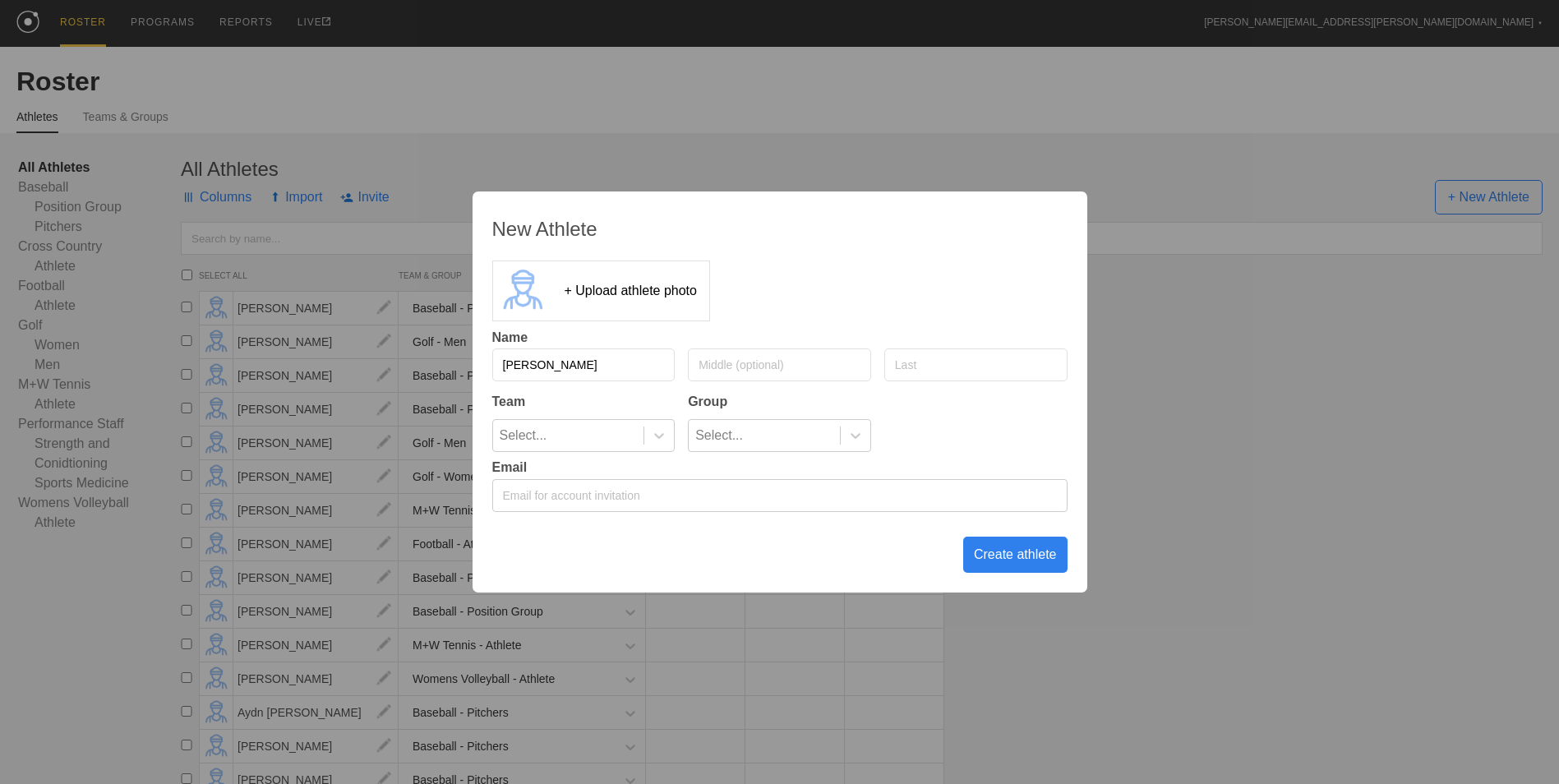
type input "[PERSON_NAME]"
click at [657, 436] on icon at bounding box center [658, 436] width 10 height 6
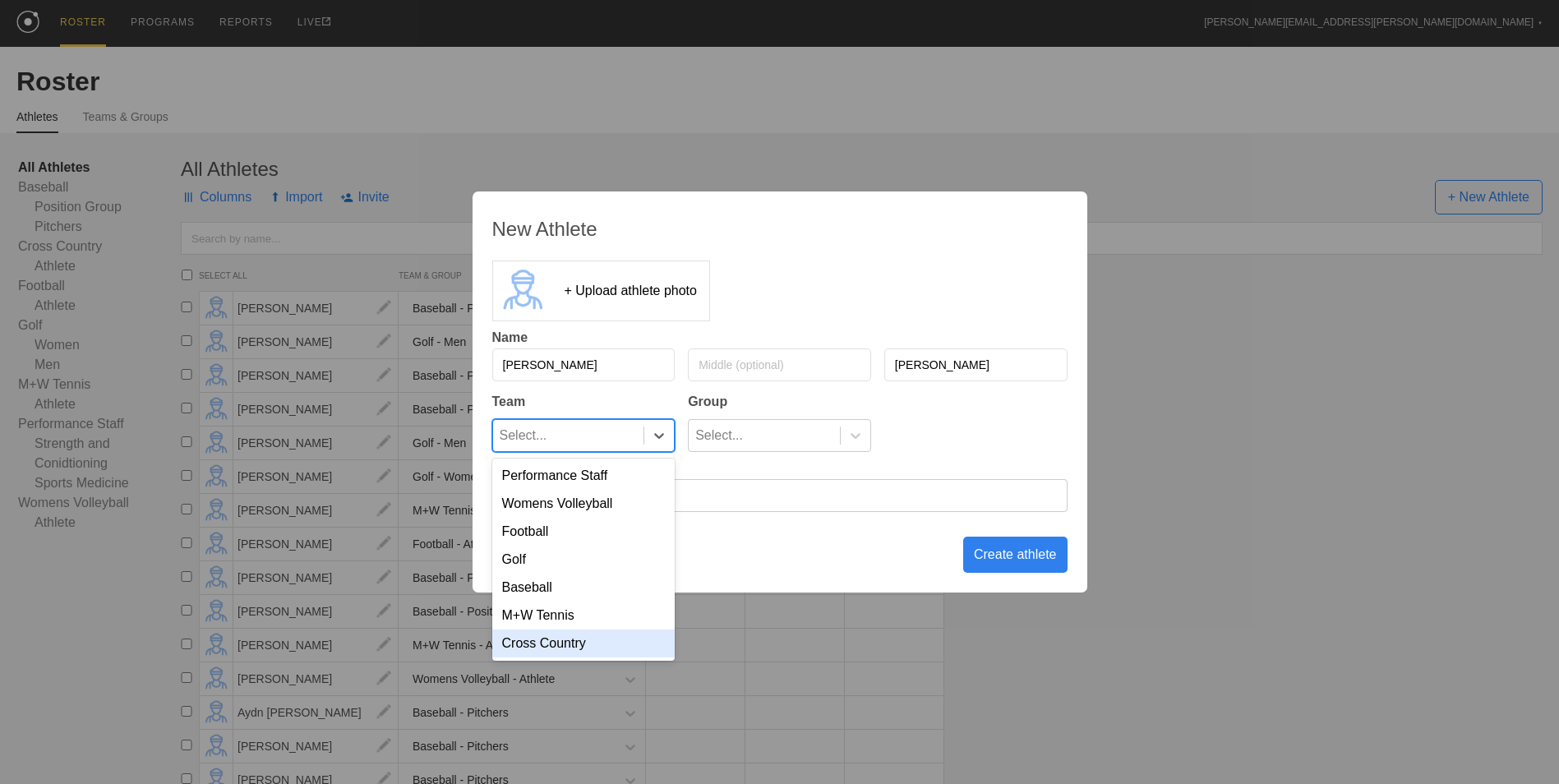
click at [620, 656] on div "Cross Country" at bounding box center [583, 643] width 183 height 28
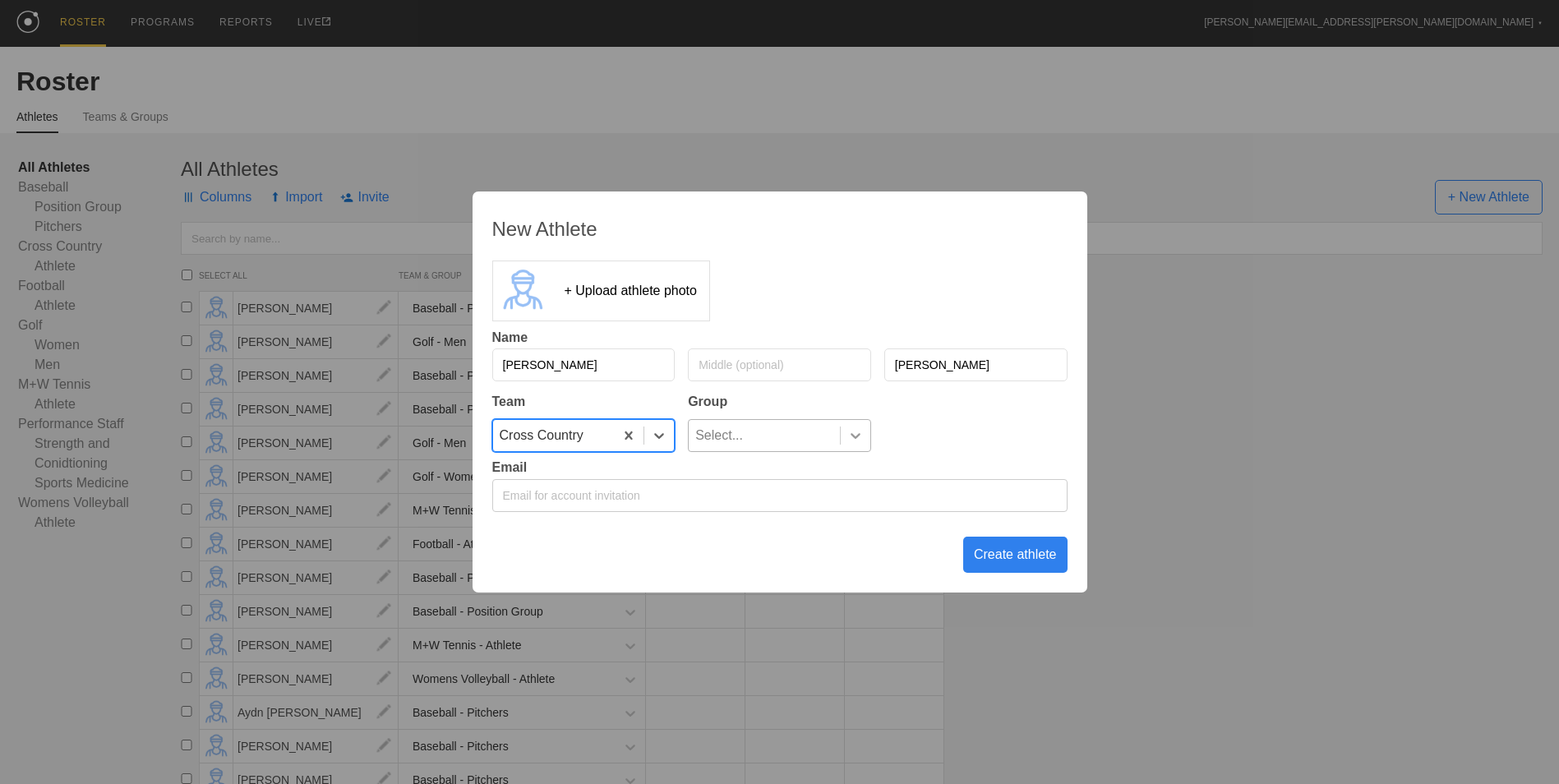
click at [841, 434] on div at bounding box center [856, 435] width 30 height 17
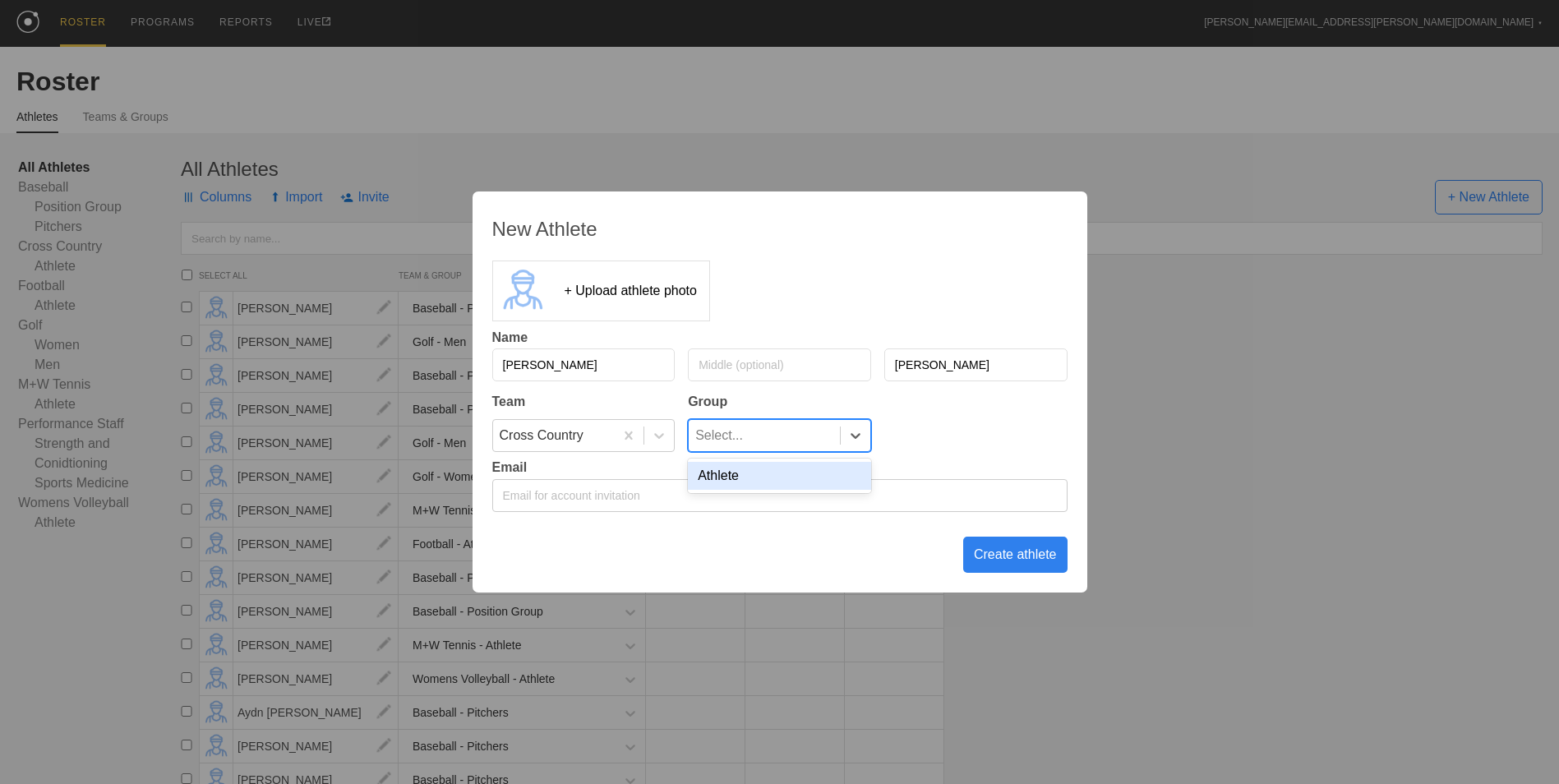
click at [740, 471] on div "Athlete" at bounding box center [779, 476] width 183 height 28
click at [1023, 561] on div "Create athlete" at bounding box center [1015, 554] width 104 height 36
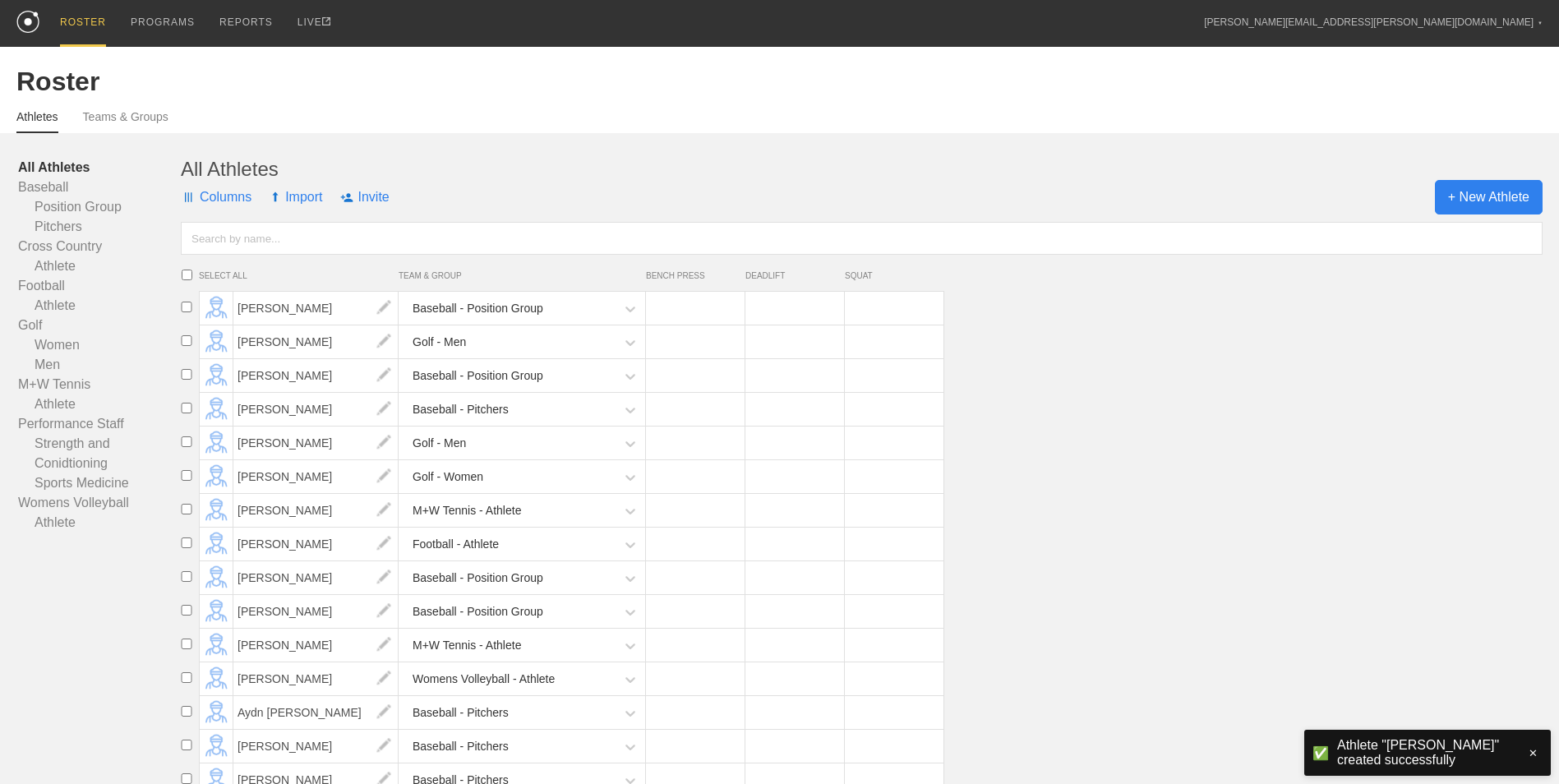
click at [1470, 195] on span "+ New Athlete" at bounding box center [1488, 197] width 108 height 34
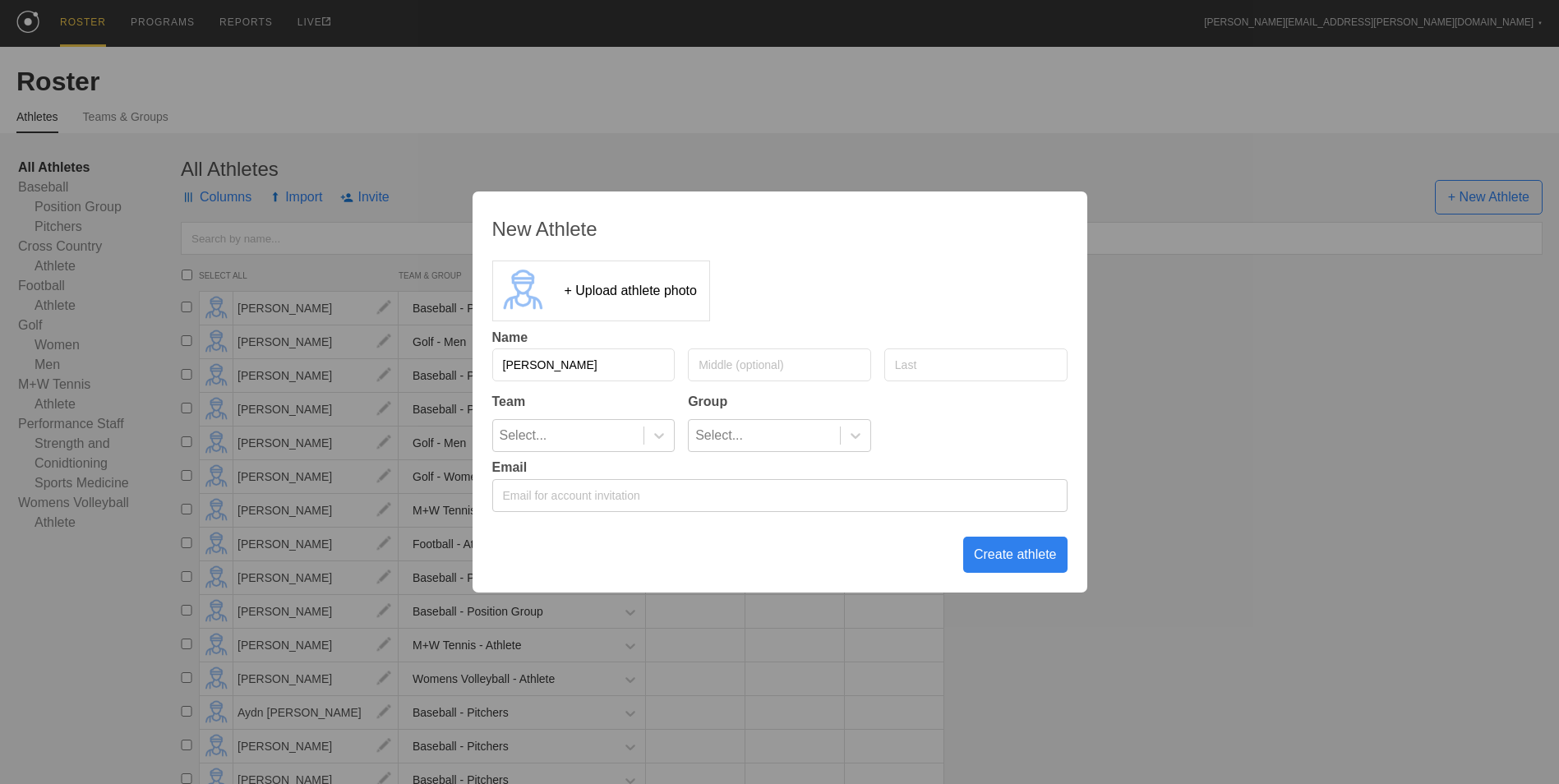
type input "[PERSON_NAME]"
click at [655, 433] on icon at bounding box center [659, 435] width 17 height 17
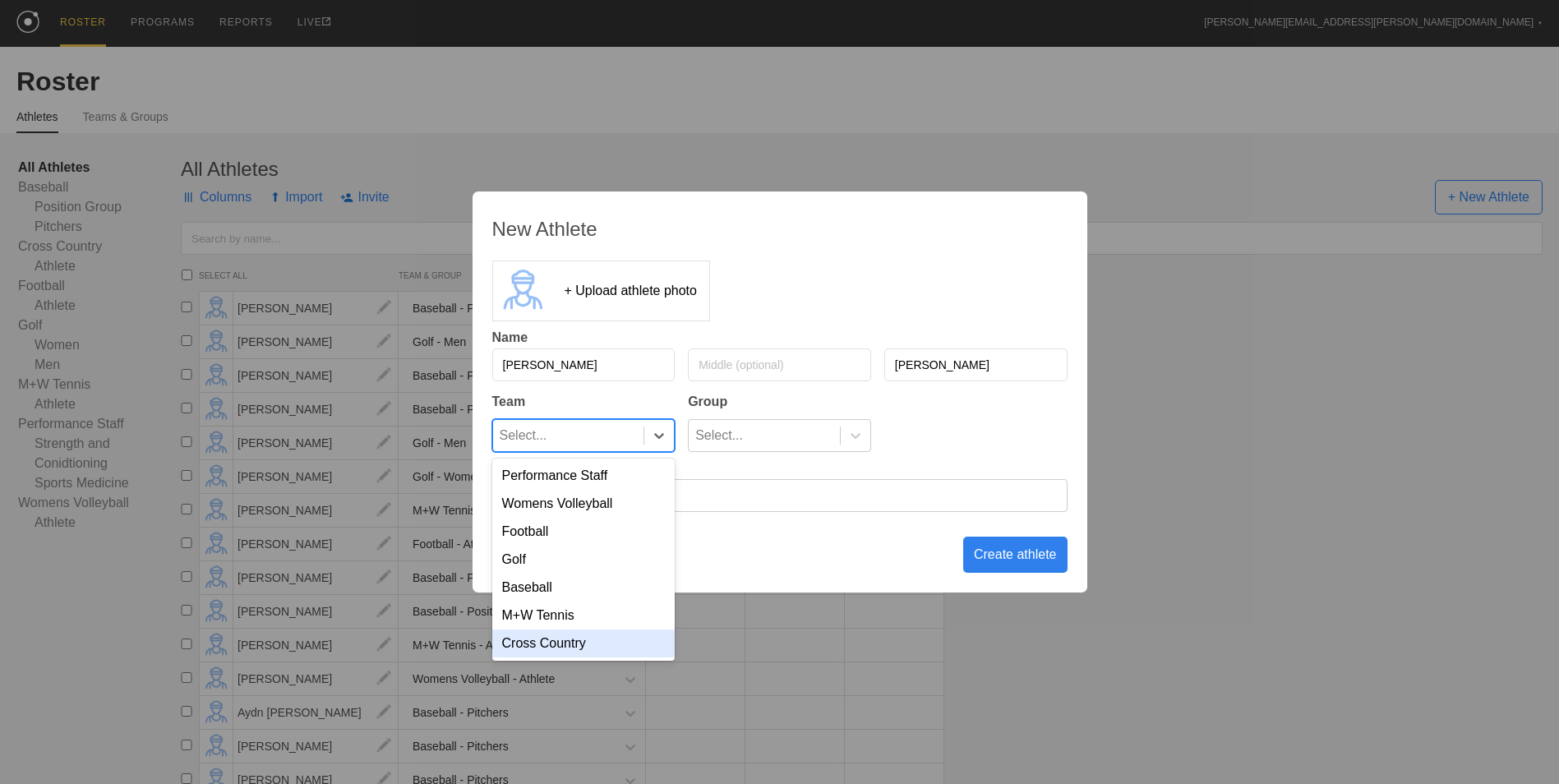
click at [583, 648] on div "Cross Country" at bounding box center [583, 643] width 183 height 28
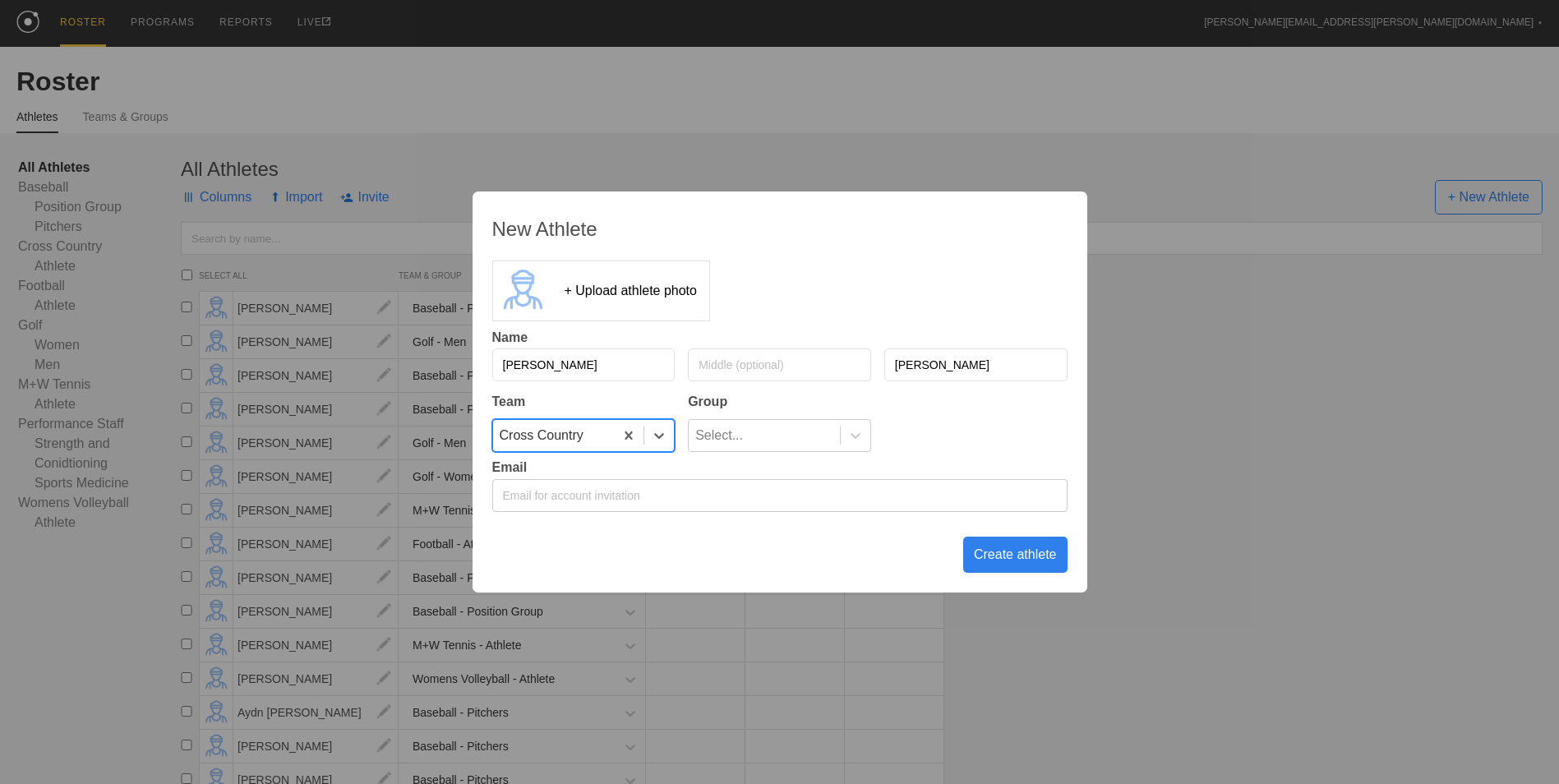
click at [828, 457] on div "New Athlete + Upload athlete photo Name [PERSON_NAME] Team Group option Cross C…" at bounding box center [780, 392] width 614 height 401
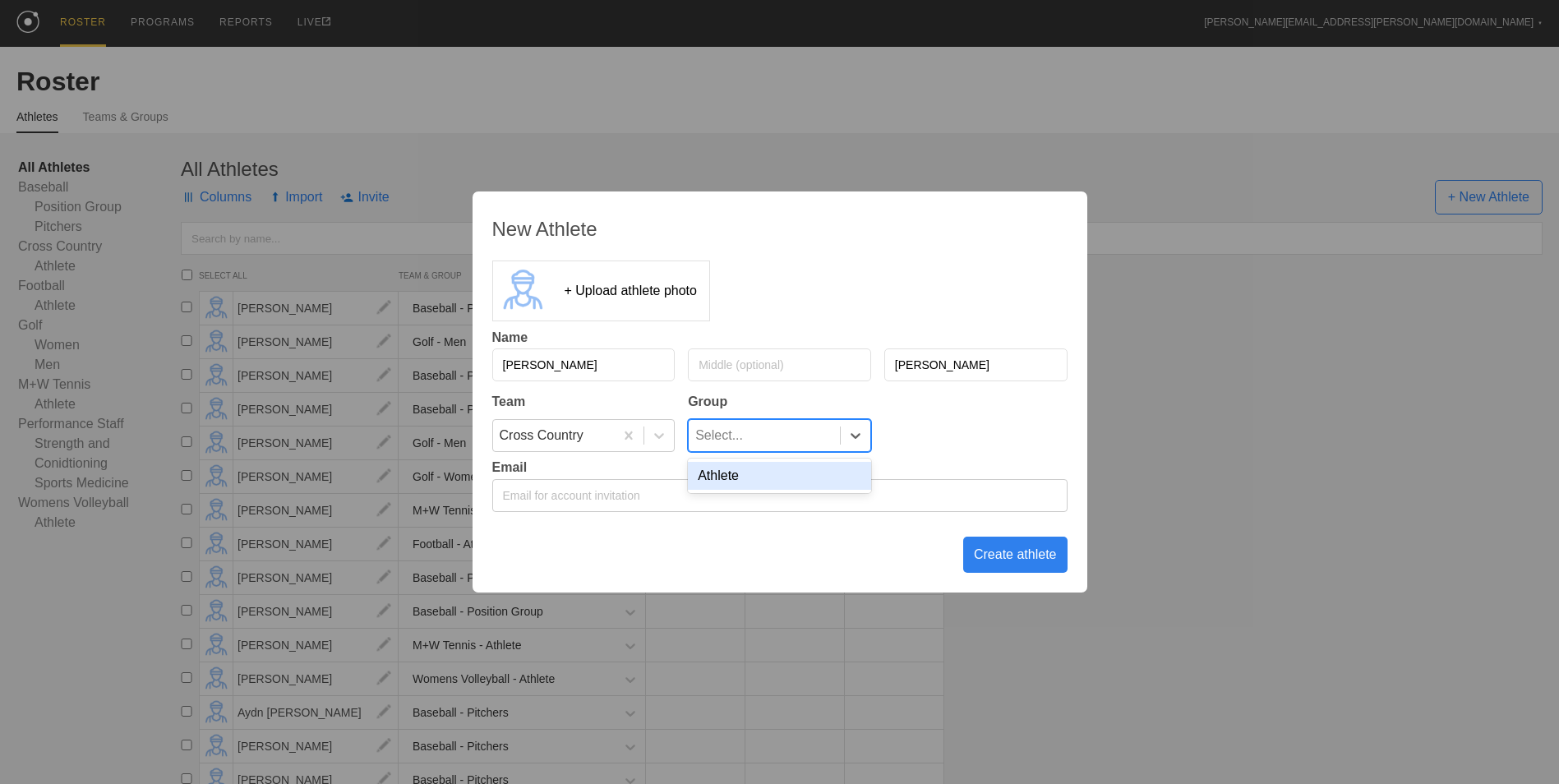
click at [828, 444] on div "Select..." at bounding box center [764, 436] width 151 height 32
click at [813, 478] on div "Athlete" at bounding box center [779, 476] width 183 height 28
click at [999, 551] on div "Create athlete" at bounding box center [1015, 554] width 104 height 36
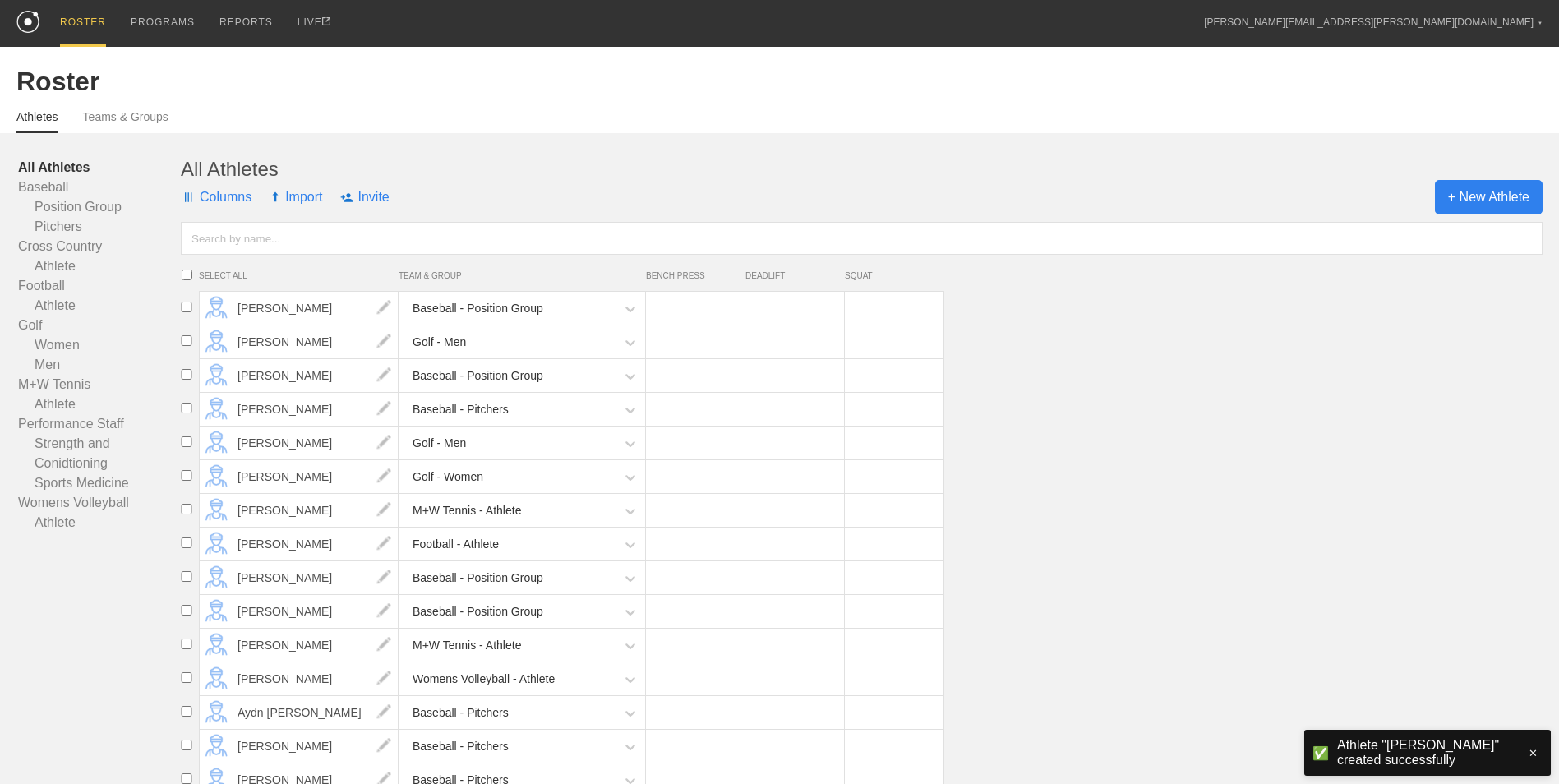
click at [1456, 208] on span "+ New Athlete" at bounding box center [1488, 197] width 108 height 34
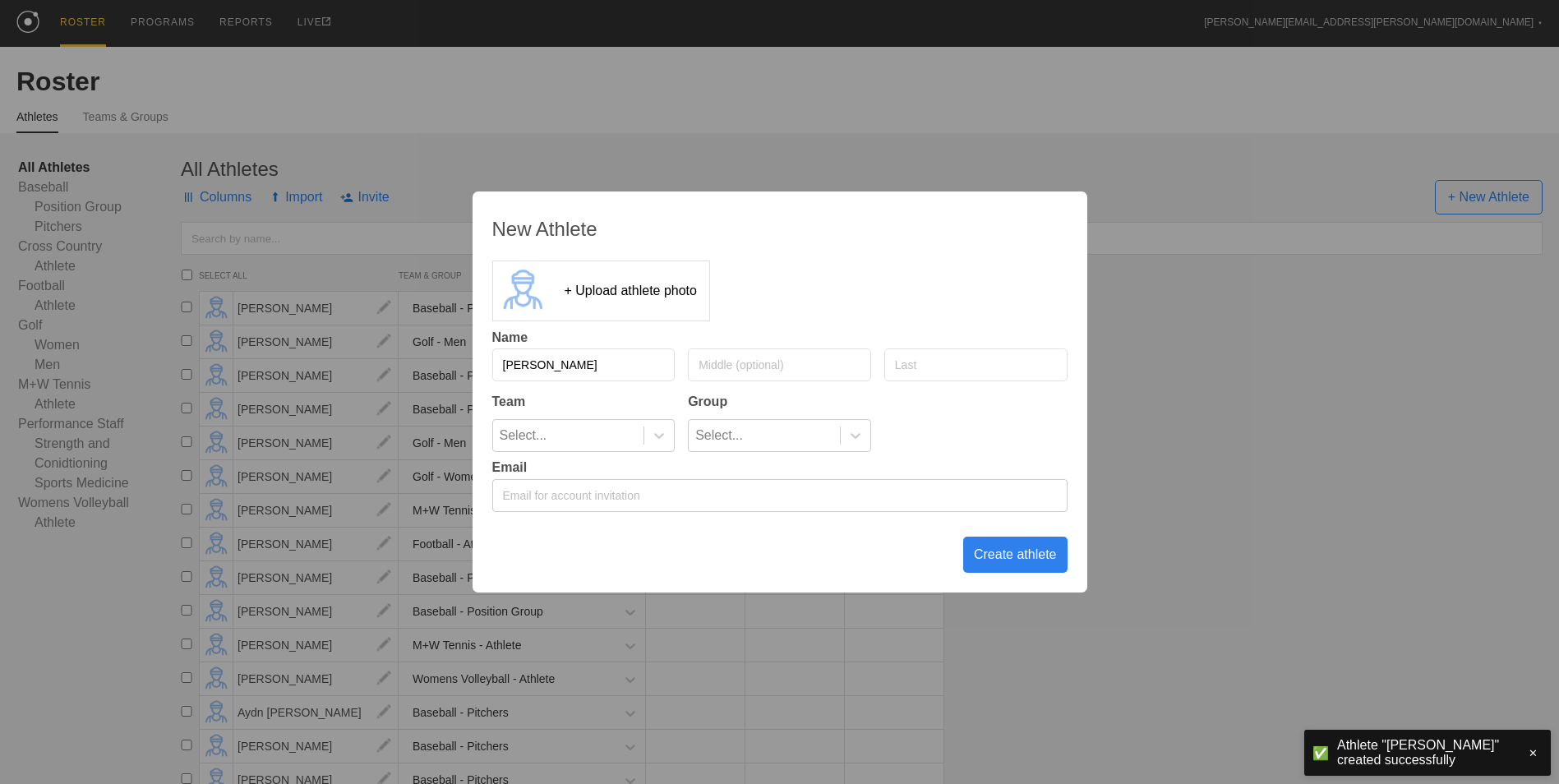
type input "[PERSON_NAME]"
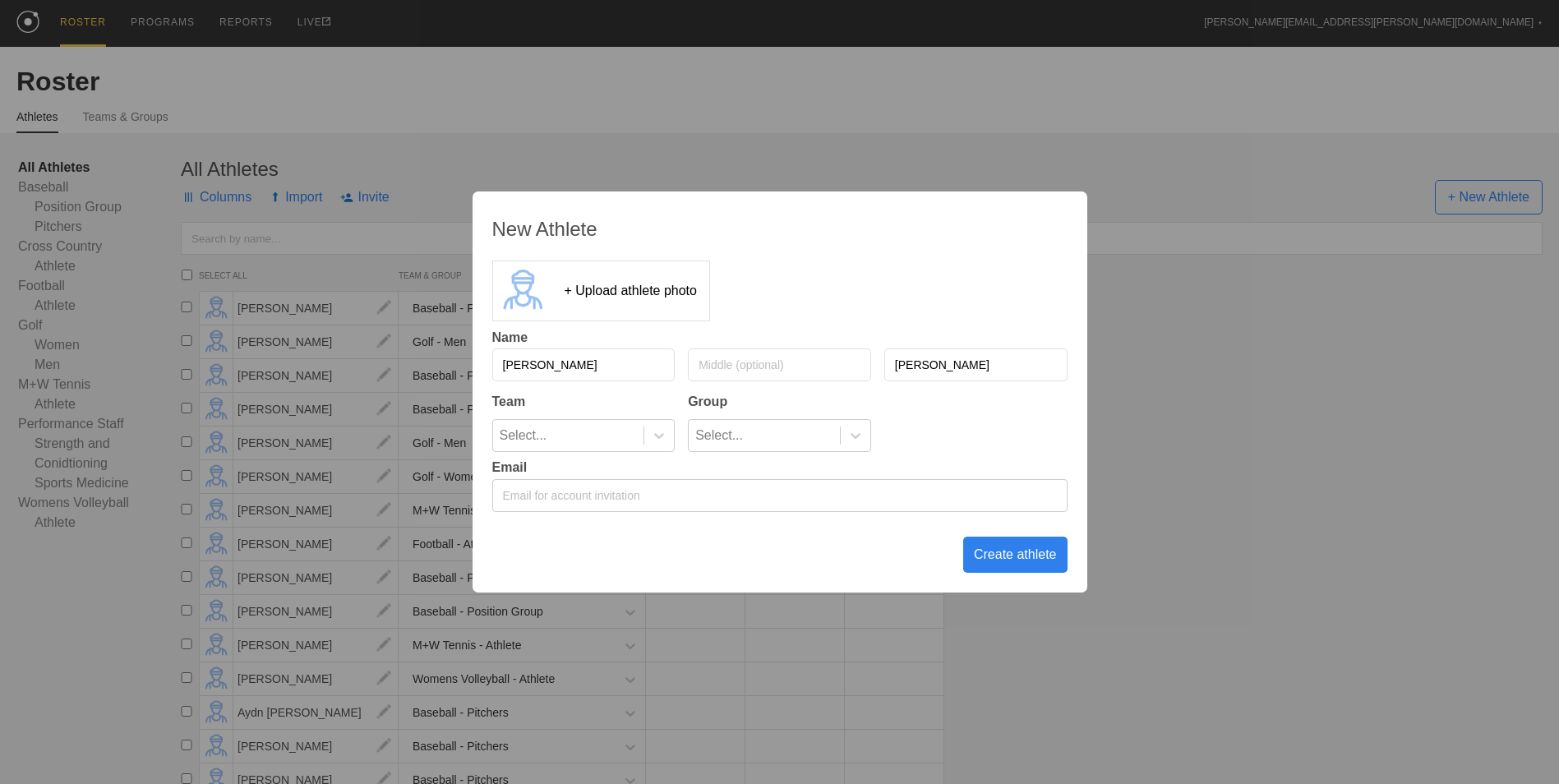
type input "[PERSON_NAME]"
click at [649, 444] on div at bounding box center [659, 435] width 30 height 17
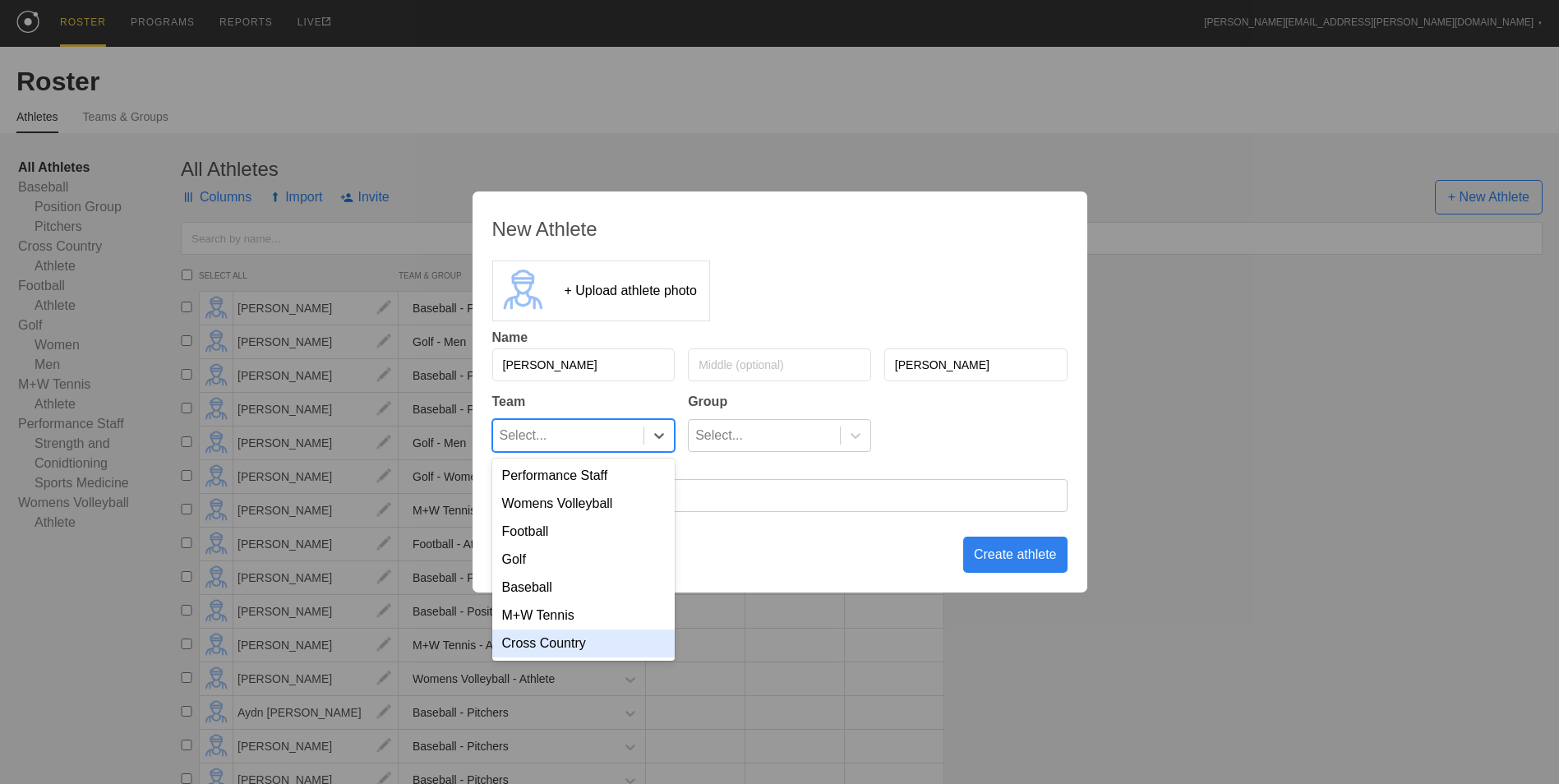
click at [593, 644] on div "Cross Country" at bounding box center [583, 643] width 183 height 28
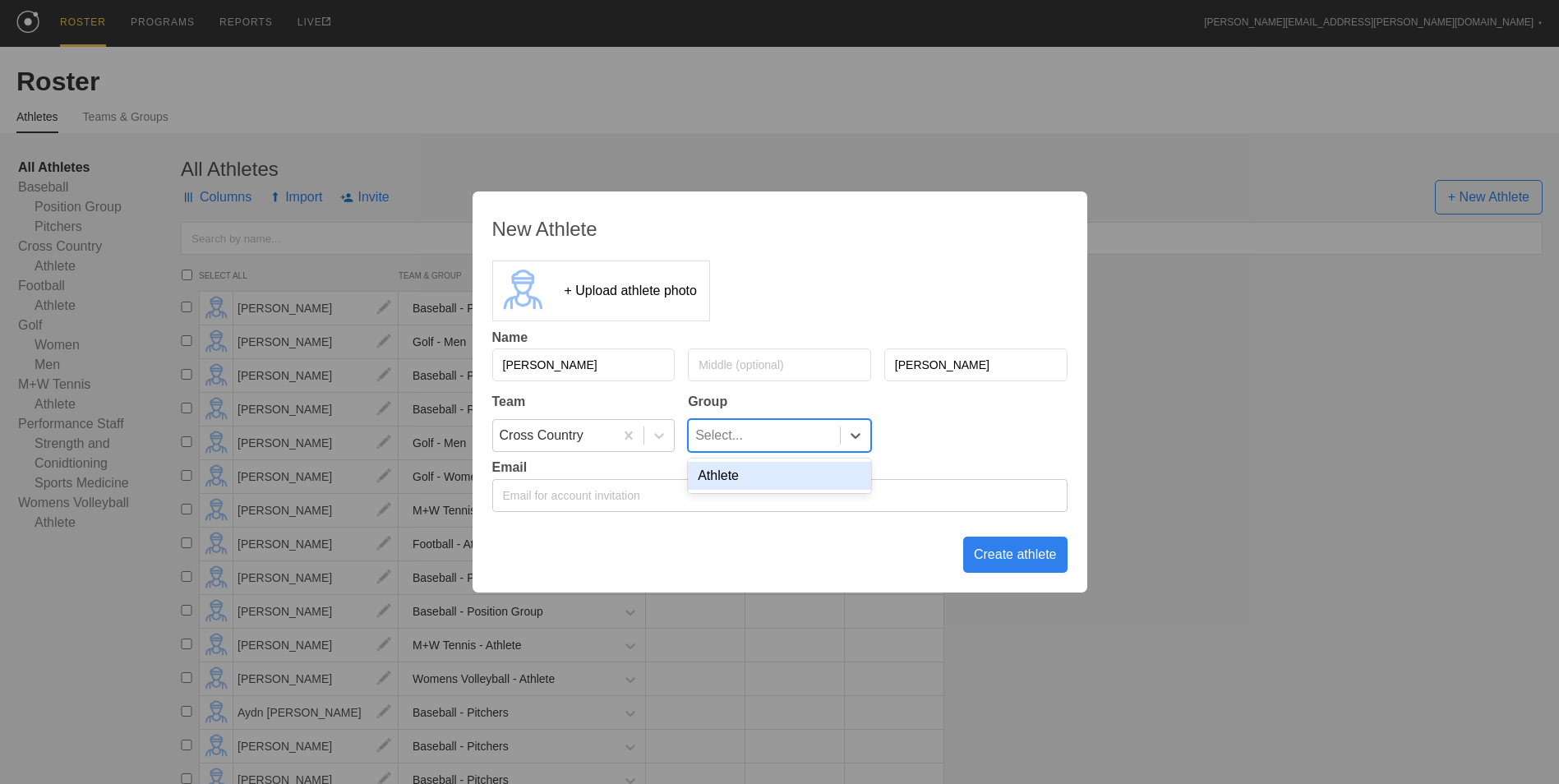
click at [803, 429] on div "Select..." at bounding box center [764, 436] width 151 height 32
click at [762, 486] on div "Athlete" at bounding box center [779, 476] width 183 height 28
click at [1004, 560] on div "Create athlete" at bounding box center [1015, 554] width 104 height 36
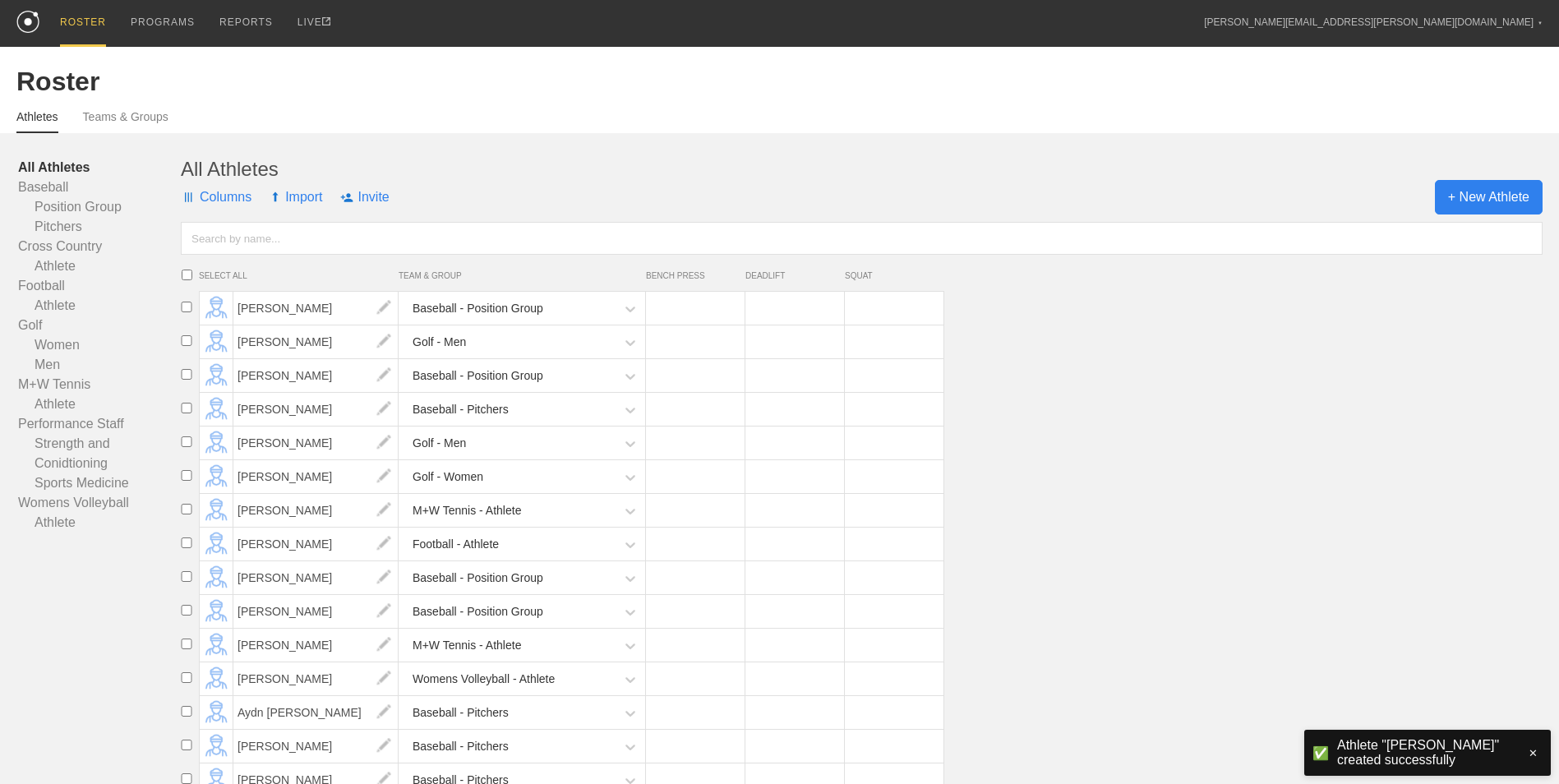
click at [1474, 201] on span "+ New Athlete" at bounding box center [1488, 197] width 108 height 34
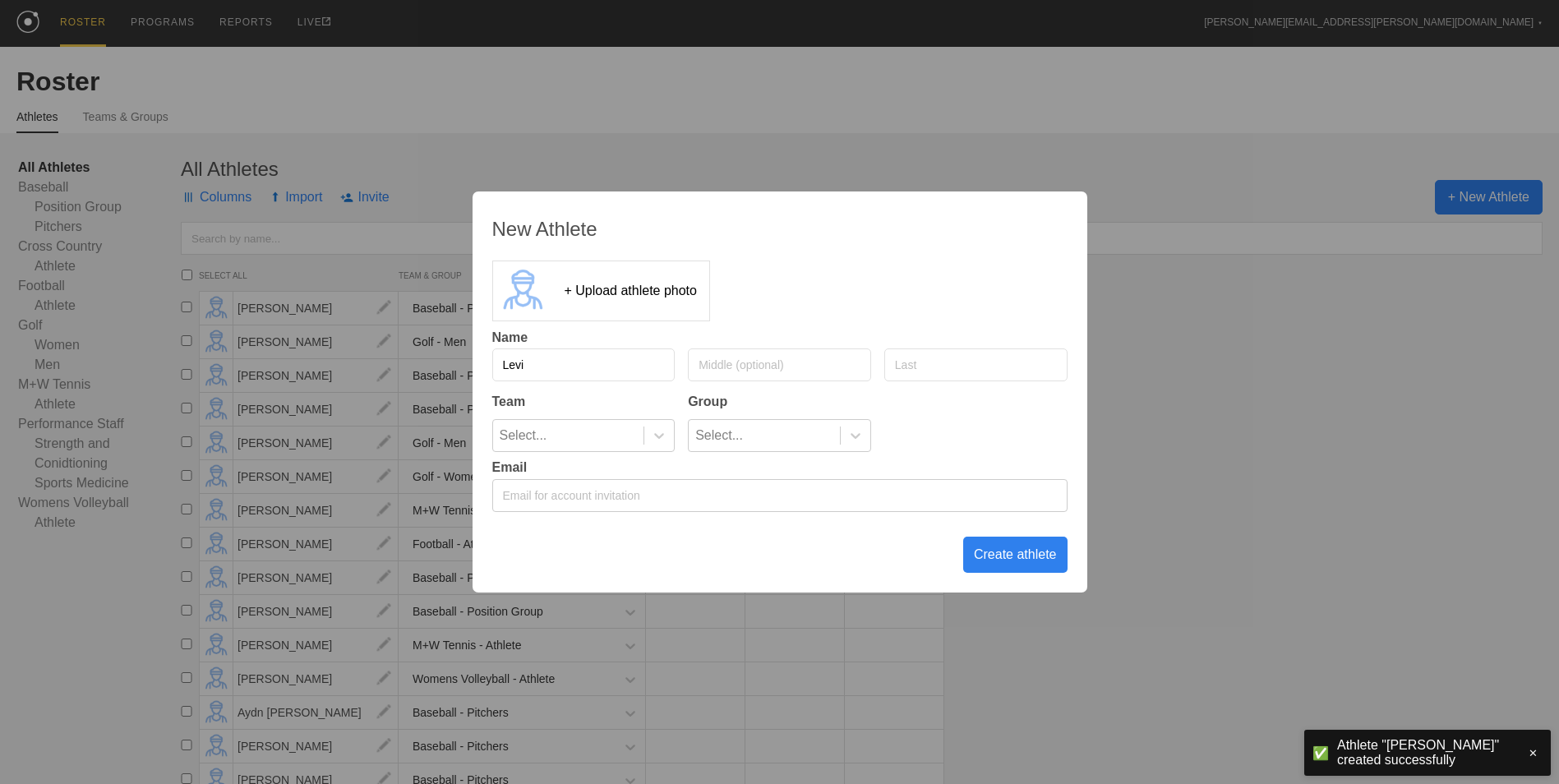
type input "Levi"
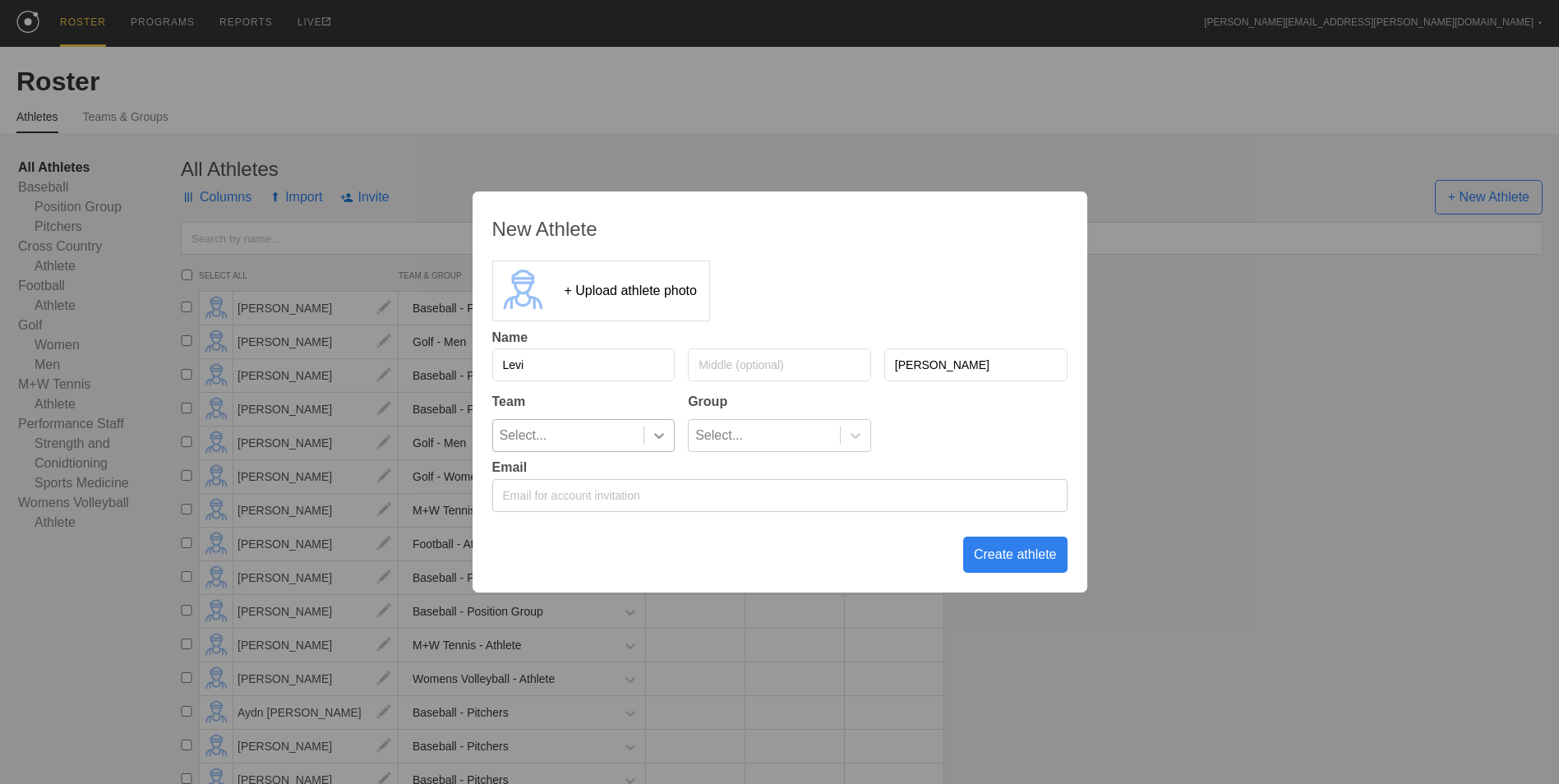
type input "[PERSON_NAME]"
click at [657, 438] on icon at bounding box center [658, 436] width 10 height 6
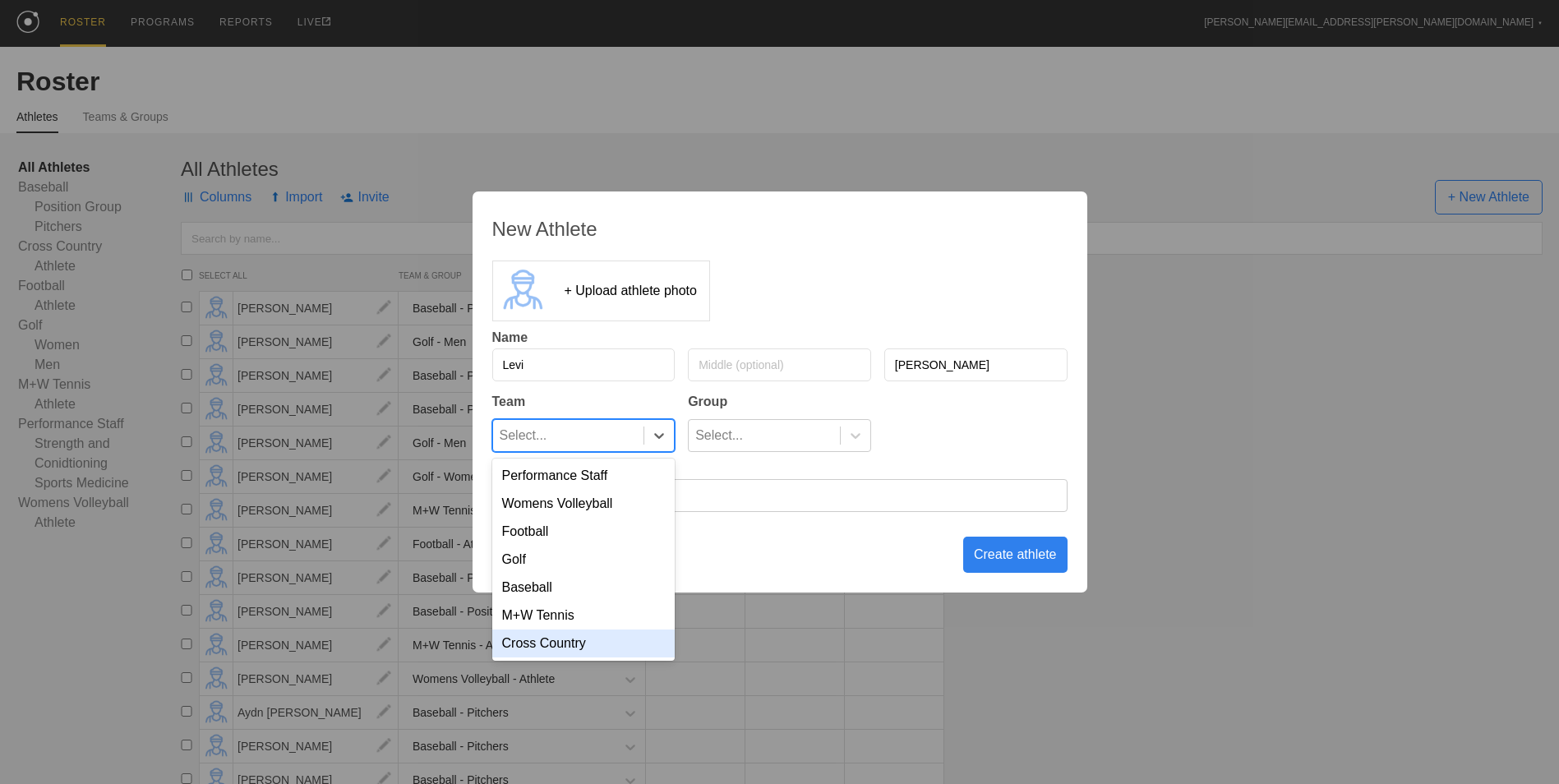
click at [590, 648] on div "Cross Country" at bounding box center [583, 643] width 183 height 28
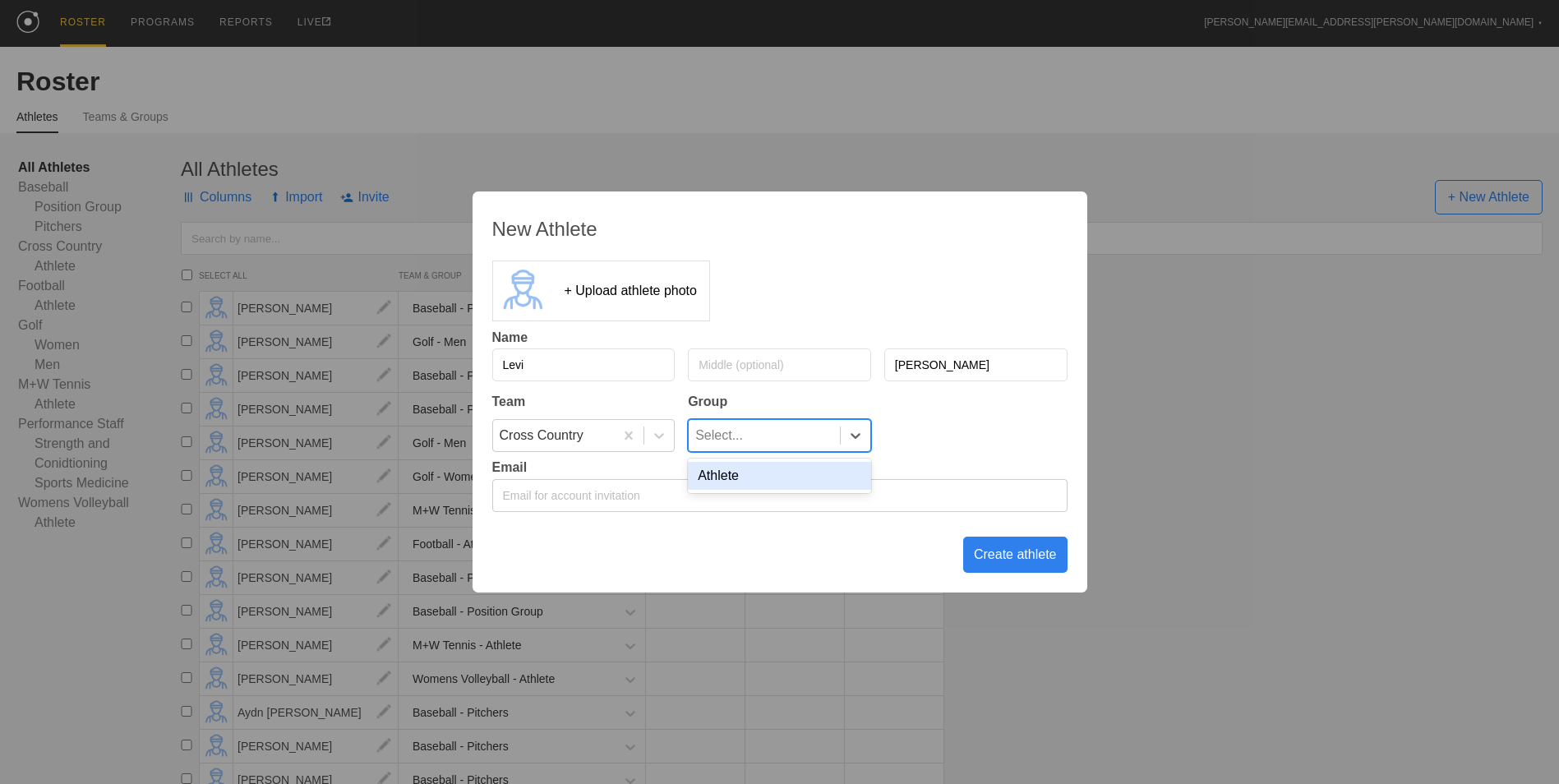
click at [858, 426] on div at bounding box center [855, 436] width 31 height 32
click at [775, 482] on div "Athlete" at bounding box center [779, 476] width 183 height 28
click at [1003, 550] on div "Create athlete" at bounding box center [1015, 554] width 104 height 36
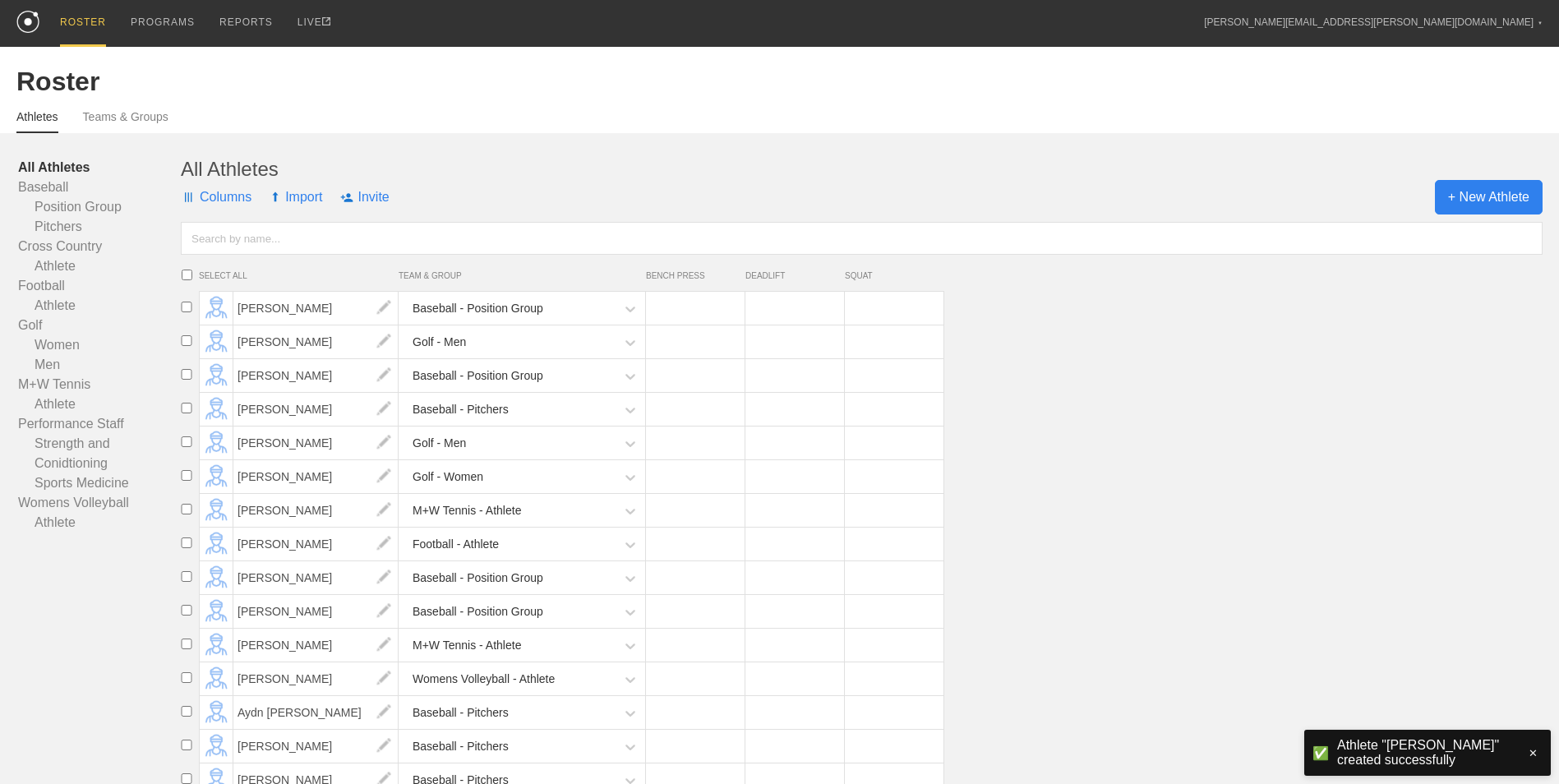
click at [1496, 200] on span "+ New Athlete" at bounding box center [1488, 197] width 108 height 34
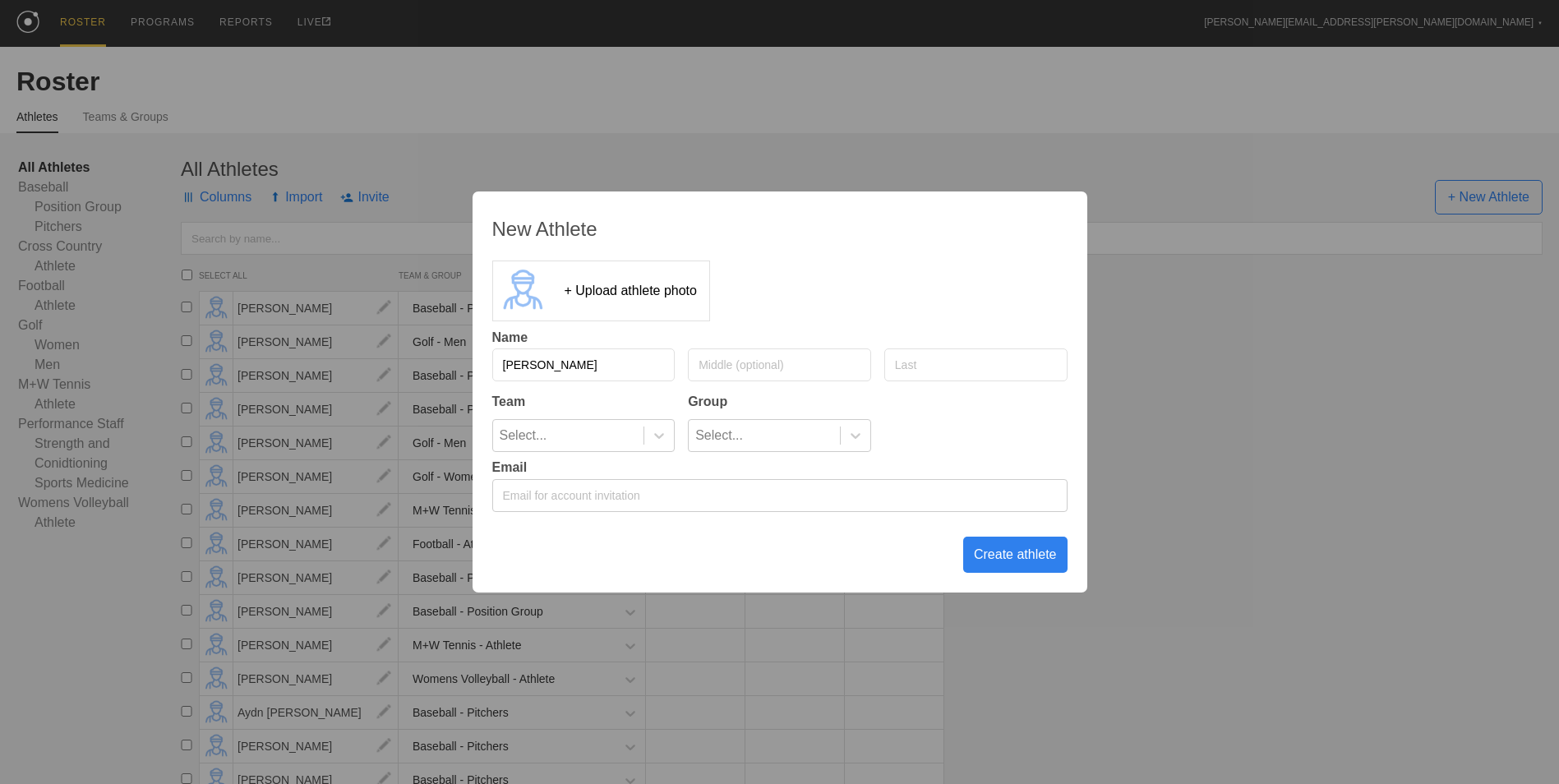
type input "[PERSON_NAME]"
click at [660, 441] on icon at bounding box center [659, 435] width 17 height 17
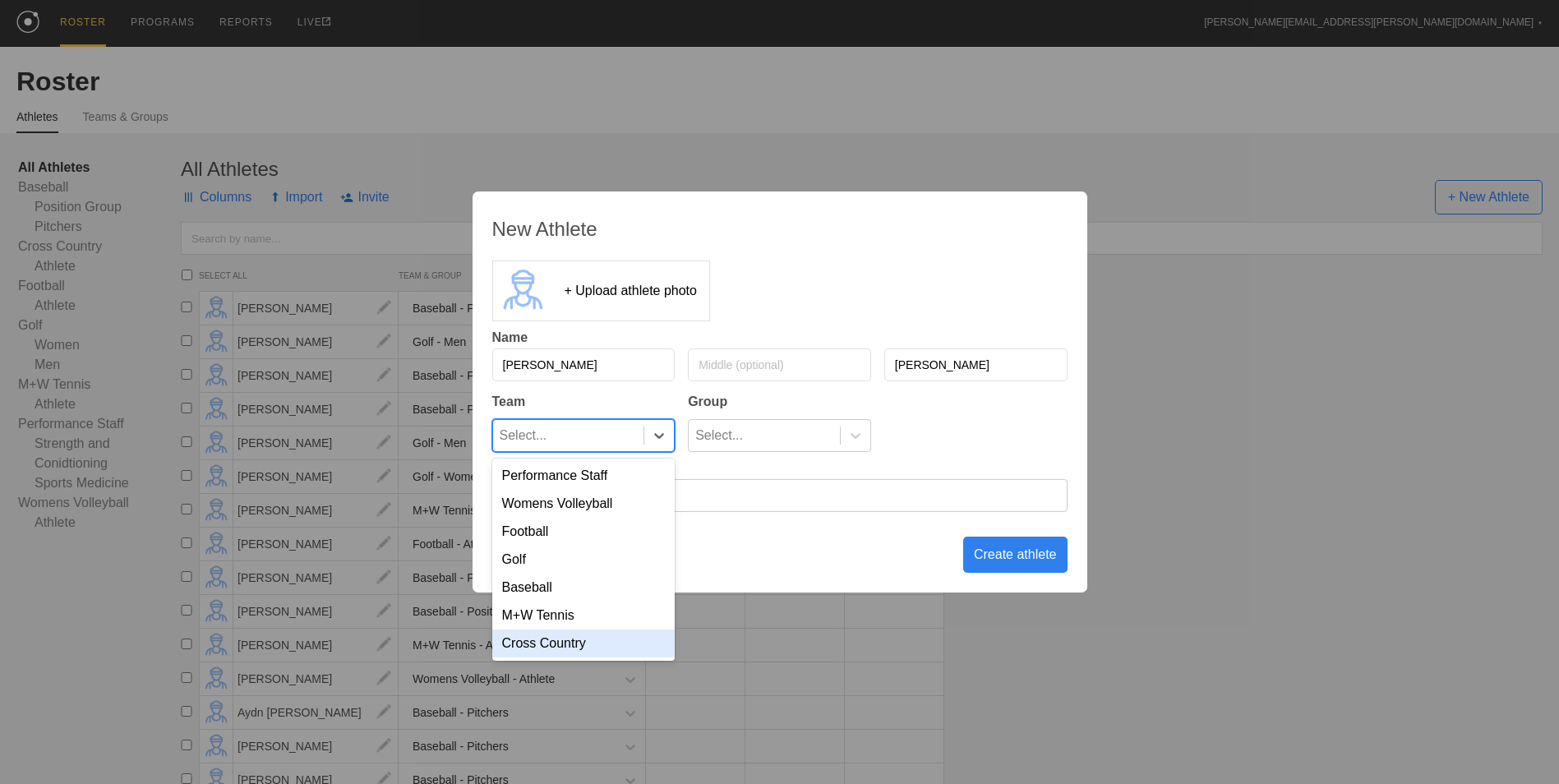
click at [594, 653] on div "Cross Country" at bounding box center [583, 643] width 183 height 28
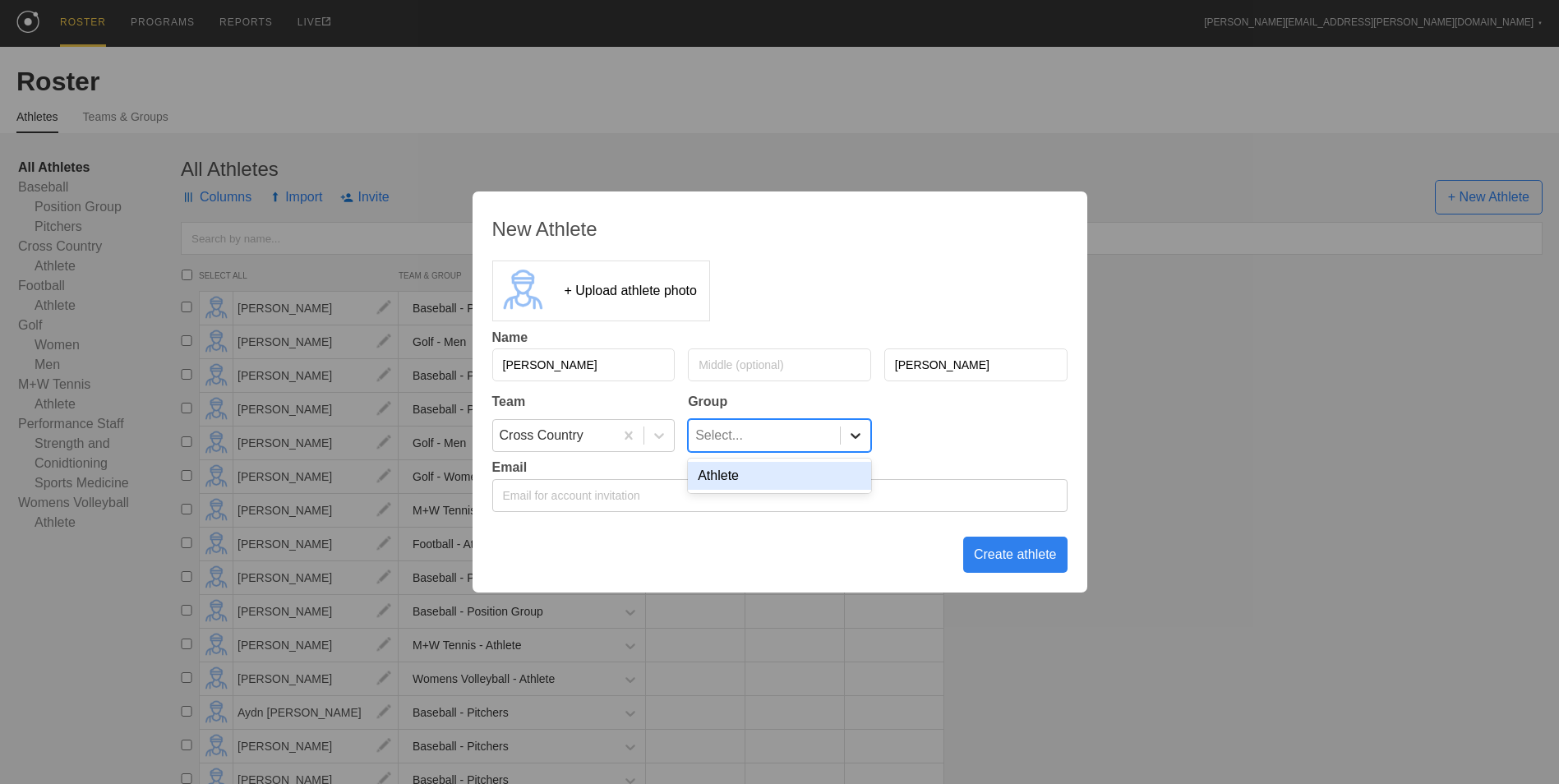
click at [853, 438] on icon at bounding box center [855, 435] width 17 height 17
click at [814, 472] on div "Athlete" at bounding box center [779, 476] width 183 height 28
click at [1027, 560] on div "Create athlete" at bounding box center [1015, 554] width 104 height 36
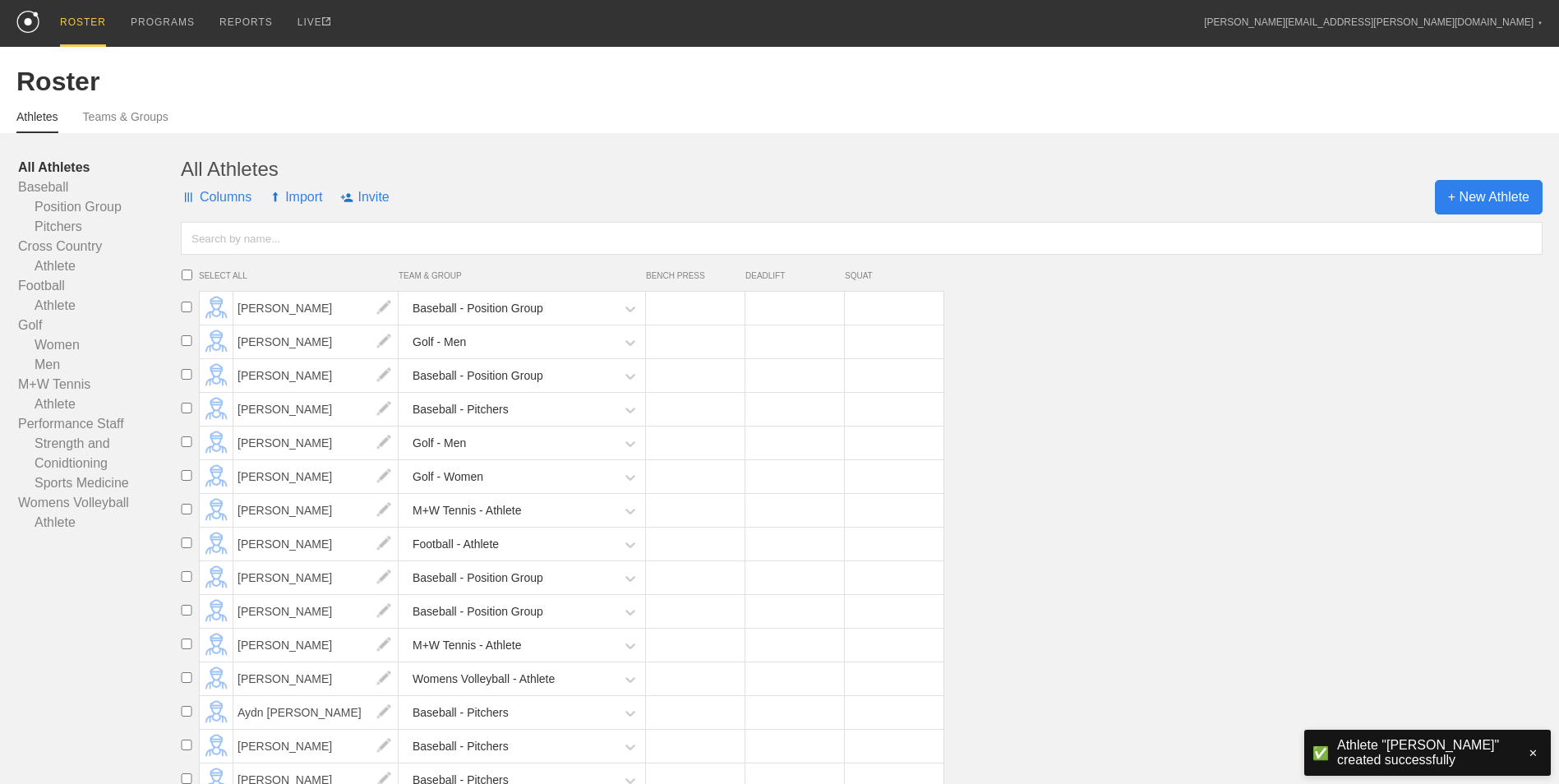
click at [1499, 190] on span "+ New Athlete" at bounding box center [1488, 197] width 108 height 34
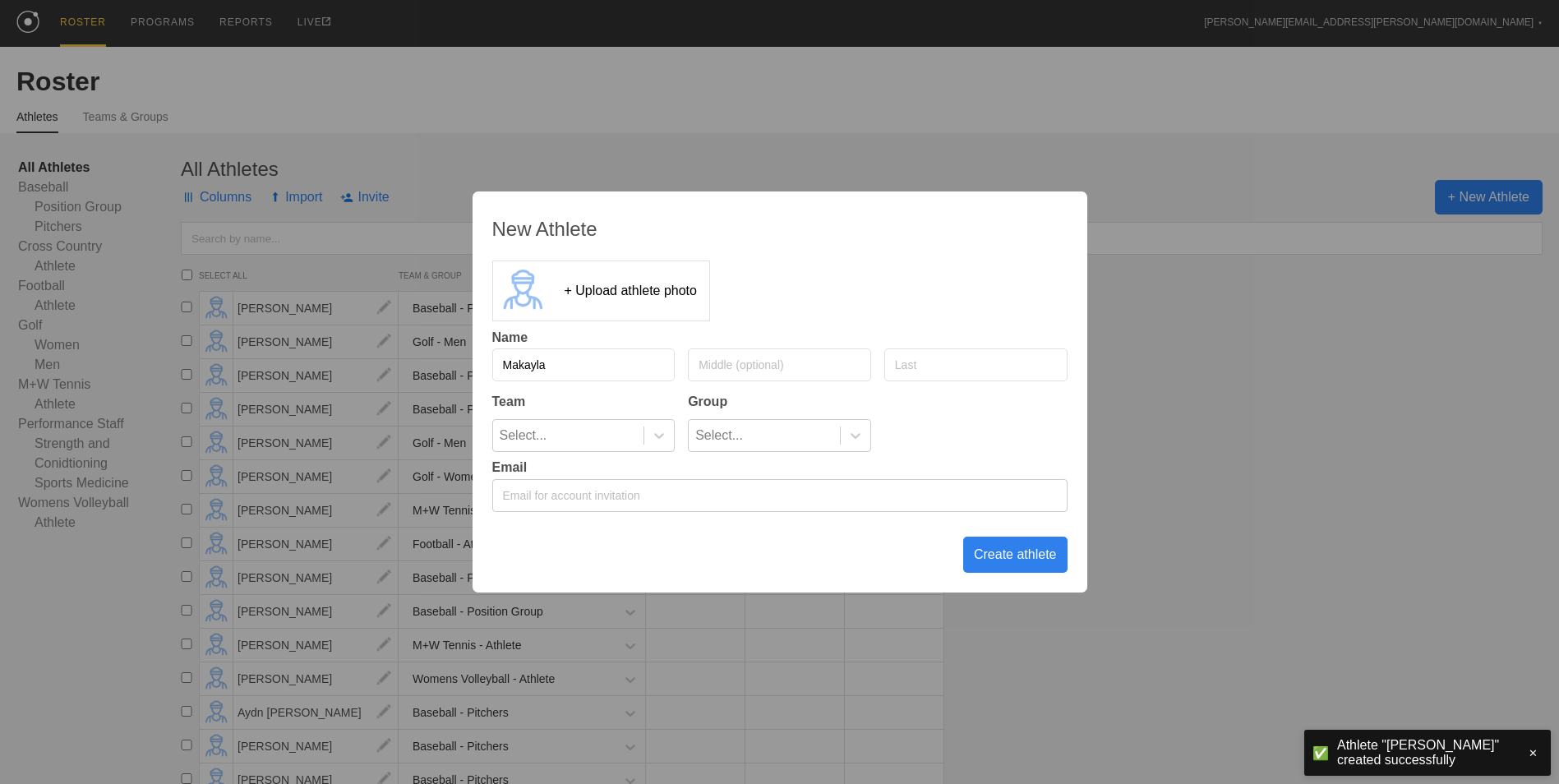
type input "Makayla"
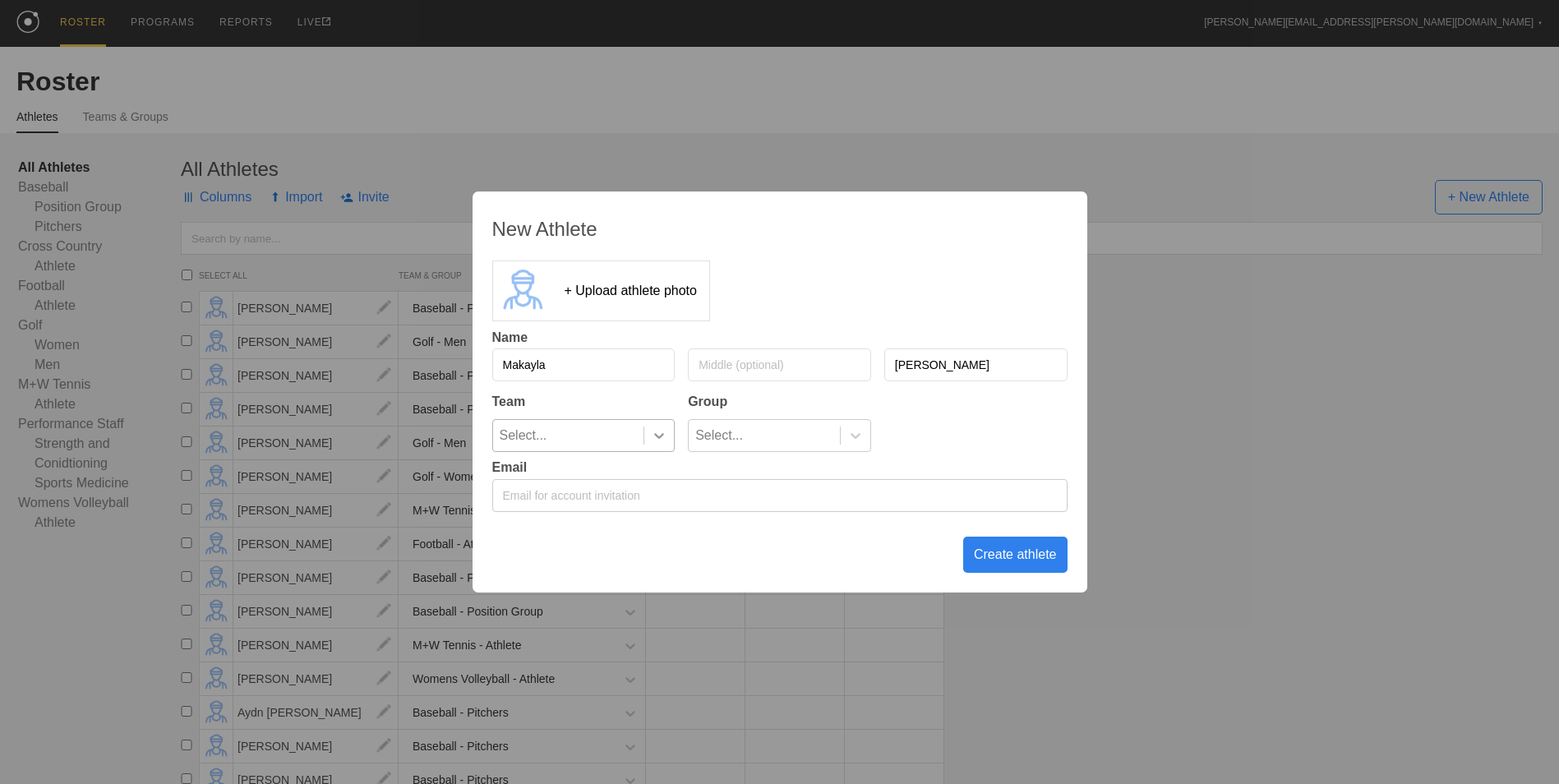
type input "[PERSON_NAME]"
click at [653, 442] on icon at bounding box center [659, 435] width 17 height 17
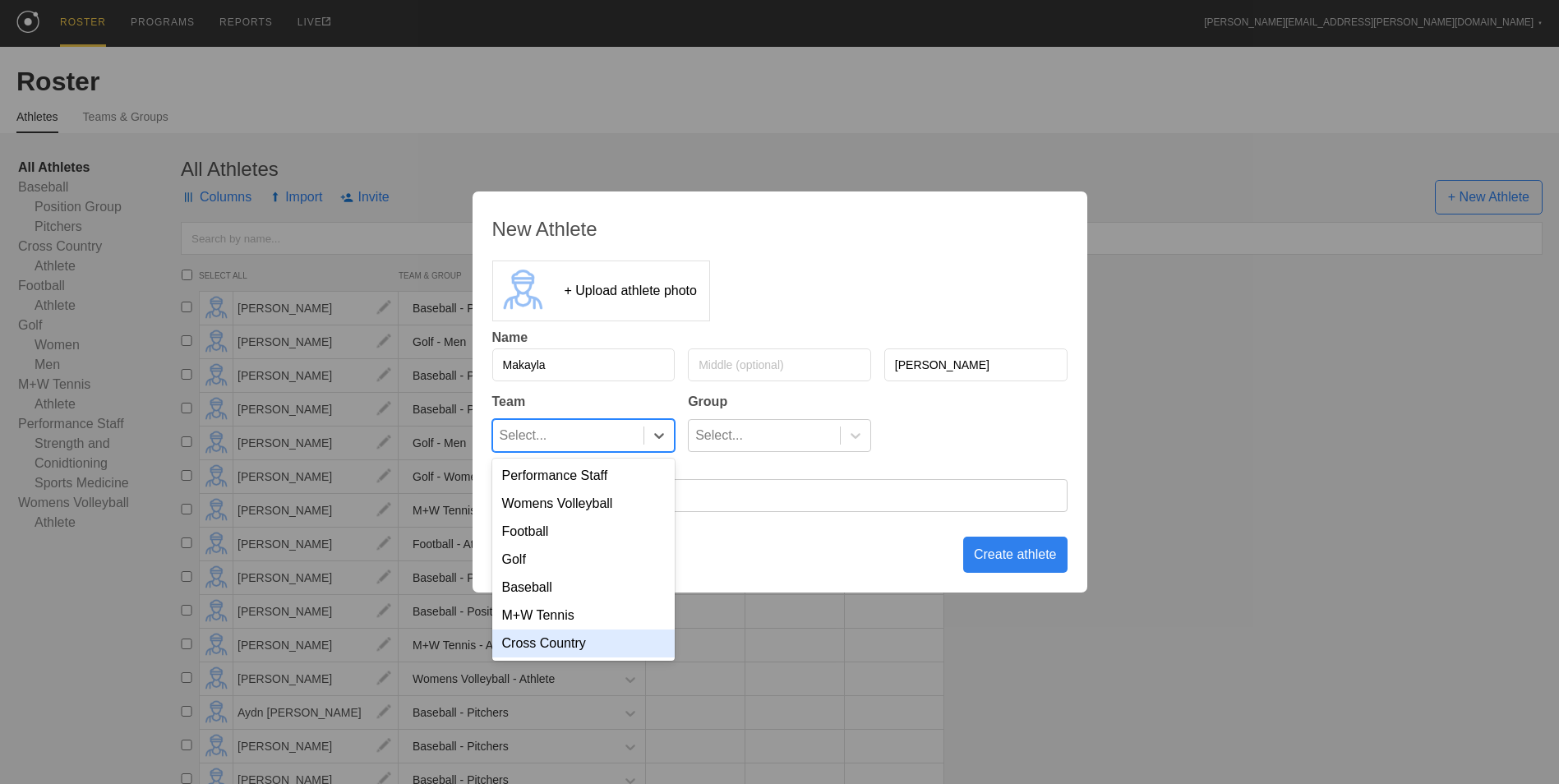
drag, startPoint x: 607, startPoint y: 650, endPoint x: 653, endPoint y: 572, distance: 90.6
click at [608, 650] on div "Cross Country" at bounding box center [583, 643] width 183 height 28
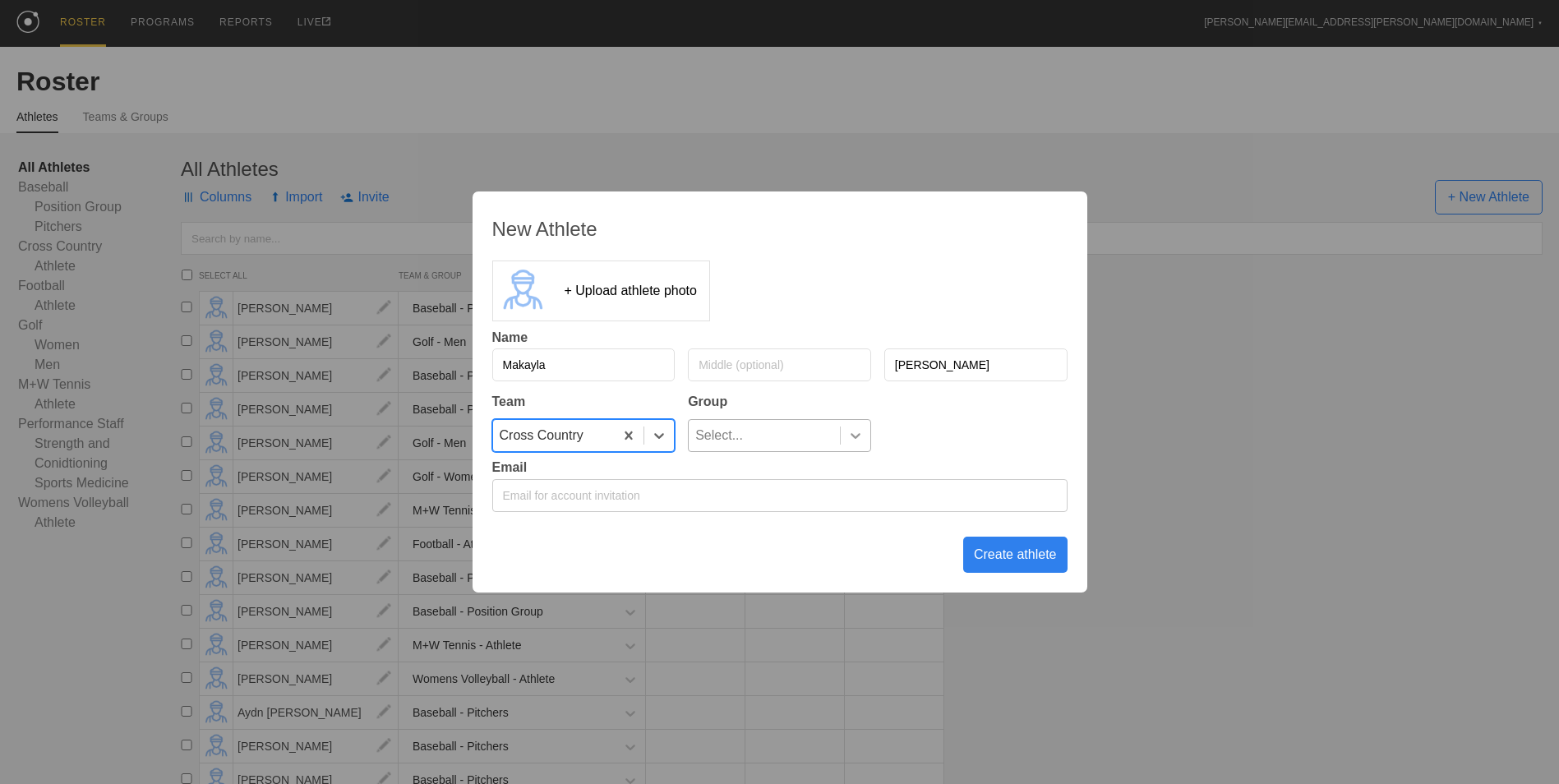
click at [856, 433] on icon at bounding box center [855, 435] width 17 height 17
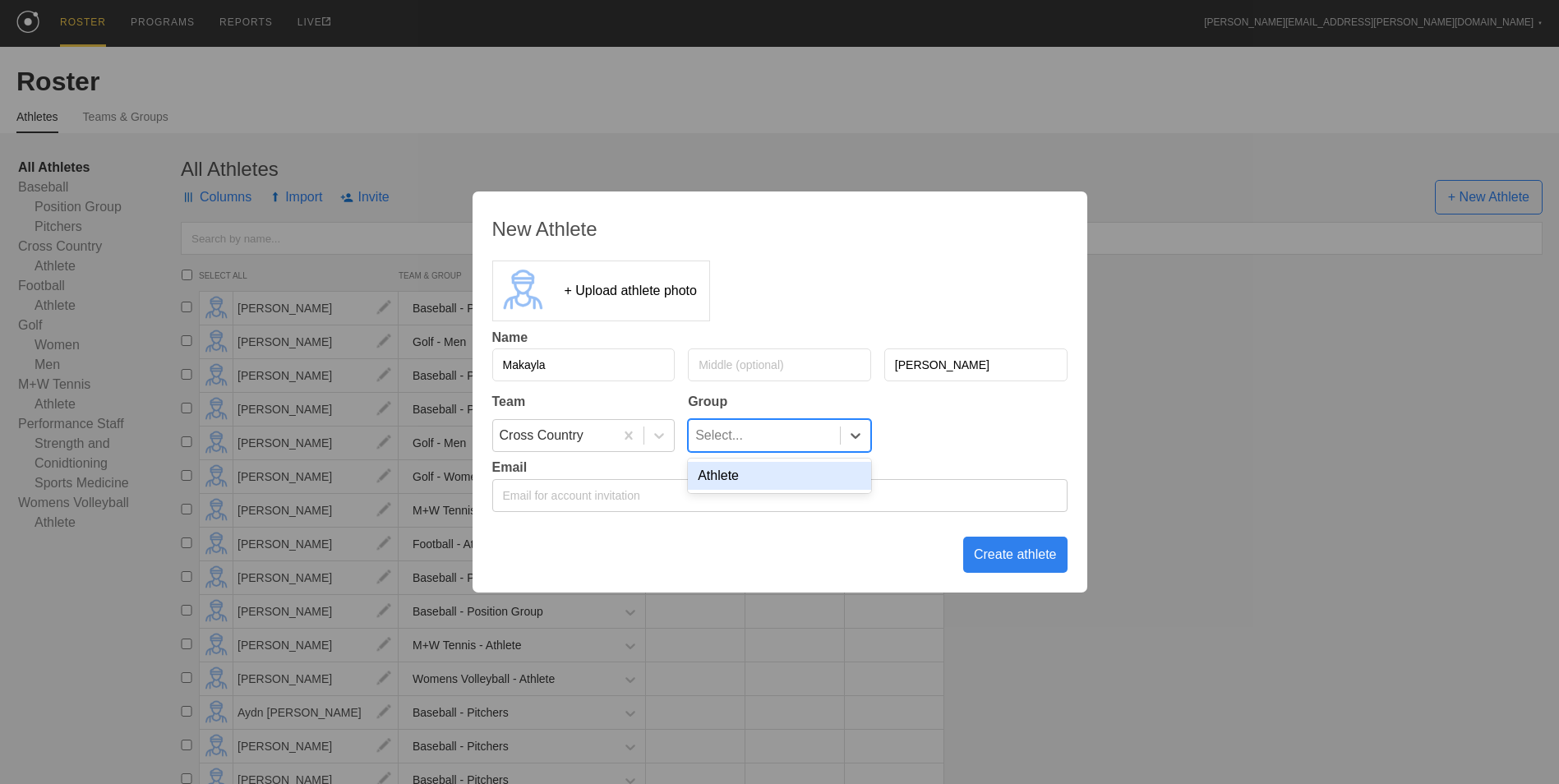
click at [798, 483] on div "Athlete" at bounding box center [779, 476] width 183 height 28
click at [991, 561] on div "Create athlete" at bounding box center [1015, 554] width 104 height 36
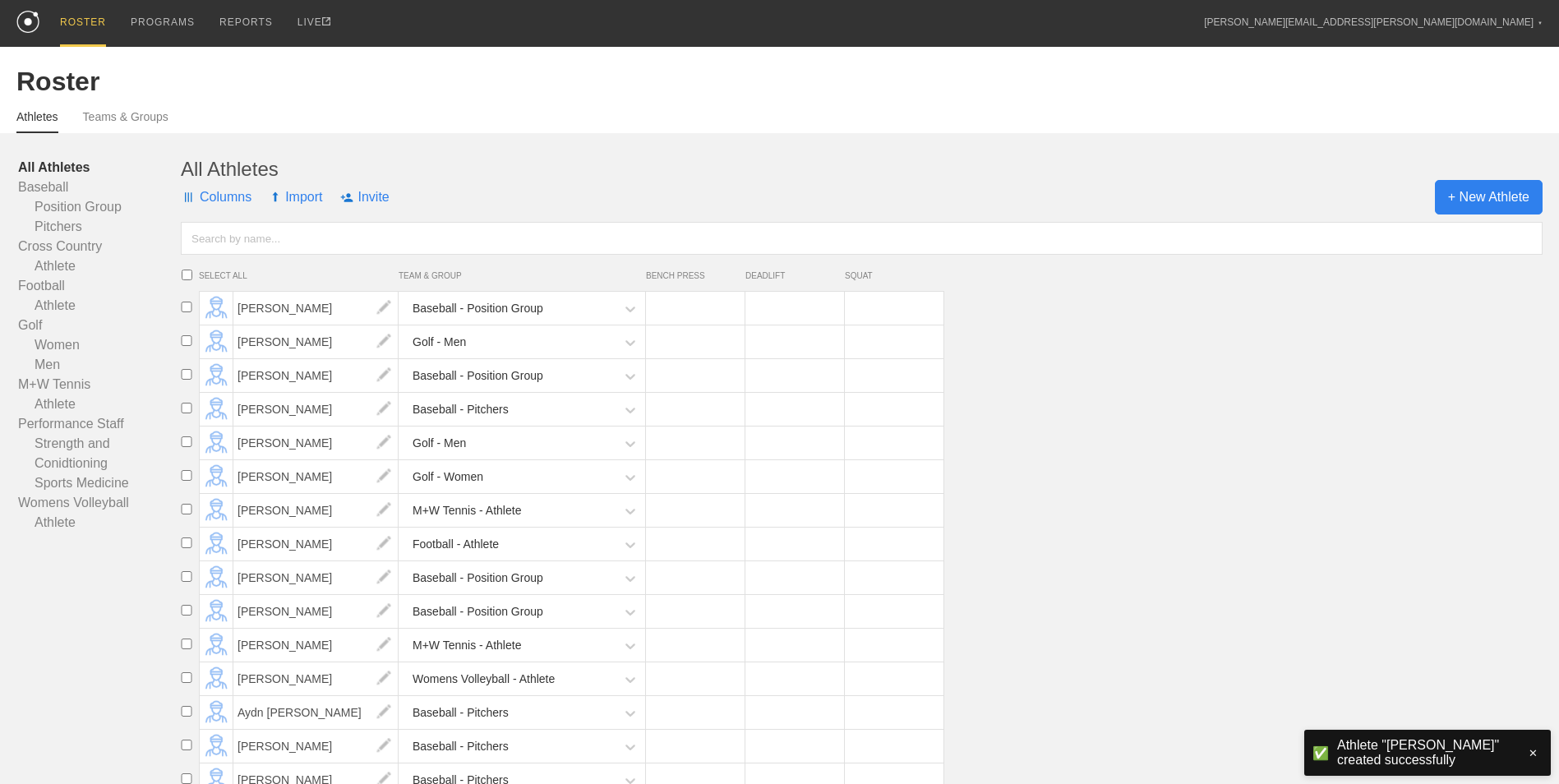
click at [1486, 200] on span "+ New Athlete" at bounding box center [1488, 197] width 108 height 34
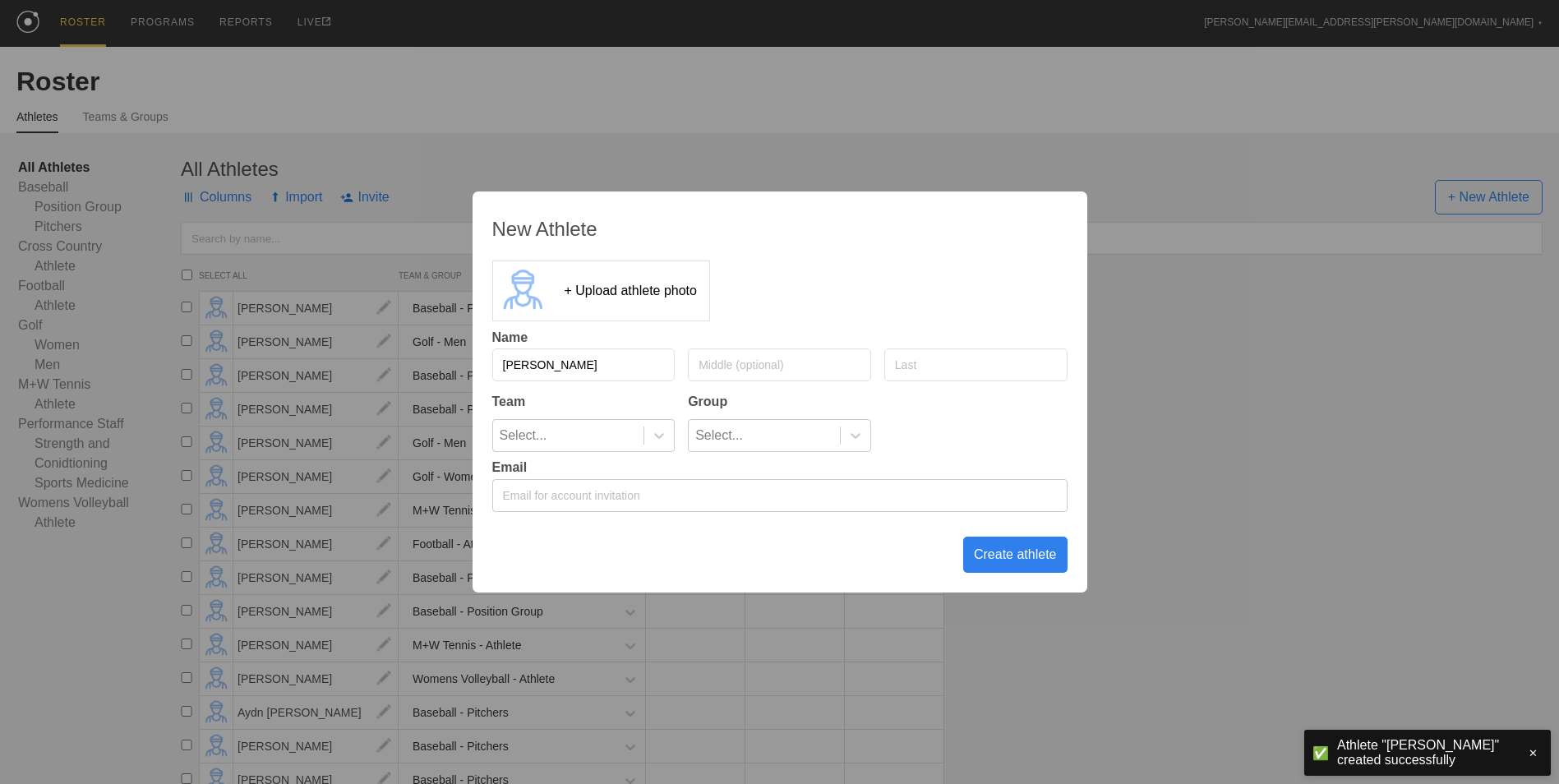
type input "[PERSON_NAME]"
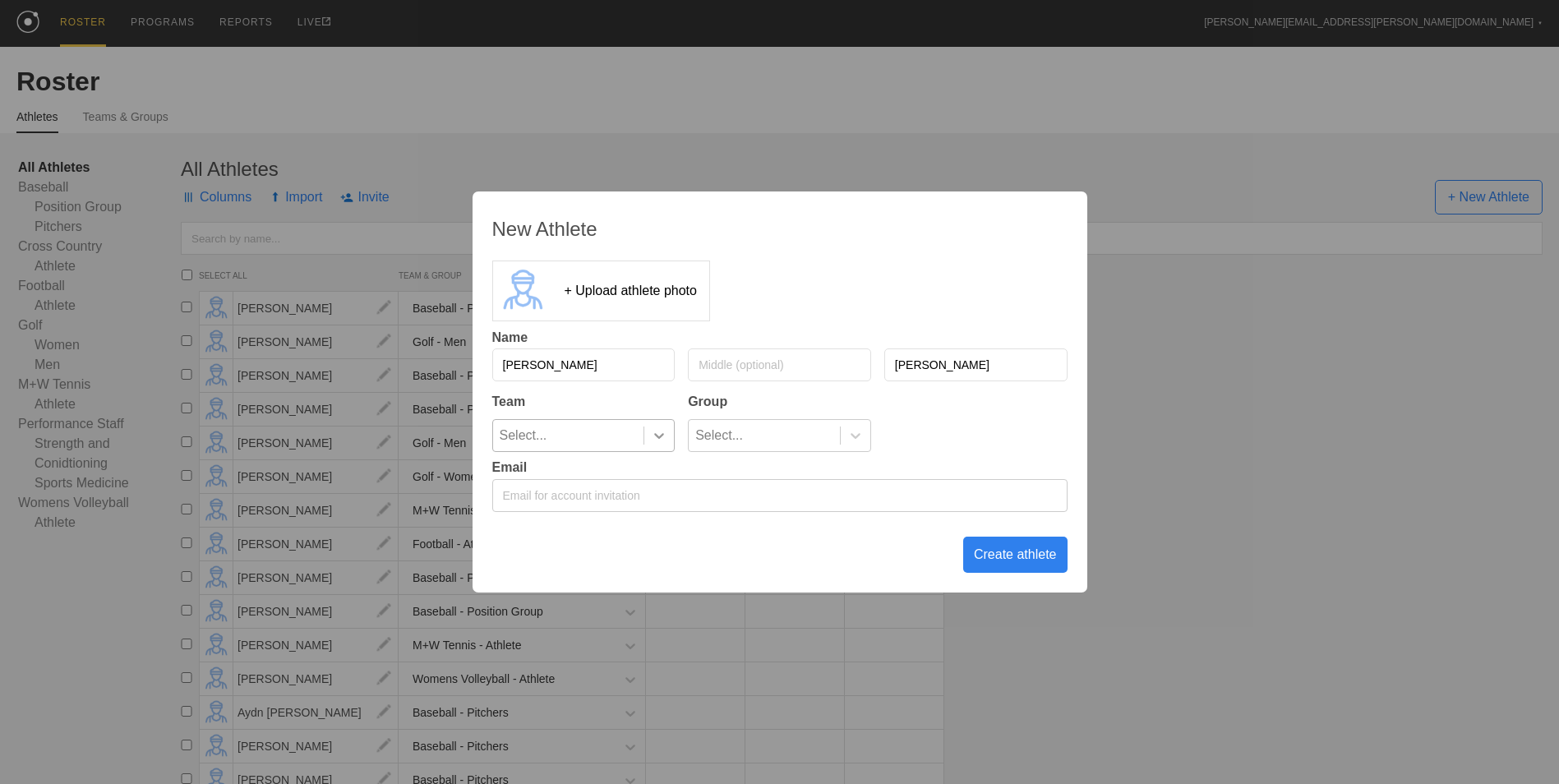
type input "[PERSON_NAME]"
click at [649, 435] on div at bounding box center [659, 435] width 30 height 17
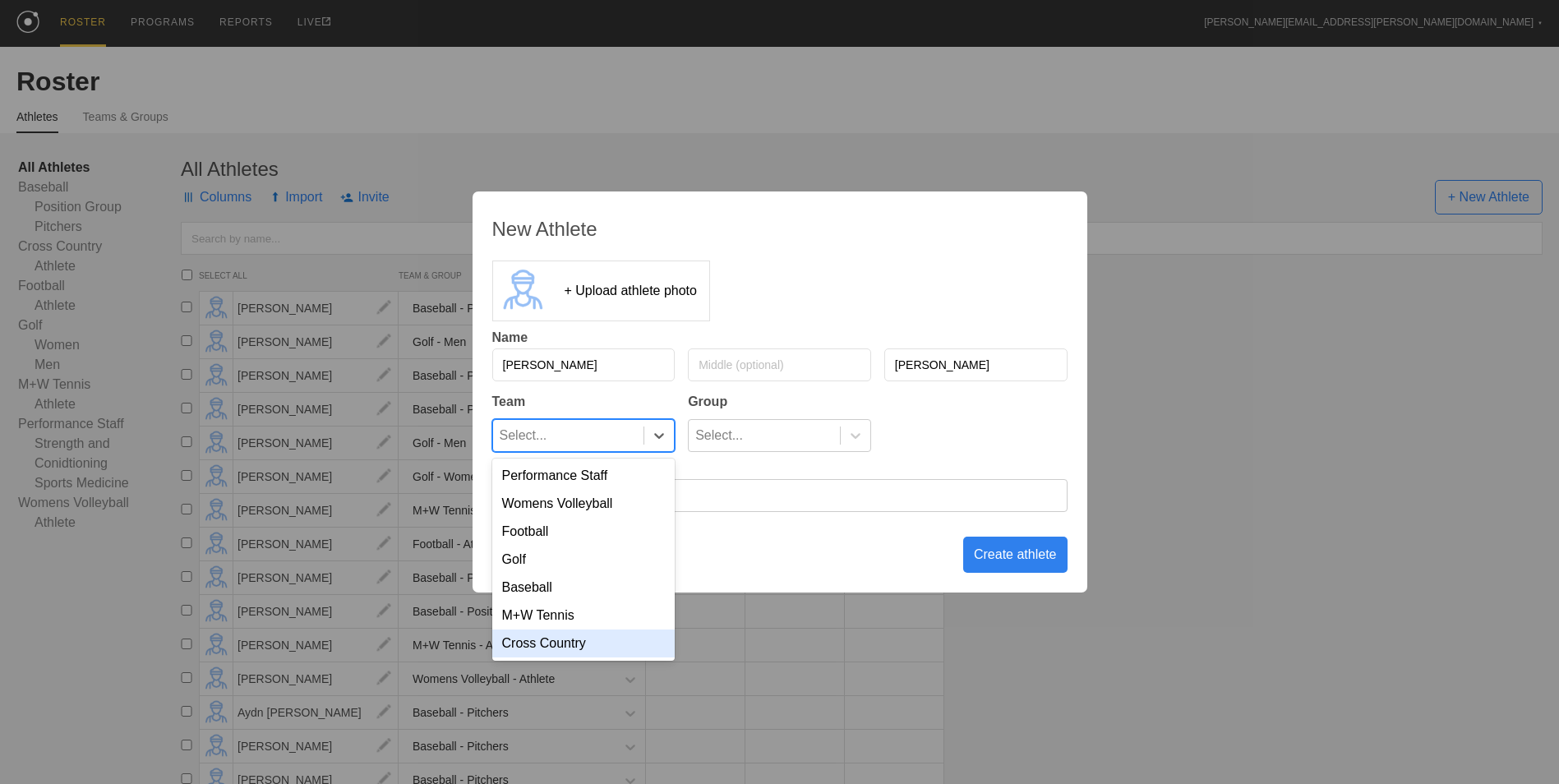
click at [614, 643] on div "Cross Country" at bounding box center [583, 643] width 183 height 28
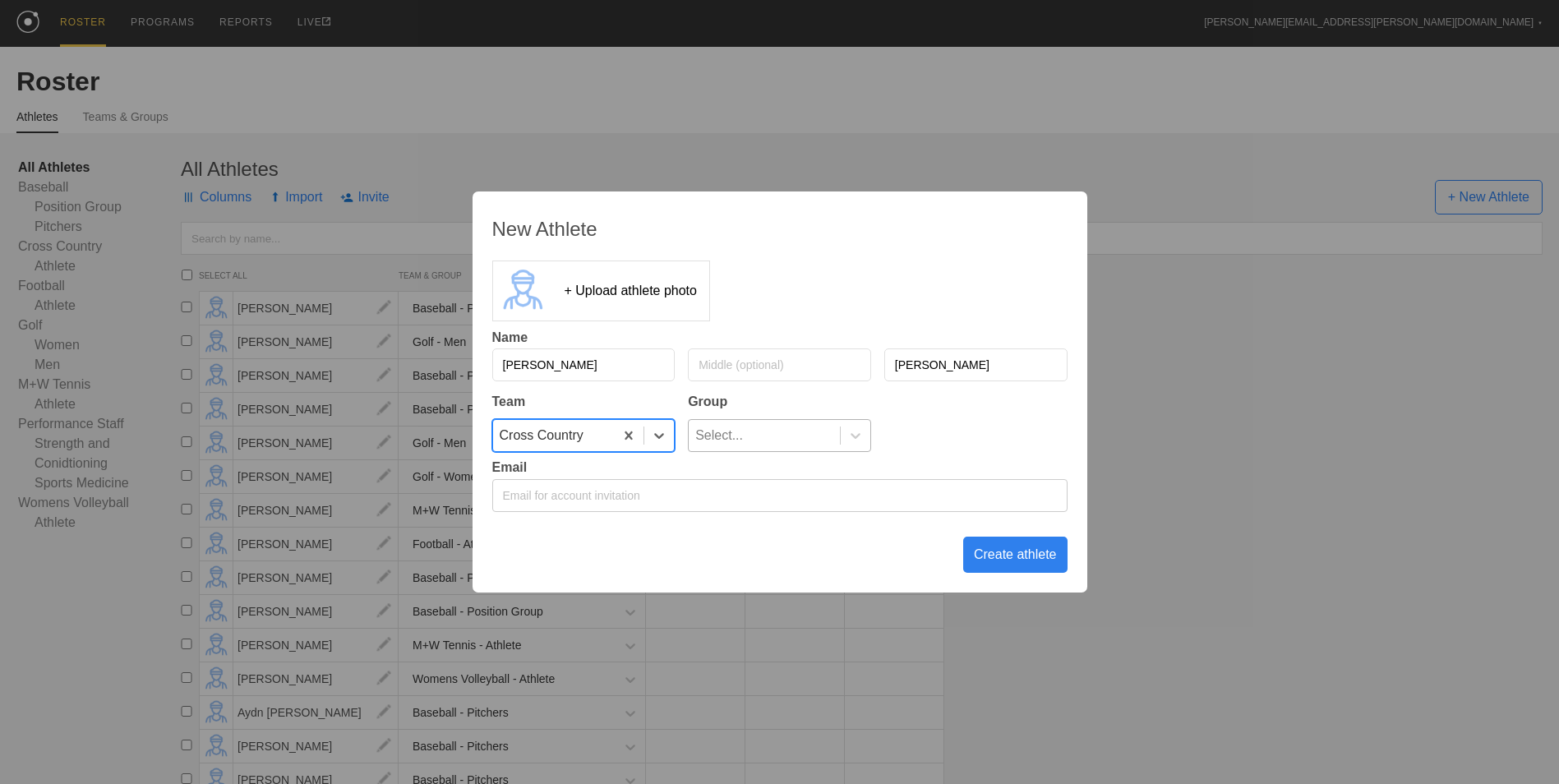
click at [764, 430] on div "Select..." at bounding box center [764, 436] width 151 height 32
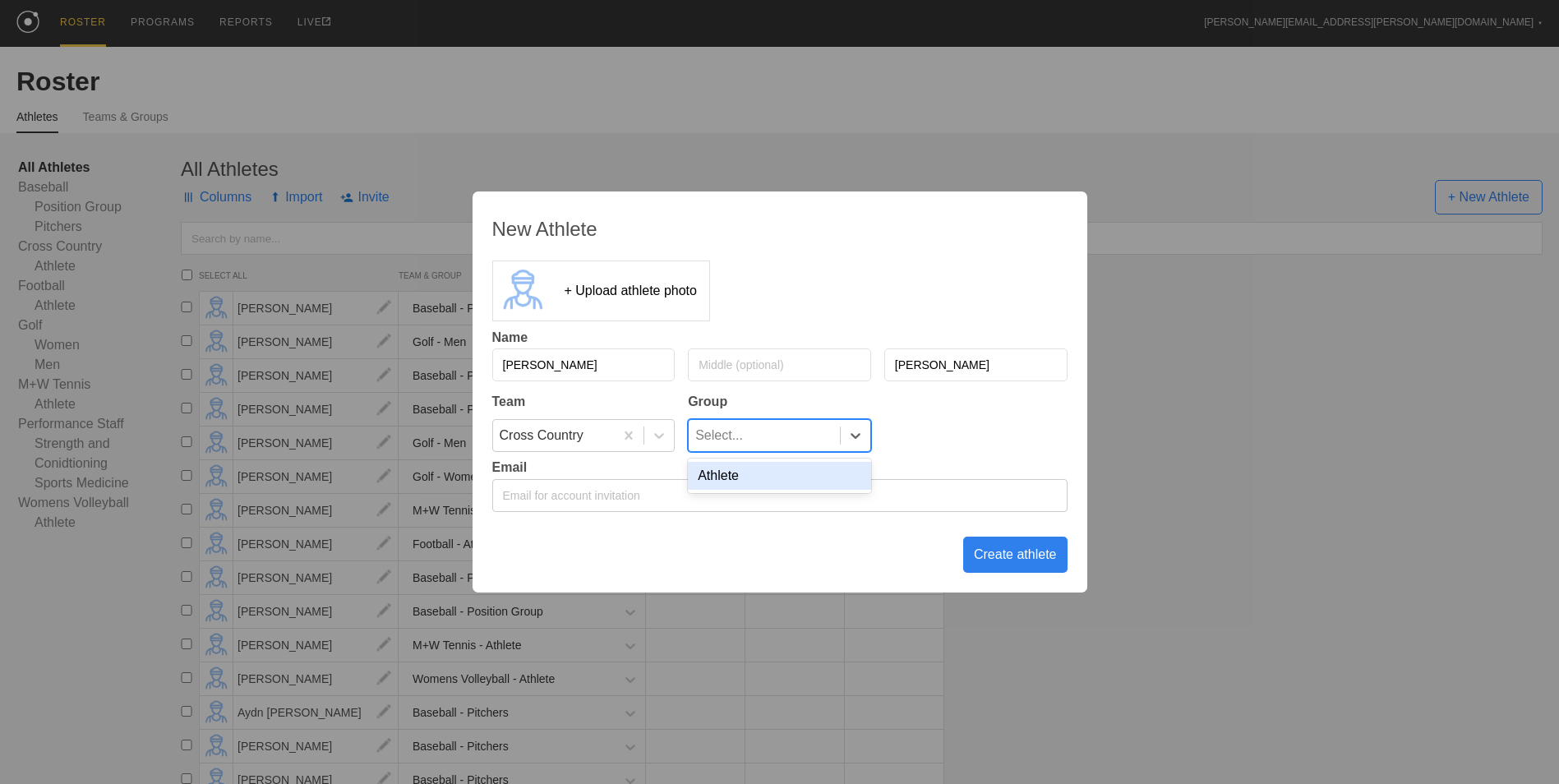
click at [774, 478] on div "Athlete" at bounding box center [779, 476] width 183 height 28
click at [999, 555] on div "Create athlete" at bounding box center [1015, 554] width 104 height 36
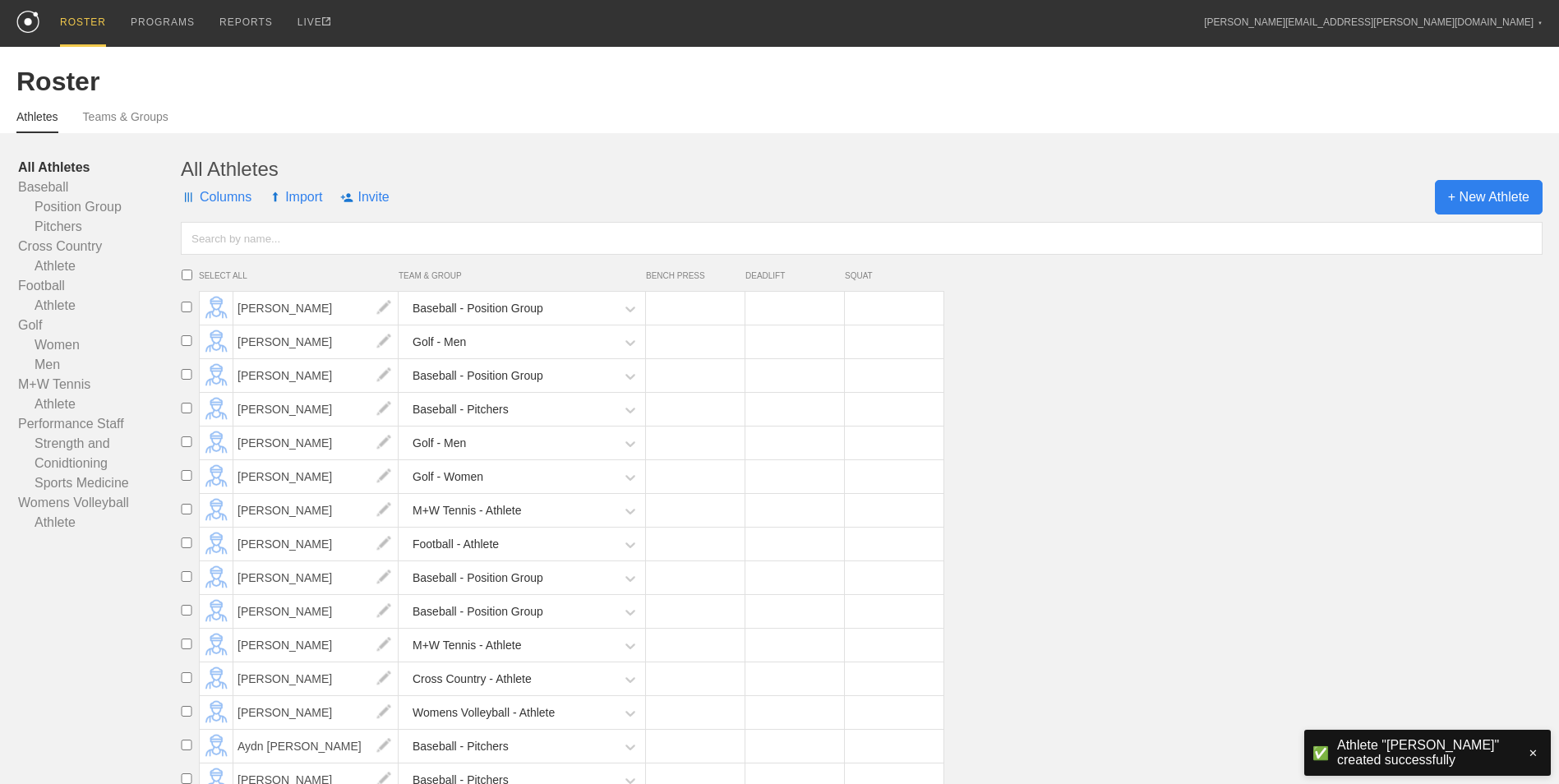
click at [1486, 198] on span "+ New Athlete" at bounding box center [1488, 197] width 108 height 34
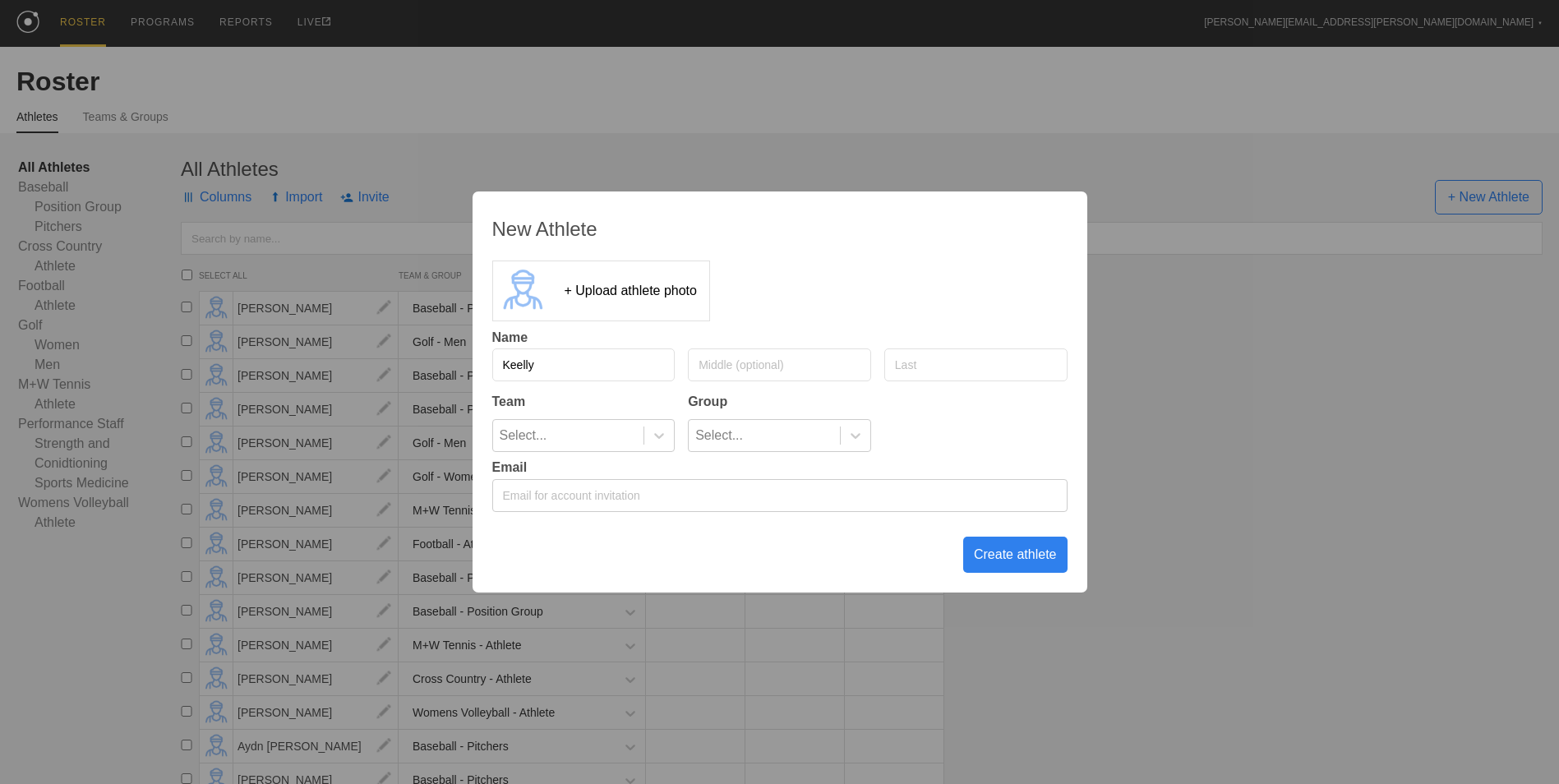
type input "Keelly"
type input "[PERSON_NAME]"
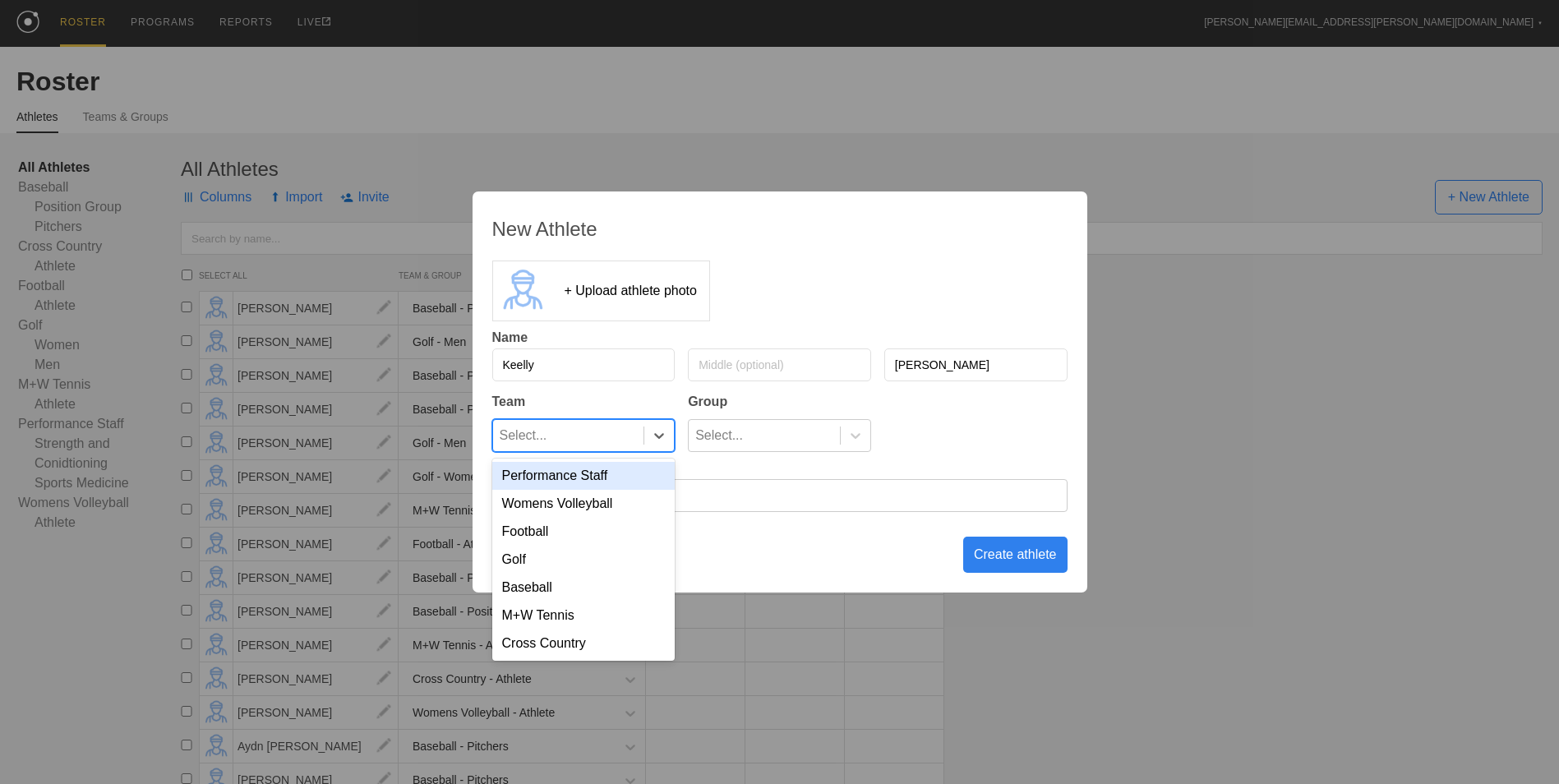
click at [647, 426] on div at bounding box center [658, 436] width 31 height 32
click at [587, 642] on div "Cross Country" at bounding box center [583, 643] width 183 height 28
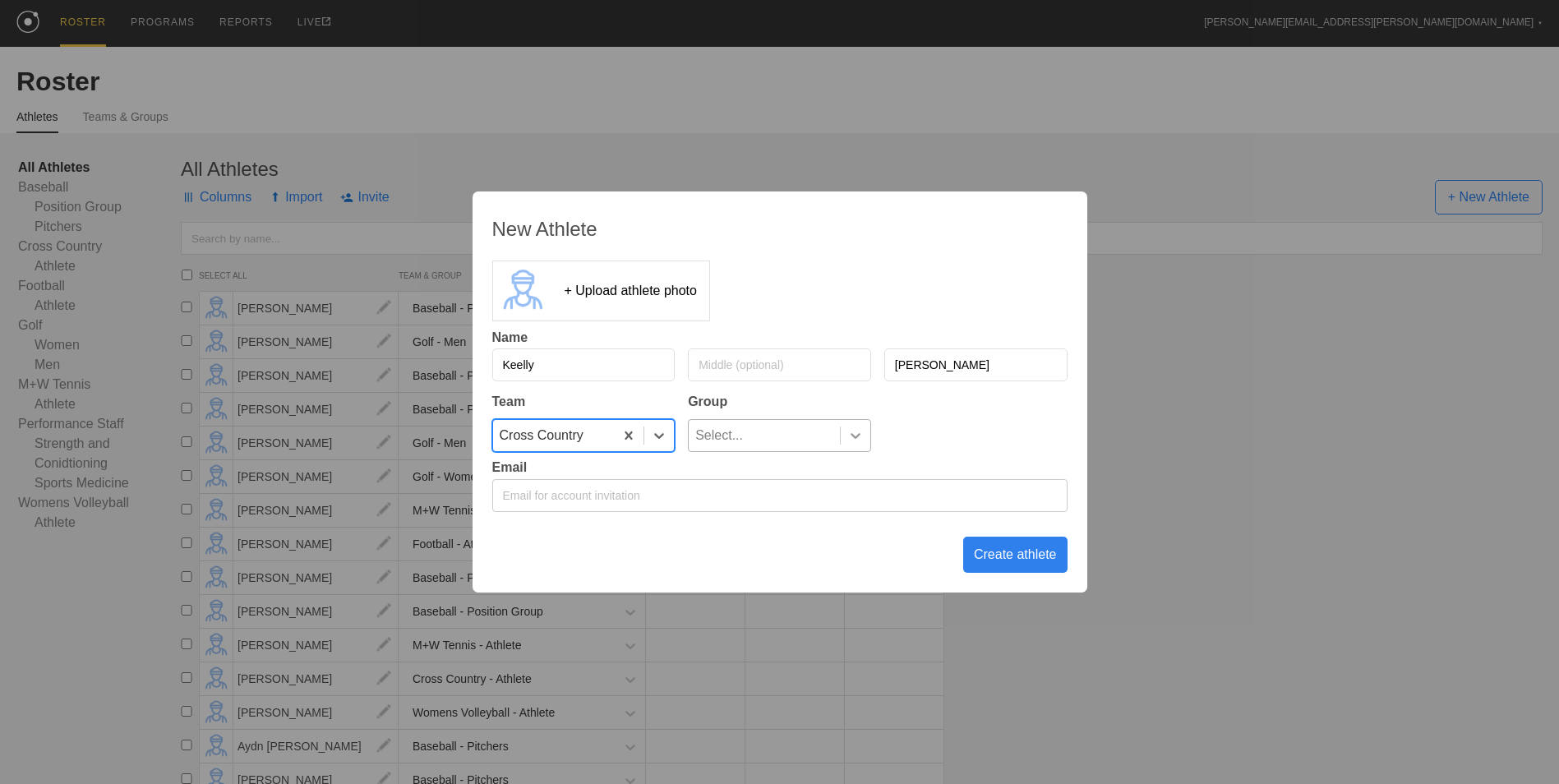
click at [855, 437] on icon at bounding box center [855, 435] width 17 height 17
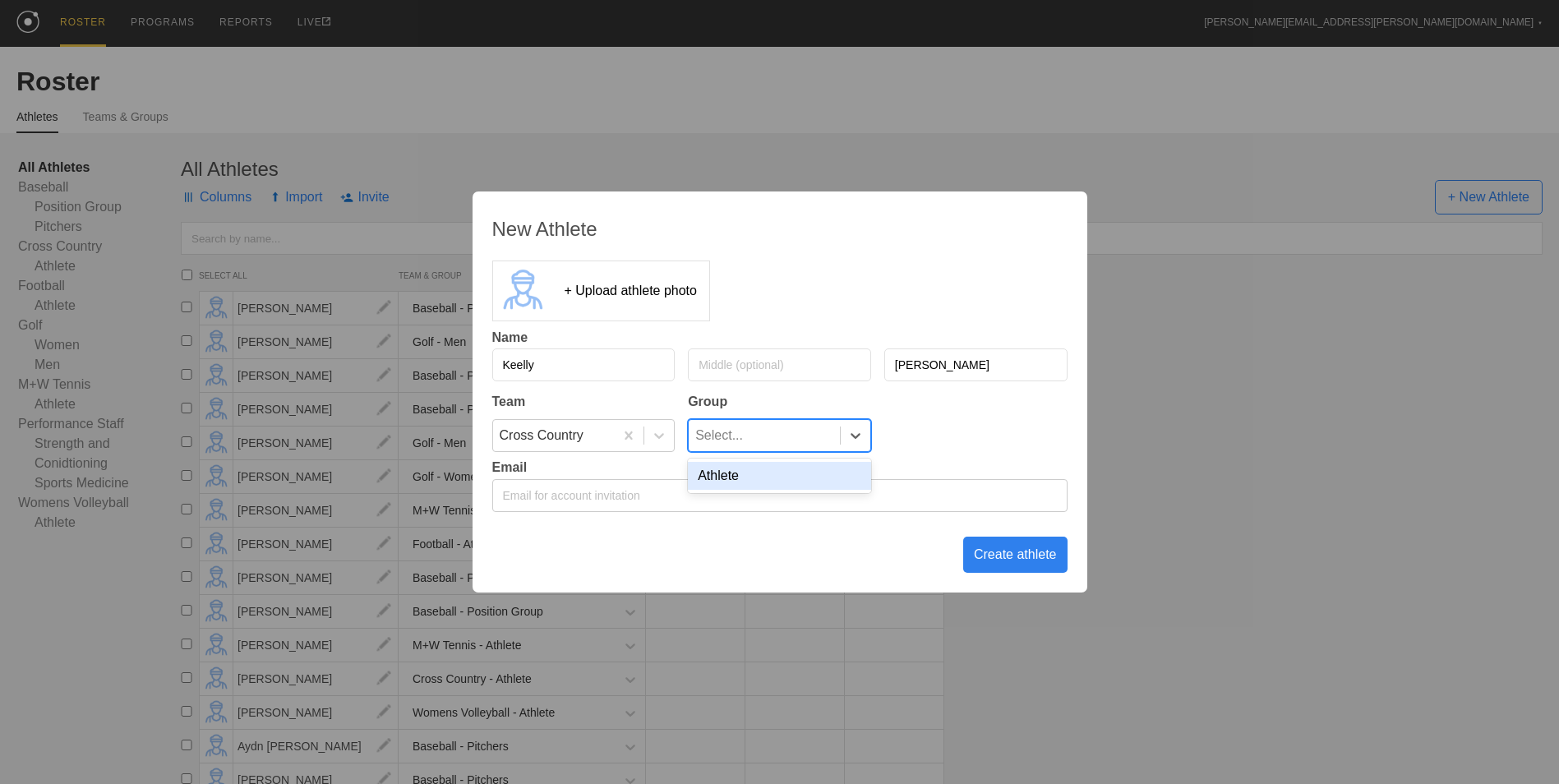
click at [806, 480] on div "Athlete" at bounding box center [779, 476] width 183 height 28
click at [1017, 562] on div "Create athlete" at bounding box center [1015, 554] width 104 height 36
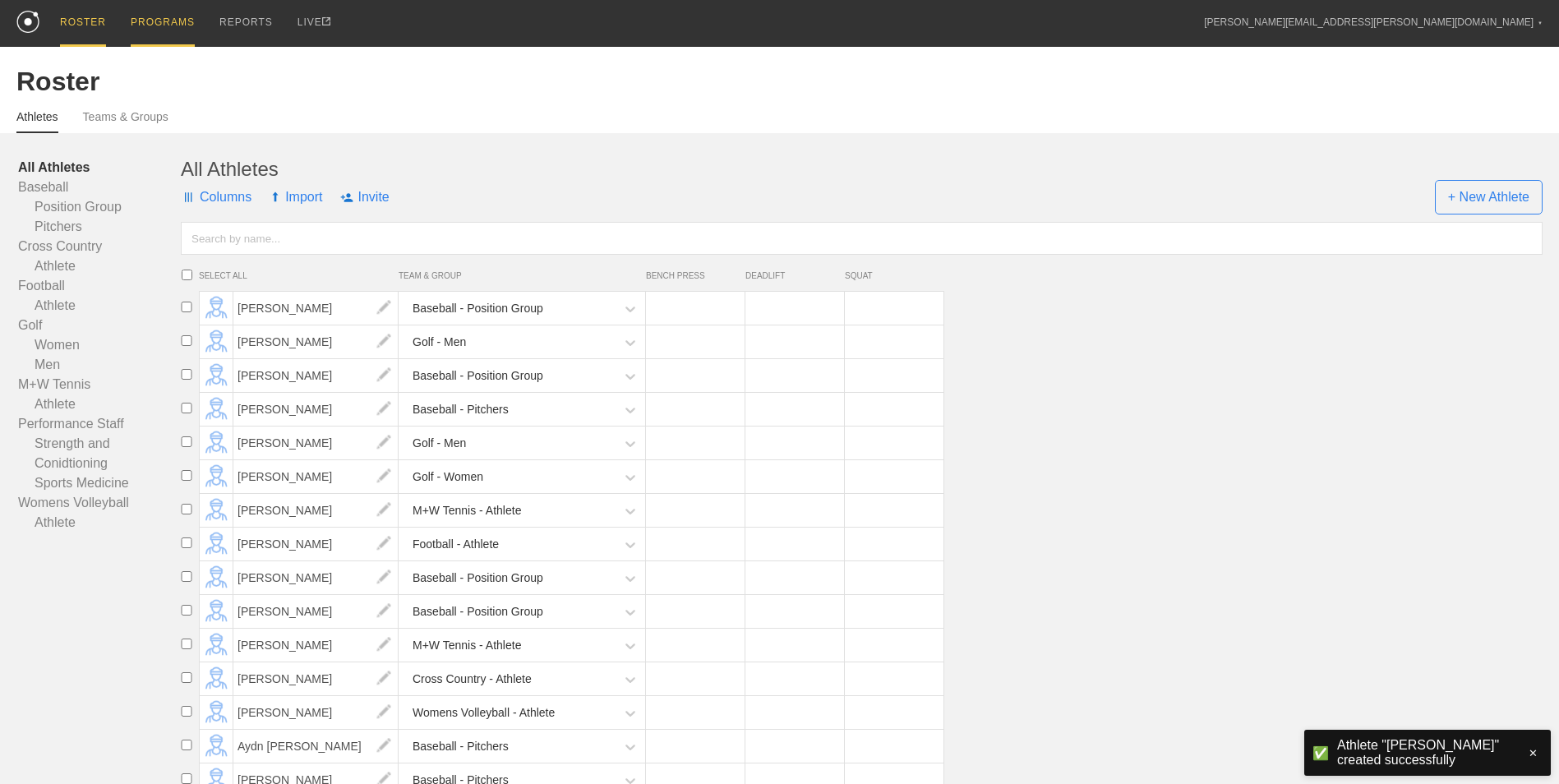
click at [157, 32] on div "PROGRAMS" at bounding box center [162, 24] width 64 height 47
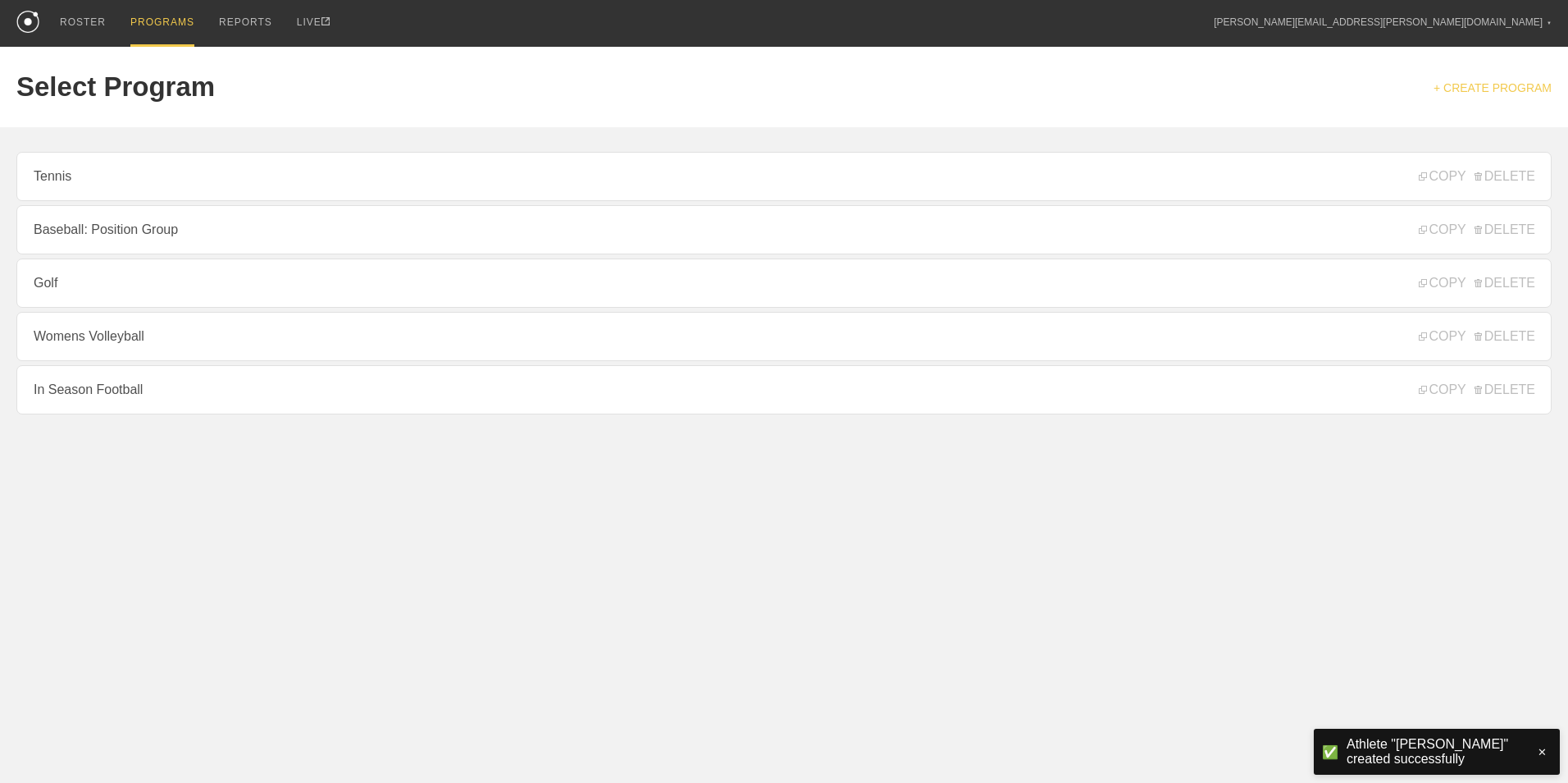
click at [1485, 86] on link "+ CREATE PROGRAM" at bounding box center [1492, 87] width 118 height 13
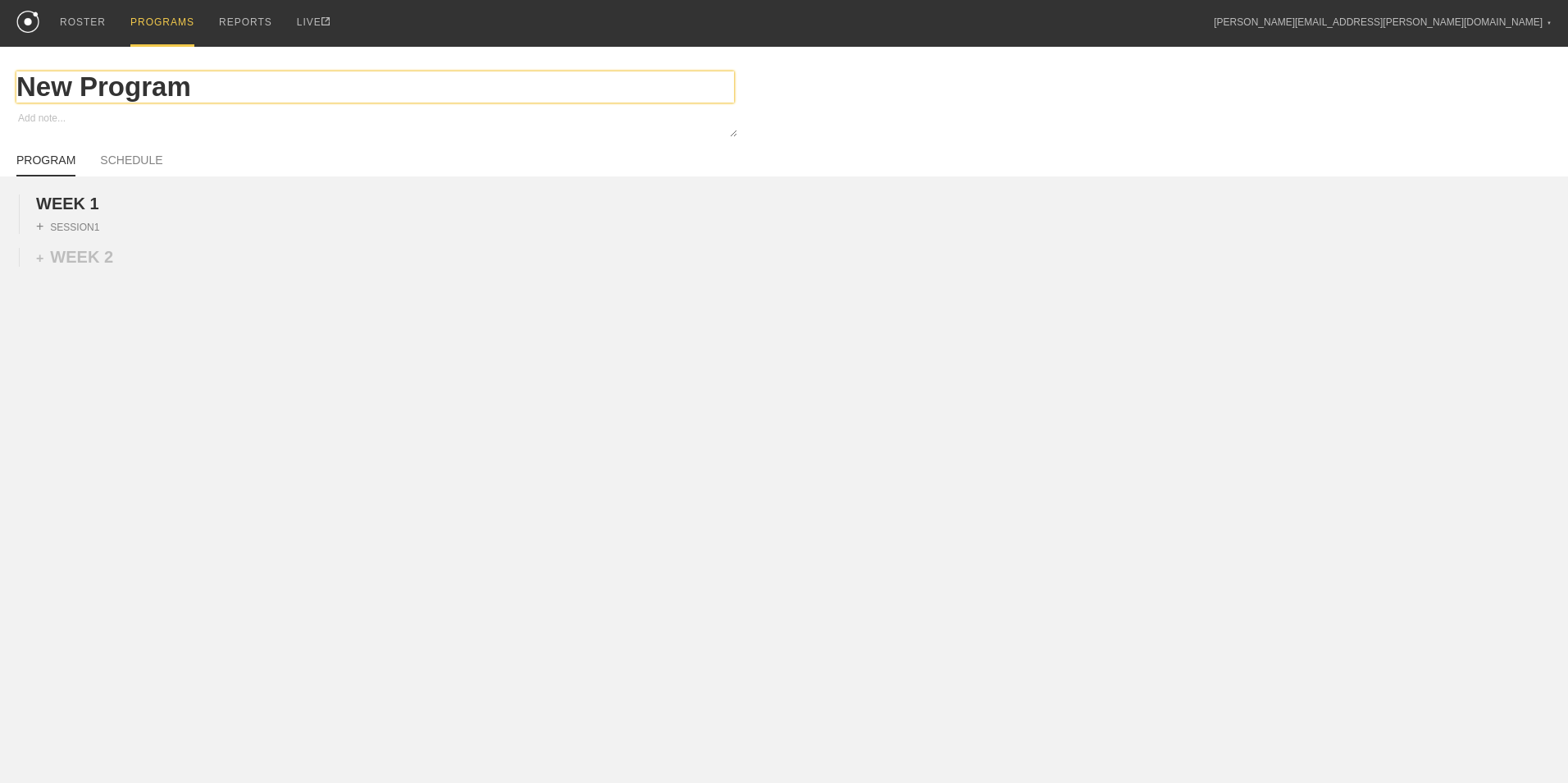
click at [129, 97] on input "New Program" at bounding box center [376, 87] width 718 height 31
type textarea "x"
type input "C"
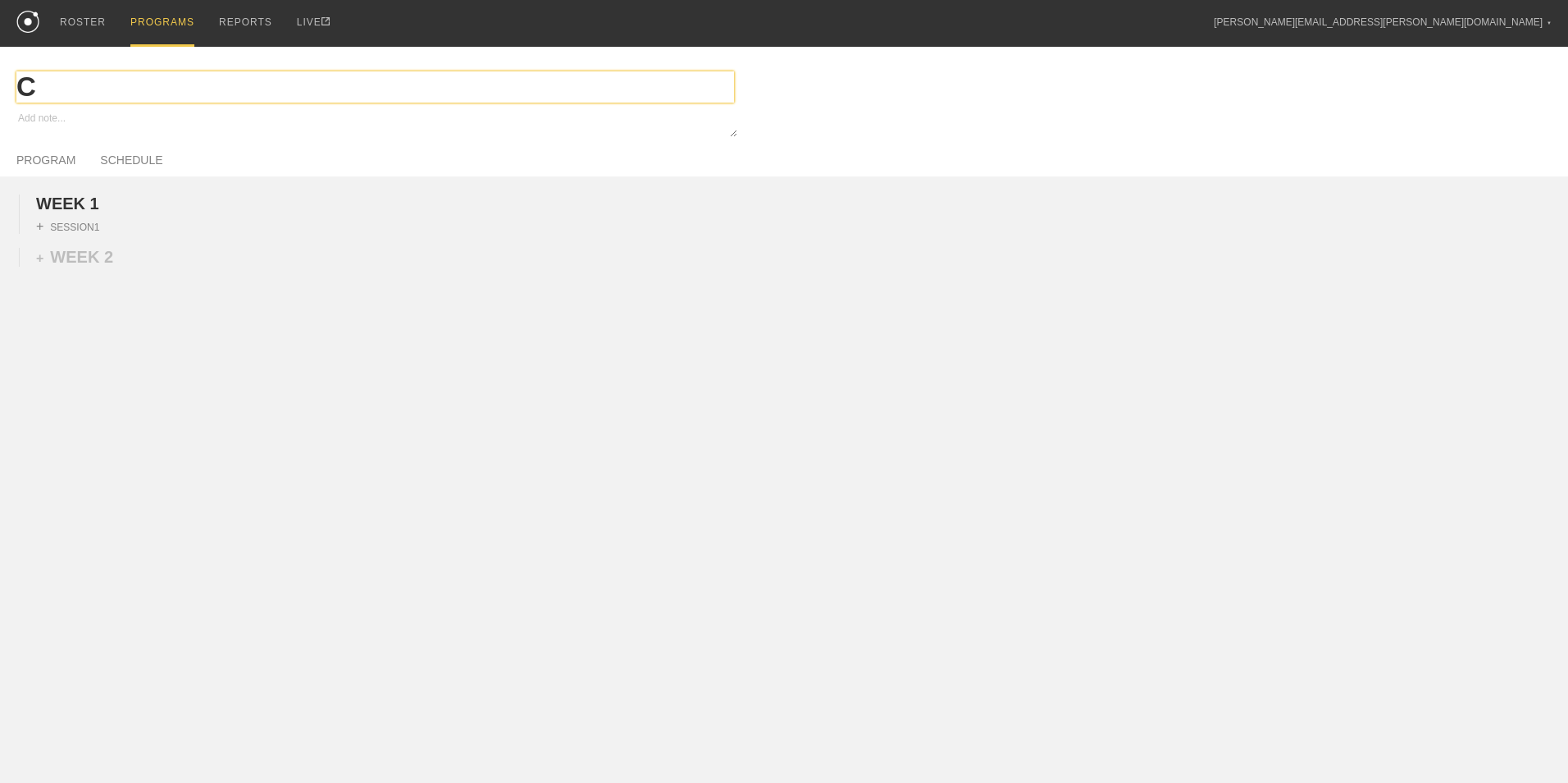
type textarea "x"
type input "Cro"
type textarea "x"
type input "Cros"
type textarea "x"
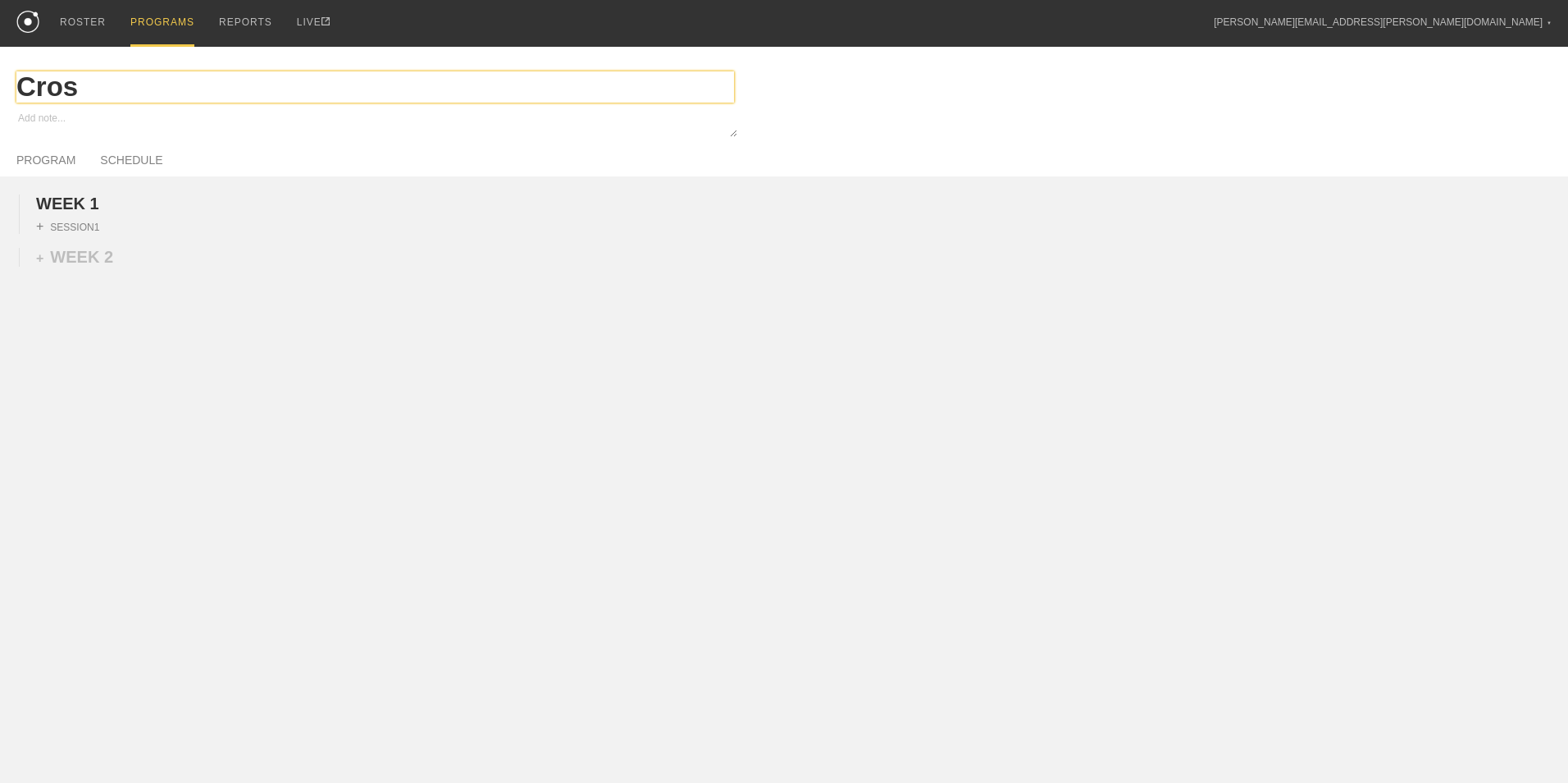
type input "Cross"
type textarea "x"
type input "Cross"
type textarea "x"
type input "Cross C"
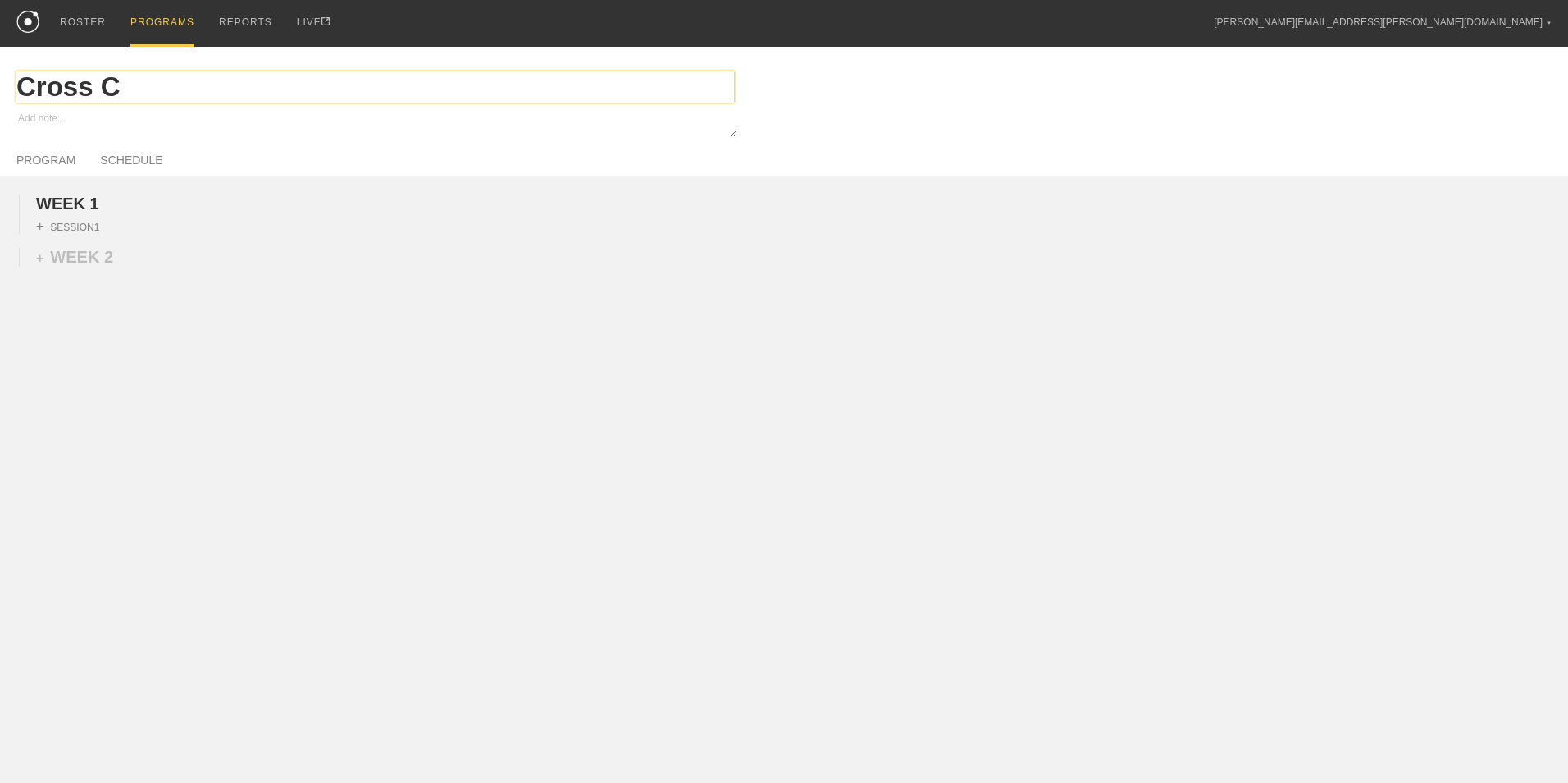
type textarea "x"
type input "Cross Co"
type textarea "x"
type input "Cross Cou"
type textarea "x"
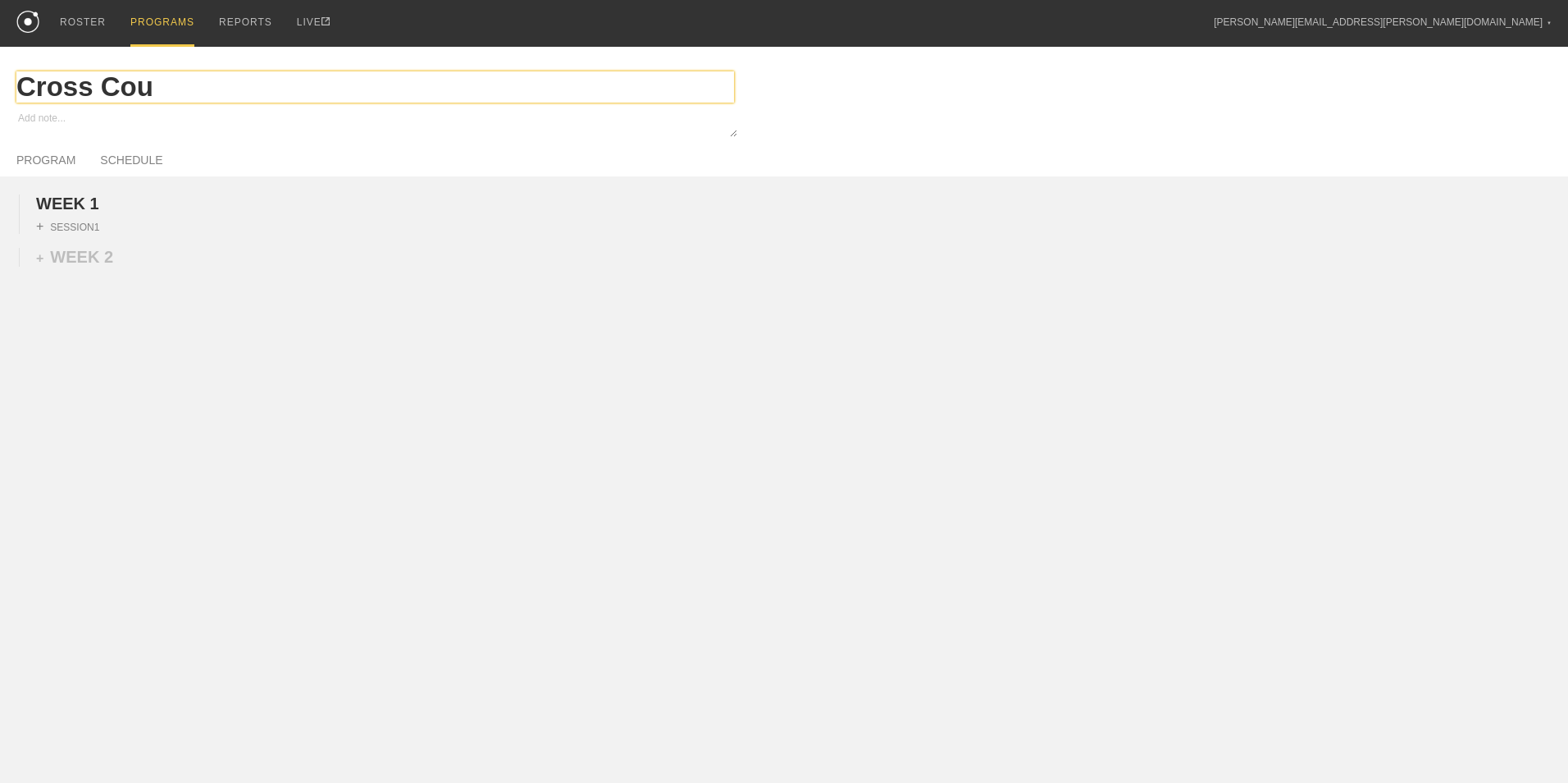
type input "Cross Coun"
type textarea "x"
type input "Cross Count"
type textarea "x"
type input "Cross Countr"
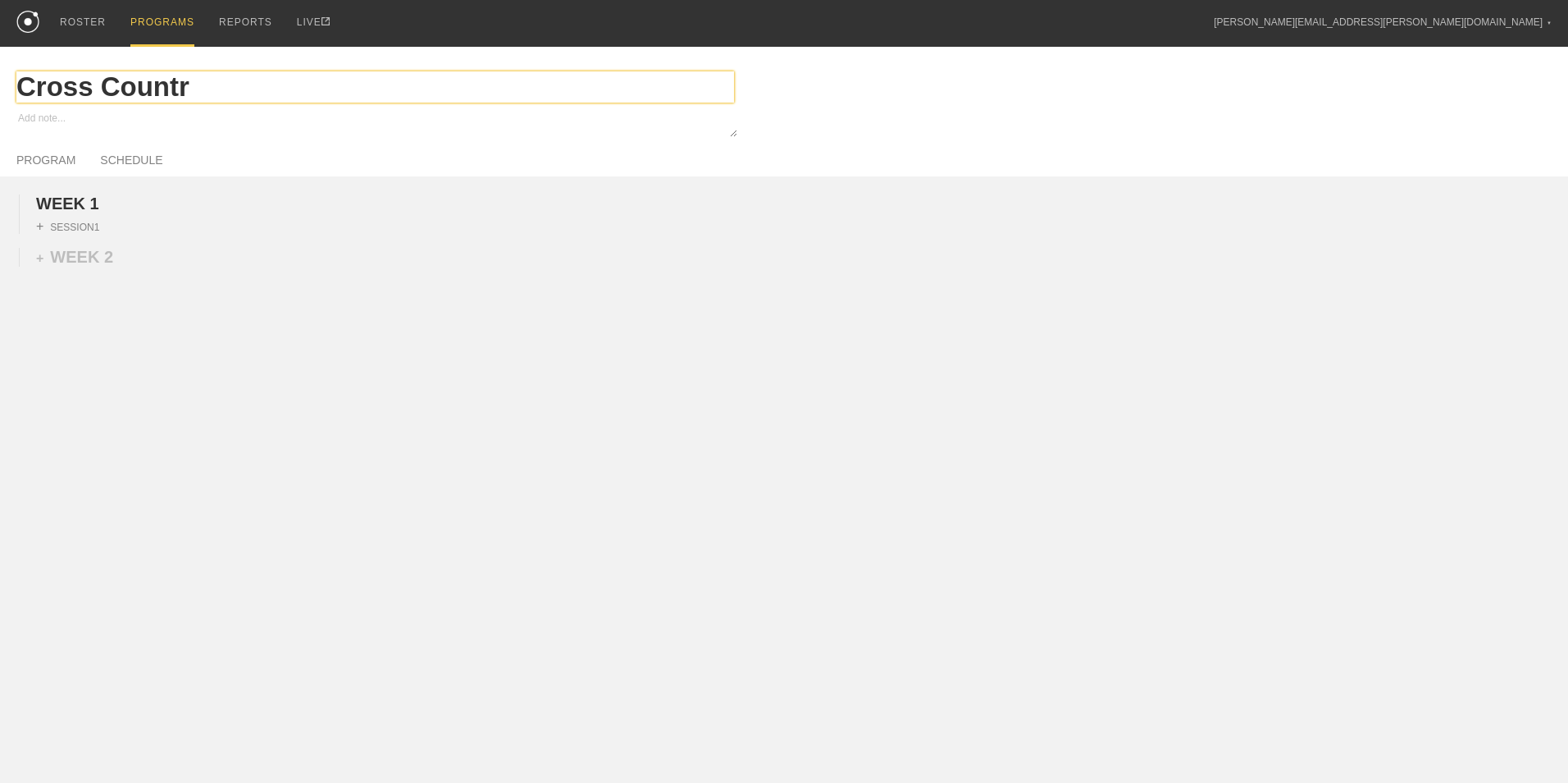
type textarea "x"
type input "Cross Country"
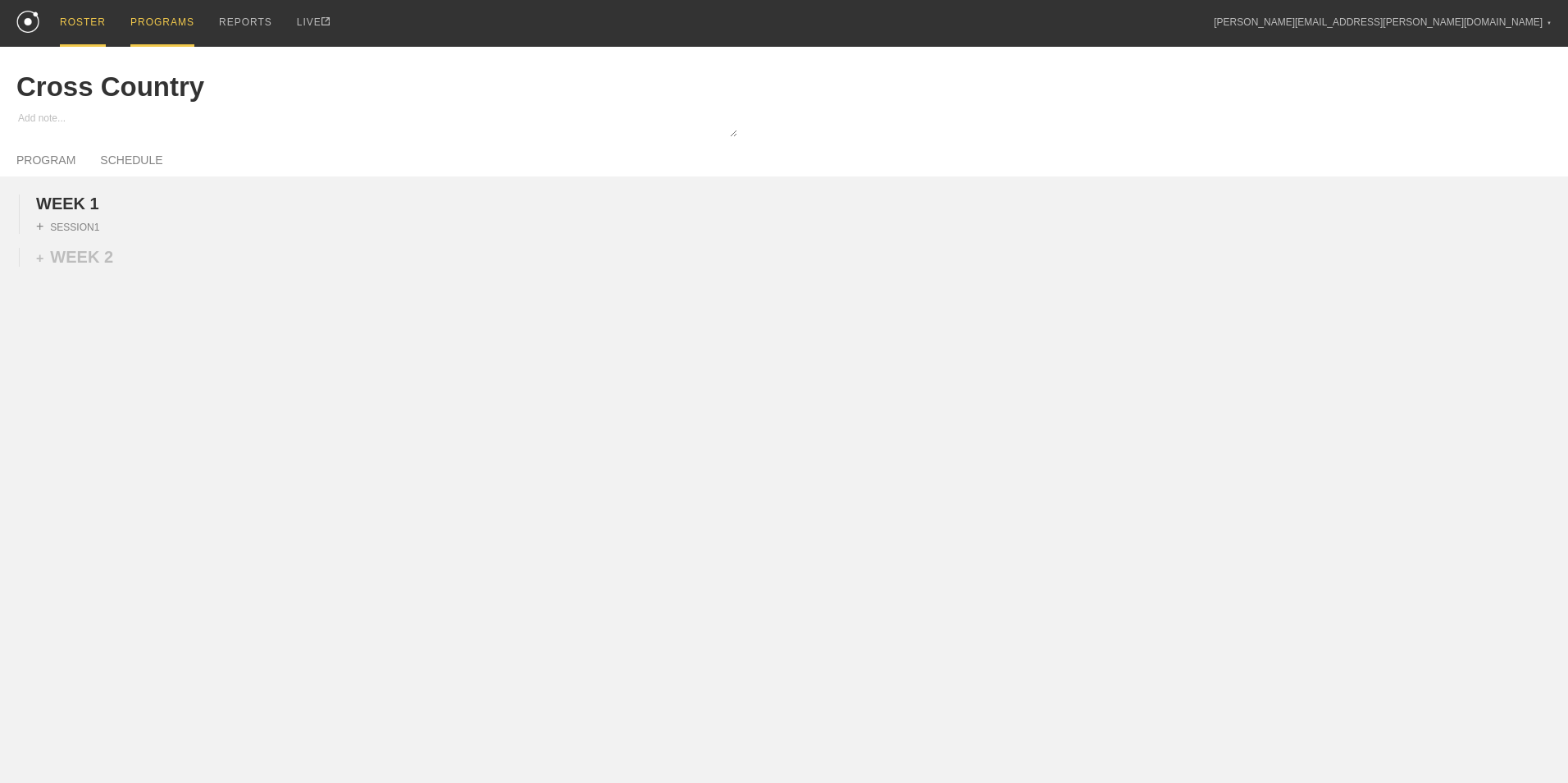
click at [65, 22] on div "ROSTER" at bounding box center [83, 24] width 46 height 47
click at [696, 513] on html "ROSTER PROGRAMS REPORTS LIVE [PERSON_NAME][EMAIL_ADDRESS][PERSON_NAME][DOMAIN_N…" at bounding box center [784, 256] width 1568 height 513
click at [76, 15] on div "ROSTER" at bounding box center [83, 24] width 46 height 47
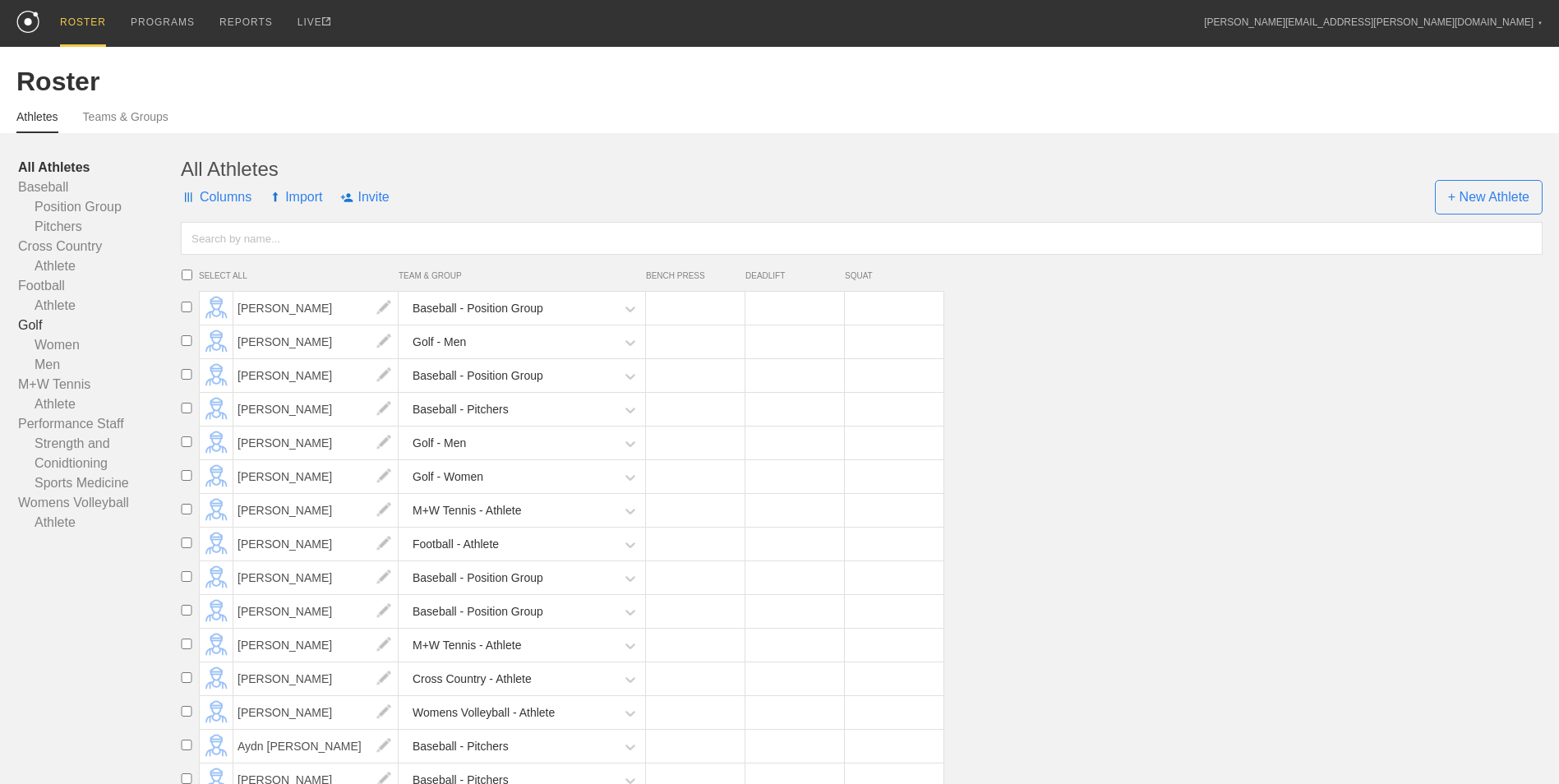
click at [38, 326] on link "Golf" at bounding box center [100, 326] width 163 height 20
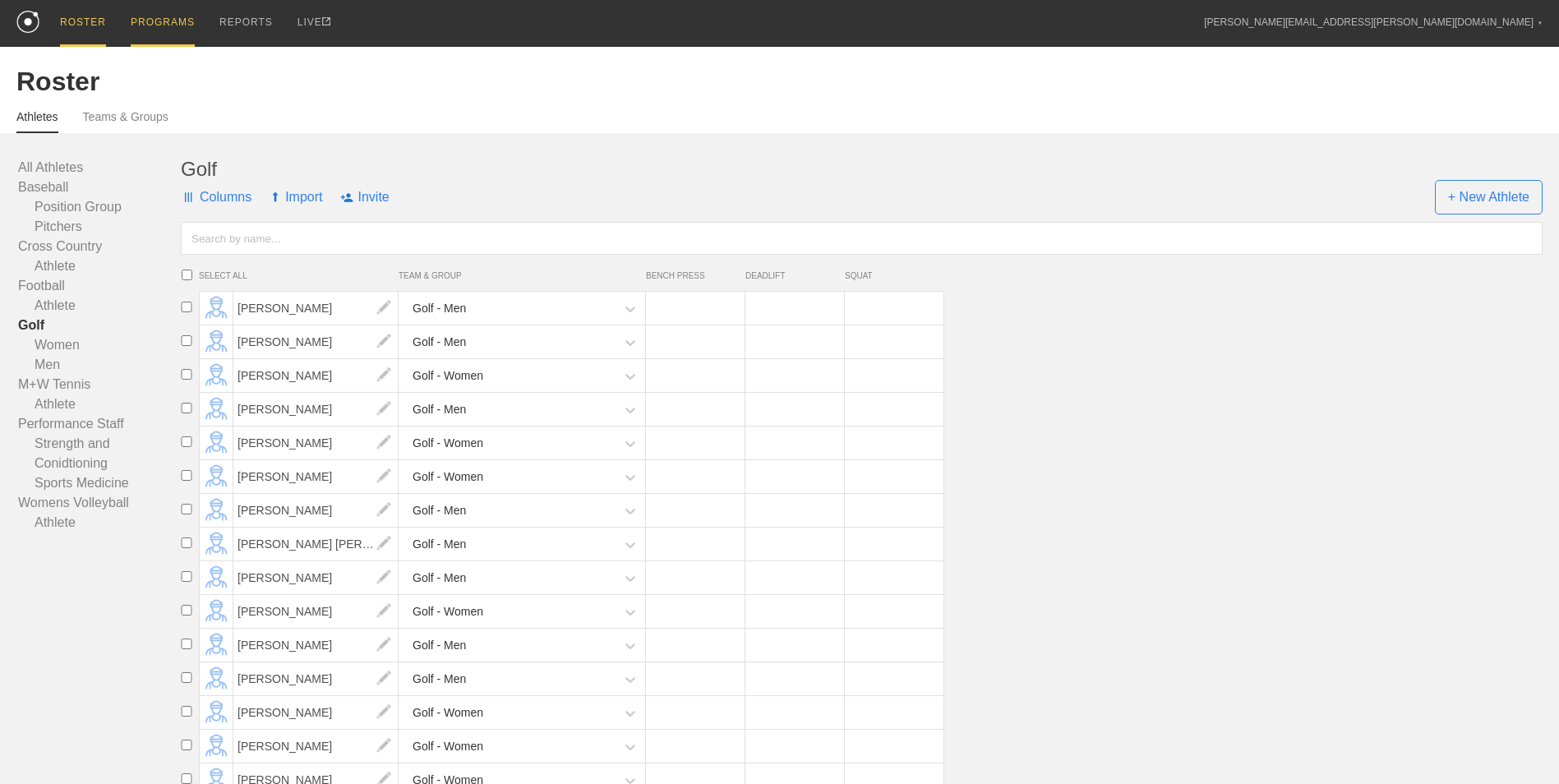
click at [165, 18] on div "PROGRAMS" at bounding box center [162, 24] width 64 height 47
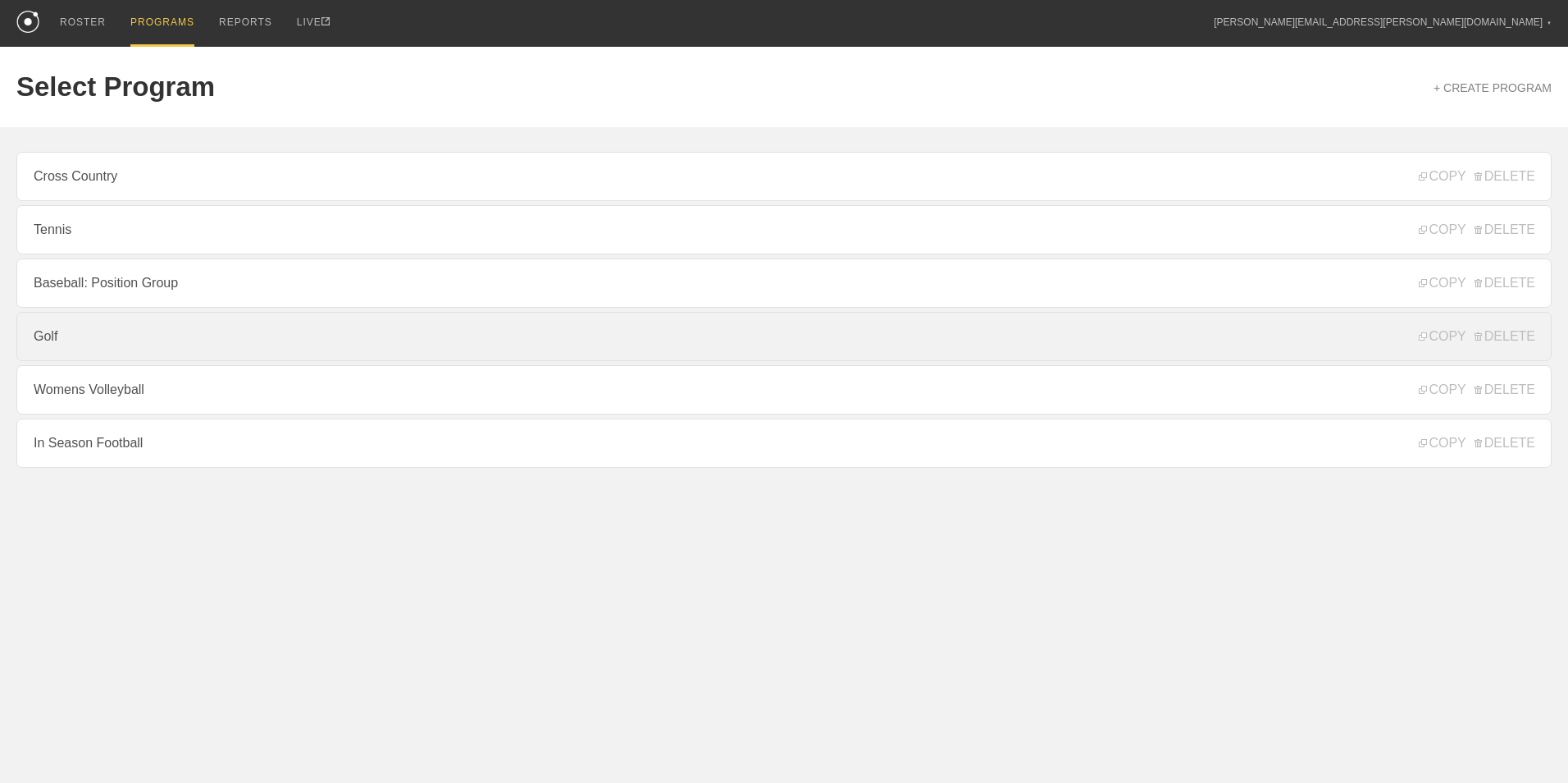
click at [207, 338] on link "Golf" at bounding box center [784, 336] width 1536 height 49
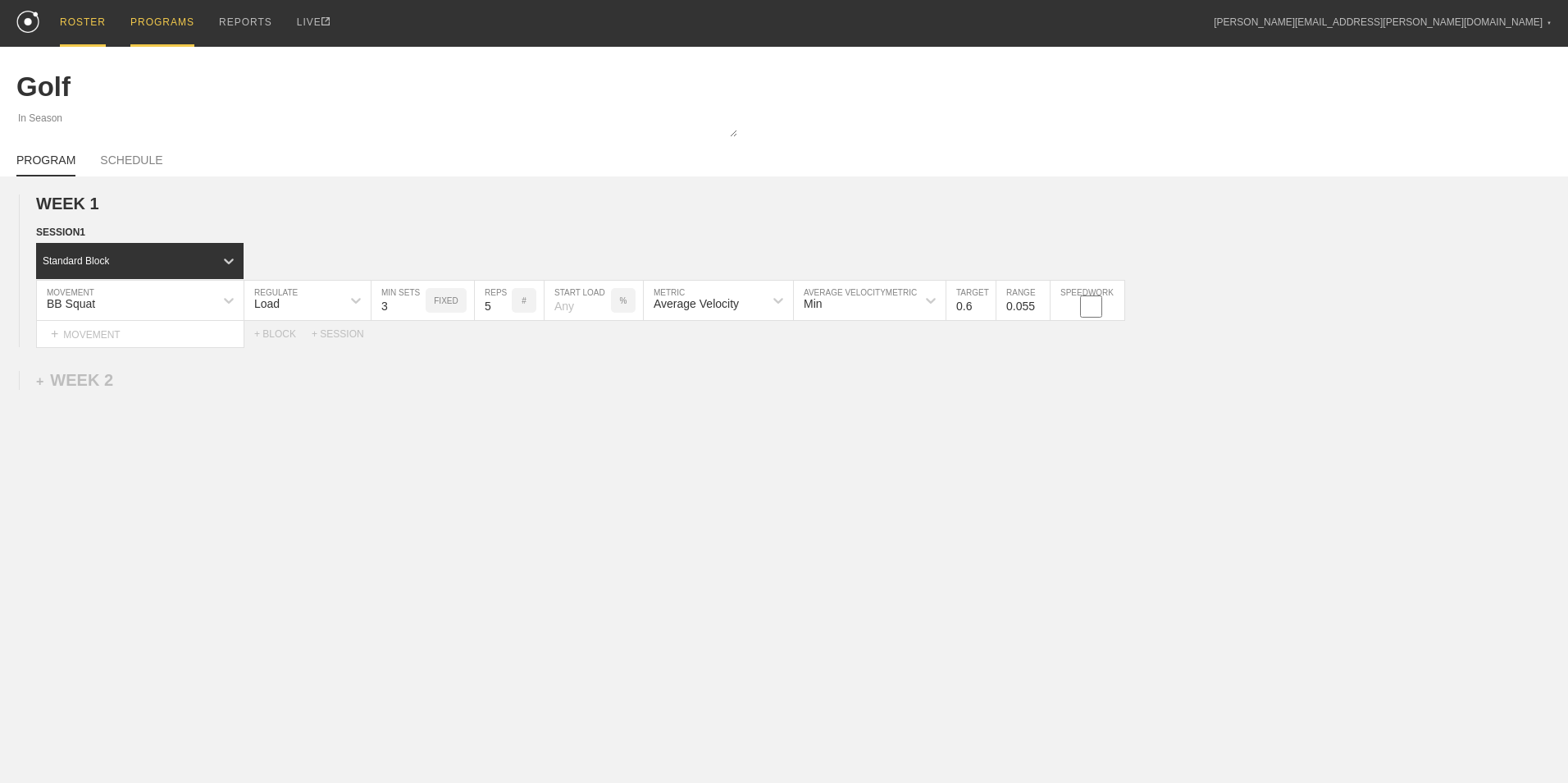
click at [88, 19] on div "ROSTER" at bounding box center [83, 24] width 46 height 47
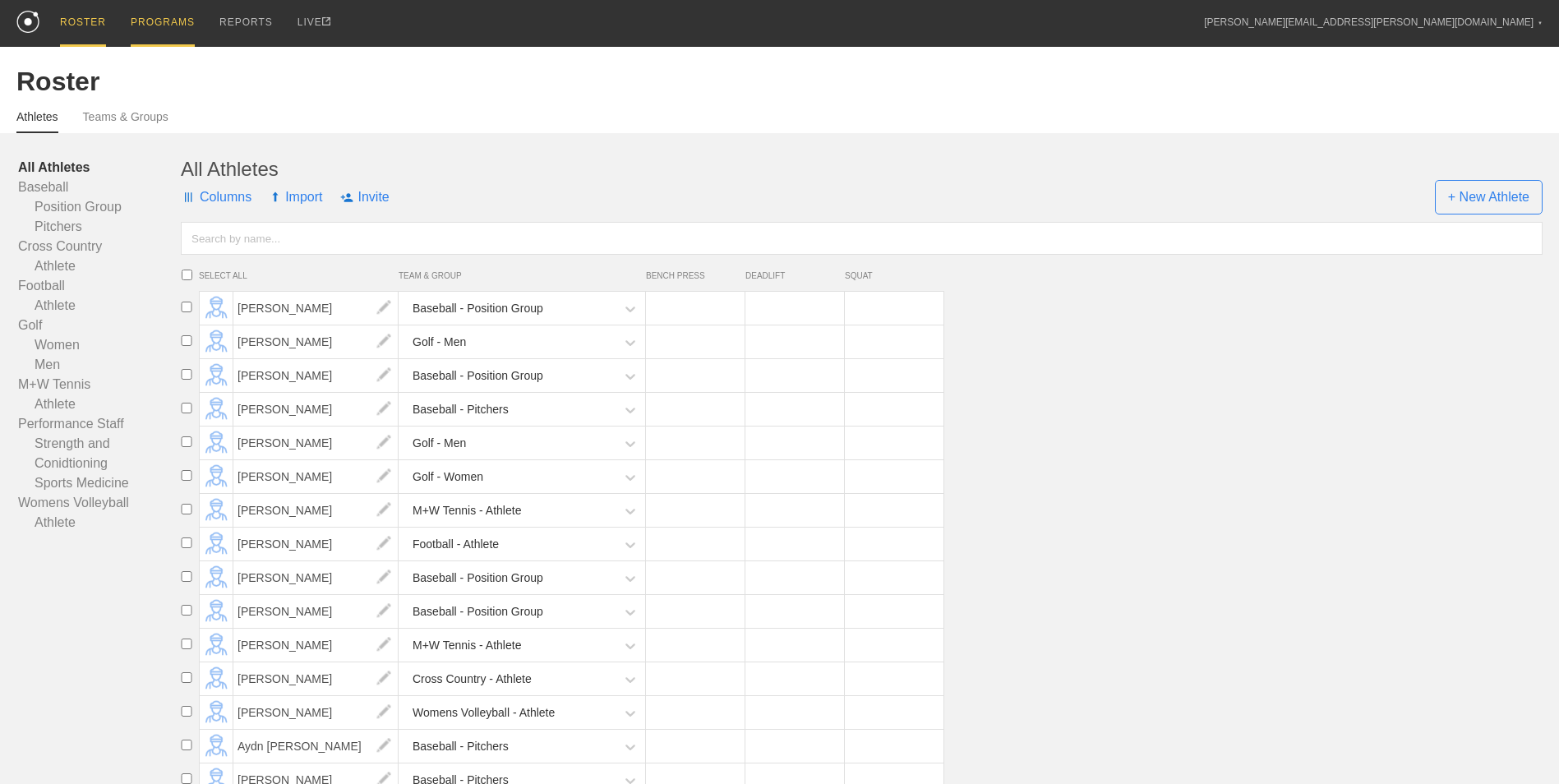
click at [171, 8] on div "PROGRAMS" at bounding box center [162, 24] width 64 height 47
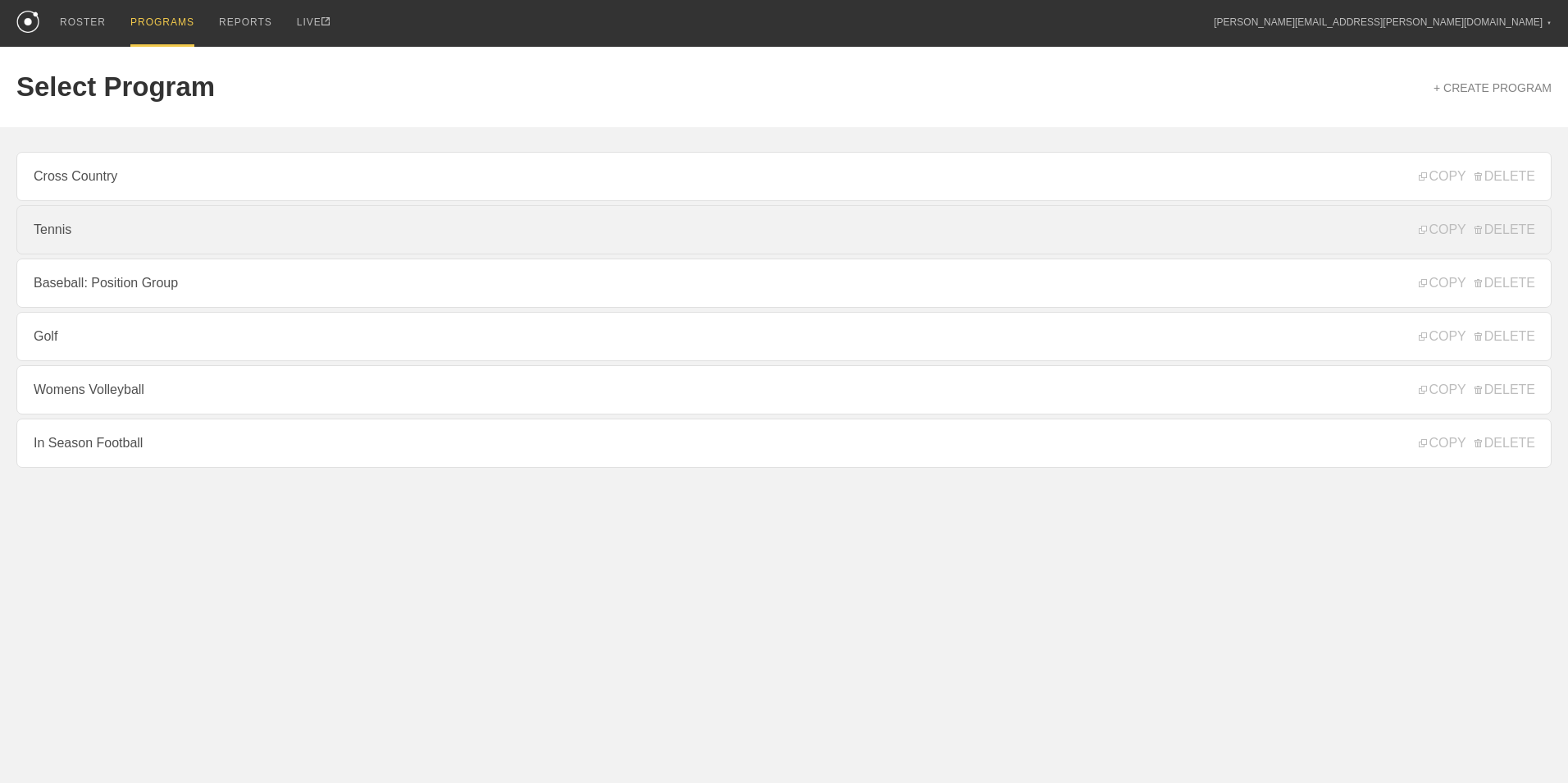
click at [132, 218] on link "Tennis" at bounding box center [784, 230] width 1536 height 49
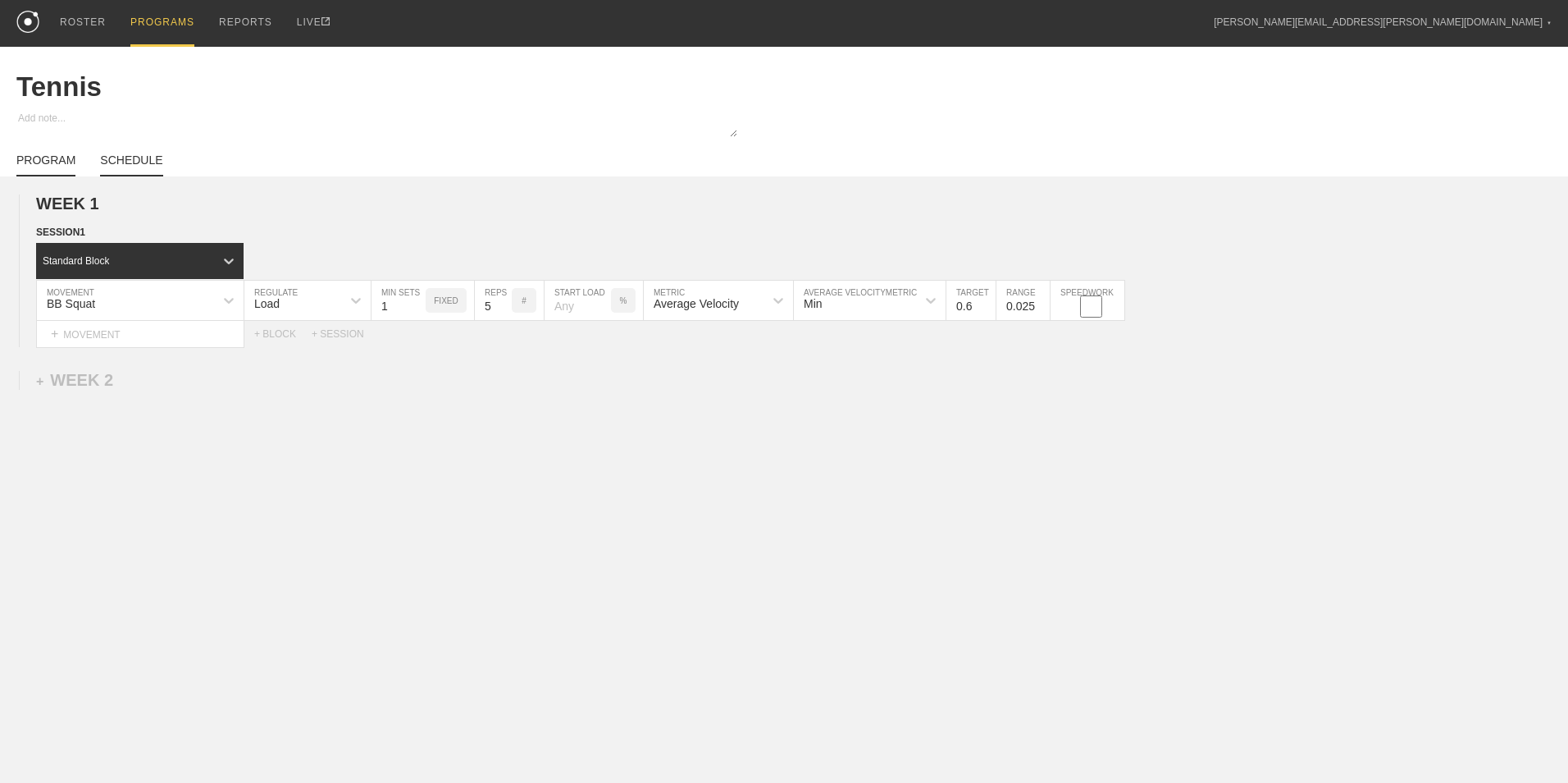
click at [125, 155] on link "SCHEDULE" at bounding box center [131, 165] width 62 height 23
type textarea "x"
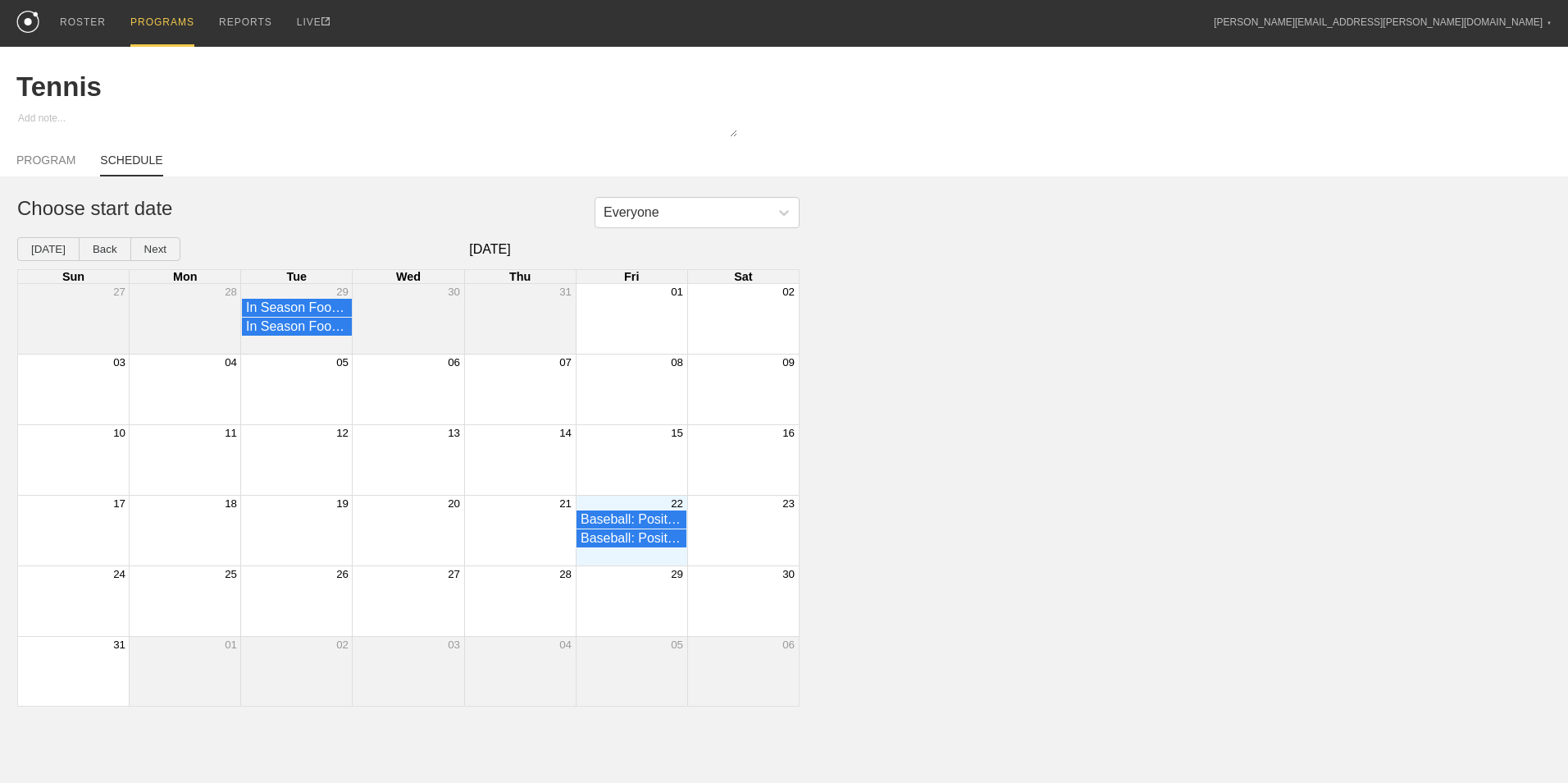
click at [652, 562] on div "Month View" at bounding box center [632, 530] width 112 height 70
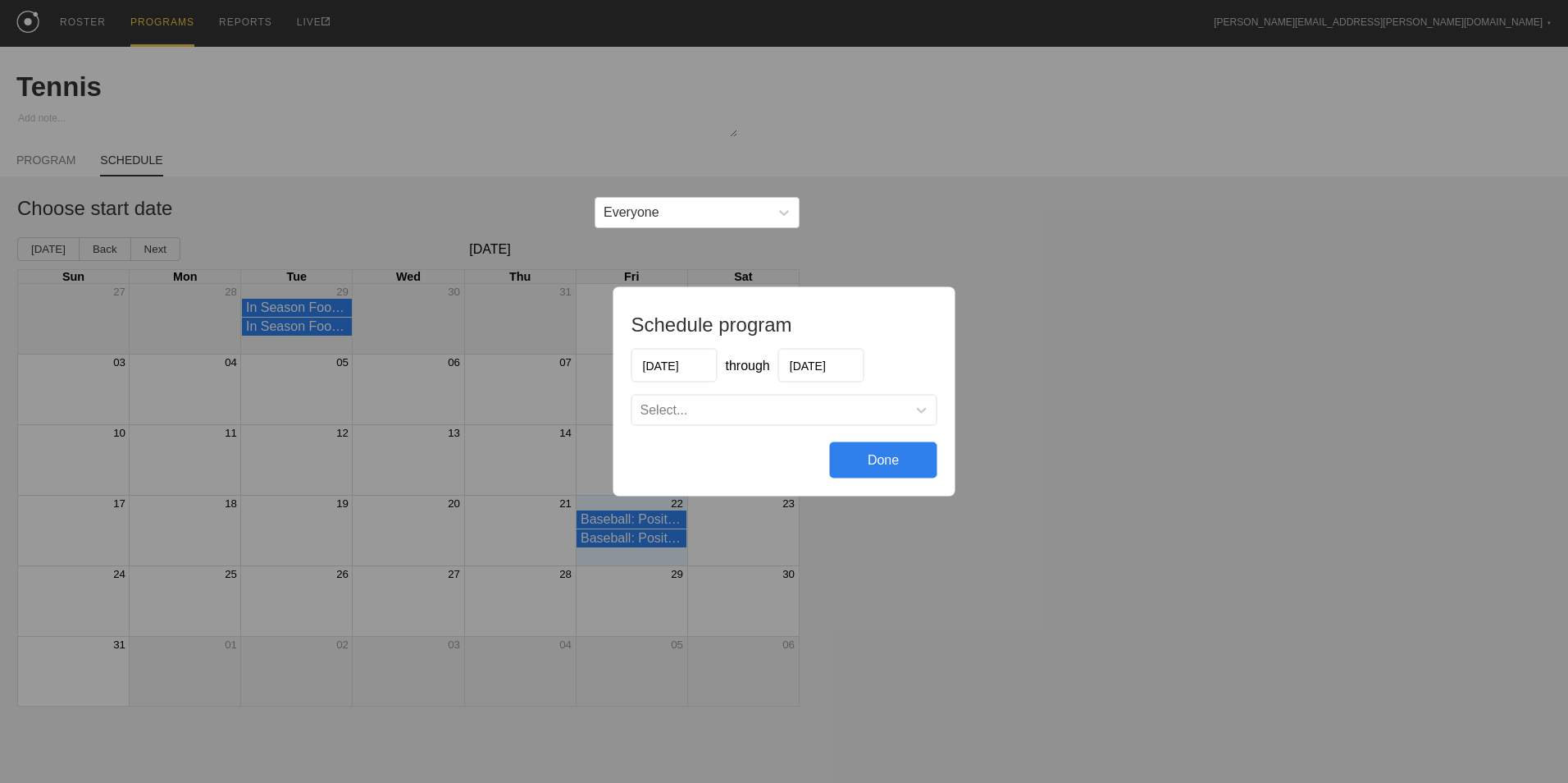
click at [815, 364] on input "[DATE]" at bounding box center [821, 365] width 86 height 33
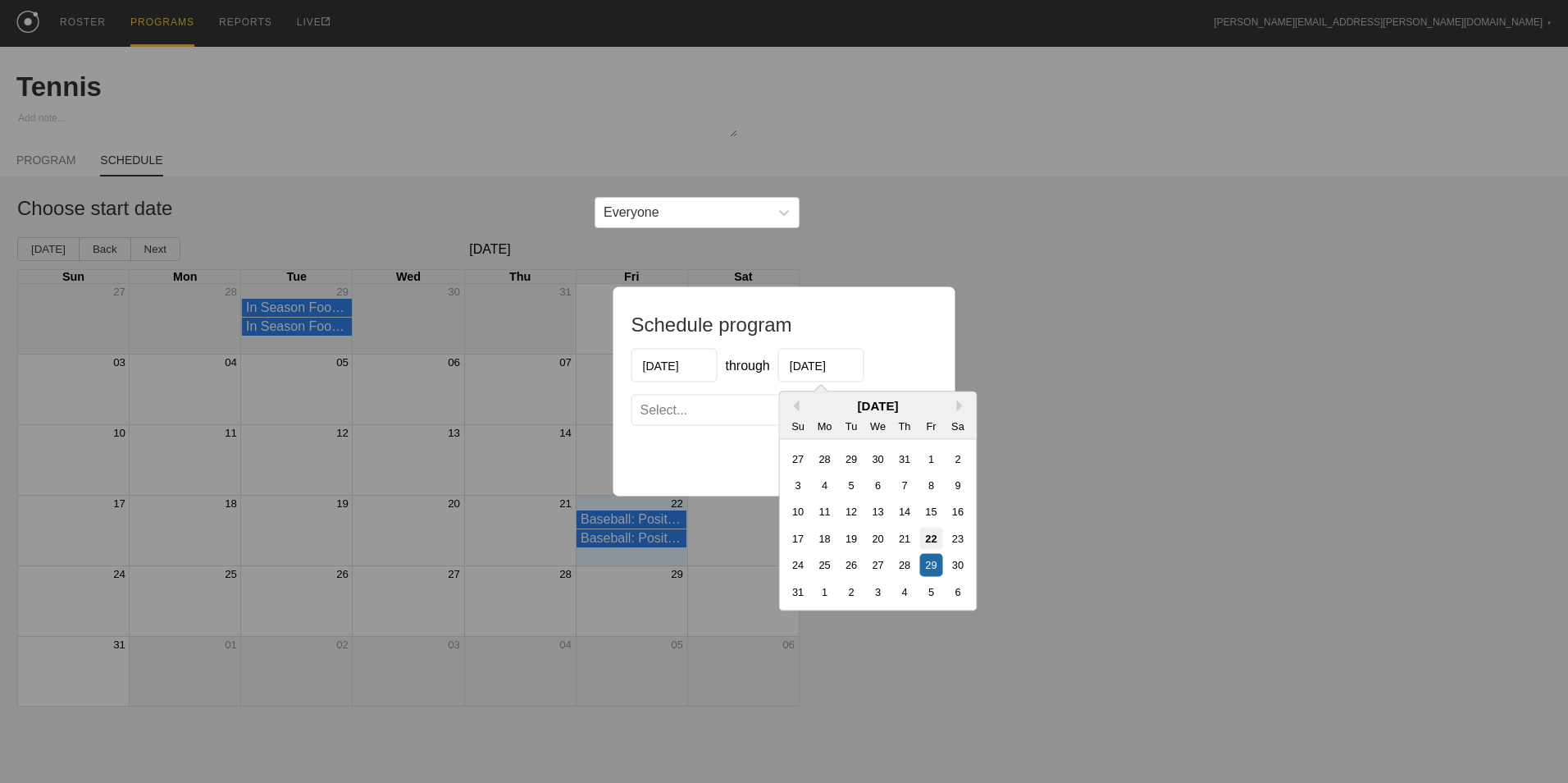
click at [927, 540] on div "22" at bounding box center [930, 537] width 22 height 22
type input "[DATE]"
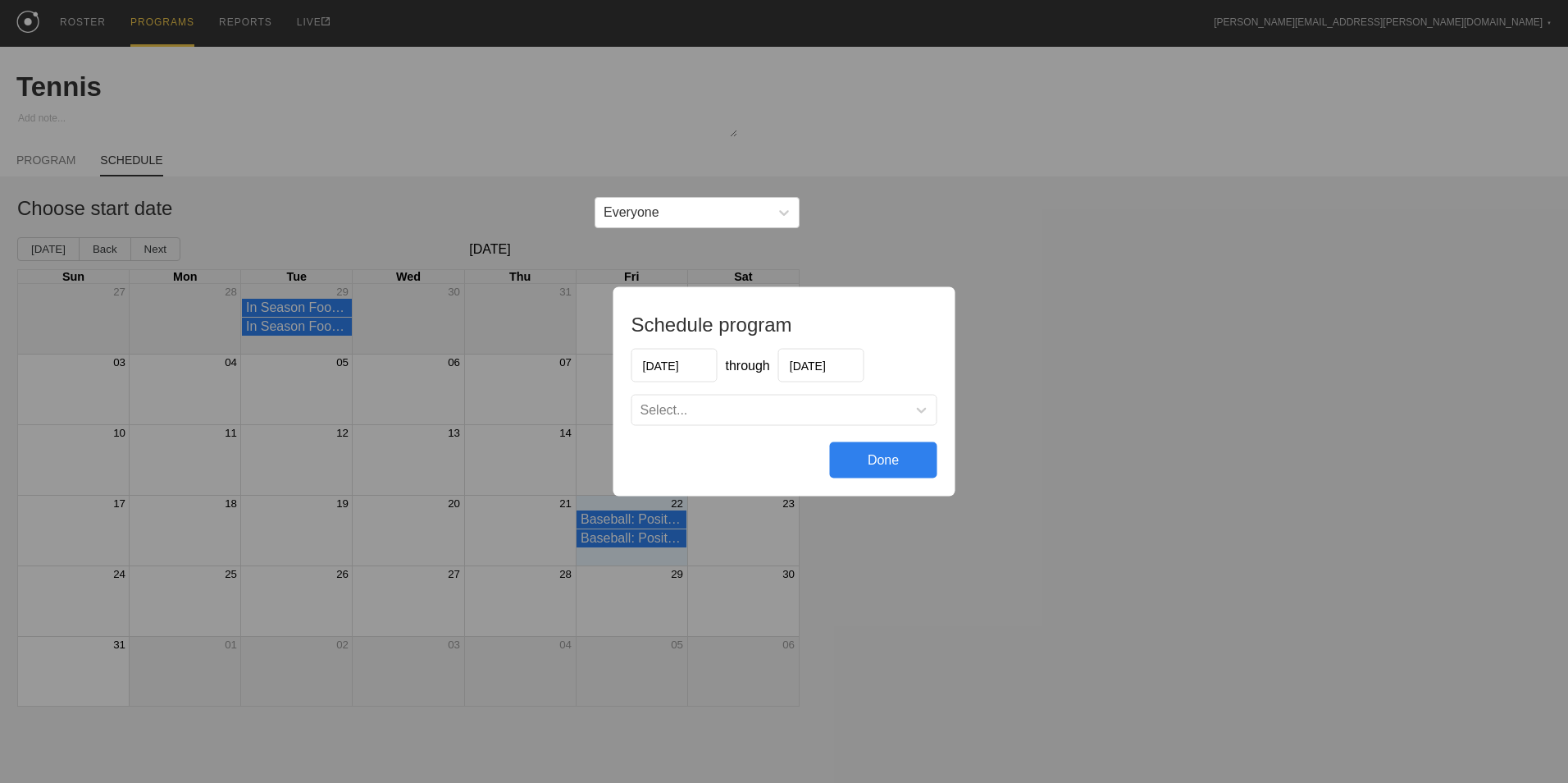
click at [889, 461] on div "Done" at bounding box center [883, 460] width 107 height 36
click at [882, 405] on div "Select..." at bounding box center [770, 410] width 275 height 17
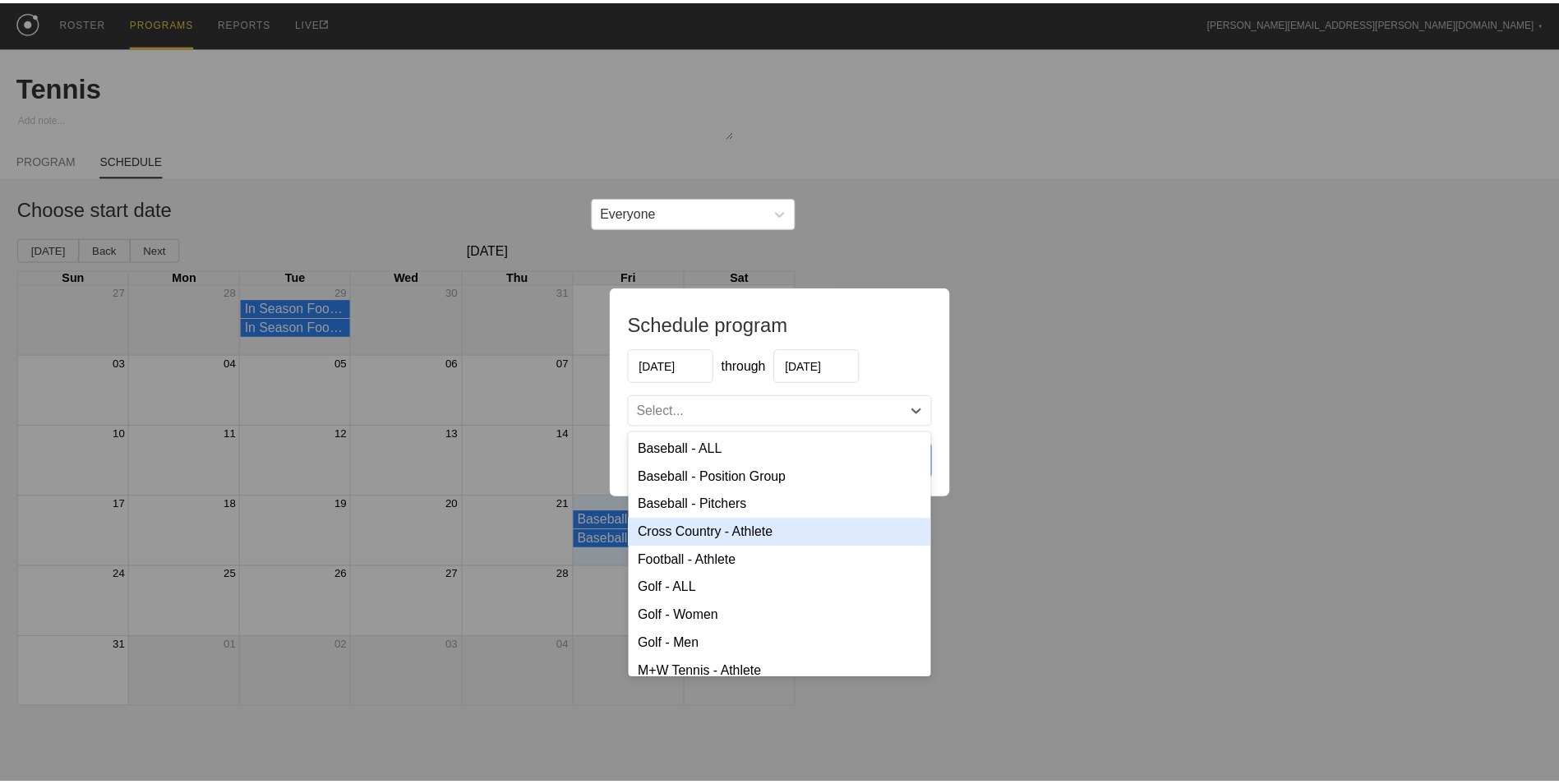
scroll to position [82, 0]
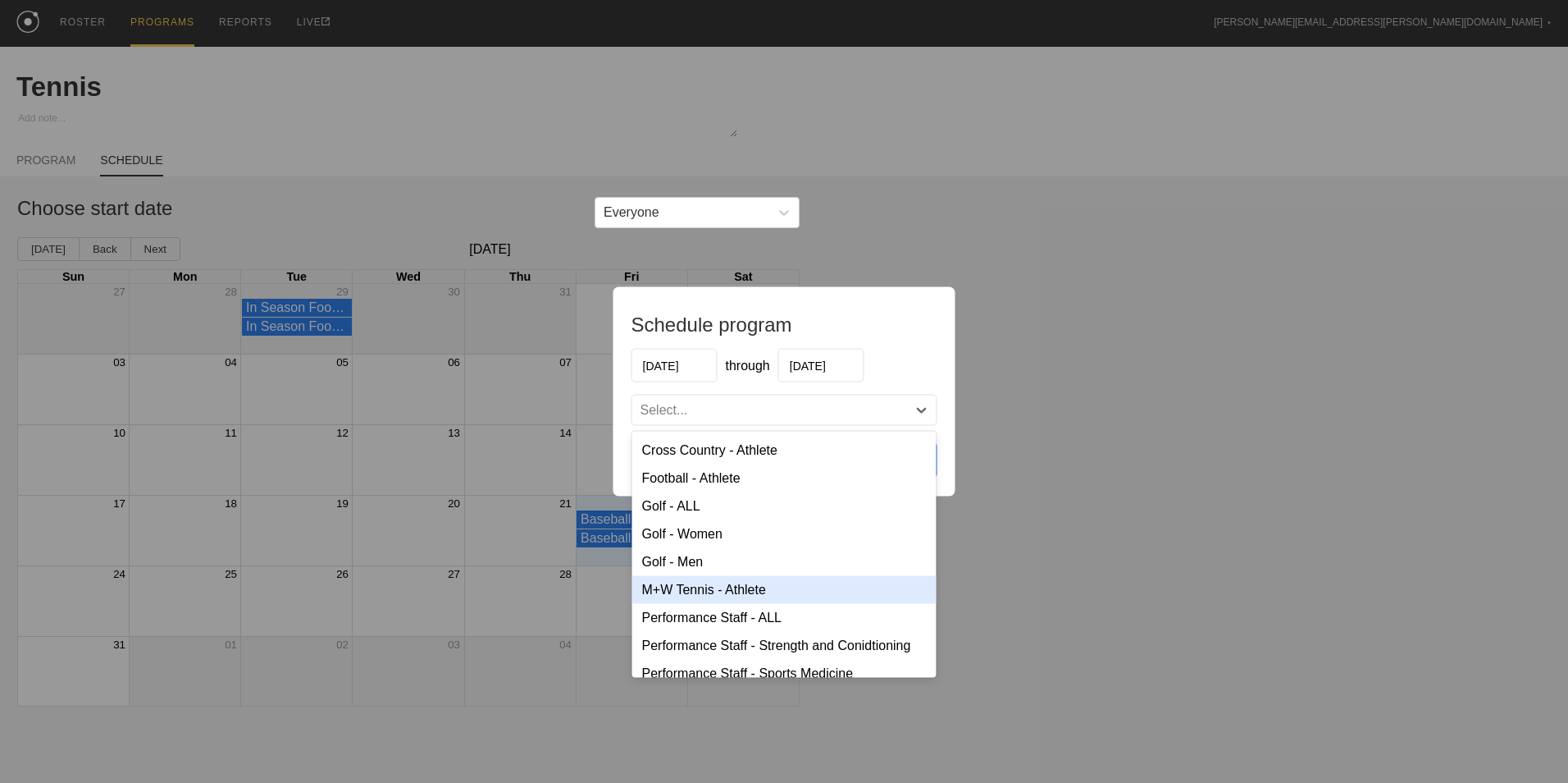
click at [722, 597] on div "M+W Tennis - Athlete" at bounding box center [784, 590] width 304 height 28
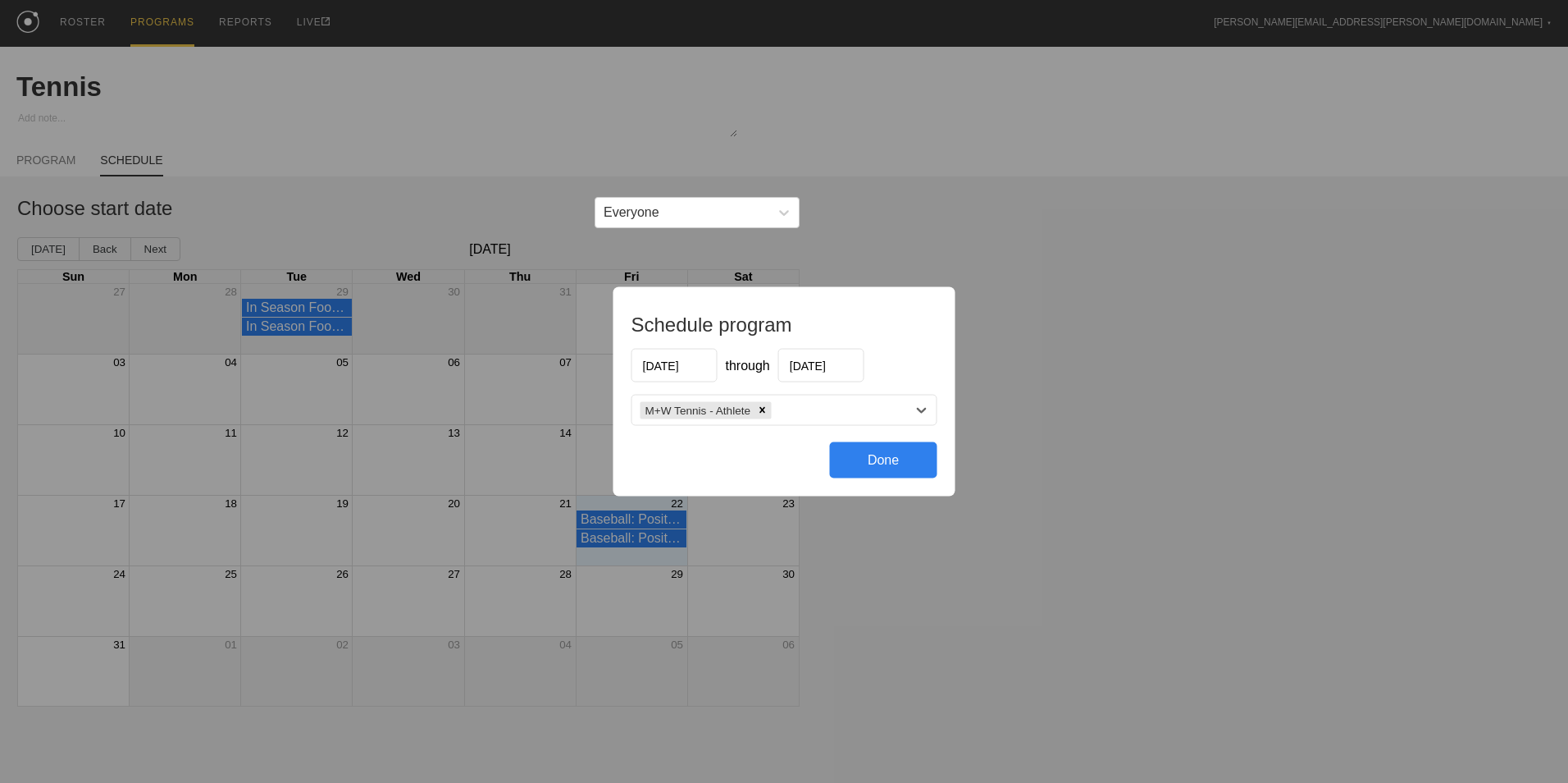
click at [881, 466] on div "Done" at bounding box center [883, 460] width 107 height 36
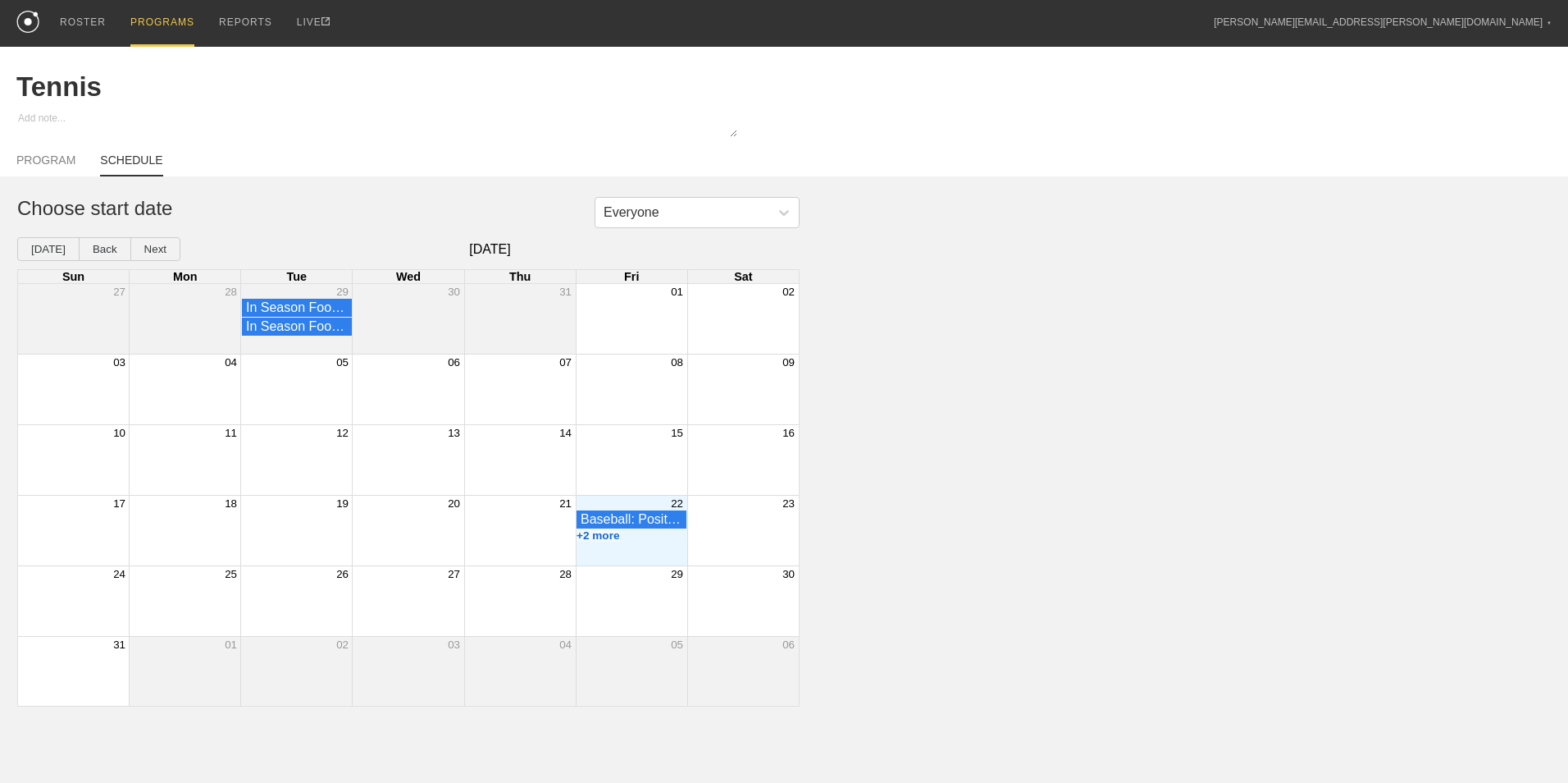
click at [610, 542] on button "+2 more" at bounding box center [598, 536] width 44 height 12
click at [855, 507] on div "Everyone Choose start date [DATE] Back Next [DATE] Sun Mon Tue Wed Thu Fri Sat …" at bounding box center [784, 451] width 1568 height 509
click at [158, 20] on div "PROGRAMS" at bounding box center [162, 24] width 64 height 47
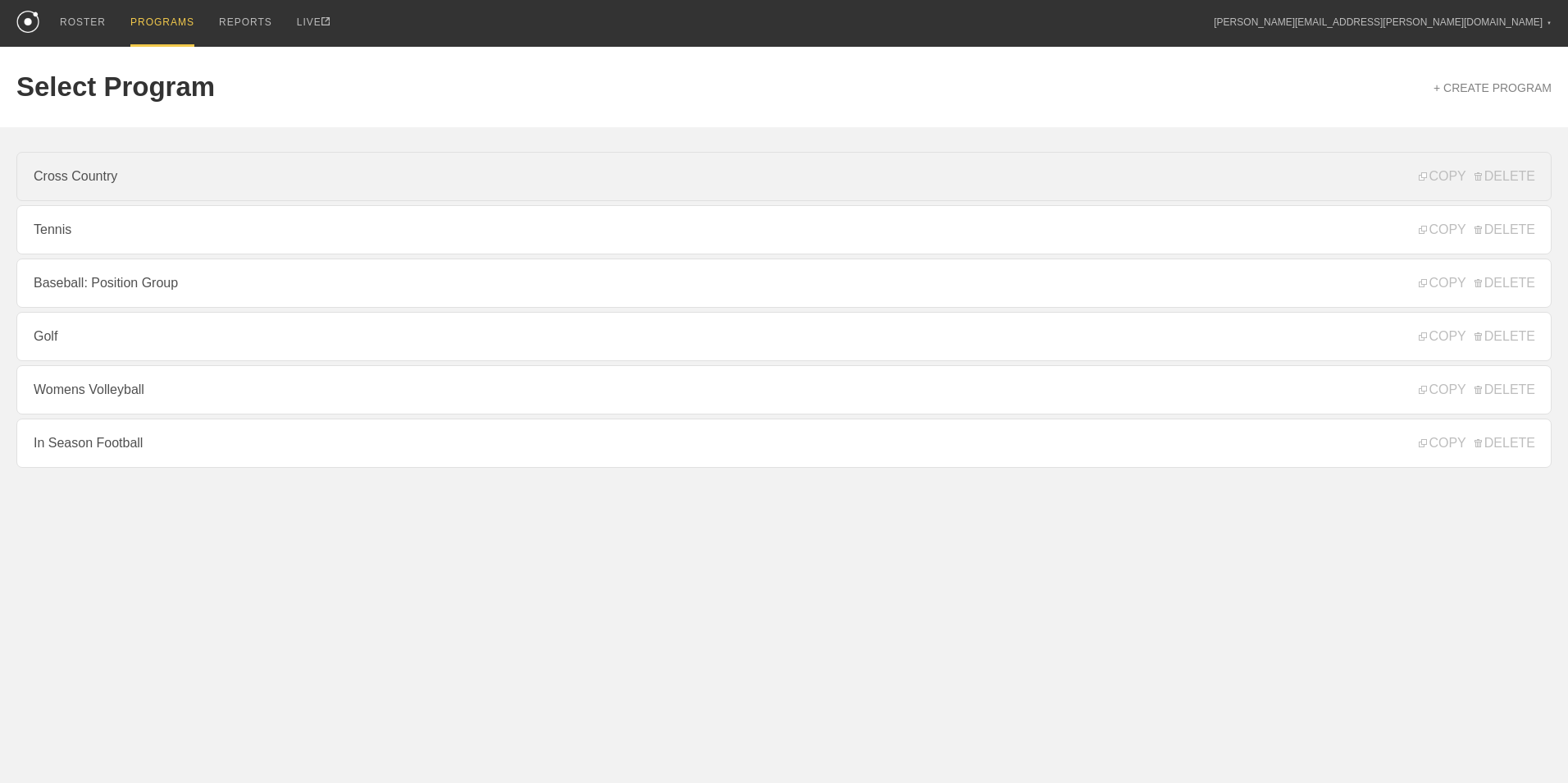
click at [115, 184] on link "Cross Country" at bounding box center [784, 177] width 1536 height 49
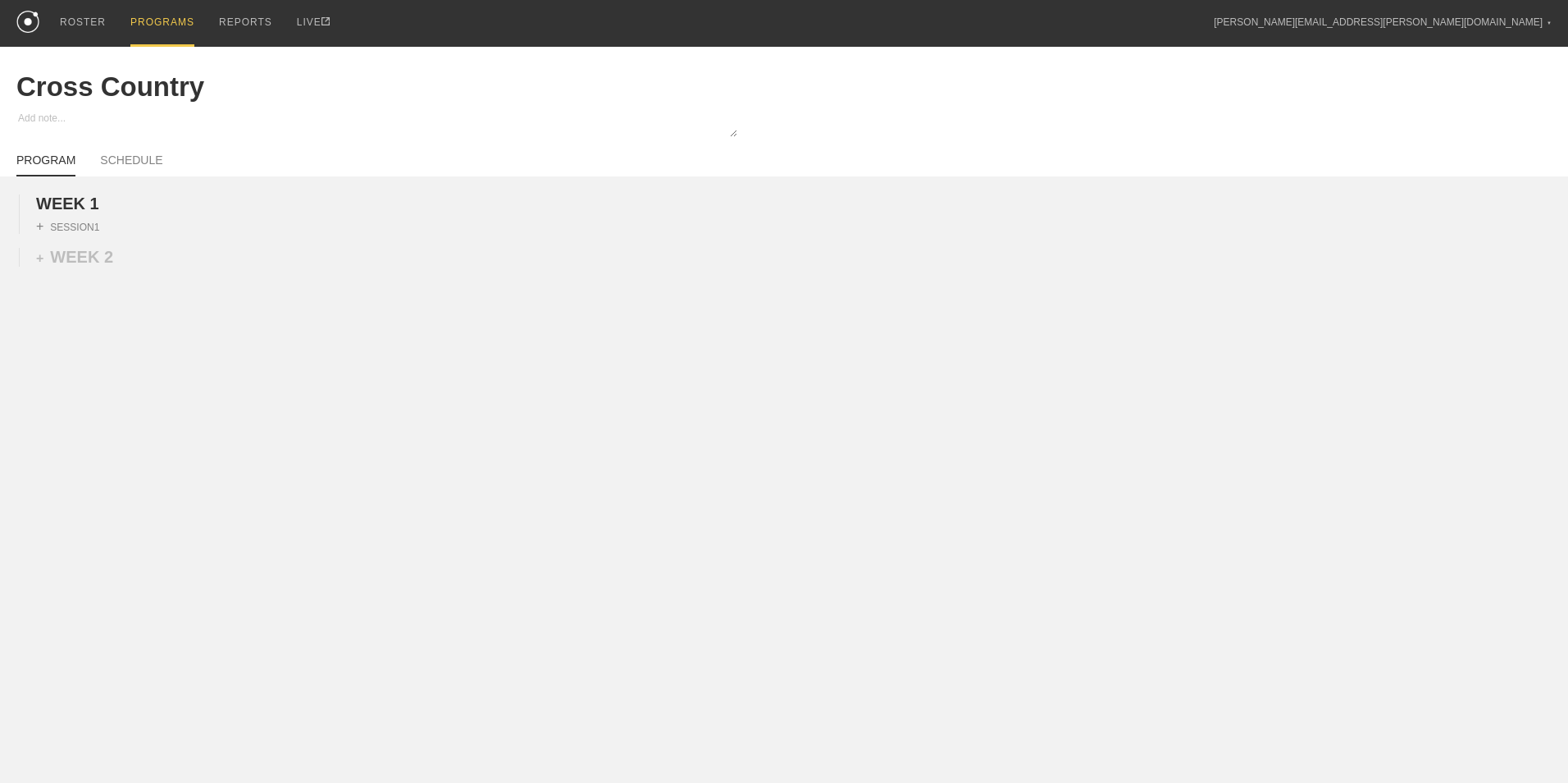
type textarea "x"
click at [70, 234] on div "+ SESSION 1" at bounding box center [67, 226] width 63 height 15
click at [117, 261] on div "+ BLOCK" at bounding box center [139, 256] width 207 height 26
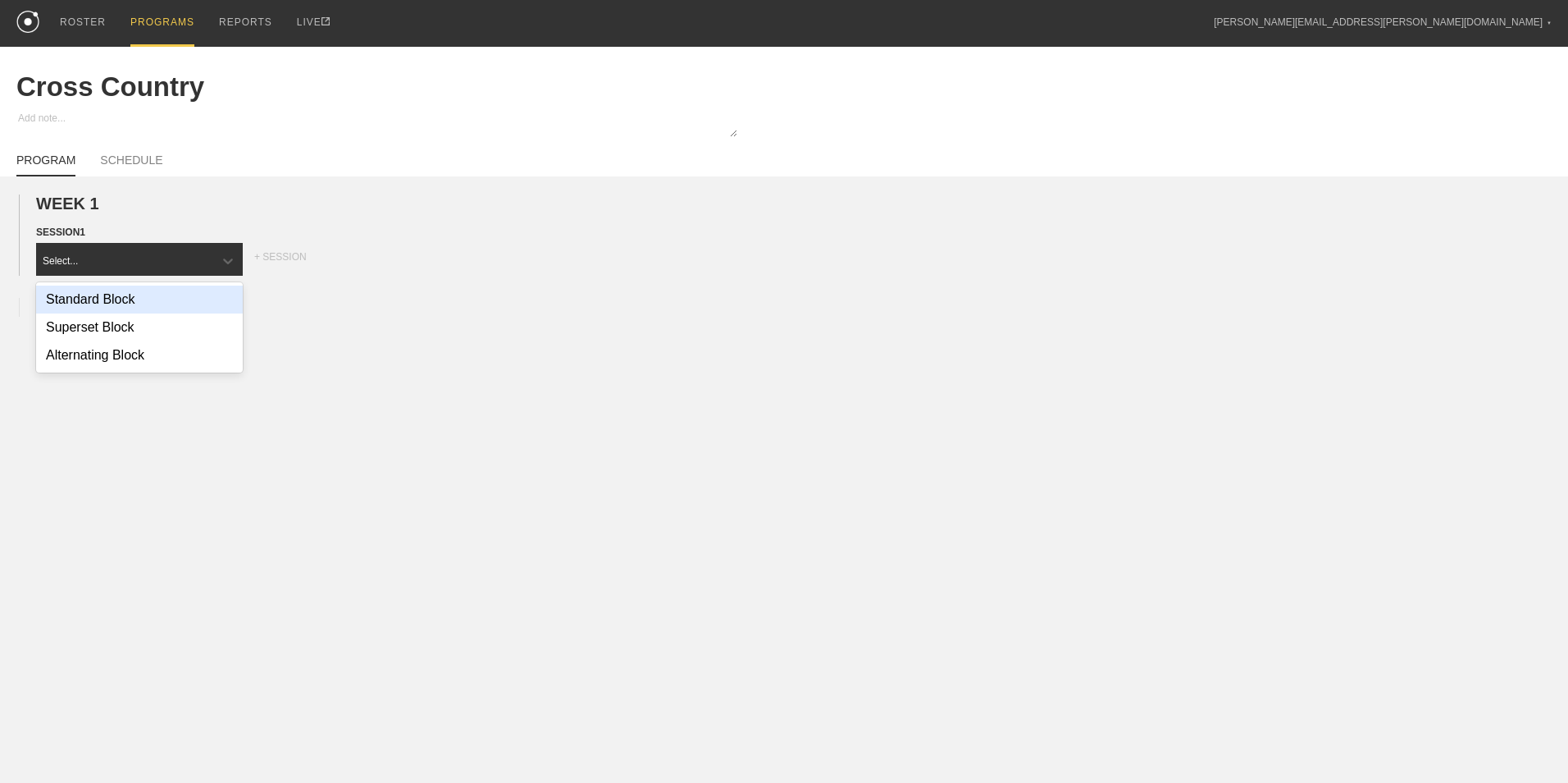
click at [114, 302] on div "Standard Block" at bounding box center [139, 300] width 207 height 28
click at [136, 302] on div "+ MOVEMENT" at bounding box center [140, 294] width 208 height 27
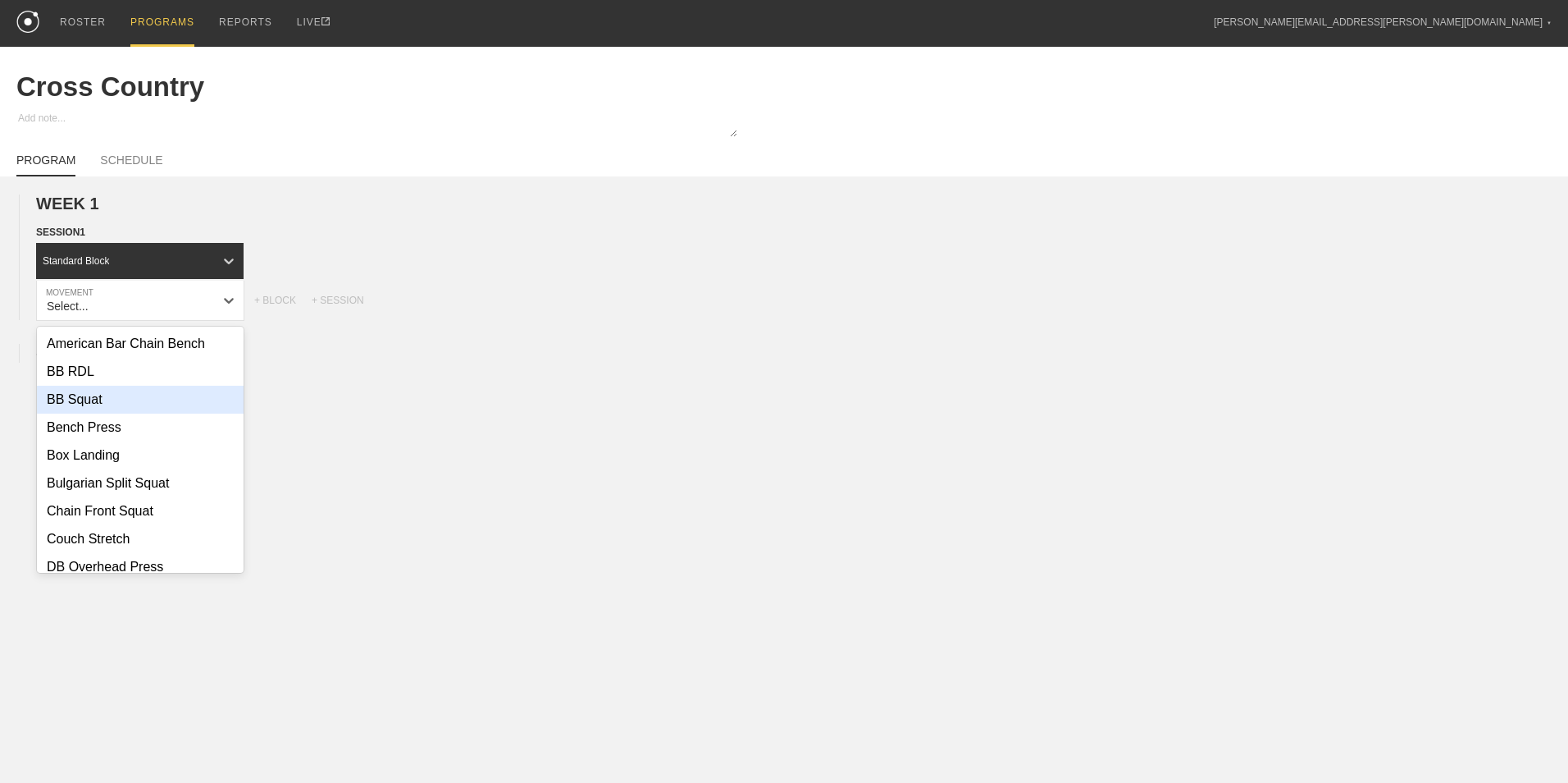
click at [107, 410] on div "BB Squat" at bounding box center [140, 399] width 207 height 28
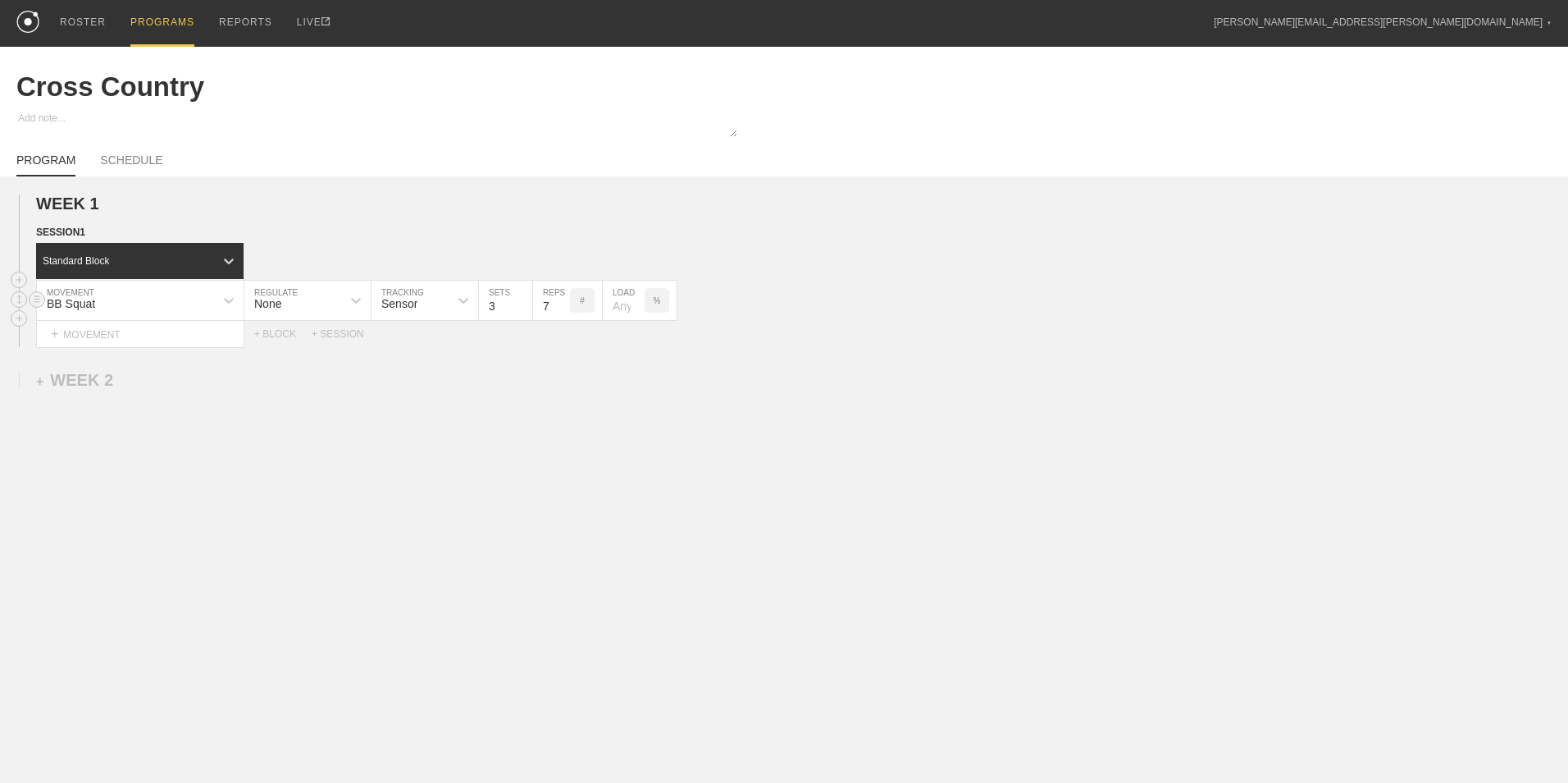
click at [560, 309] on input "7" at bounding box center [551, 300] width 37 height 39
click at [560, 309] on input "6" at bounding box center [551, 300] width 37 height 39
type input "5"
click at [560, 309] on input "5" at bounding box center [551, 300] width 37 height 39
click at [155, 334] on div "+ MOVEMENT" at bounding box center [140, 334] width 208 height 27
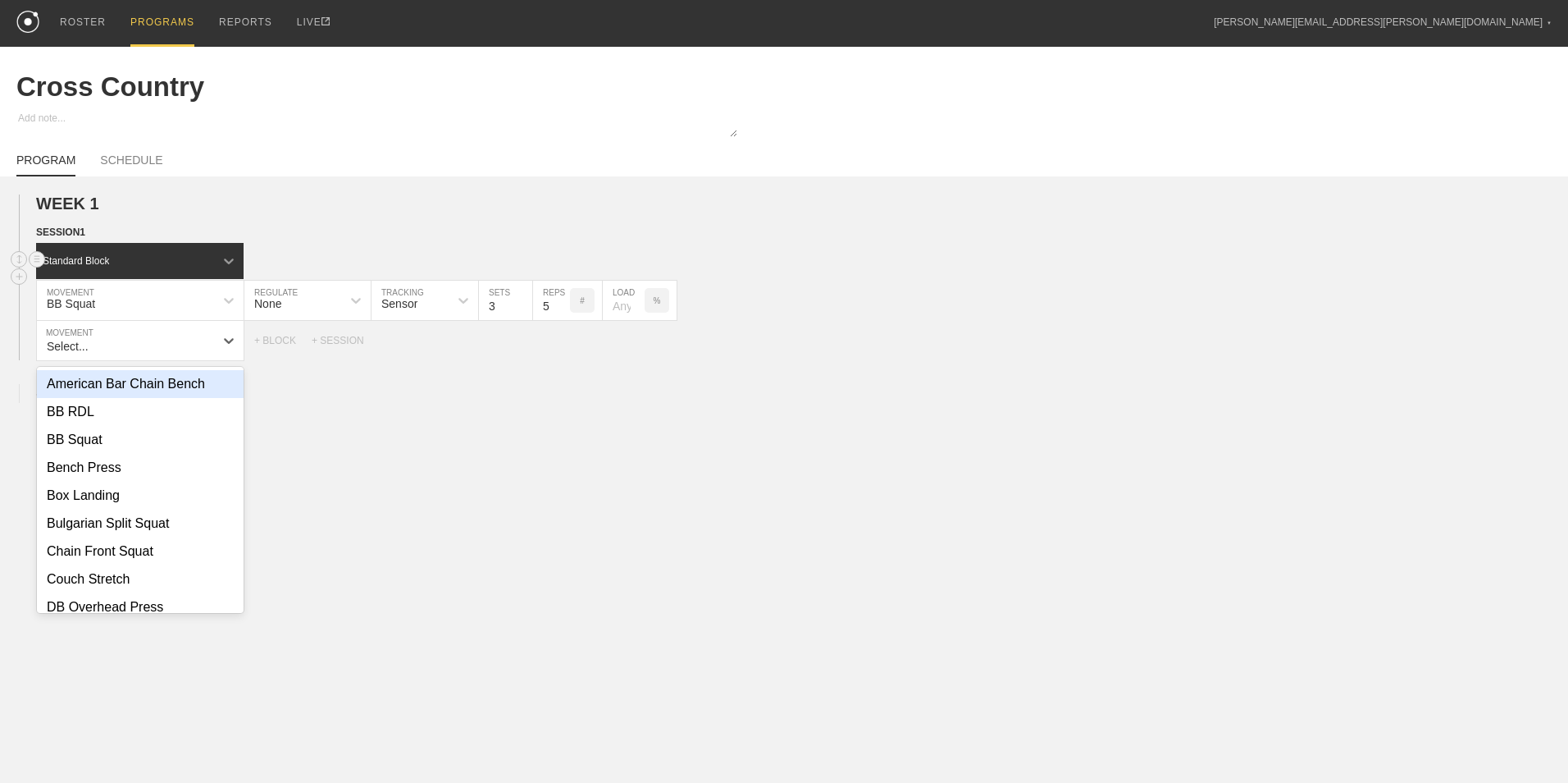
click at [228, 255] on icon at bounding box center [229, 260] width 17 height 17
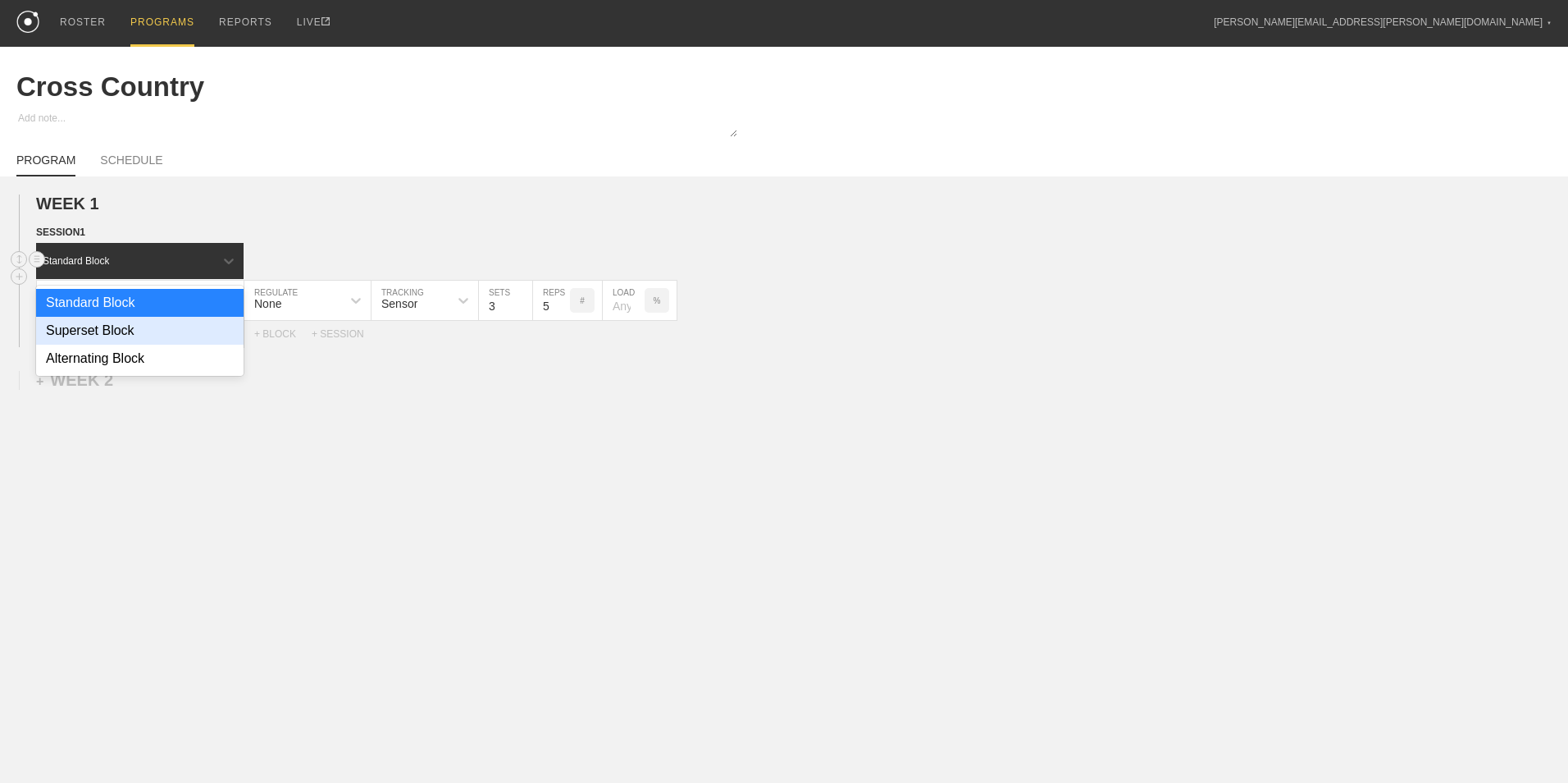
click at [140, 338] on div "Superset Block" at bounding box center [140, 330] width 208 height 28
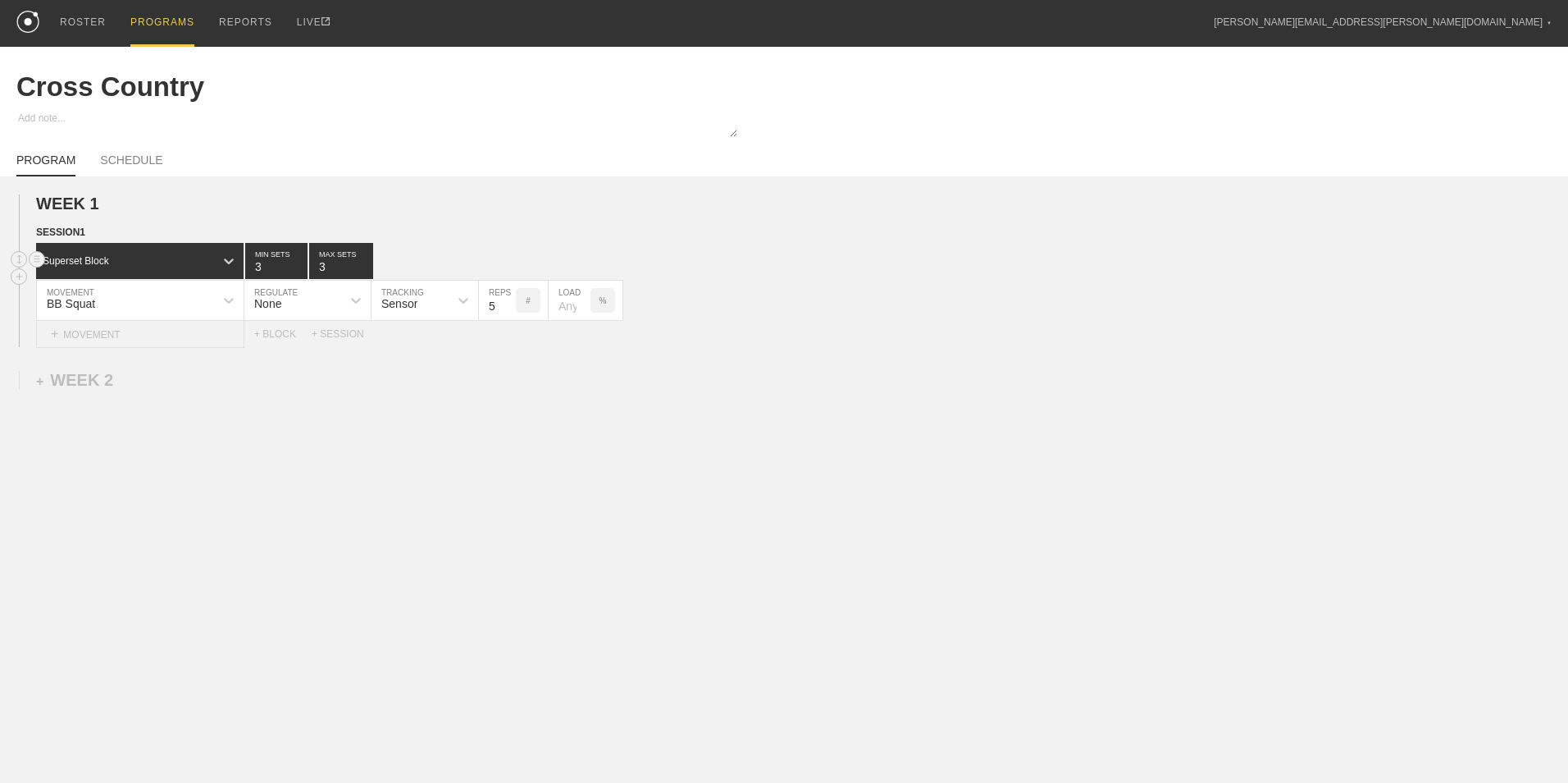
click at [190, 336] on div "+ MOVEMENT" at bounding box center [140, 334] width 208 height 27
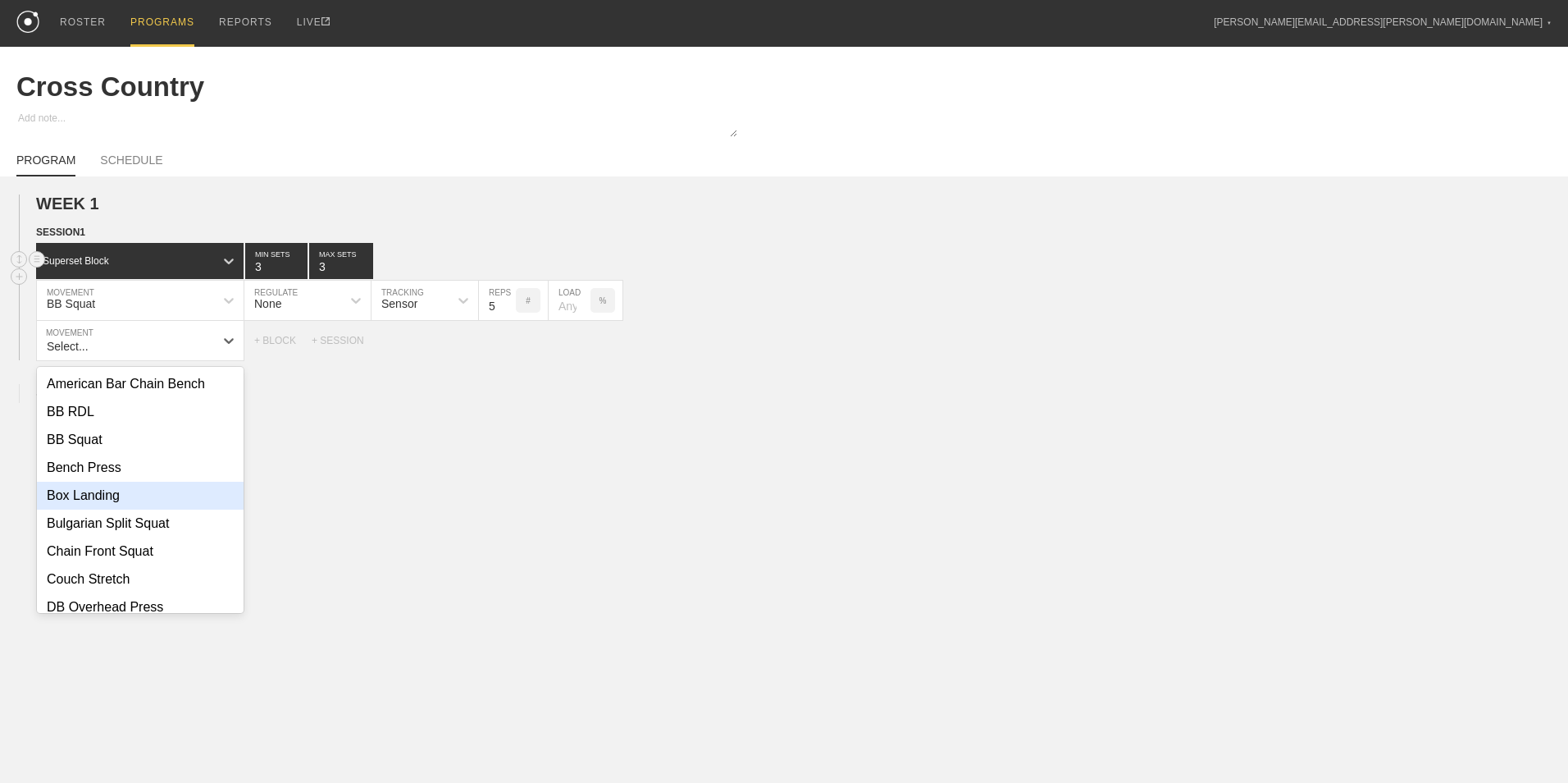
click at [118, 503] on div "Box Landing" at bounding box center [140, 495] width 207 height 28
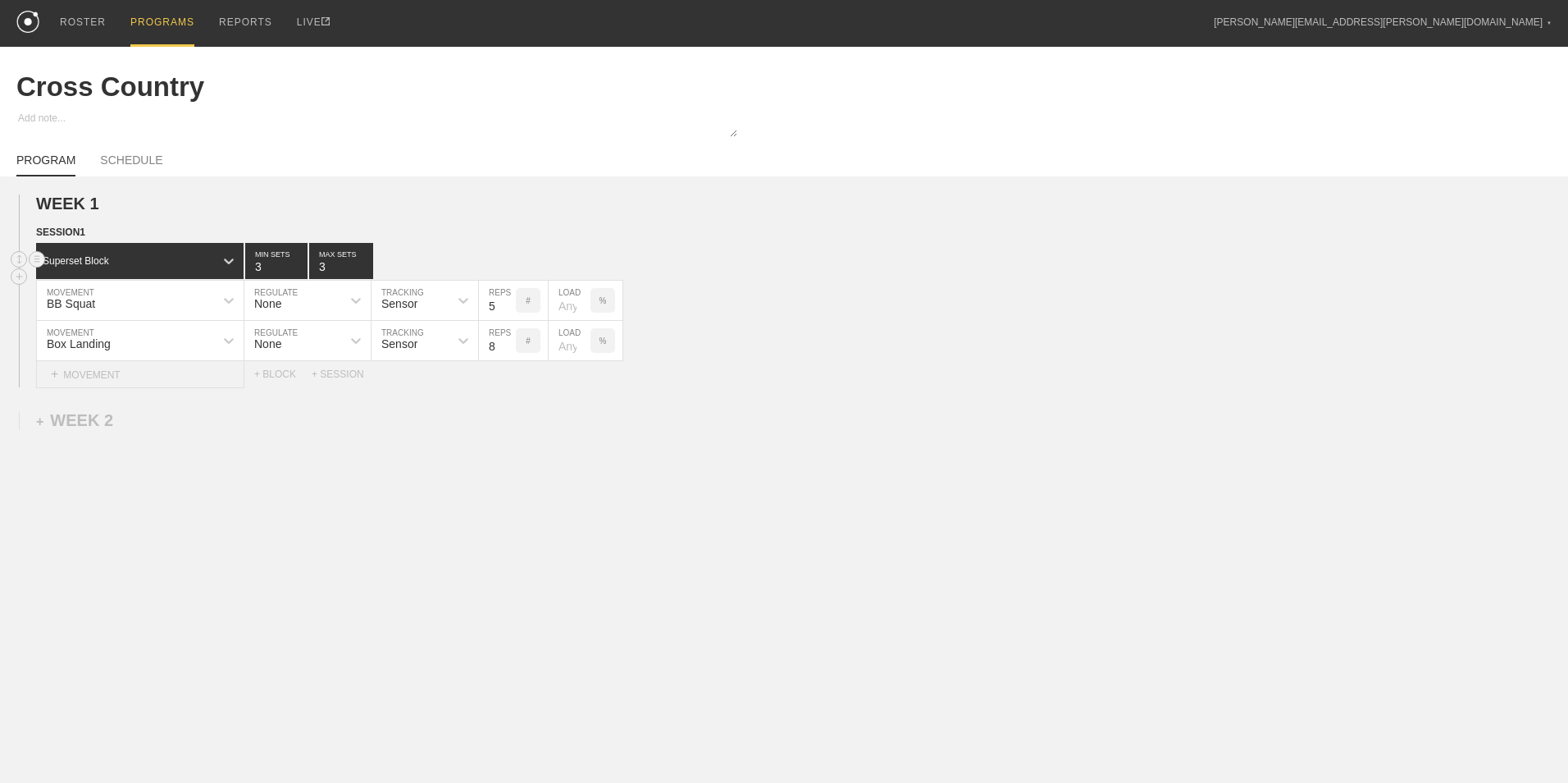
click at [115, 383] on div "+ MOVEMENT" at bounding box center [140, 374] width 208 height 27
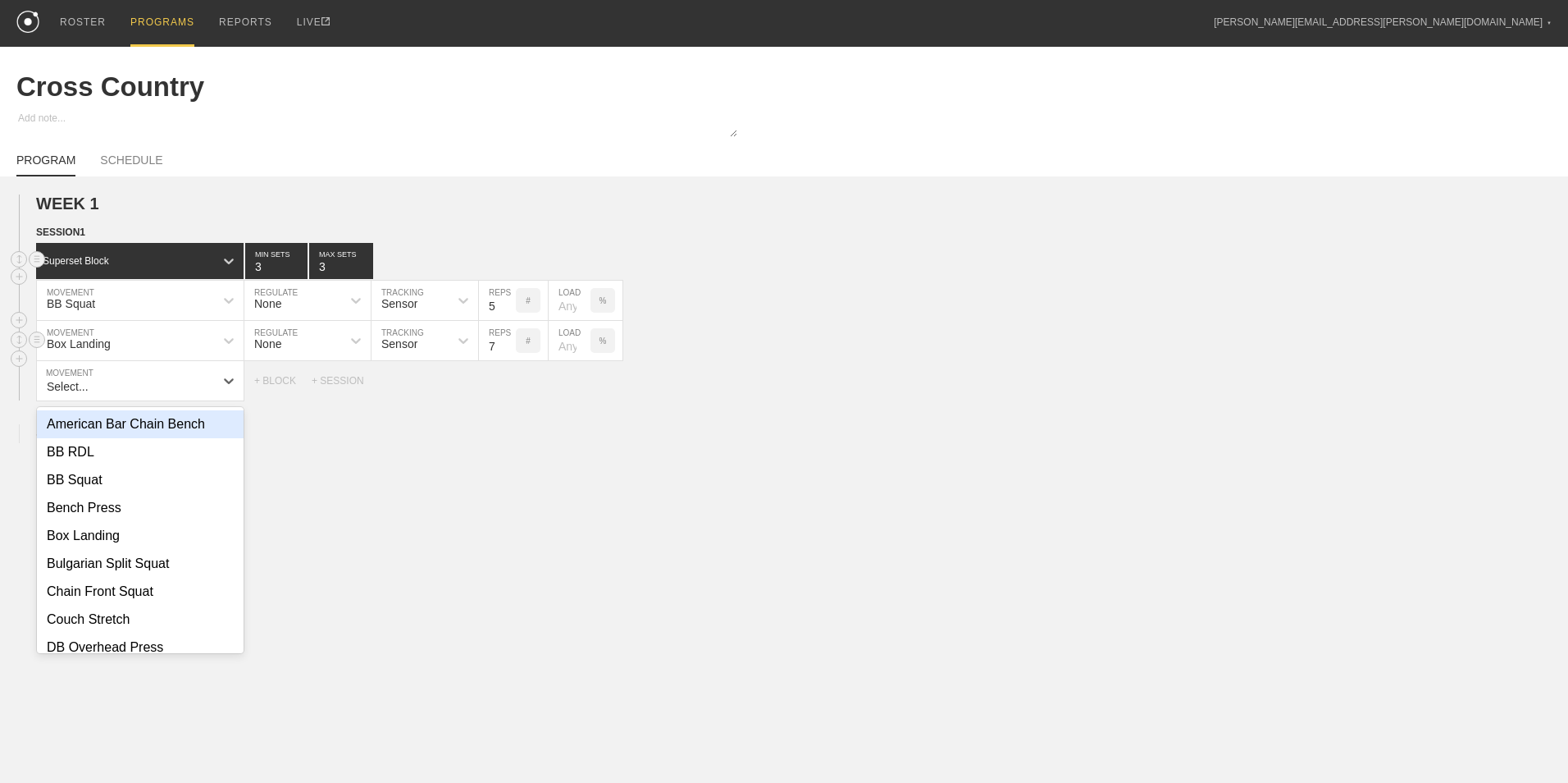
click at [508, 350] on input "7" at bounding box center [497, 340] width 37 height 39
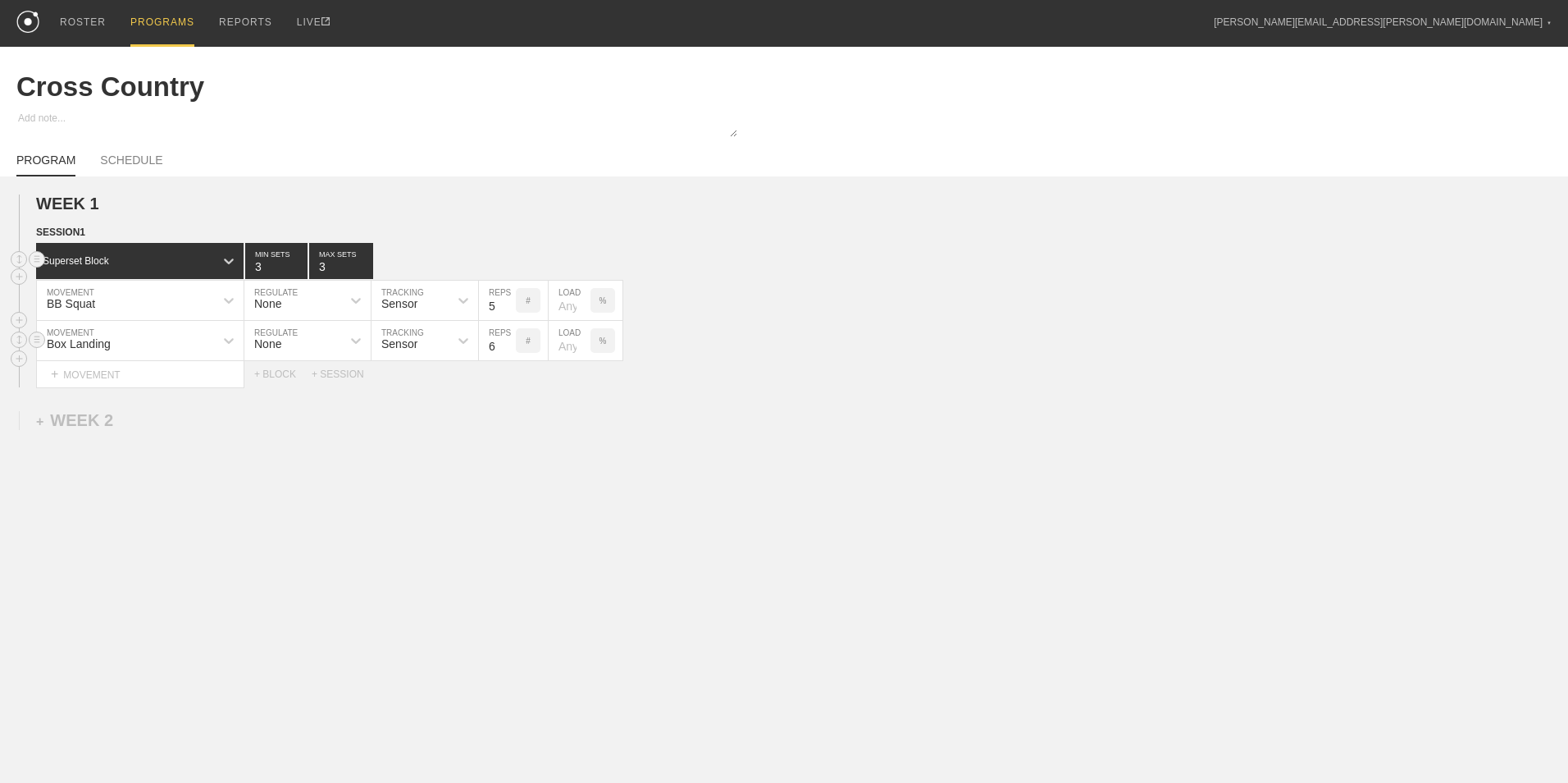
click at [508, 350] on input "6" at bounding box center [497, 340] width 37 height 39
click at [508, 350] on input "5" at bounding box center [497, 340] width 37 height 39
click at [508, 350] on input "4" at bounding box center [497, 340] width 37 height 39
type input "3"
click at [508, 350] on input "3" at bounding box center [497, 340] width 37 height 39
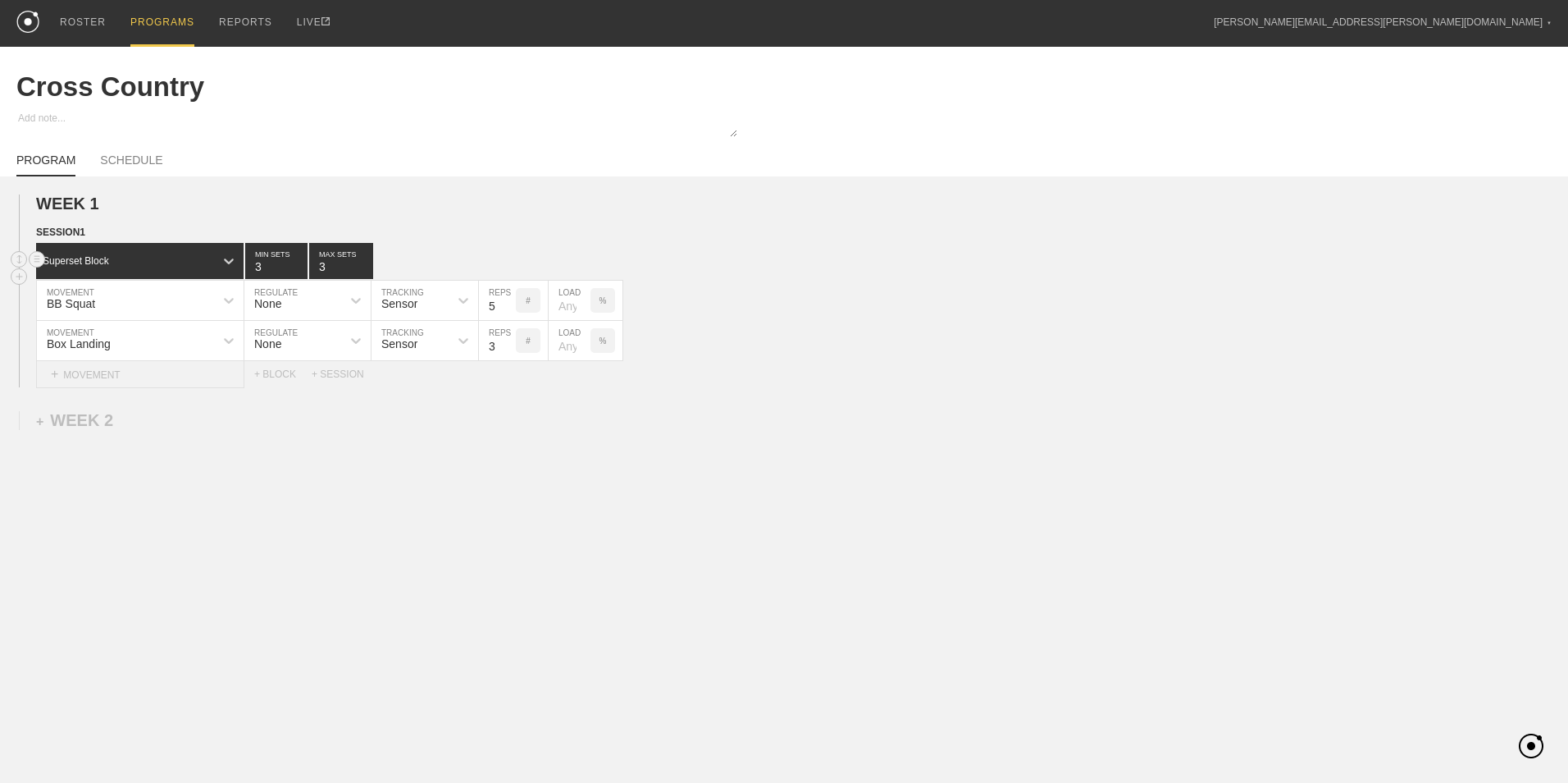
click at [179, 382] on div "+ MOVEMENT" at bounding box center [140, 374] width 208 height 27
click at [201, 426] on div "Create "Banded Dead Bug"" at bounding box center [140, 424] width 207 height 28
type input "Banded Dead Bug"
click at [509, 384] on input "9" at bounding box center [497, 380] width 37 height 39
click at [509, 384] on input "10" at bounding box center [497, 380] width 37 height 39
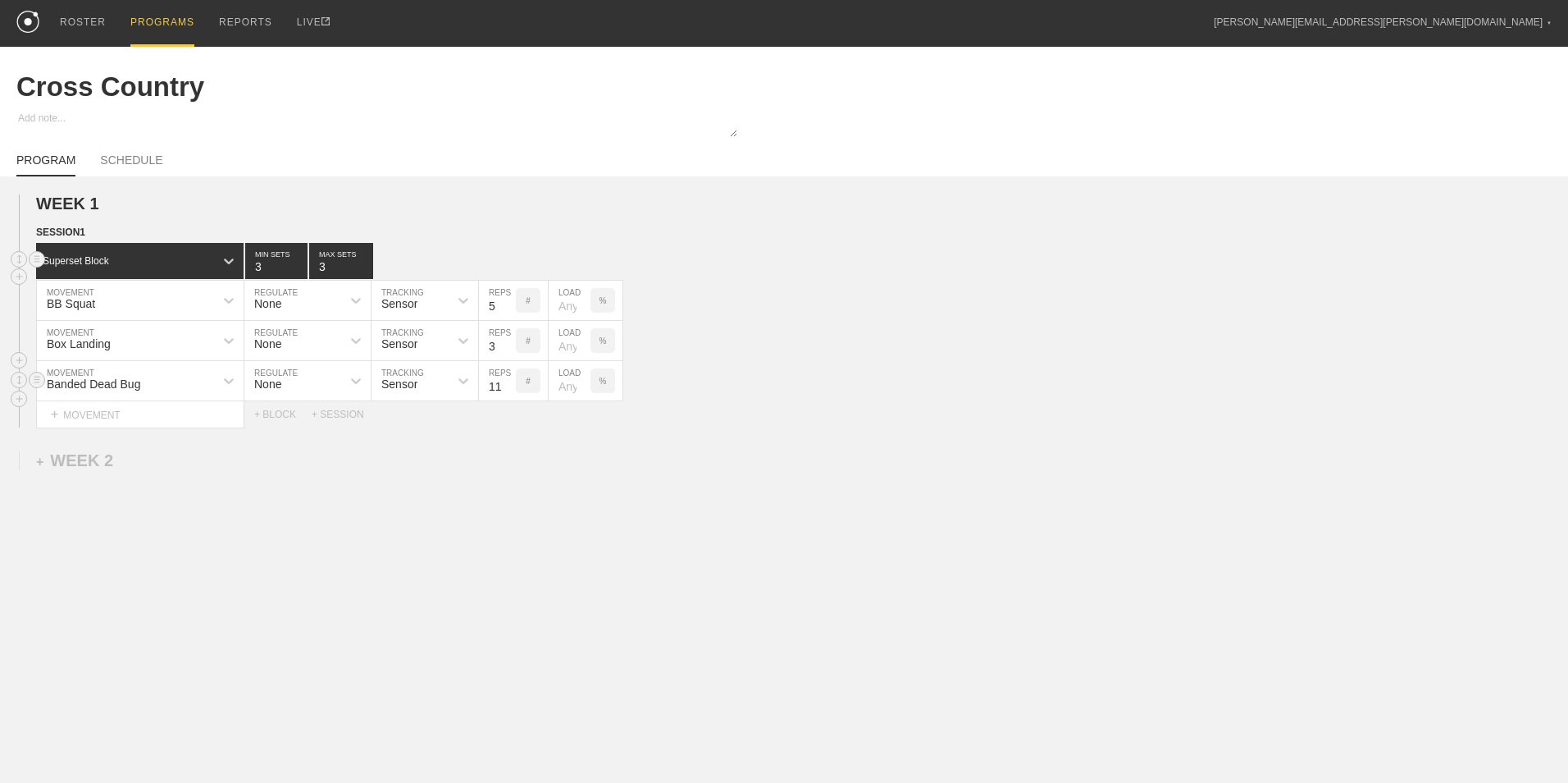
click at [509, 384] on input "11" at bounding box center [497, 380] width 37 height 39
type input "12"
click at [509, 384] on input "12" at bounding box center [497, 380] width 37 height 39
click at [274, 419] on div "+ BLOCK" at bounding box center [283, 414] width 58 height 11
click at [147, 494] on div "+ MOVEMENT" at bounding box center [140, 489] width 208 height 27
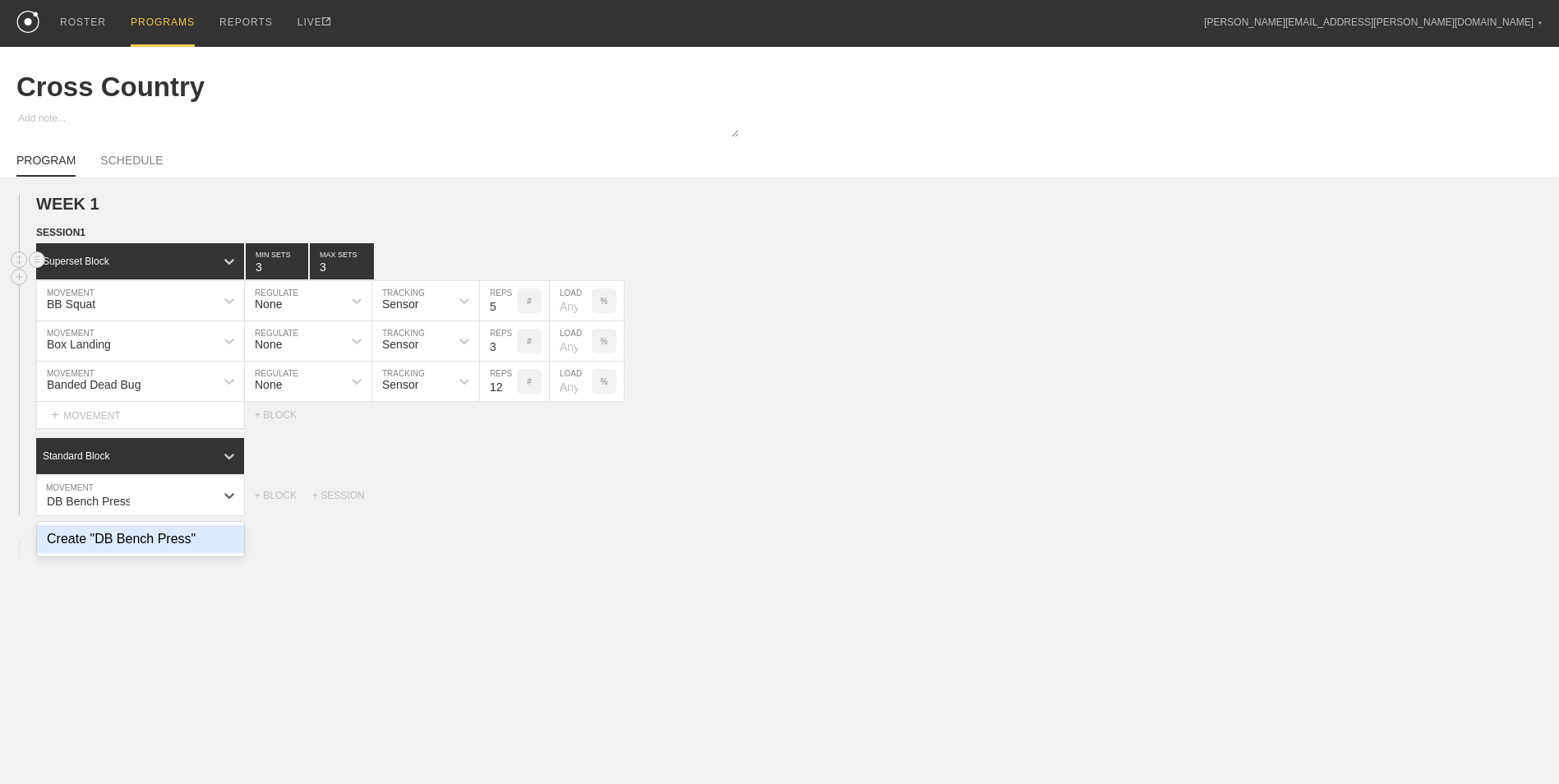
click at [200, 542] on div "Create "DB Bench Press"" at bounding box center [140, 539] width 207 height 28
type input "DB Bench Press"
click at [168, 344] on div "Box Landing" at bounding box center [125, 341] width 178 height 28
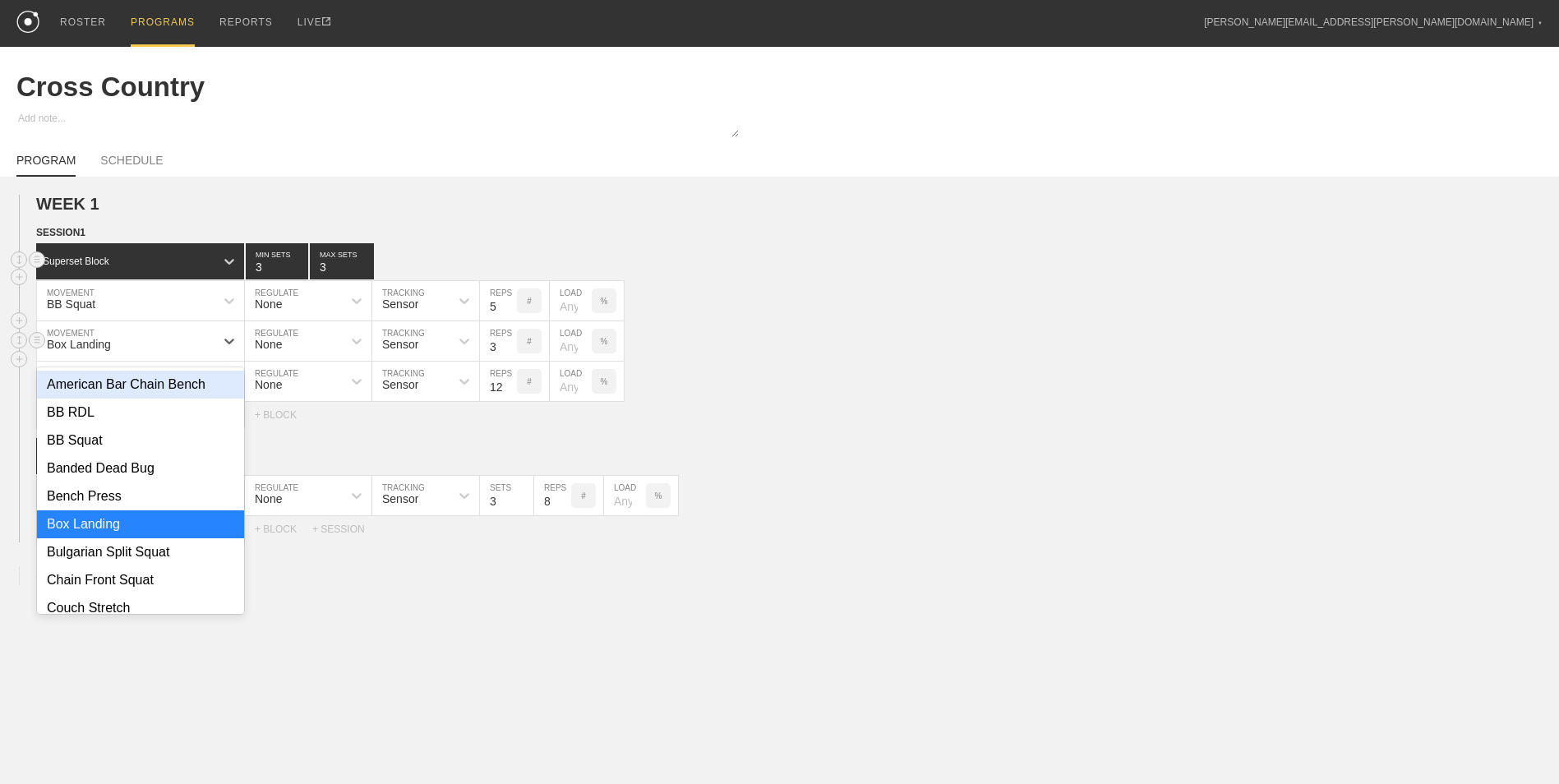
click at [156, 346] on div "Box Landing" at bounding box center [125, 341] width 178 height 28
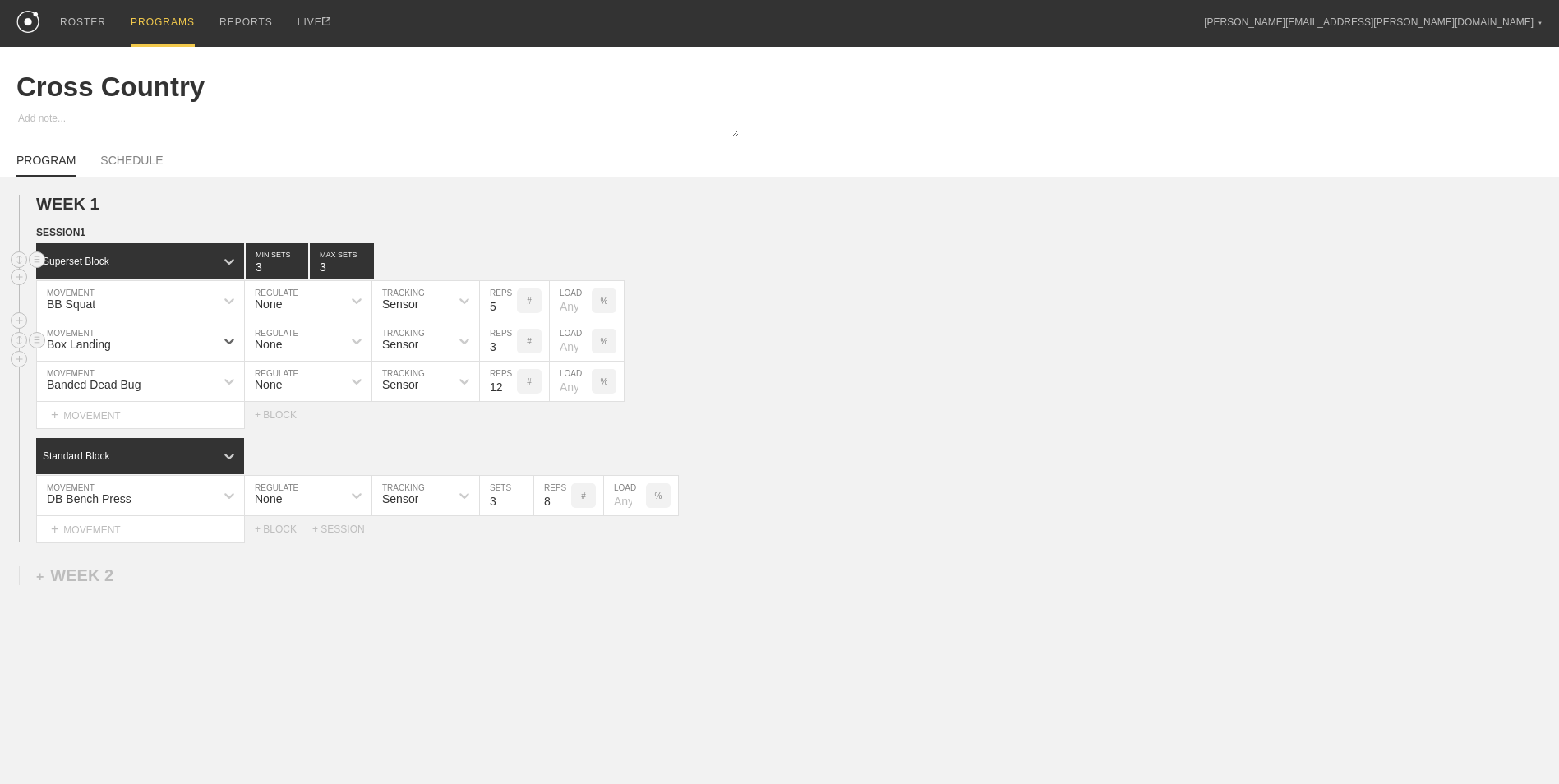
click at [156, 346] on div "Box Landing" at bounding box center [125, 341] width 178 height 28
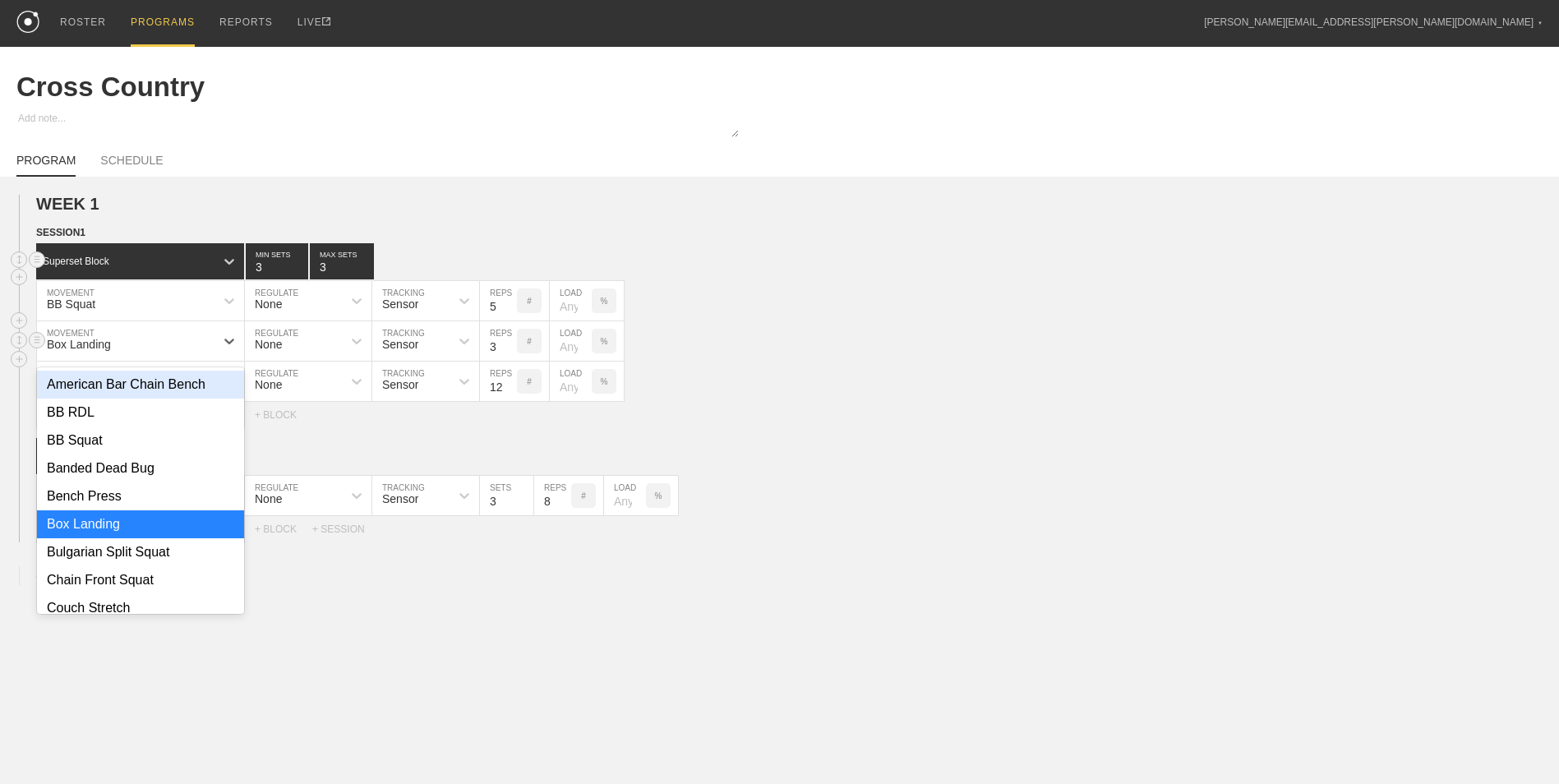
click at [156, 346] on div "Box Landing" at bounding box center [125, 341] width 178 height 28
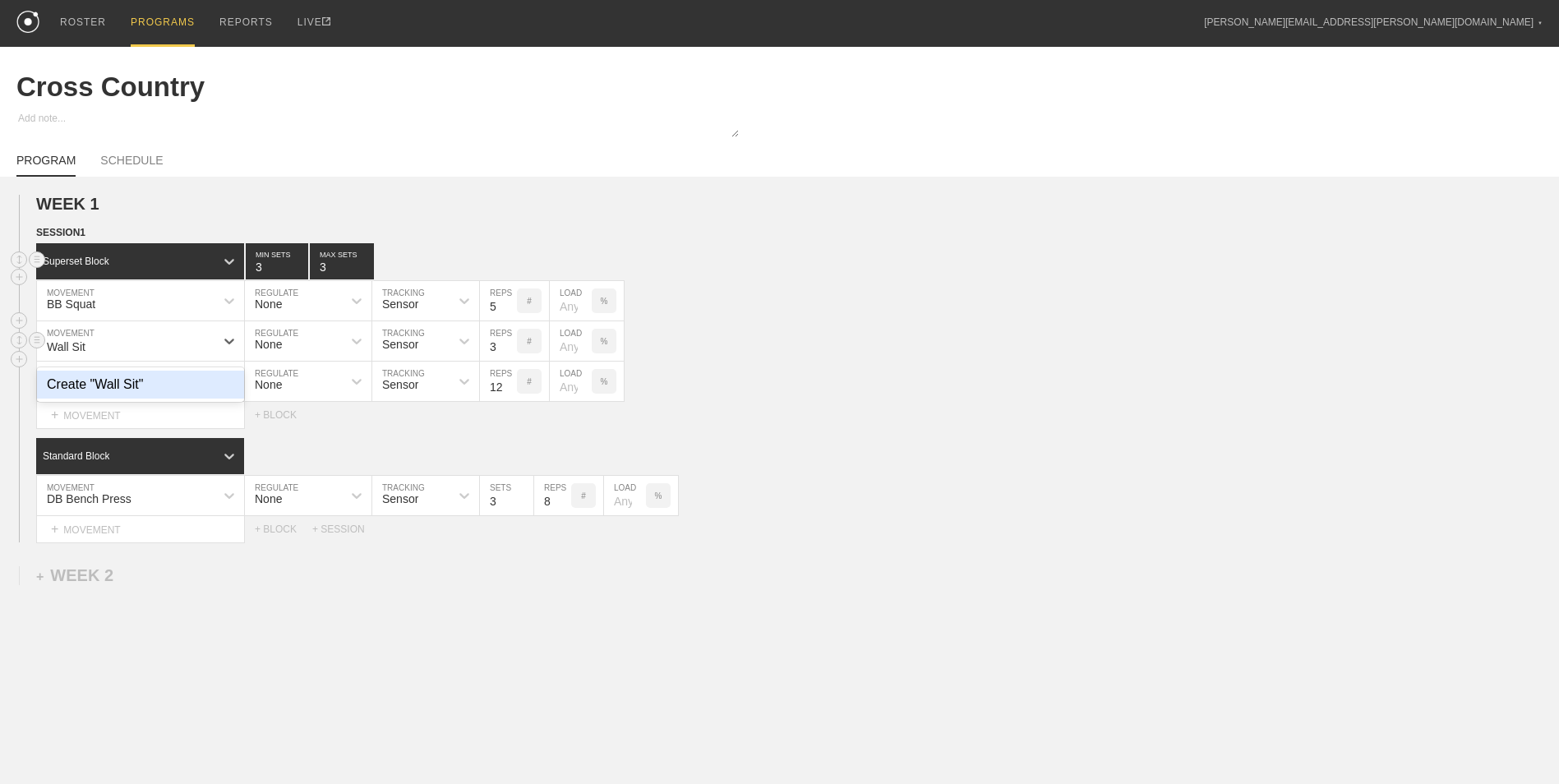
type input "Wall Sit"
click at [510, 344] on input "4" at bounding box center [498, 340] width 37 height 39
click at [510, 344] on input "5" at bounding box center [498, 340] width 37 height 39
click at [510, 344] on input "6" at bounding box center [498, 340] width 37 height 39
click at [510, 344] on input "7" at bounding box center [498, 340] width 37 height 39
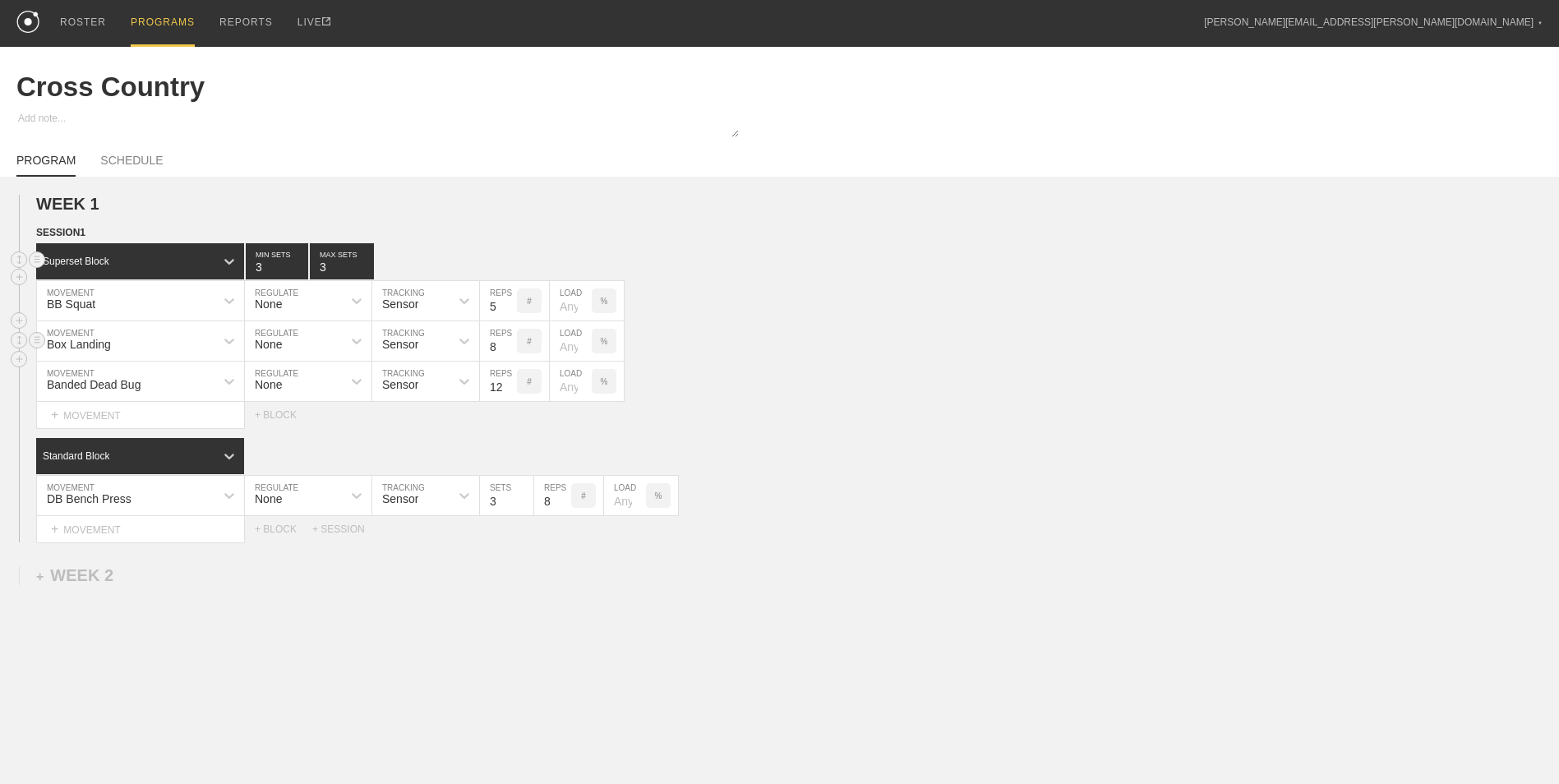
click at [510, 344] on input "8" at bounding box center [498, 340] width 37 height 39
click at [510, 344] on input "9" at bounding box center [498, 340] width 37 height 39
click at [510, 344] on input "10" at bounding box center [498, 340] width 37 height 39
click at [510, 344] on input "11" at bounding box center [498, 340] width 37 height 39
click at [510, 344] on input "12" at bounding box center [498, 340] width 37 height 39
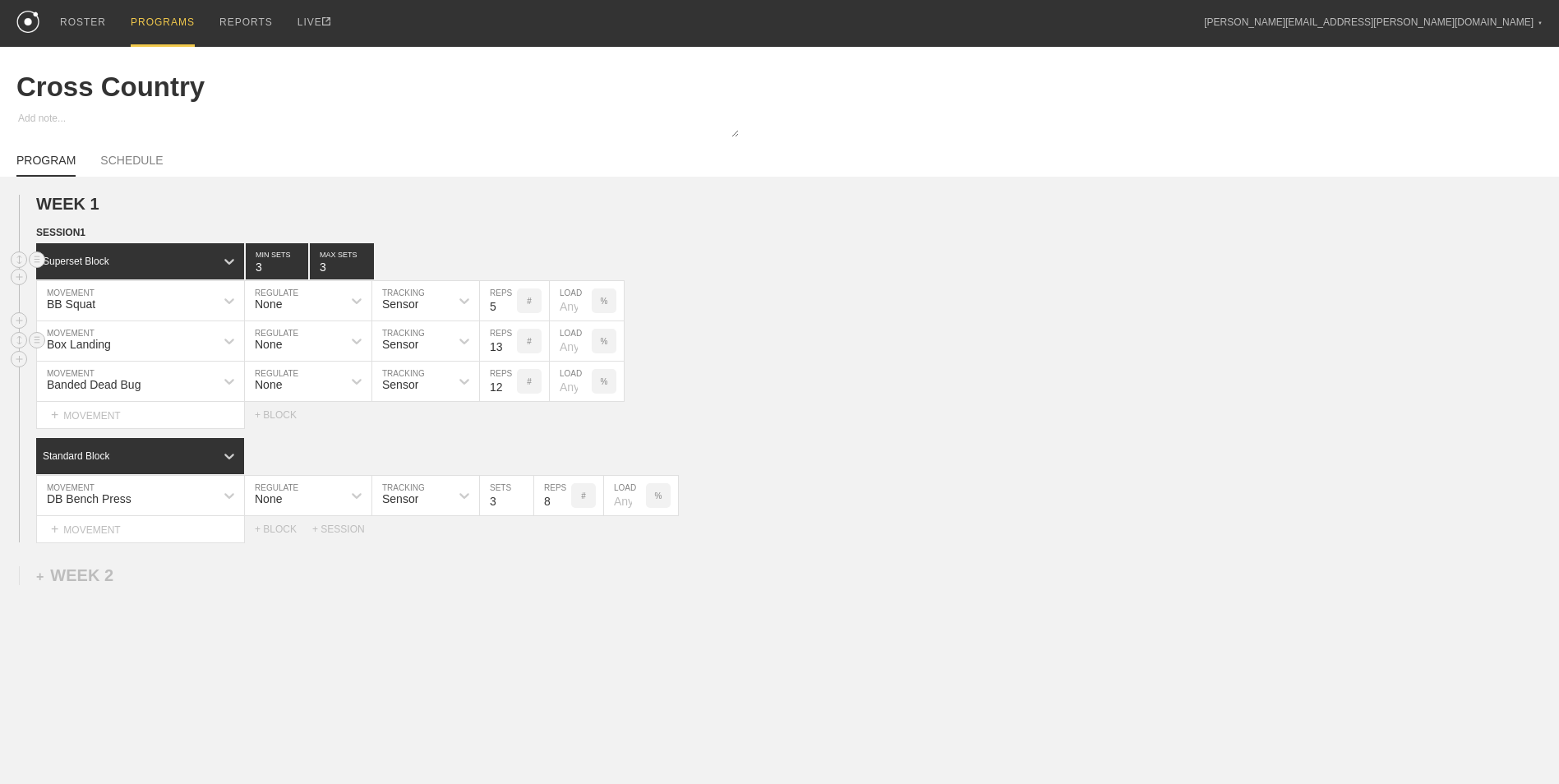
click at [510, 344] on input "13" at bounding box center [498, 340] width 37 height 39
click at [510, 344] on input "14" at bounding box center [498, 340] width 37 height 39
click at [510, 344] on input "15" at bounding box center [498, 340] width 37 height 39
click at [510, 344] on input "16" at bounding box center [498, 340] width 37 height 39
click at [510, 344] on input "17" at bounding box center [498, 340] width 37 height 39
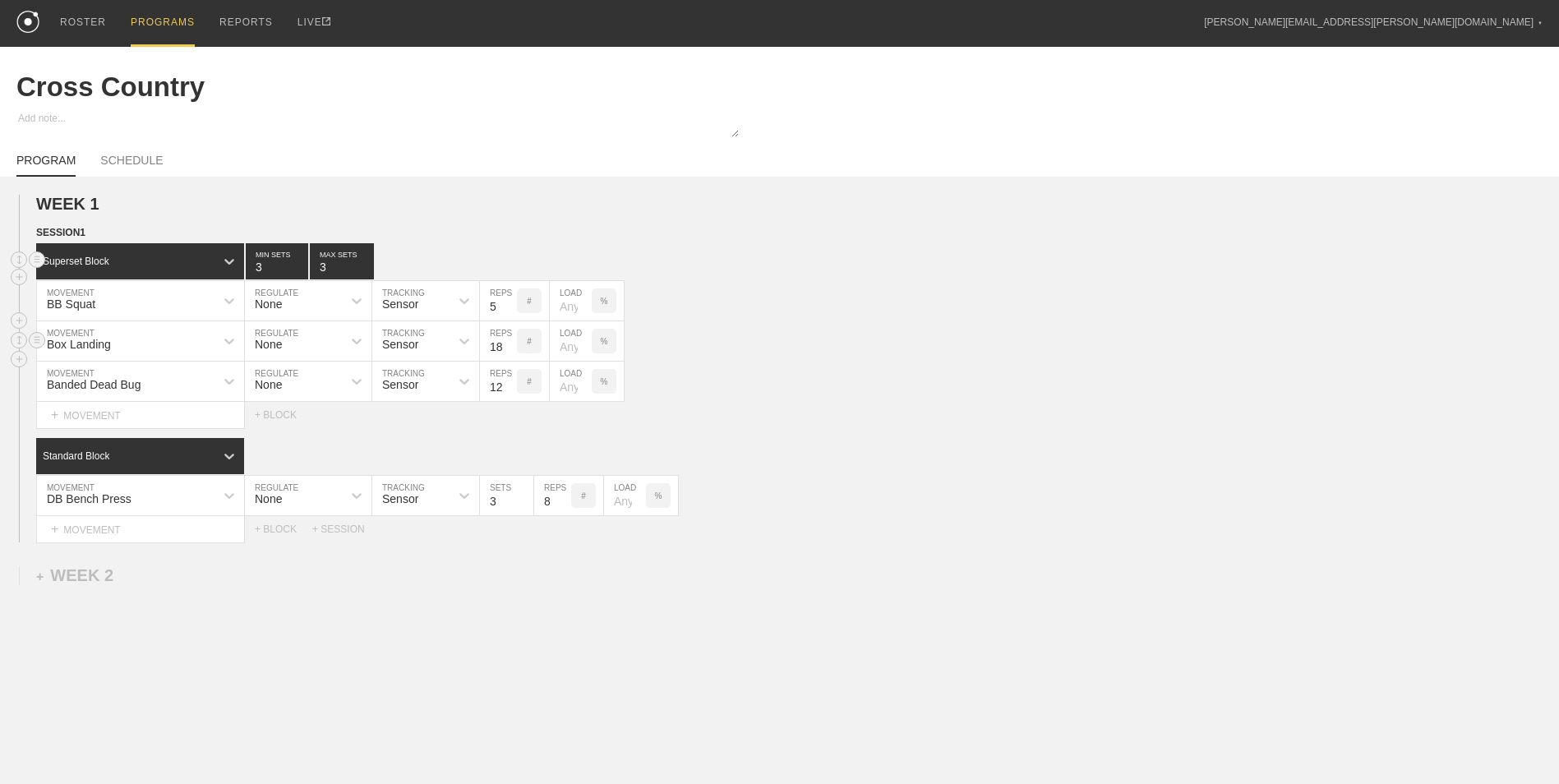
click at [510, 344] on input "18" at bounding box center [498, 340] width 37 height 39
click at [510, 344] on input "19" at bounding box center [498, 340] width 37 height 39
click at [510, 344] on input "20" at bounding box center [498, 340] width 37 height 39
click at [510, 344] on input "21" at bounding box center [498, 340] width 37 height 39
click at [510, 344] on input "22" at bounding box center [498, 340] width 37 height 39
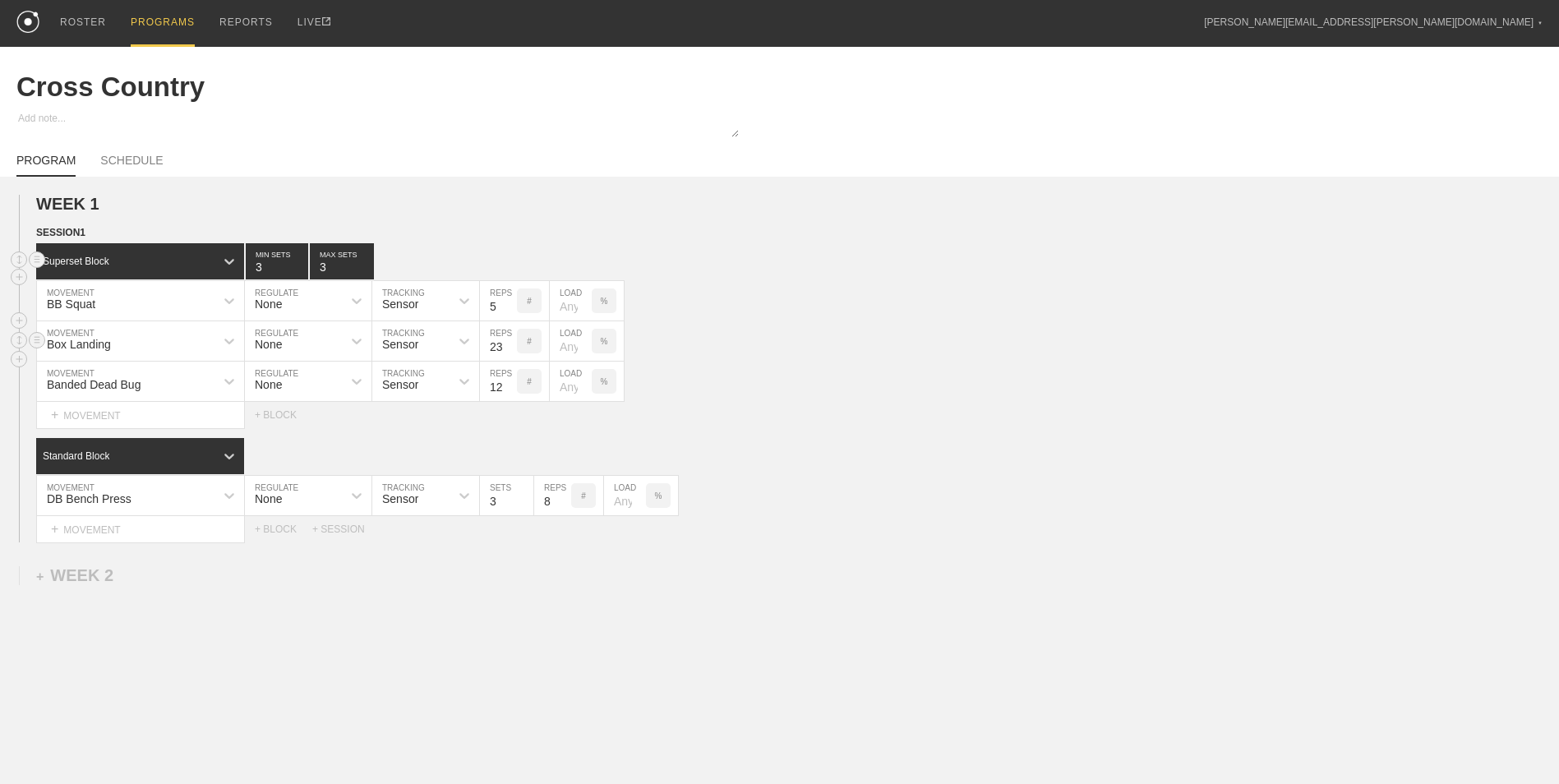
click at [510, 344] on input "23" at bounding box center [498, 340] width 37 height 39
click at [510, 344] on input "24" at bounding box center [498, 340] width 37 height 39
click at [510, 344] on input "25" at bounding box center [498, 340] width 37 height 39
click at [510, 344] on input "26" at bounding box center [498, 340] width 37 height 39
click at [510, 344] on input "27" at bounding box center [498, 340] width 37 height 39
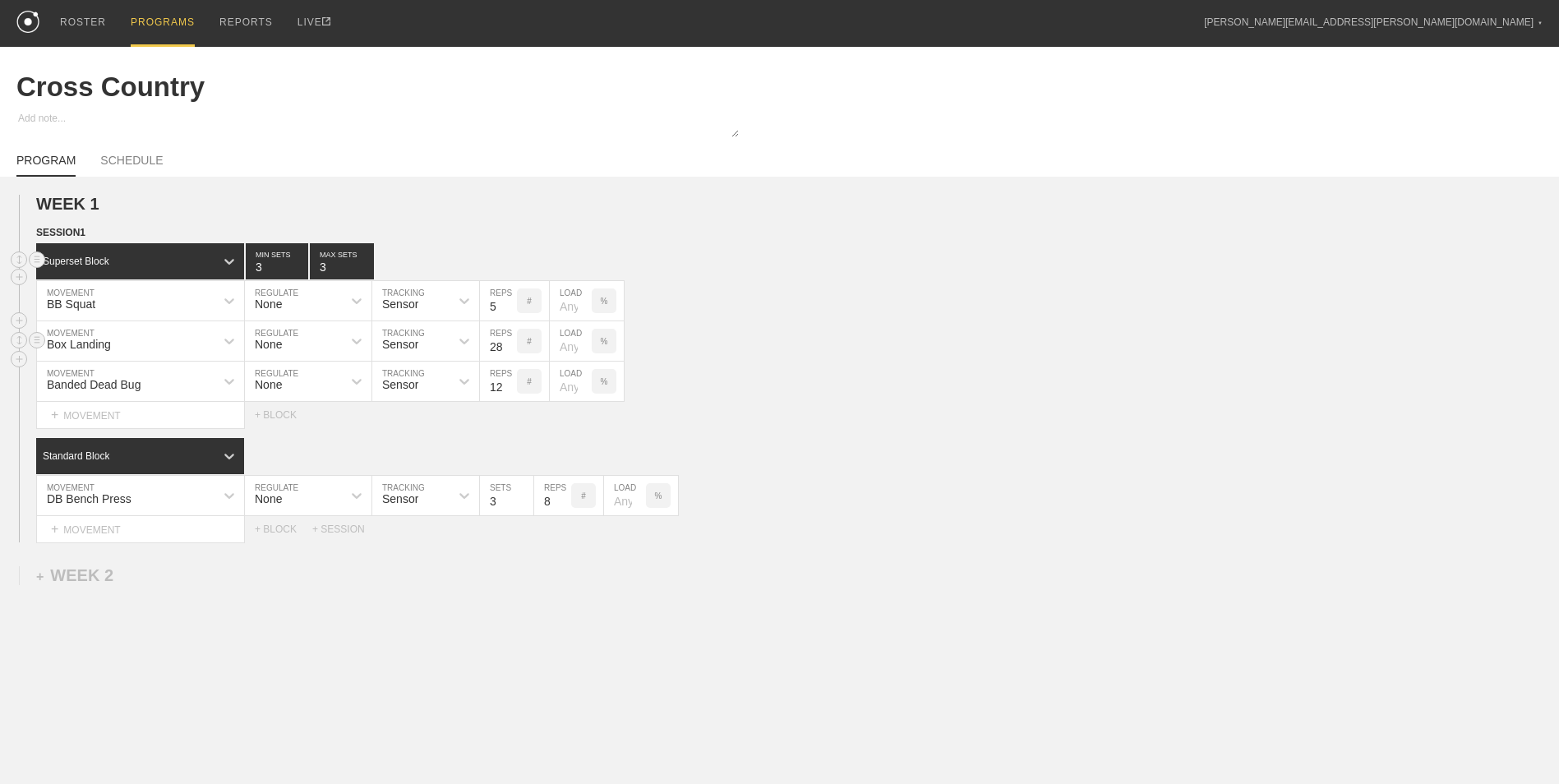
click at [510, 344] on input "28" at bounding box center [498, 340] width 37 height 39
click at [510, 344] on input "29" at bounding box center [498, 340] width 37 height 39
type input "30"
click at [510, 344] on input "30" at bounding box center [498, 340] width 37 height 39
click at [154, 528] on div "+ MOVEMENT" at bounding box center [140, 529] width 208 height 27
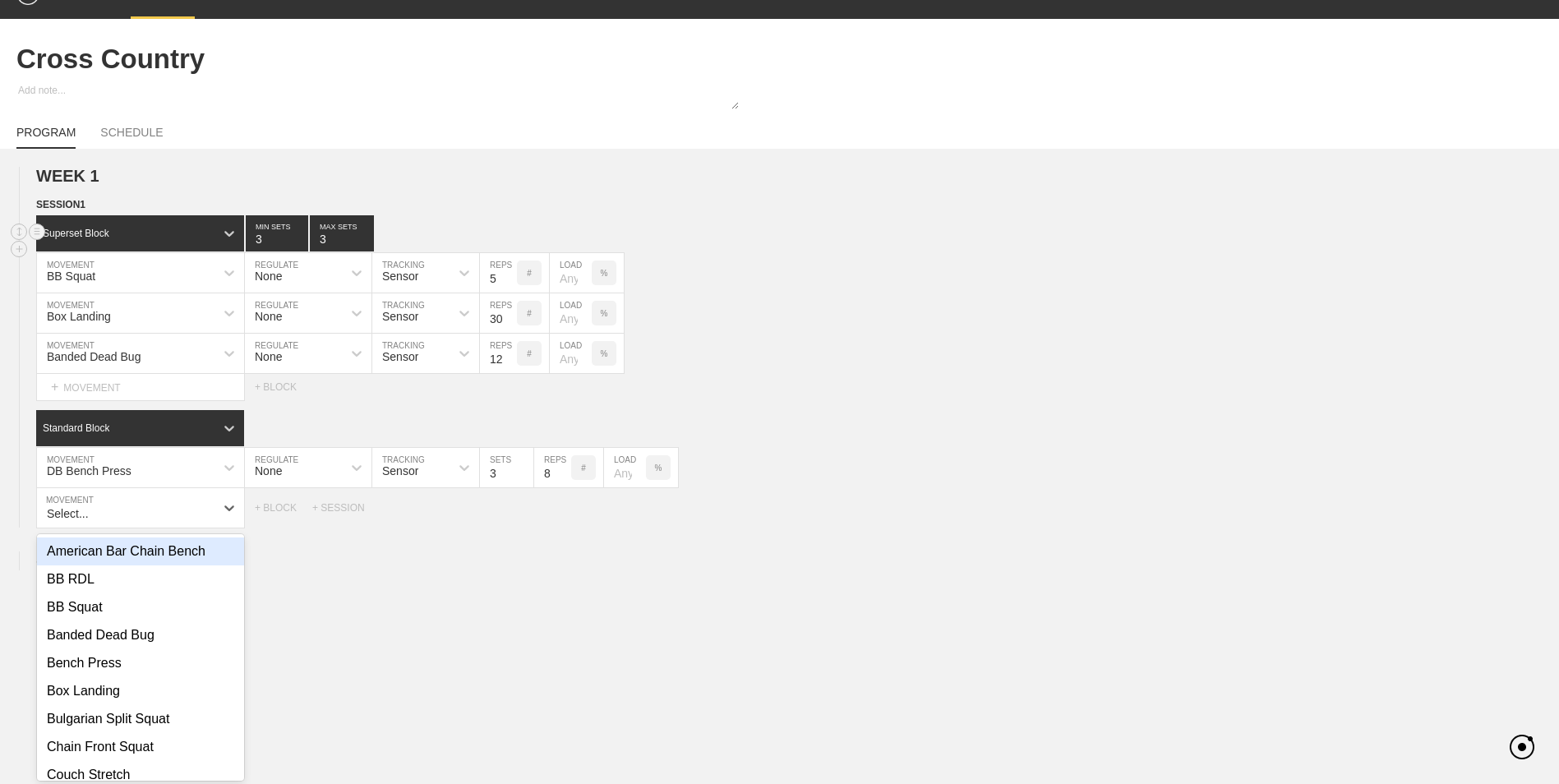
scroll to position [33, 0]
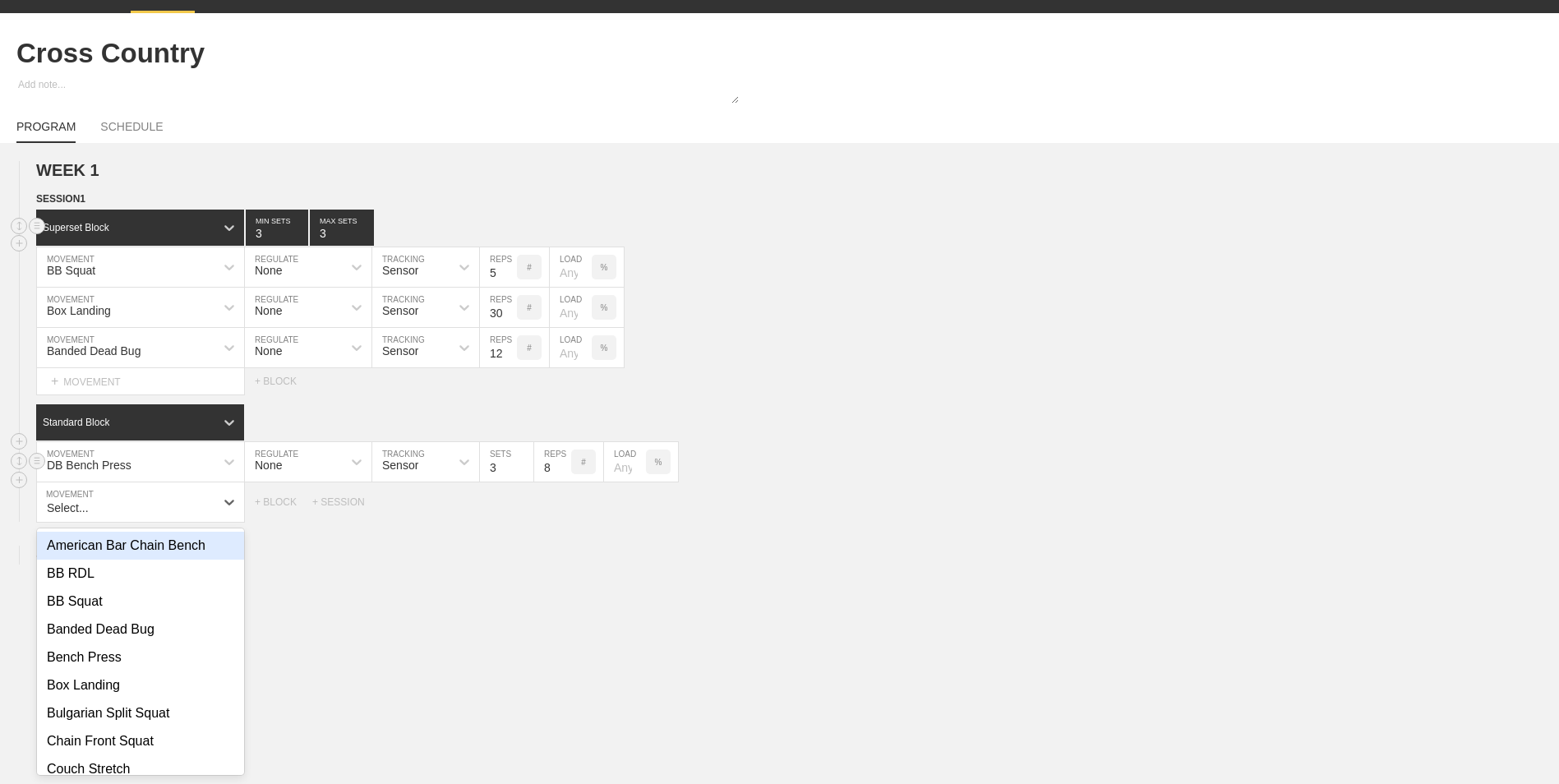
click at [137, 469] on div "DB Bench Press" at bounding box center [125, 462] width 178 height 28
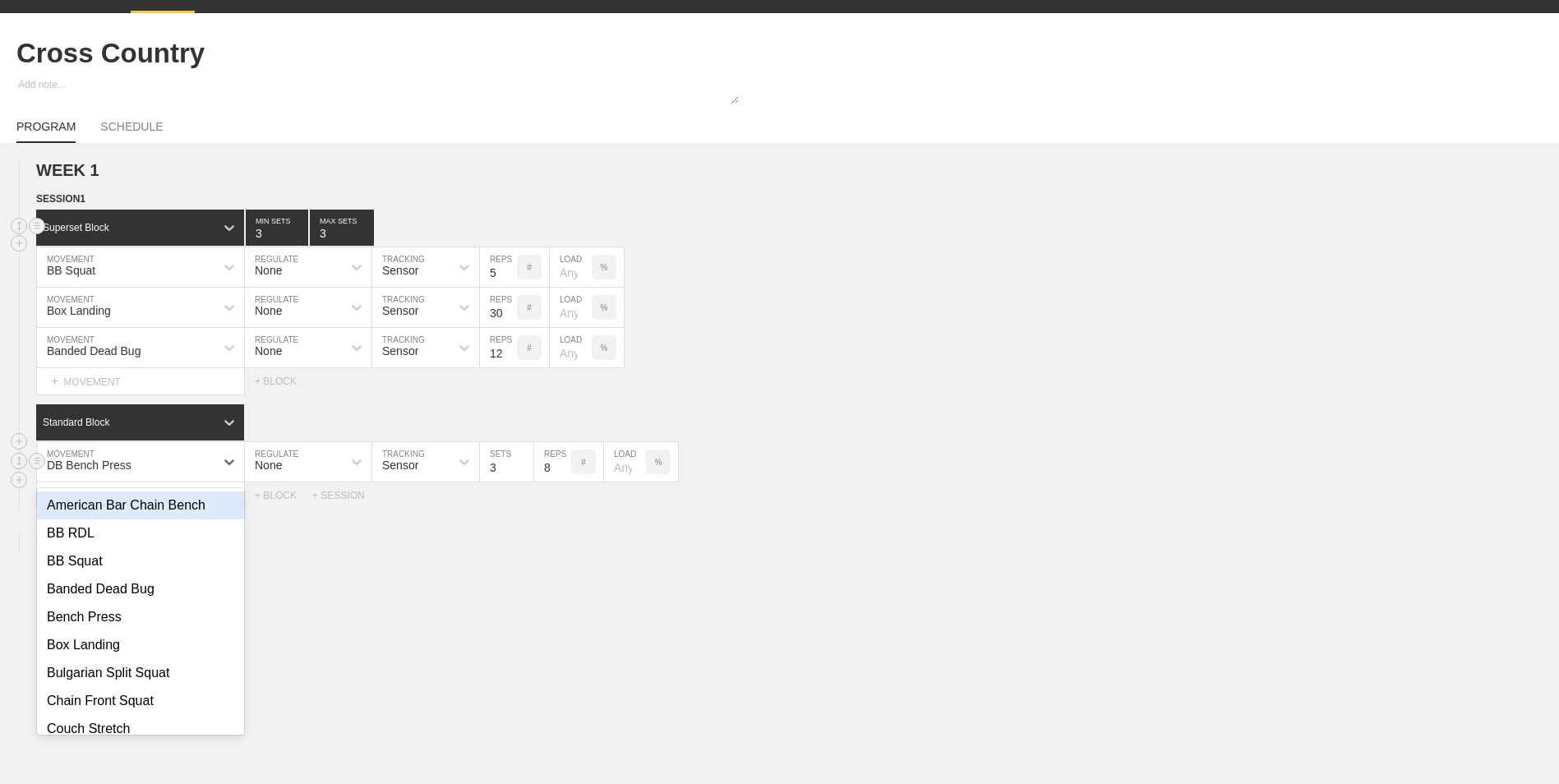
click at [60, 470] on div "DB Bench Press" at bounding box center [89, 465] width 85 height 13
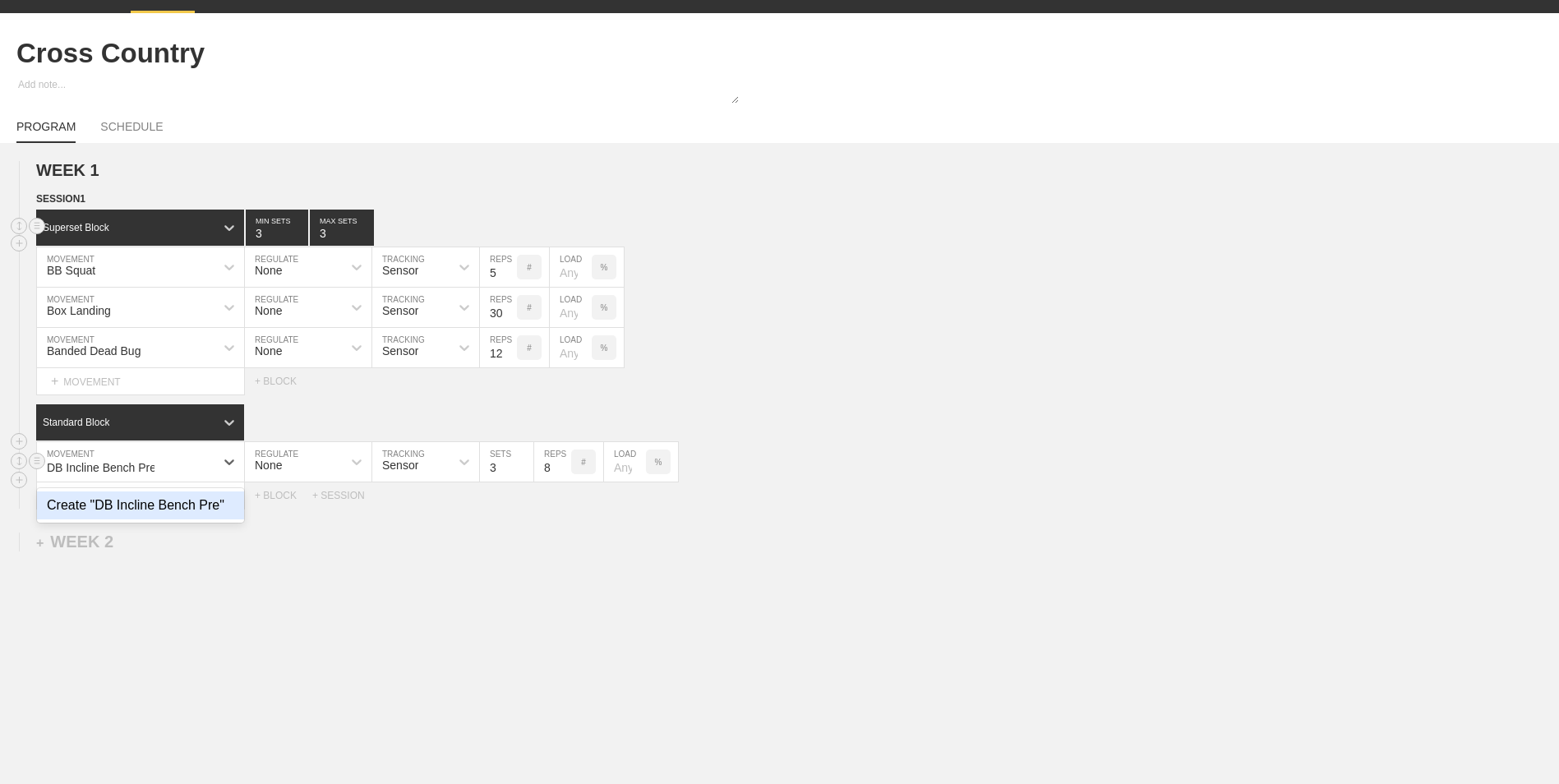
type input "DB Incline Bench Press"
click at [183, 515] on div "Create "DB Incline Bench Press"" at bounding box center [140, 512] width 207 height 43
click at [92, 498] on div "+ MOVEMENT" at bounding box center [140, 495] width 208 height 27
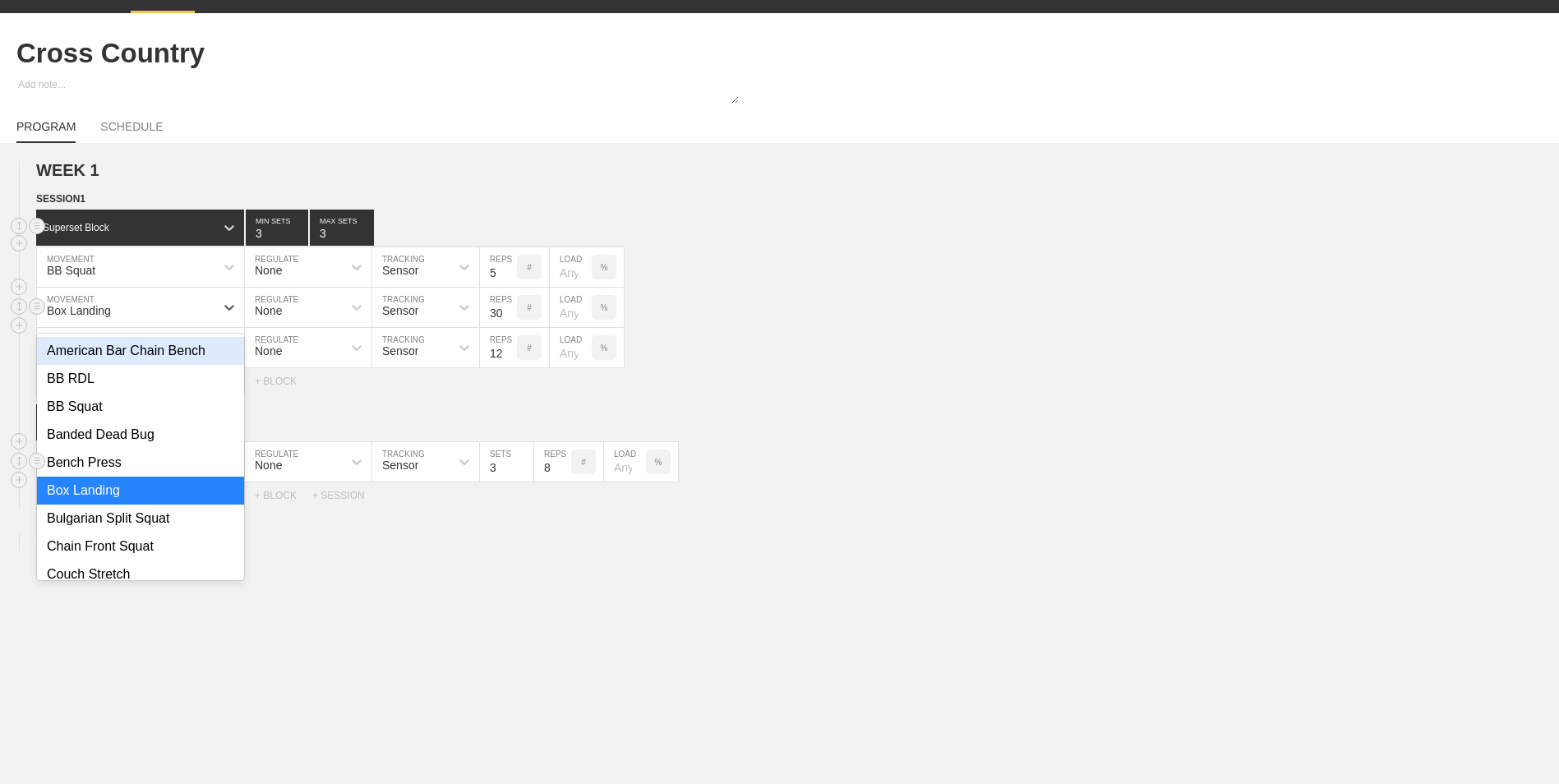
click at [108, 312] on div "Box Landing" at bounding box center [79, 310] width 64 height 13
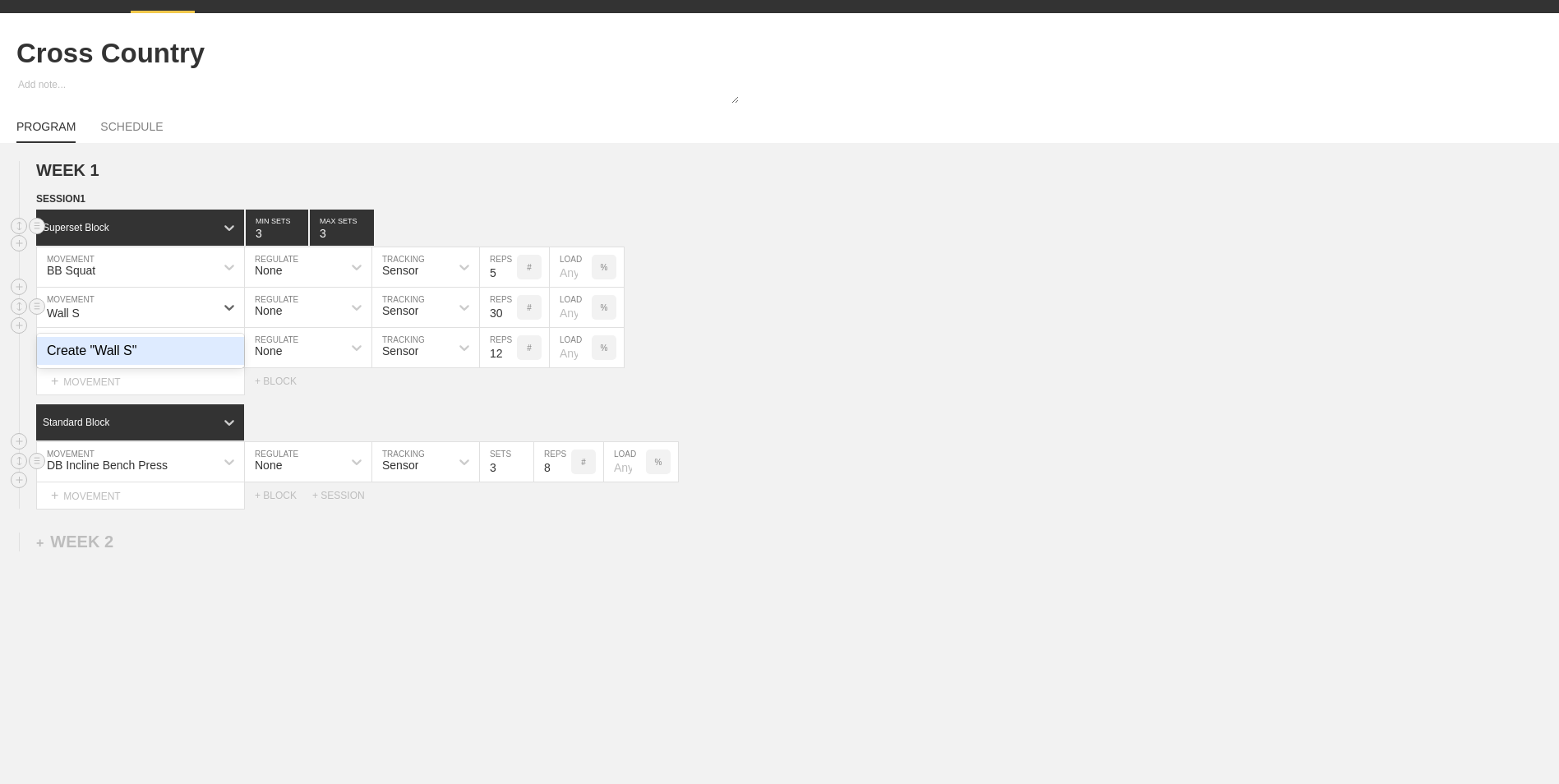
type input "Wall Sit"
click at [115, 359] on div "Create "Wall Sit"" at bounding box center [140, 351] width 207 height 28
click at [178, 498] on div "+ MOVEMENT" at bounding box center [140, 495] width 208 height 27
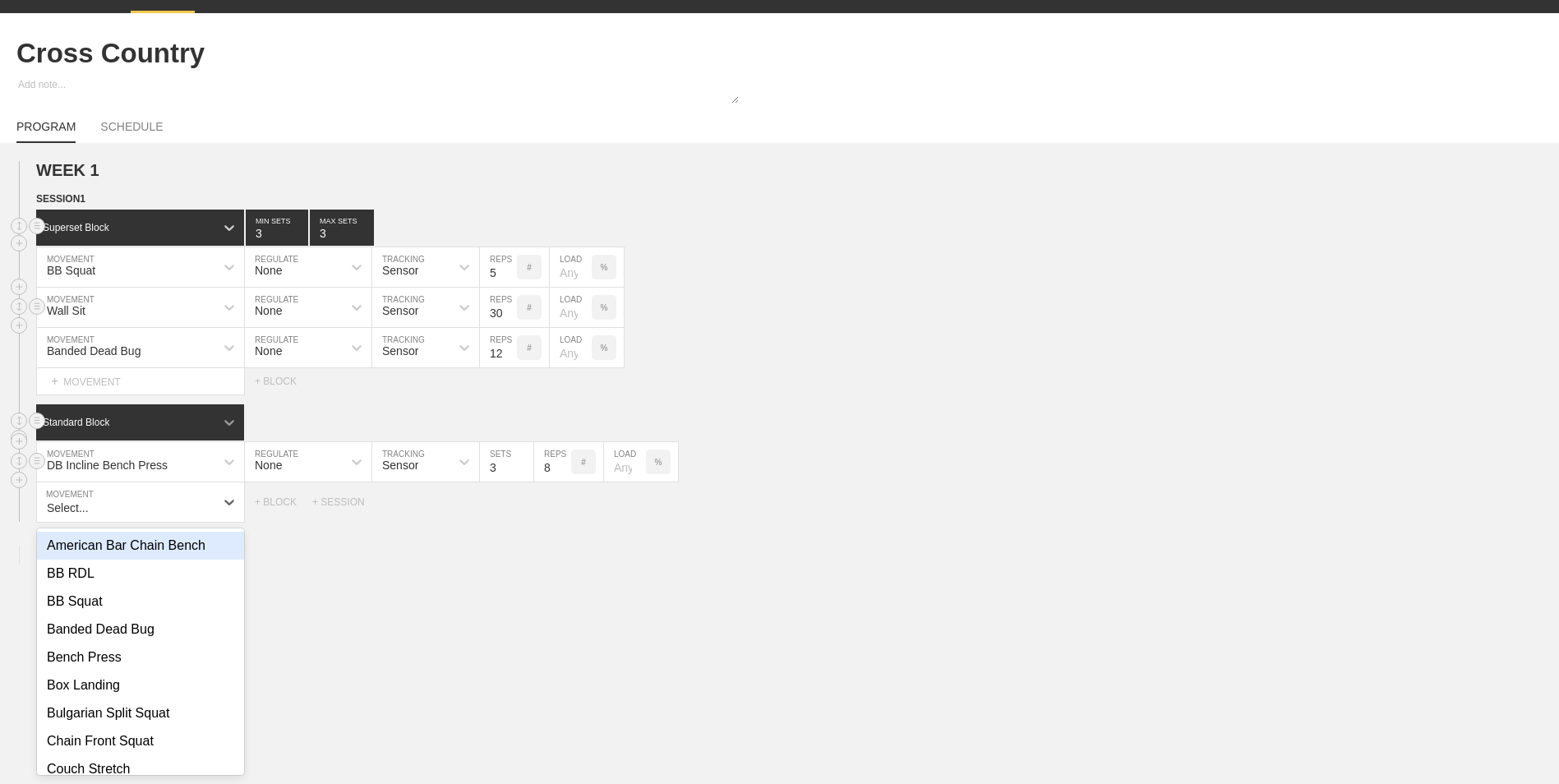
click at [230, 423] on icon at bounding box center [229, 422] width 17 height 17
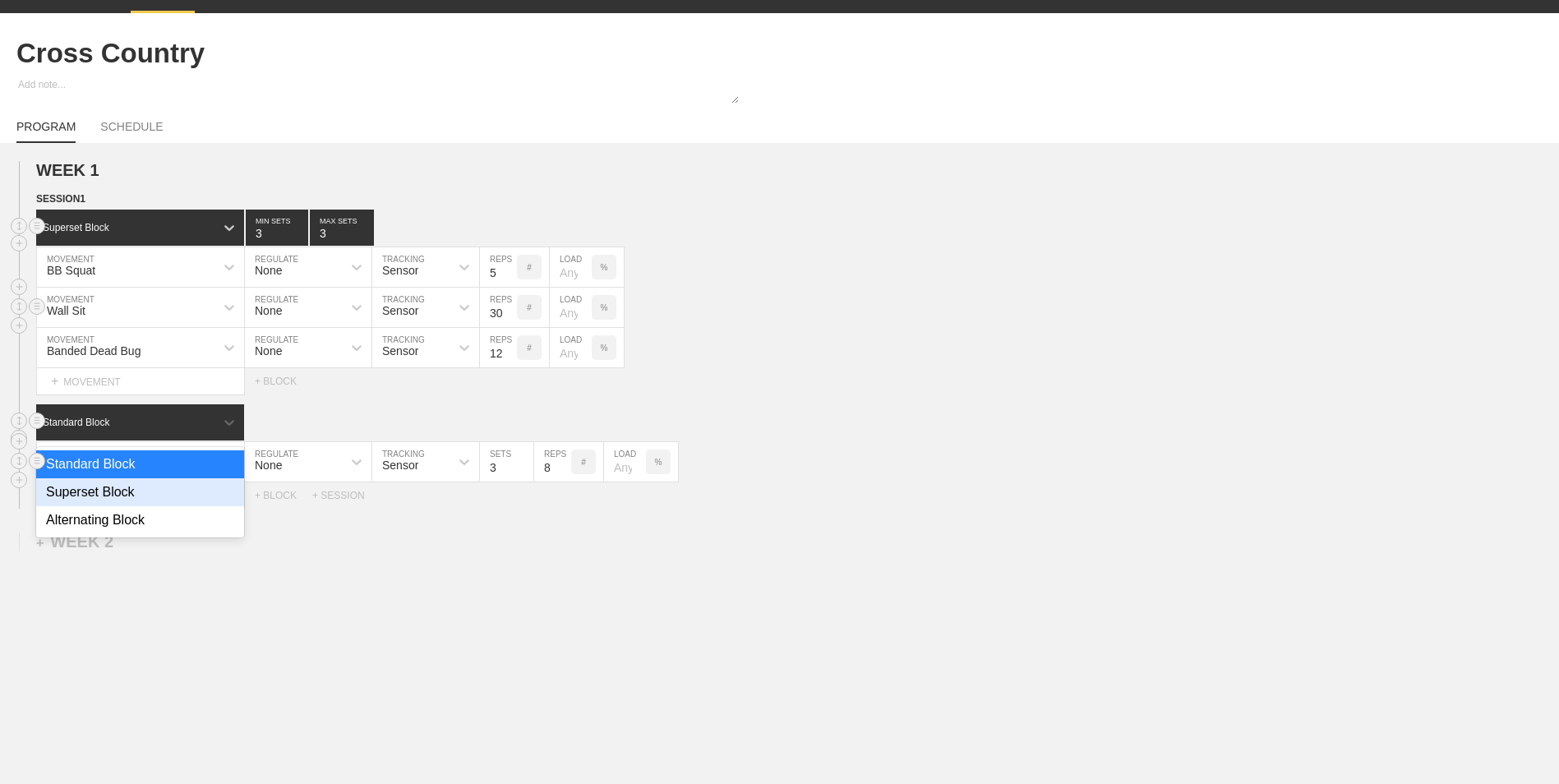
click at [151, 491] on div "Superset Block" at bounding box center [140, 492] width 208 height 28
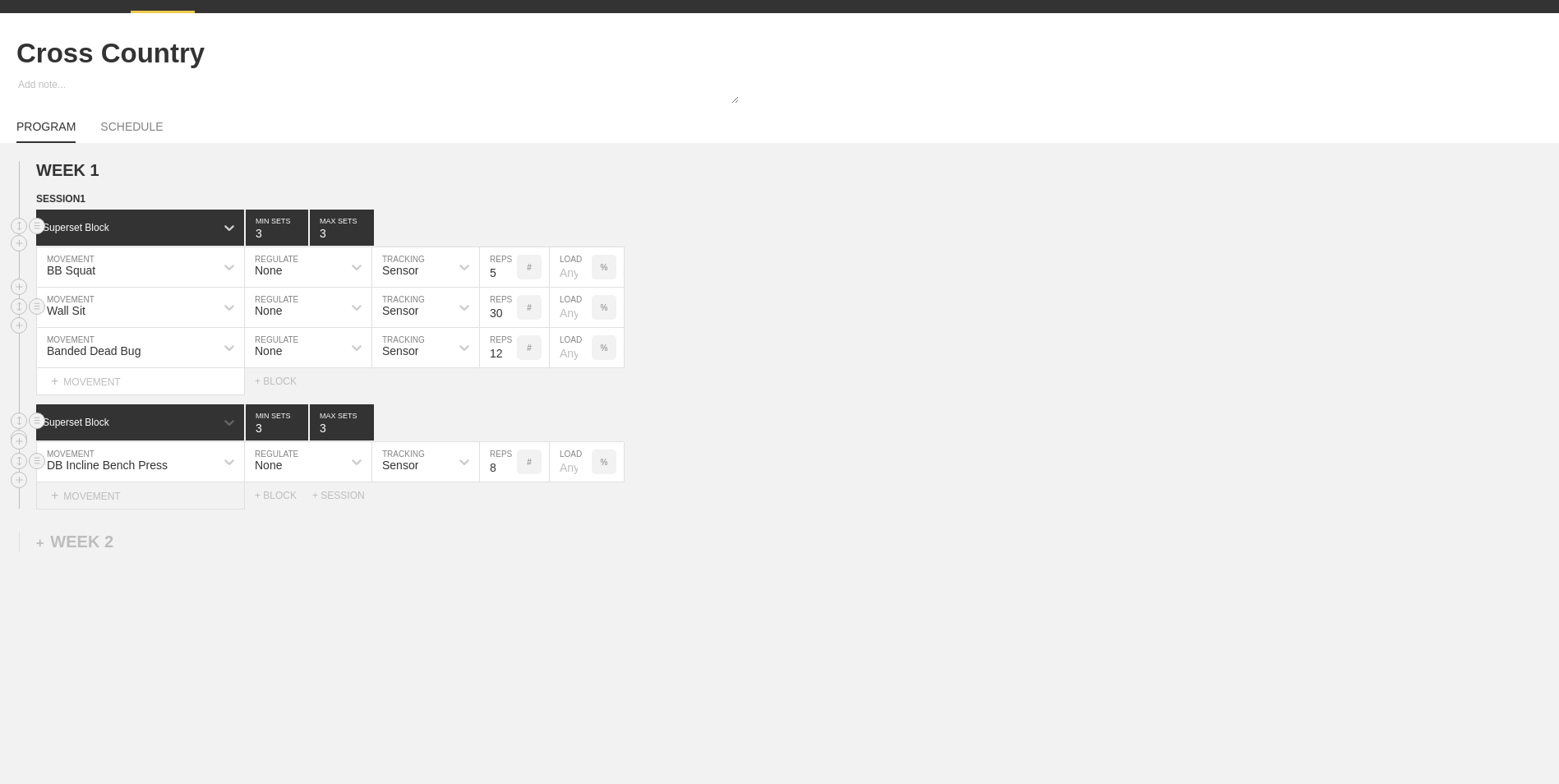
click at [92, 500] on div "+ MOVEMENT" at bounding box center [140, 495] width 208 height 27
click at [186, 547] on div "Create "Snow Angels"" at bounding box center [140, 545] width 207 height 28
type input "Snow Angels"
click at [124, 537] on div "+ MOVEMENT" at bounding box center [140, 536] width 208 height 27
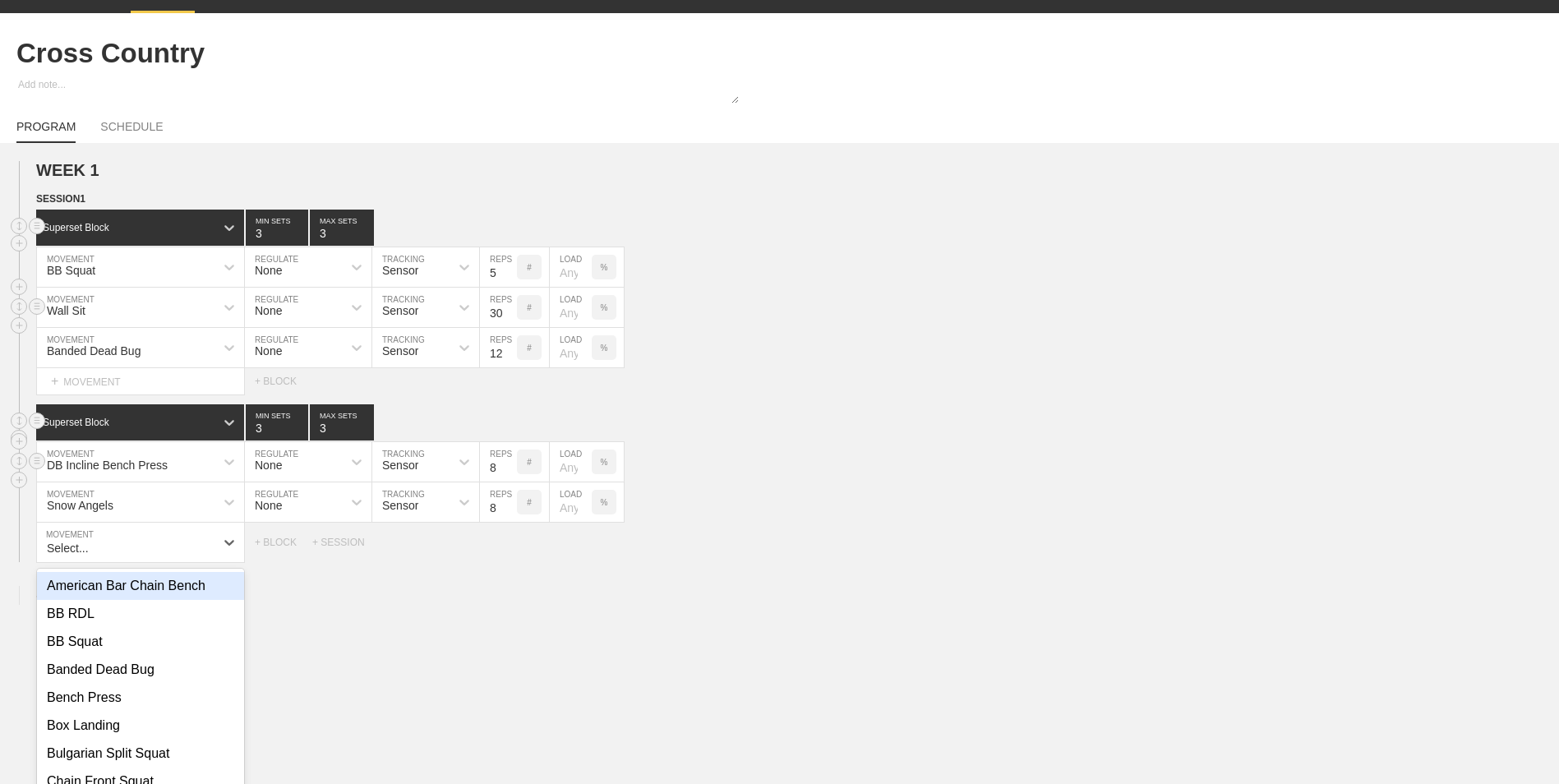
scroll to position [74, 0]
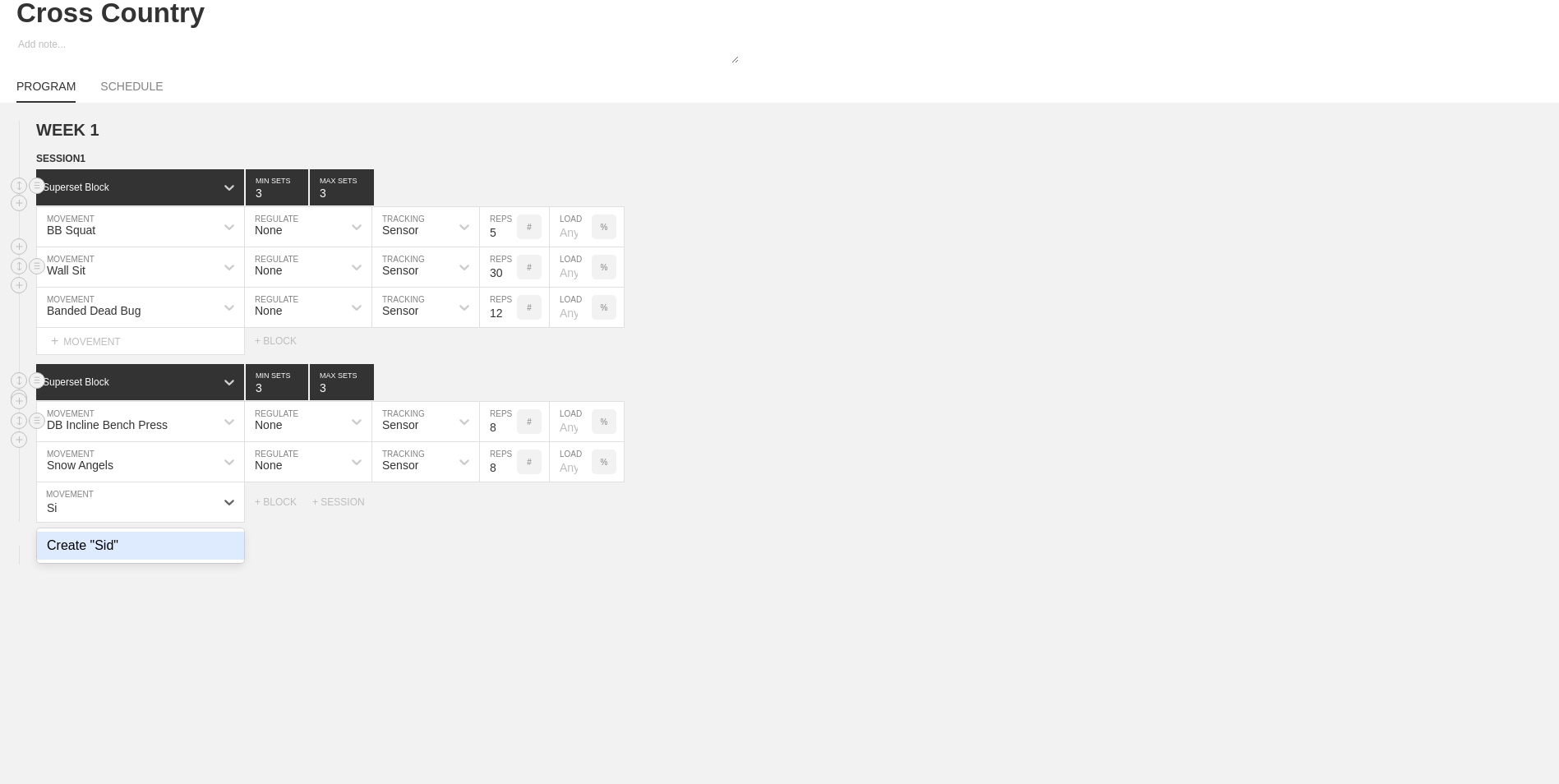
type input "S"
click at [343, 626] on div "WEEK 1 DUPLICATE DELETE SESSION 1 Superset Block 3 MIN SETS 3 MAX SETS DUPLICAT…" at bounding box center [779, 450] width 1559 height 695
click at [39, 462] on circle at bounding box center [38, 460] width 19 height 19
click at [103, 495] on div "DELETE" at bounding box center [115, 496] width 131 height 24
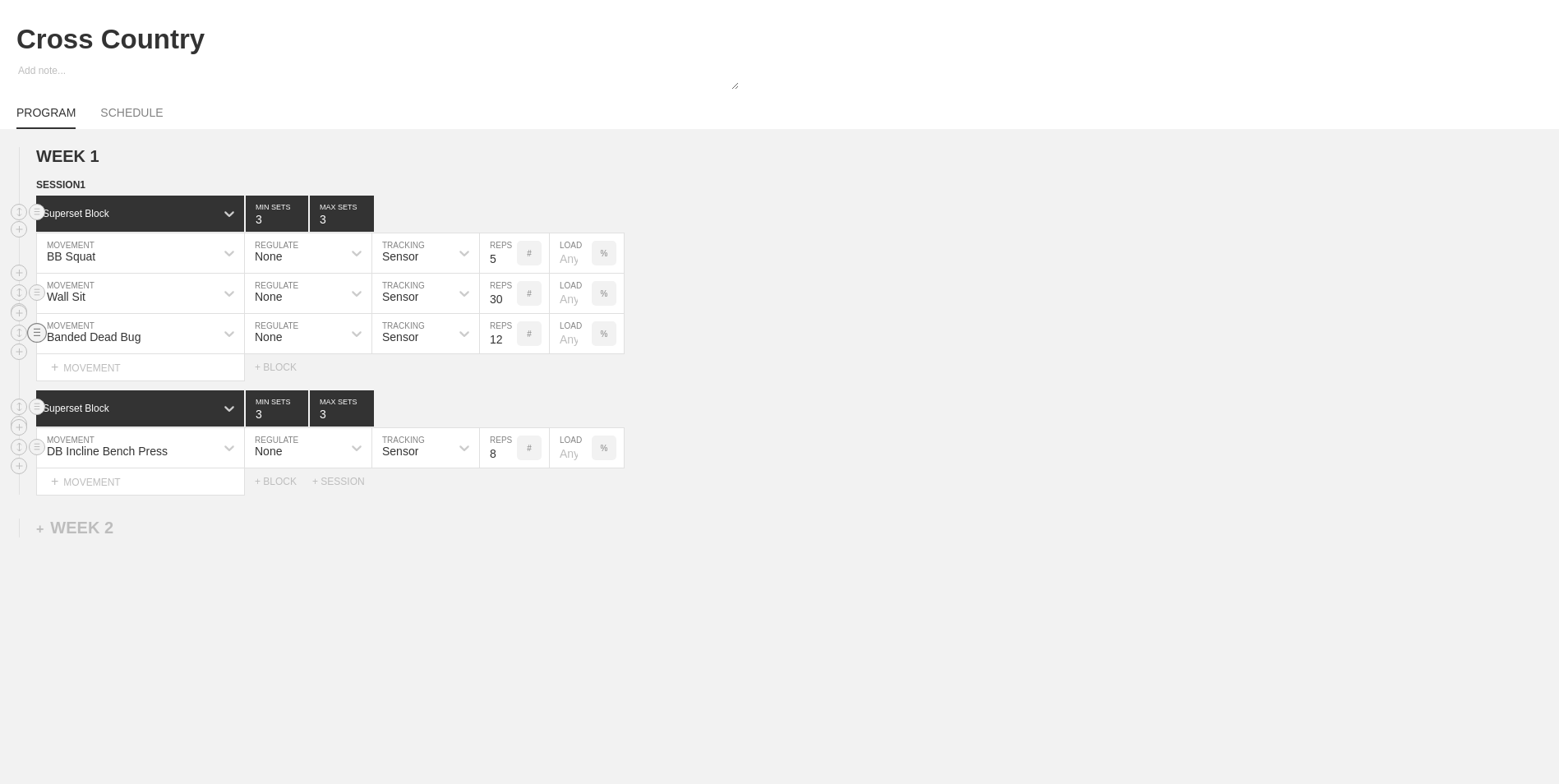
click at [36, 333] on circle at bounding box center [38, 332] width 19 height 19
click at [77, 366] on div "DELETE" at bounding box center [115, 365] width 131 height 24
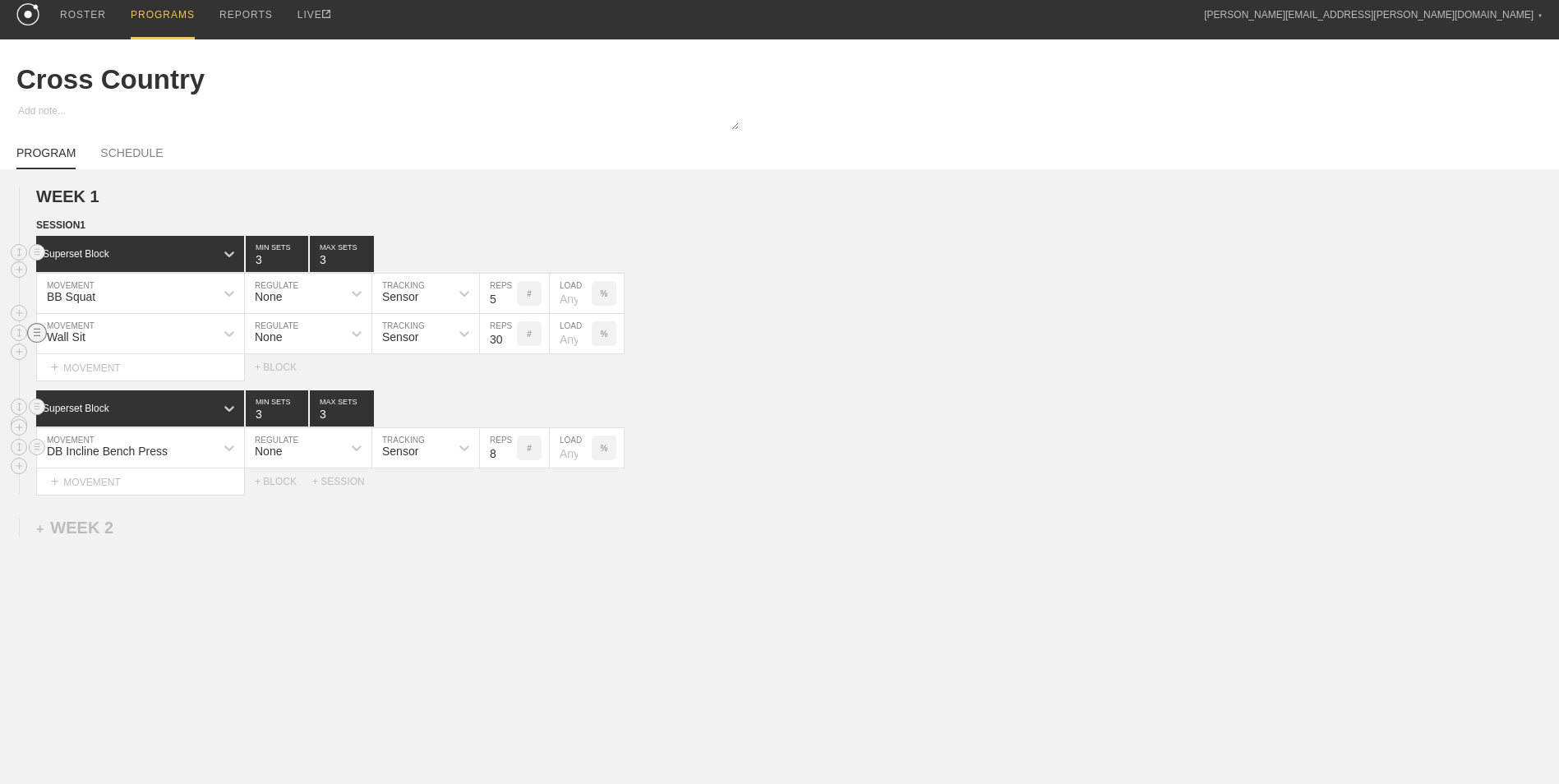
click at [36, 330] on circle at bounding box center [38, 332] width 19 height 19
click at [70, 358] on div "DELETE" at bounding box center [115, 365] width 131 height 24
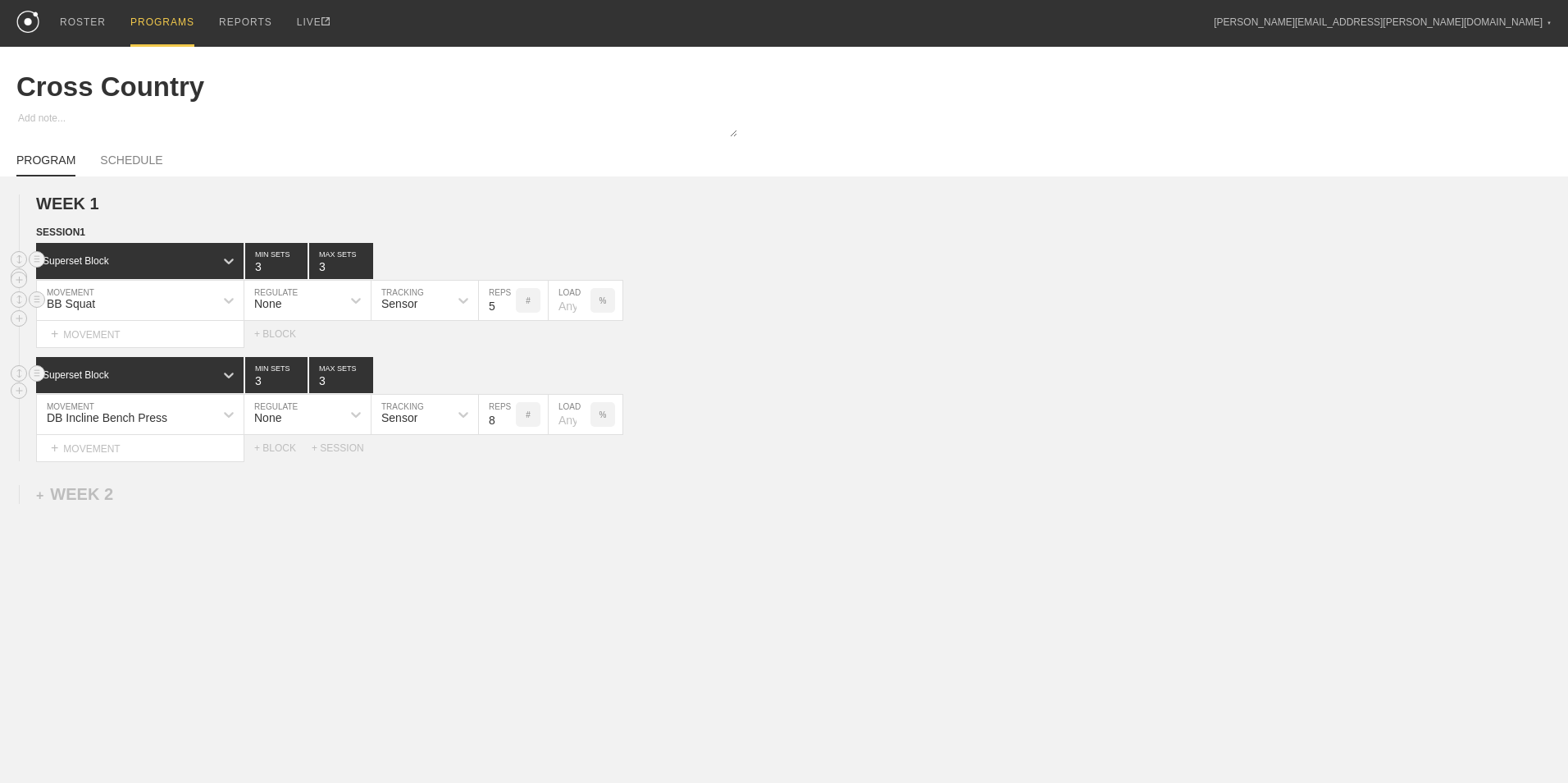
click at [78, 308] on div "BB Squat" at bounding box center [71, 303] width 48 height 13
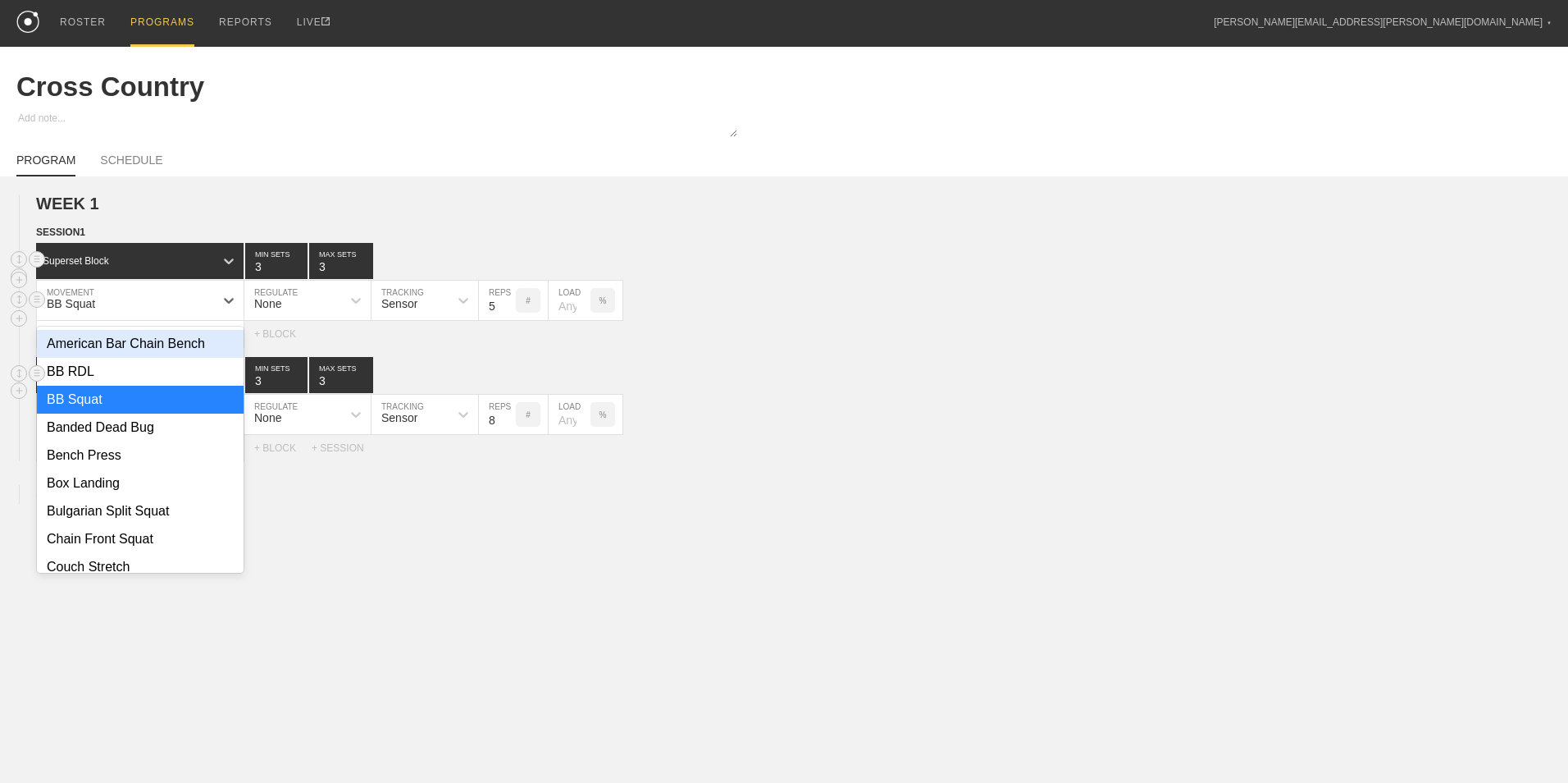
click at [95, 301] on div "BB Squat" at bounding box center [125, 301] width 177 height 28
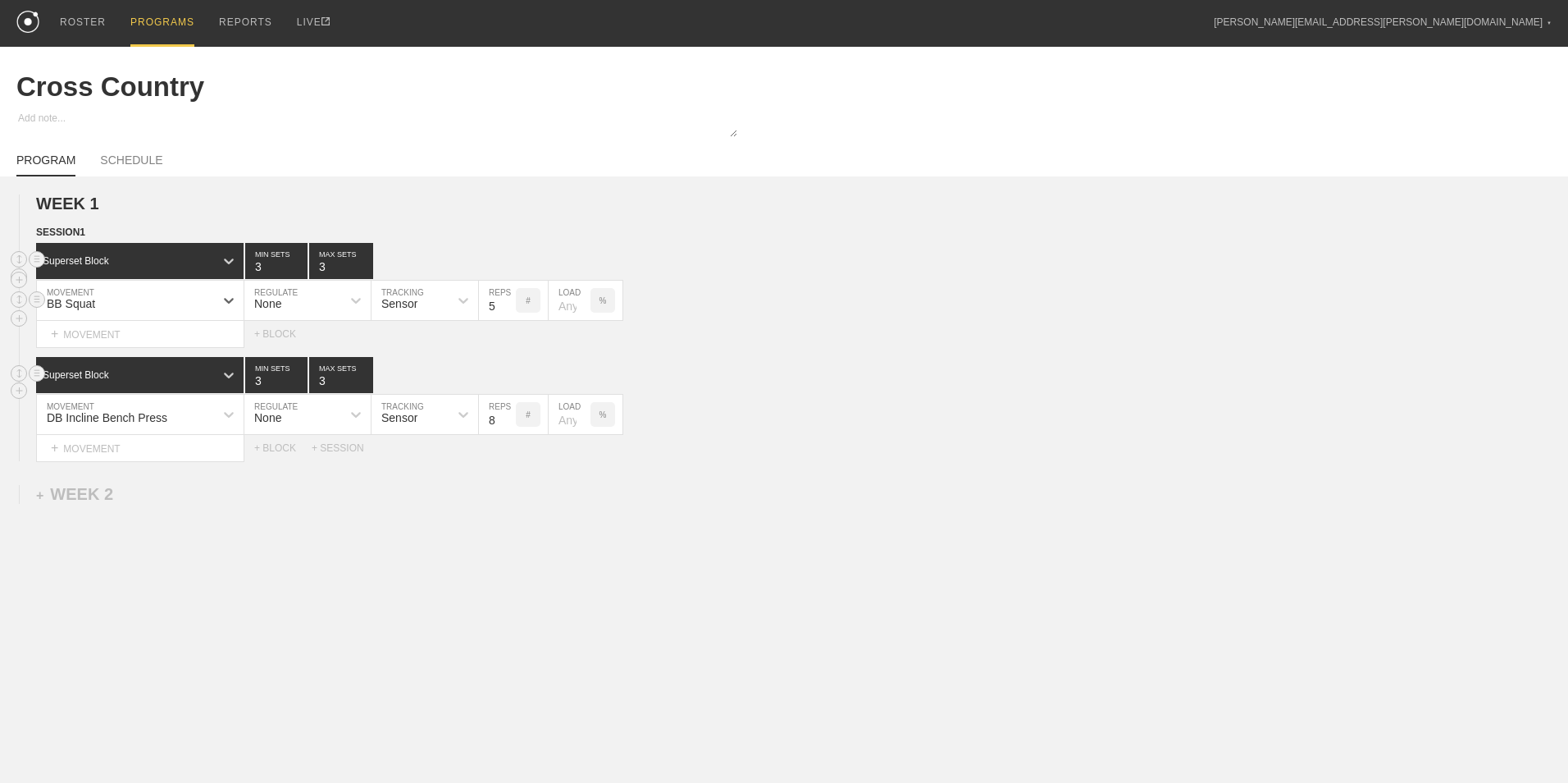
click at [99, 307] on div "BB Squat" at bounding box center [125, 301] width 177 height 28
click at [98, 306] on div "BB Squat" at bounding box center [125, 301] width 177 height 28
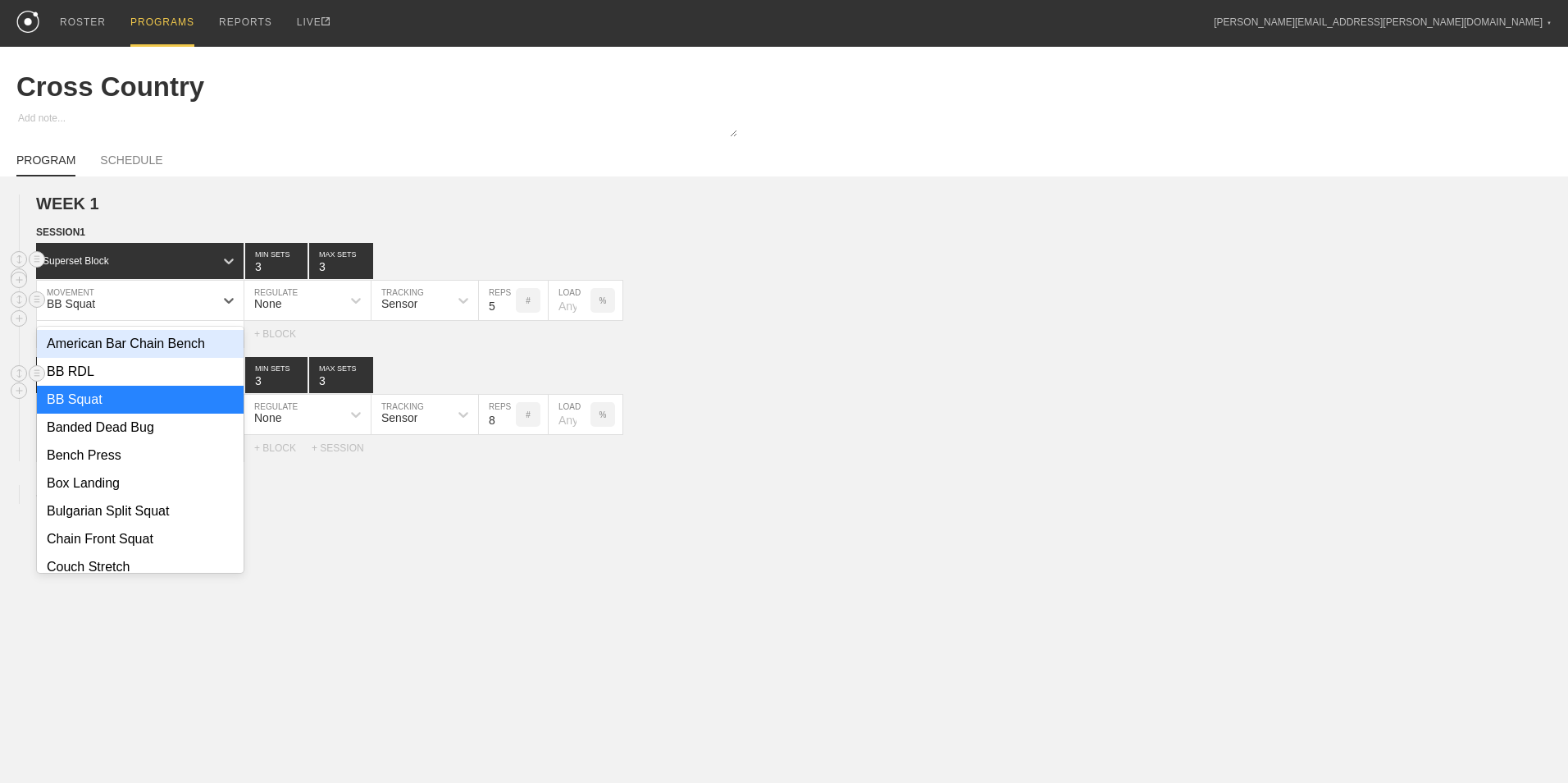
click at [89, 305] on div "BB Squat" at bounding box center [71, 303] width 48 height 13
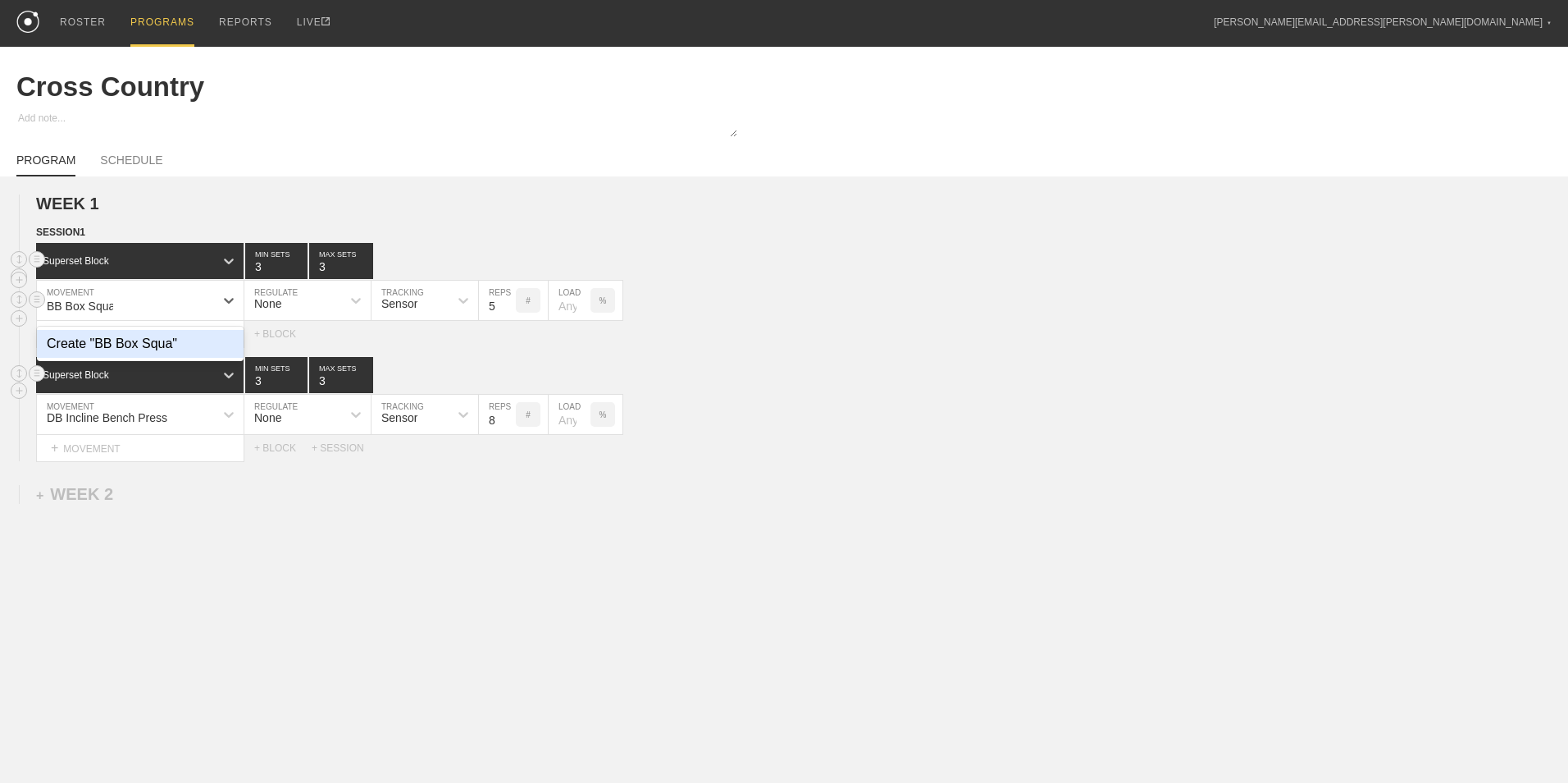
type input "BB Box Squat"
click at [175, 346] on div "Create "BB Box Squat"" at bounding box center [140, 343] width 207 height 28
click at [141, 163] on link "SCHEDULE" at bounding box center [131, 165] width 62 height 23
type textarea "x"
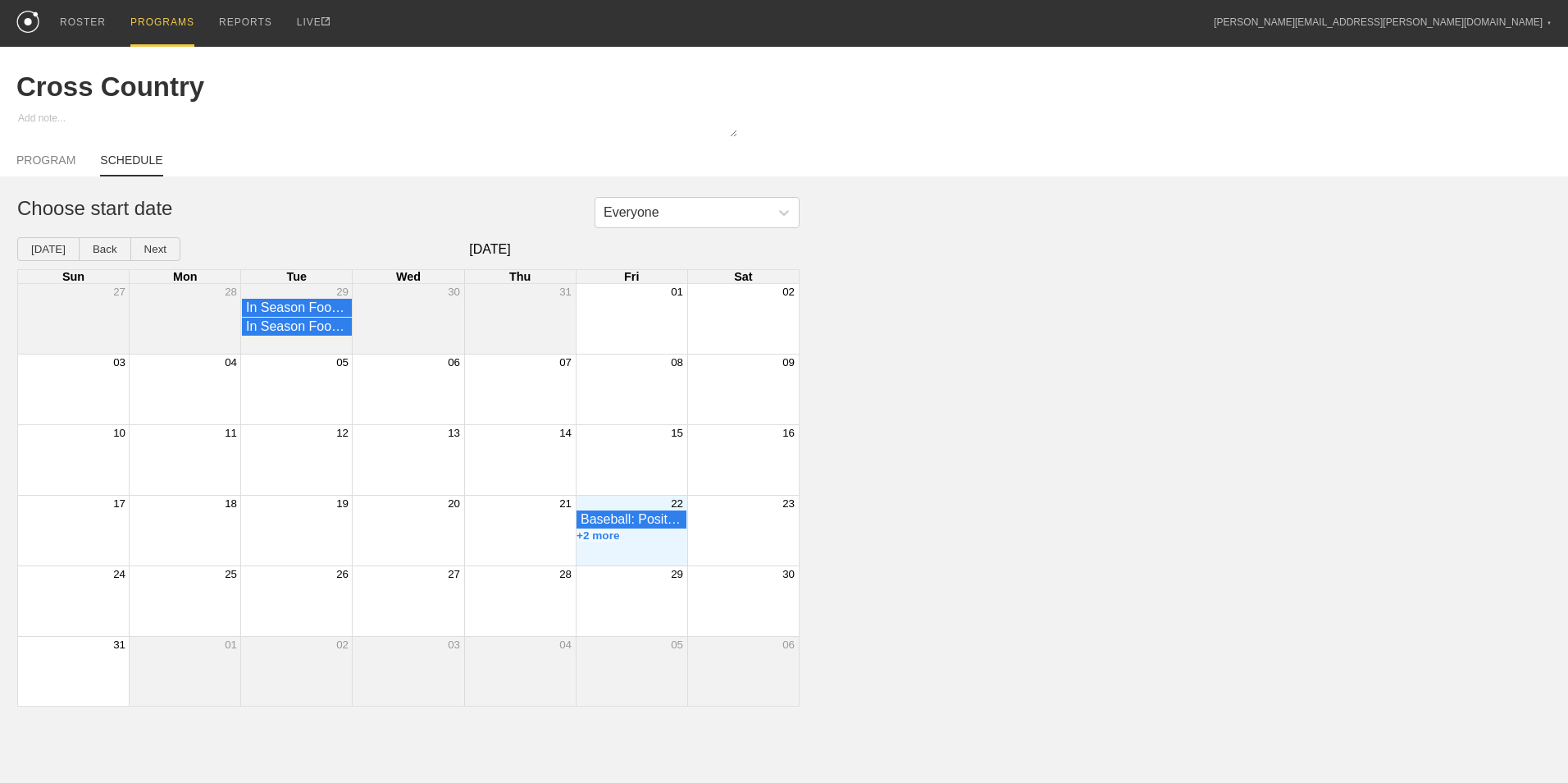
click at [654, 558] on div "Month View" at bounding box center [632, 530] width 112 height 70
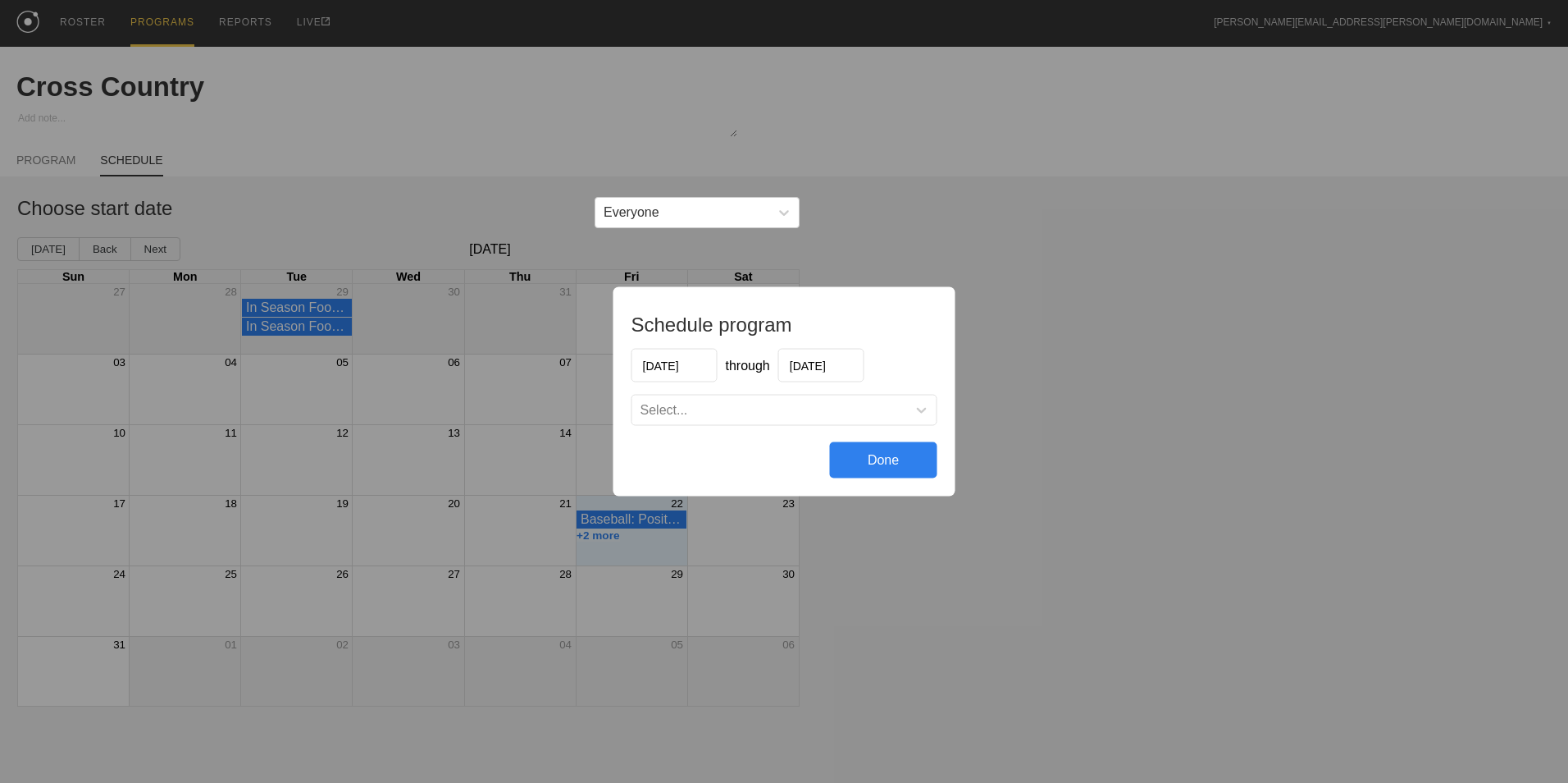
click at [694, 407] on div "Select..." at bounding box center [770, 410] width 275 height 17
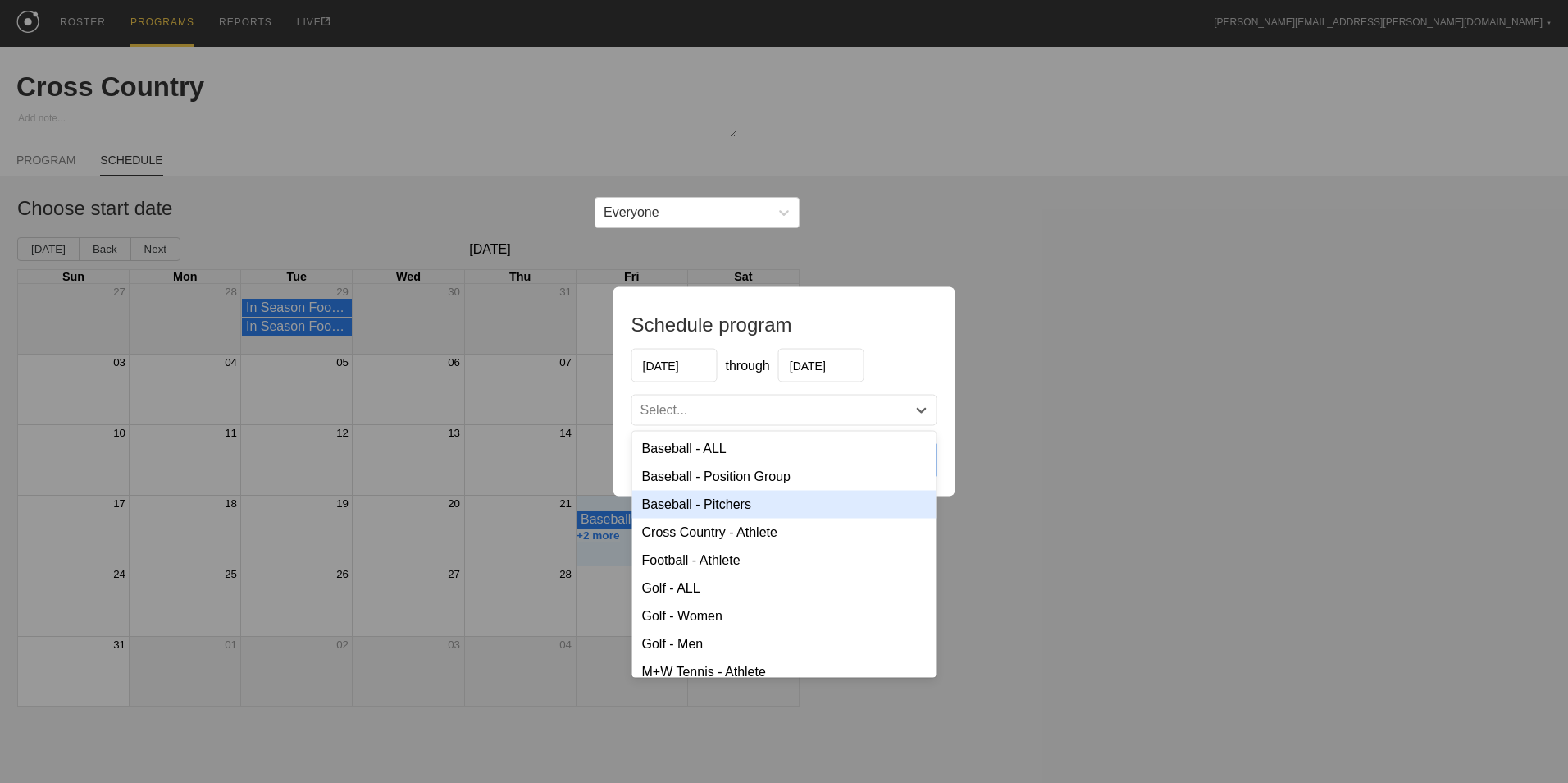
scroll to position [82, 0]
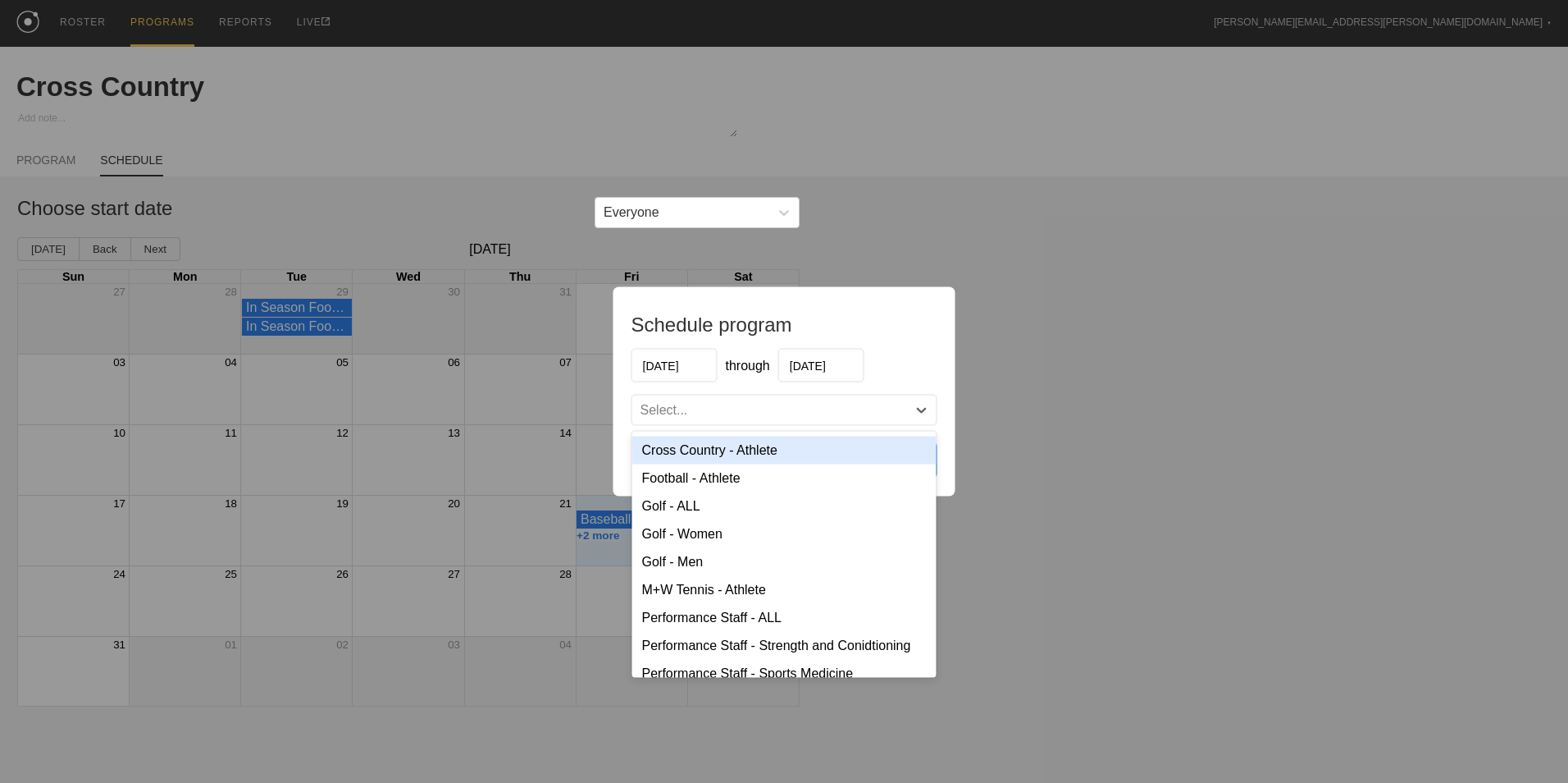
click at [699, 459] on div "Cross Country - Athlete" at bounding box center [784, 451] width 304 height 28
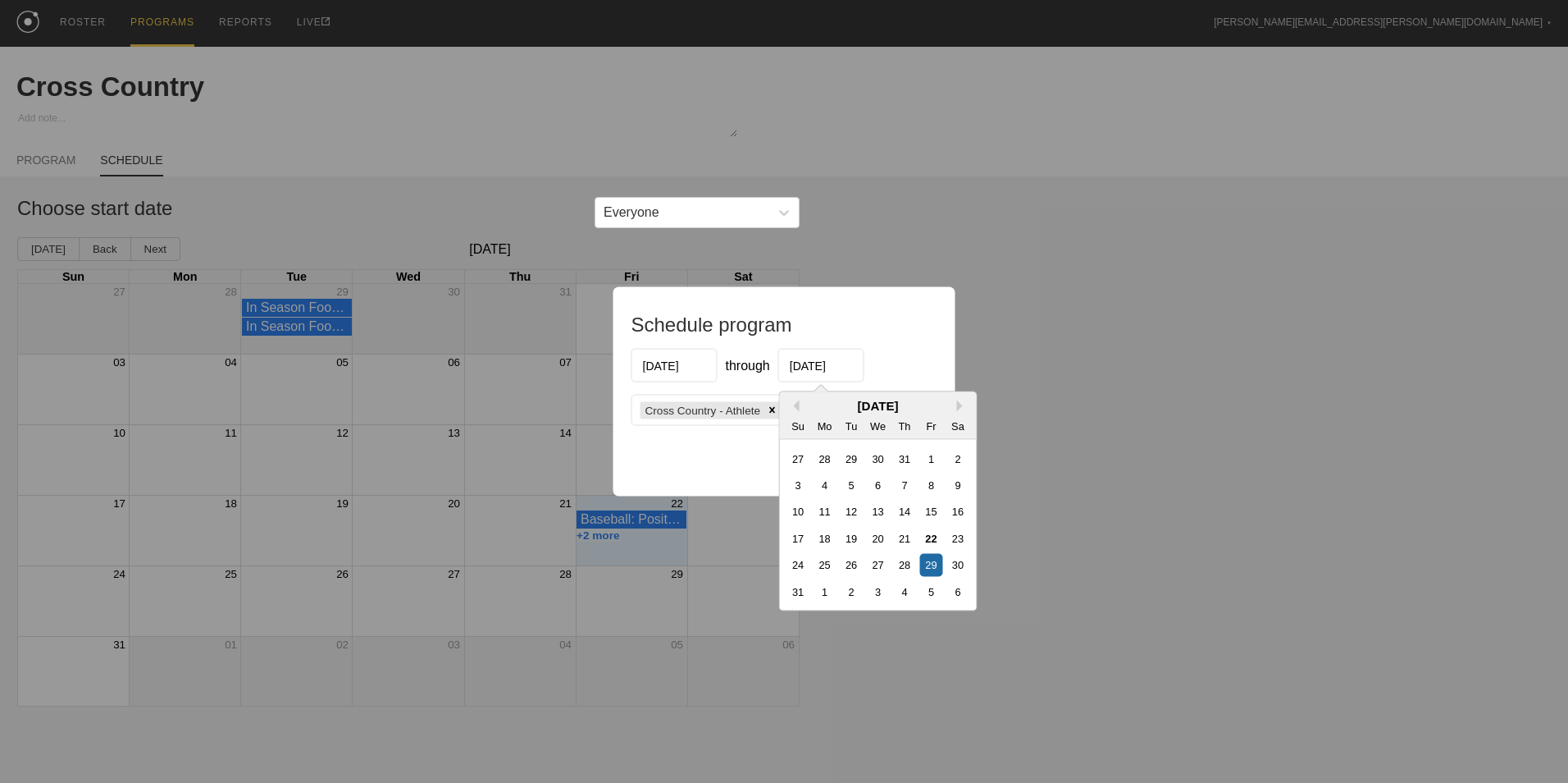
click at [819, 371] on input "[DATE]" at bounding box center [821, 365] width 86 height 33
click at [925, 540] on div "22" at bounding box center [930, 537] width 22 height 22
type input "[DATE]"
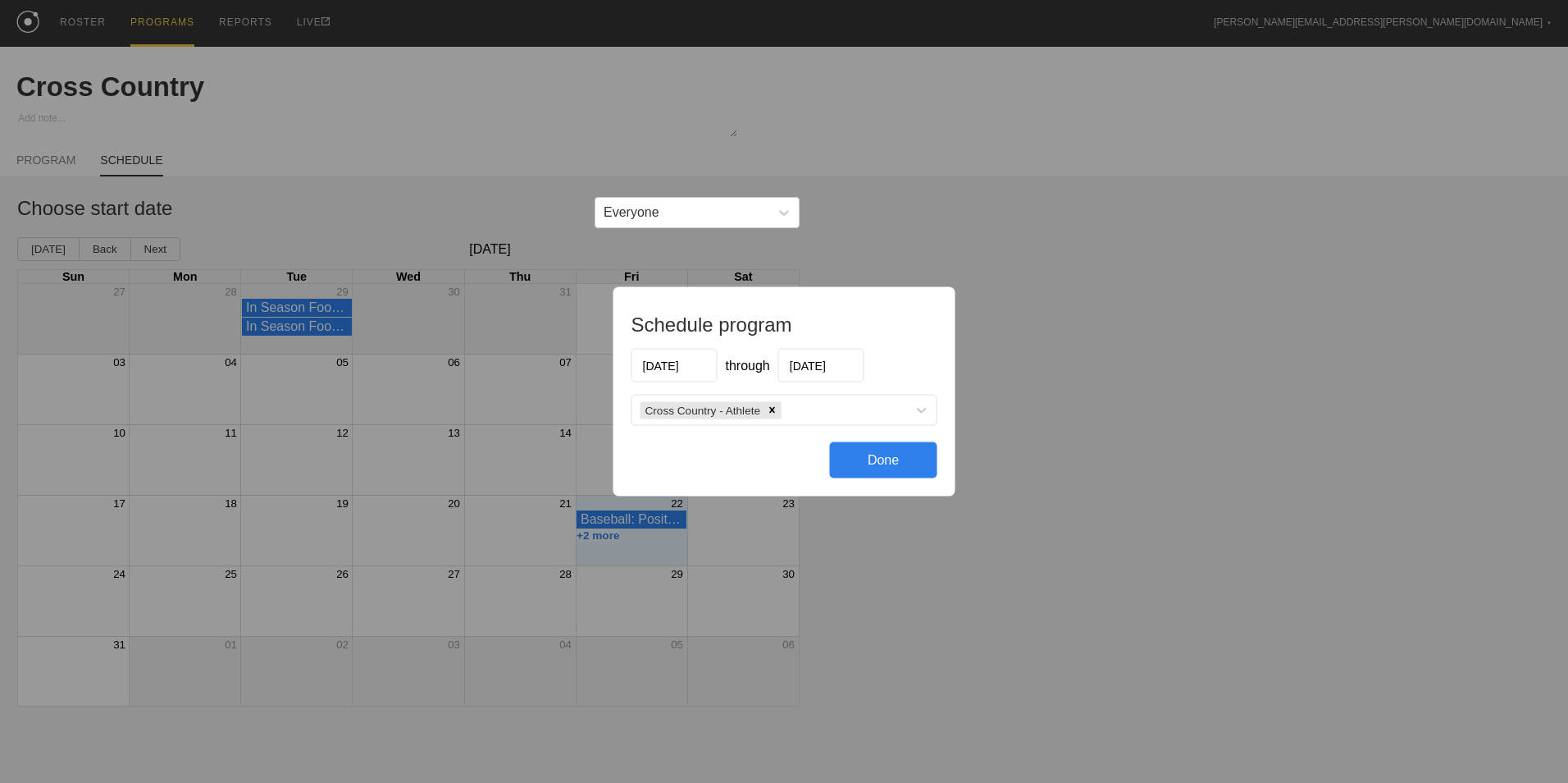
click at [890, 459] on div "Done" at bounding box center [883, 460] width 107 height 36
